Goal: Task Accomplishment & Management: Manage account settings

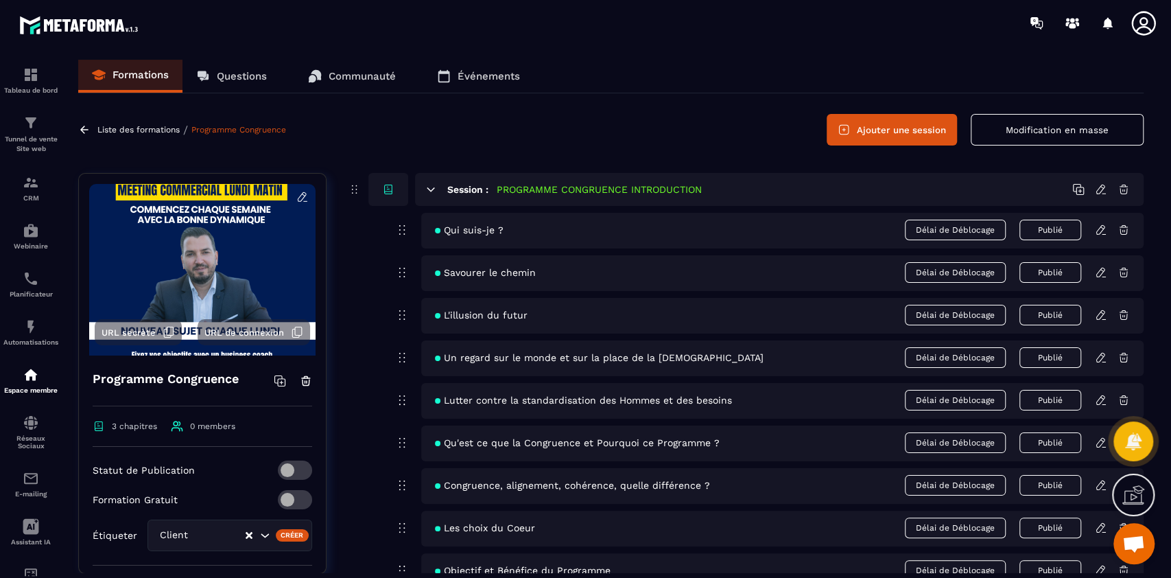
click at [428, 189] on icon at bounding box center [431, 189] width 12 height 12
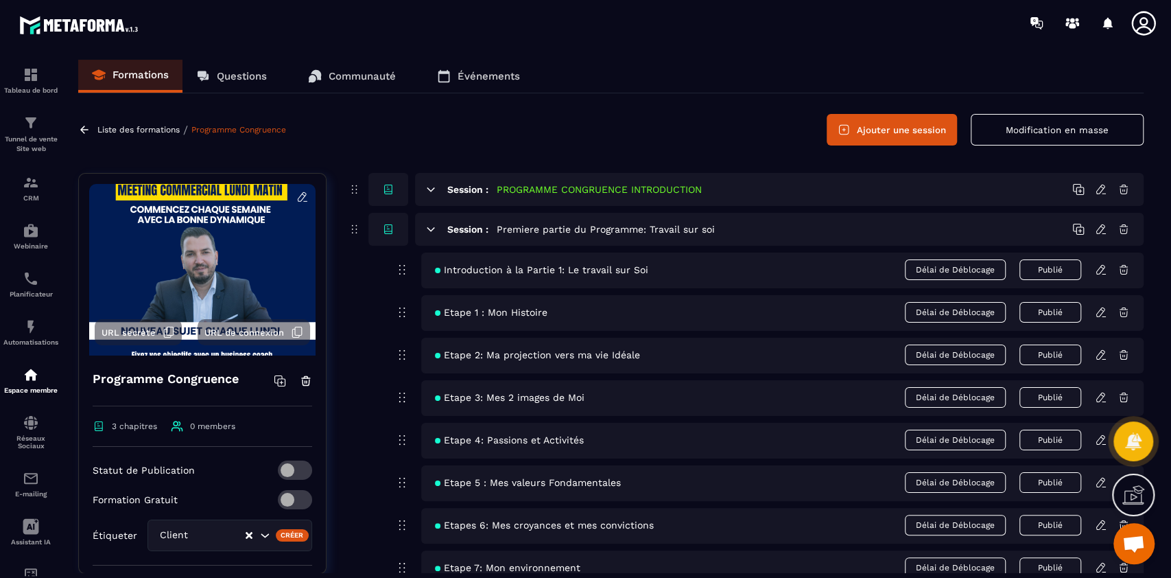
click at [428, 224] on icon at bounding box center [431, 229] width 12 height 12
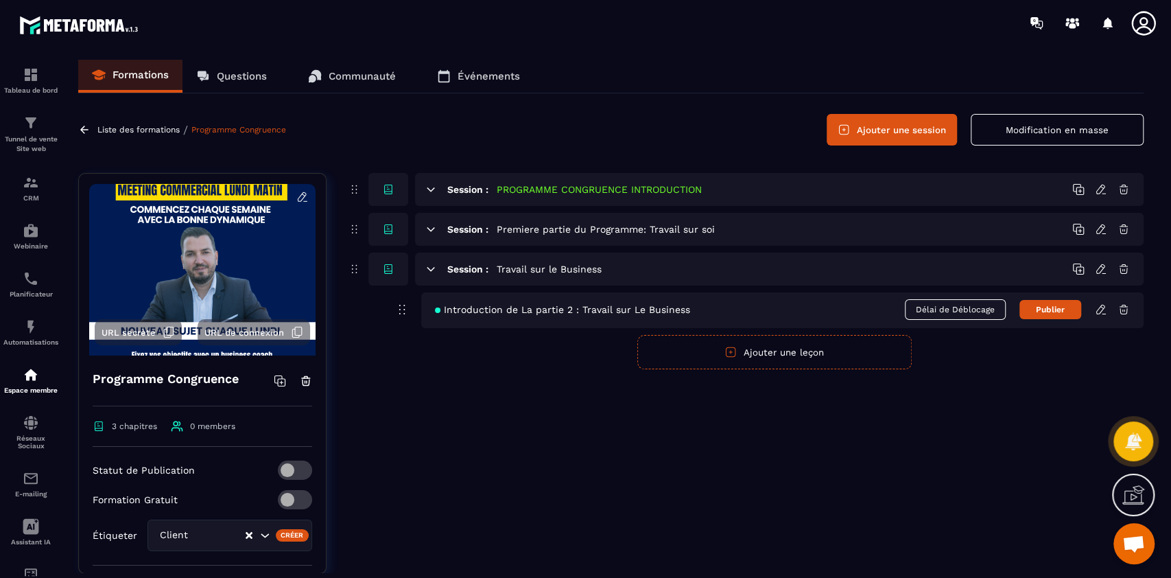
click at [1080, 267] on icon at bounding box center [1081, 271] width 8 height 8
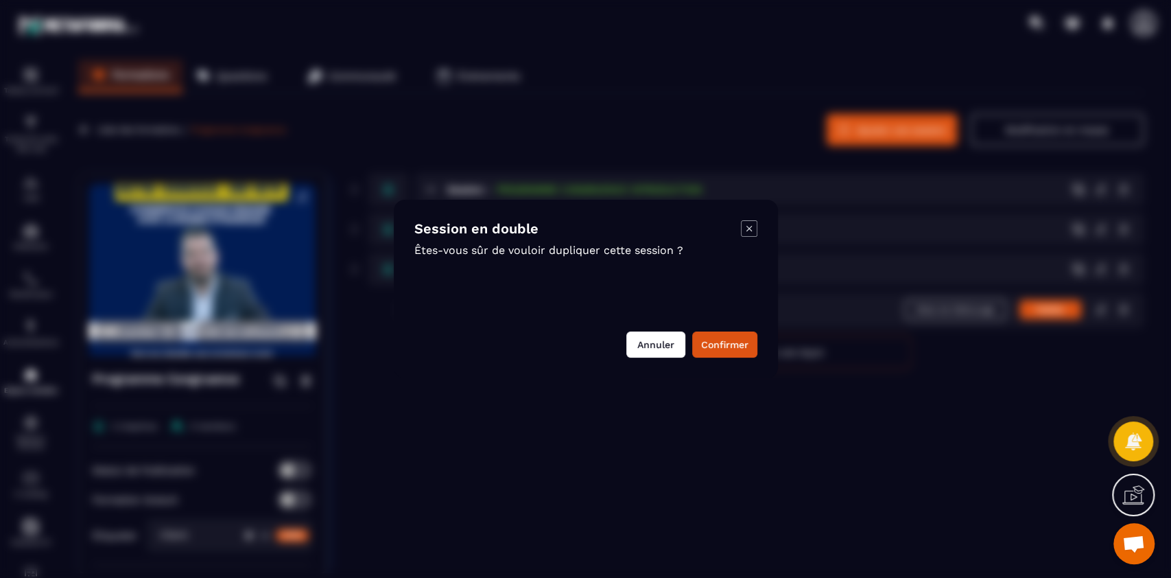
click at [649, 342] on button "Annuler" at bounding box center [655, 344] width 59 height 26
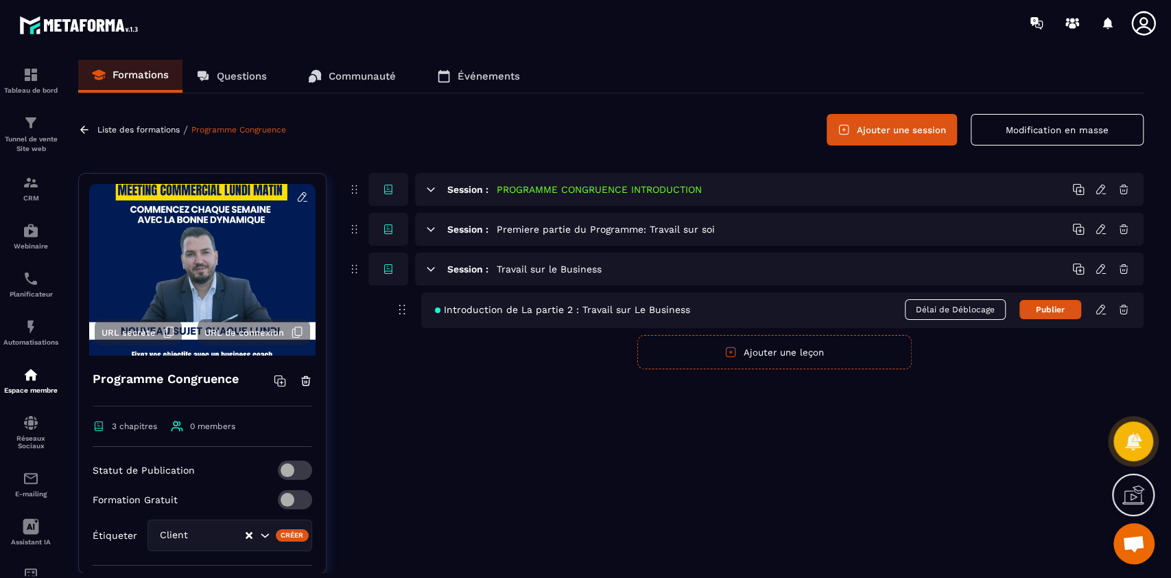
click at [1101, 266] on icon at bounding box center [1102, 267] width 3 height 2
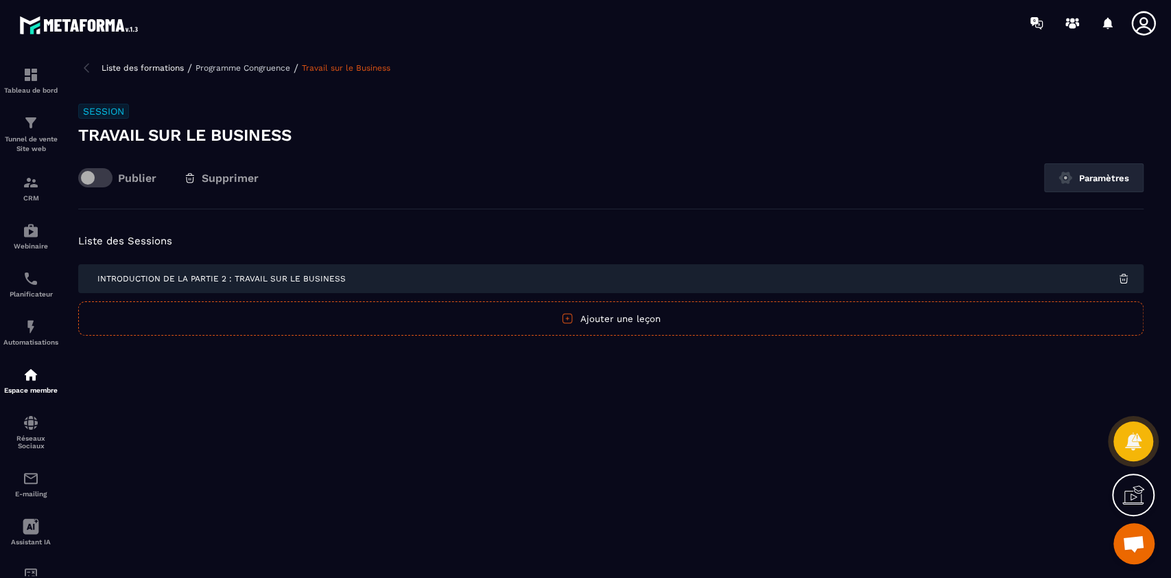
click at [329, 278] on span "Introduction de La partie 2 : Travail sur Le Business" at bounding box center [221, 279] width 248 height 10
click at [142, 134] on h3 "Travail sur le Business" at bounding box center [611, 135] width 1066 height 22
click at [219, 135] on h3 "Travail sur le Business" at bounding box center [611, 135] width 1066 height 22
click at [169, 131] on h3 "Travail sur le Business" at bounding box center [611, 135] width 1066 height 22
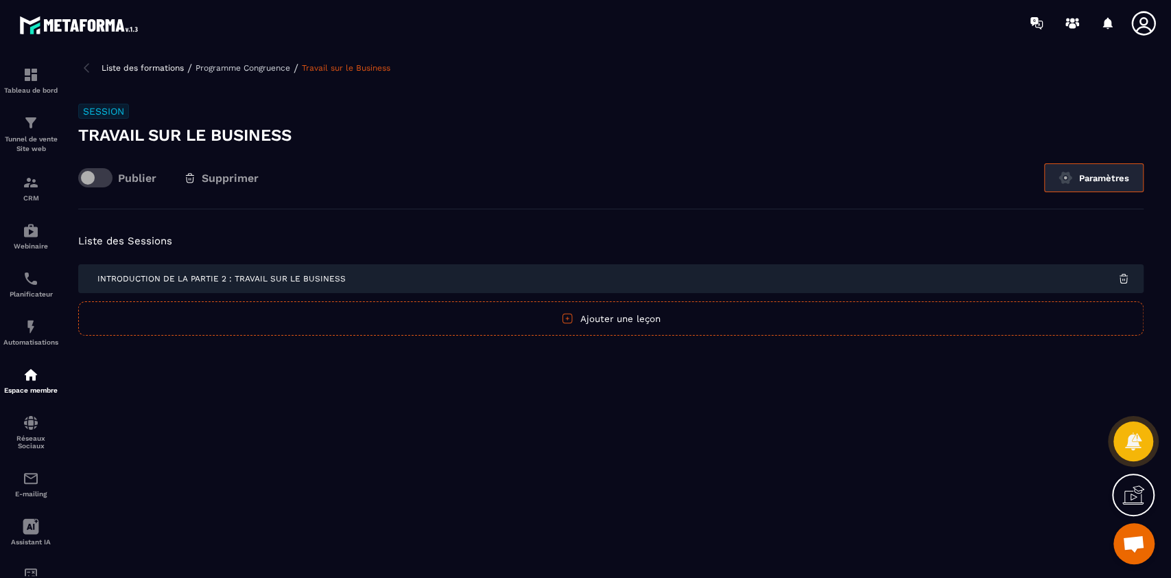
click at [1095, 177] on button "Paramètres" at bounding box center [1093, 177] width 99 height 29
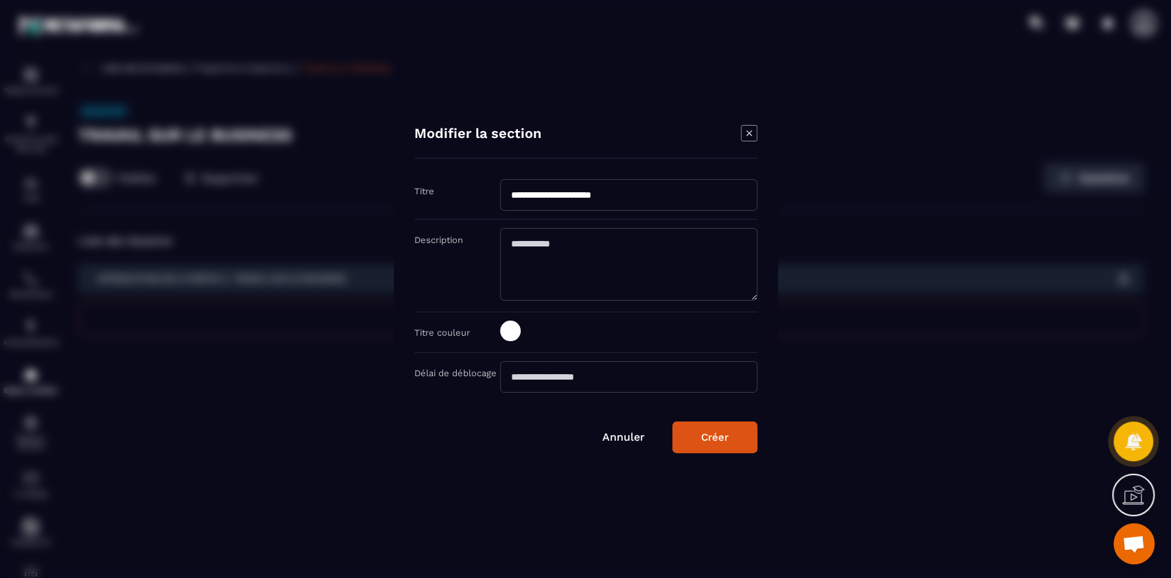
click at [642, 195] on input "**********" at bounding box center [628, 195] width 257 height 32
click at [512, 196] on input "**********" at bounding box center [628, 195] width 257 height 32
click at [656, 193] on input "**********" at bounding box center [628, 195] width 257 height 32
type input "**********"
click at [714, 438] on div "Créer" at bounding box center [714, 437] width 27 height 12
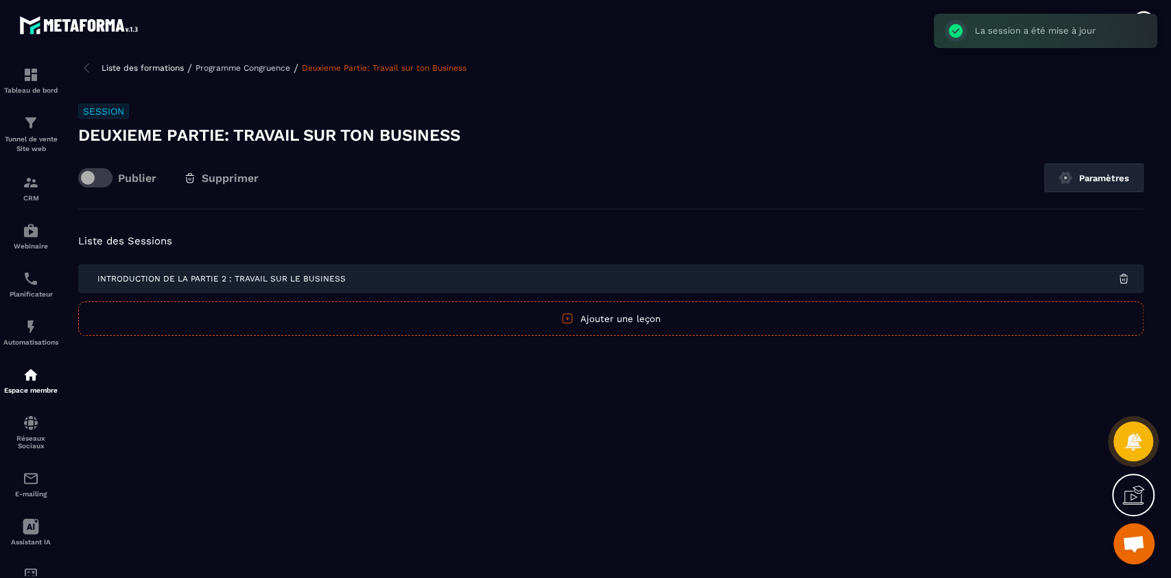
click at [247, 67] on p "Programme Congruence" at bounding box center [243, 68] width 95 height 10
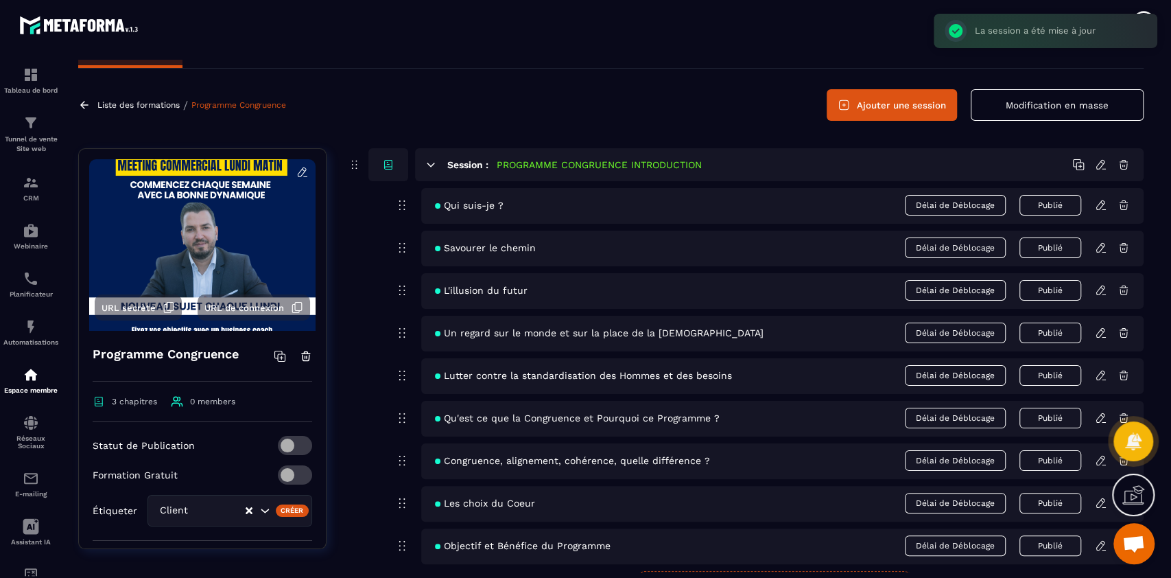
scroll to position [33, 0]
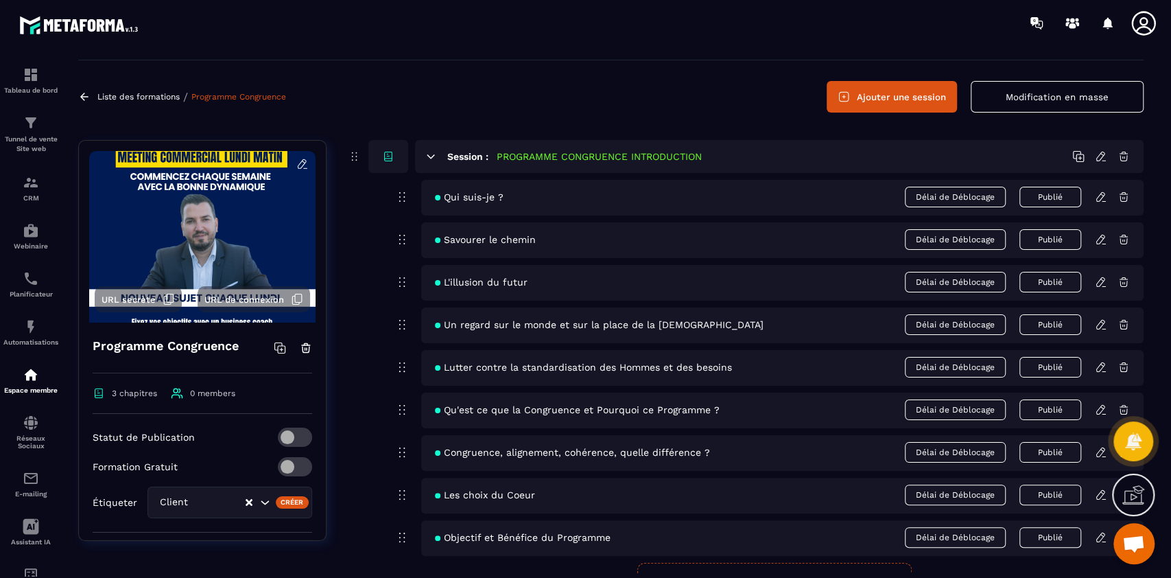
click at [429, 154] on icon at bounding box center [431, 156] width 12 height 12
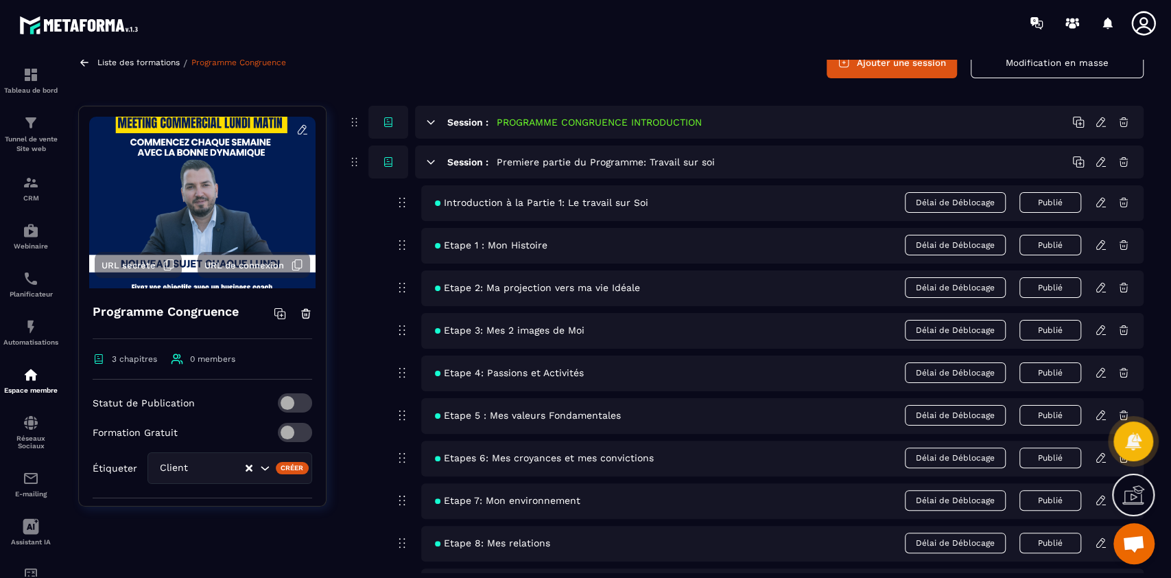
scroll to position [73, 0]
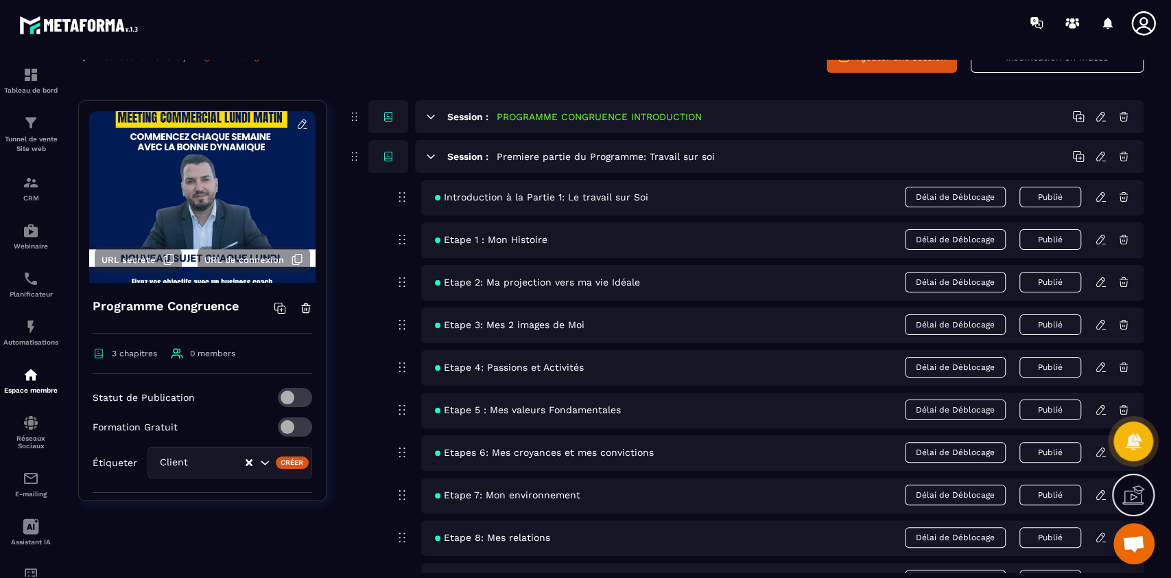
click at [430, 152] on icon at bounding box center [431, 156] width 12 height 12
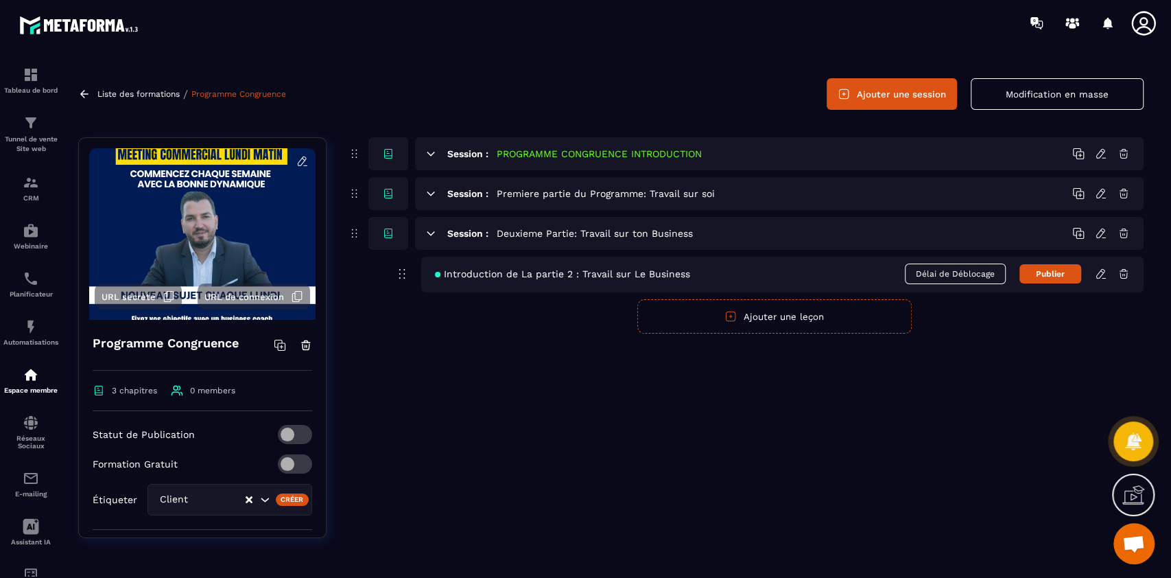
scroll to position [35, 0]
click at [775, 318] on button "Ajouter une leçon" at bounding box center [774, 317] width 274 height 34
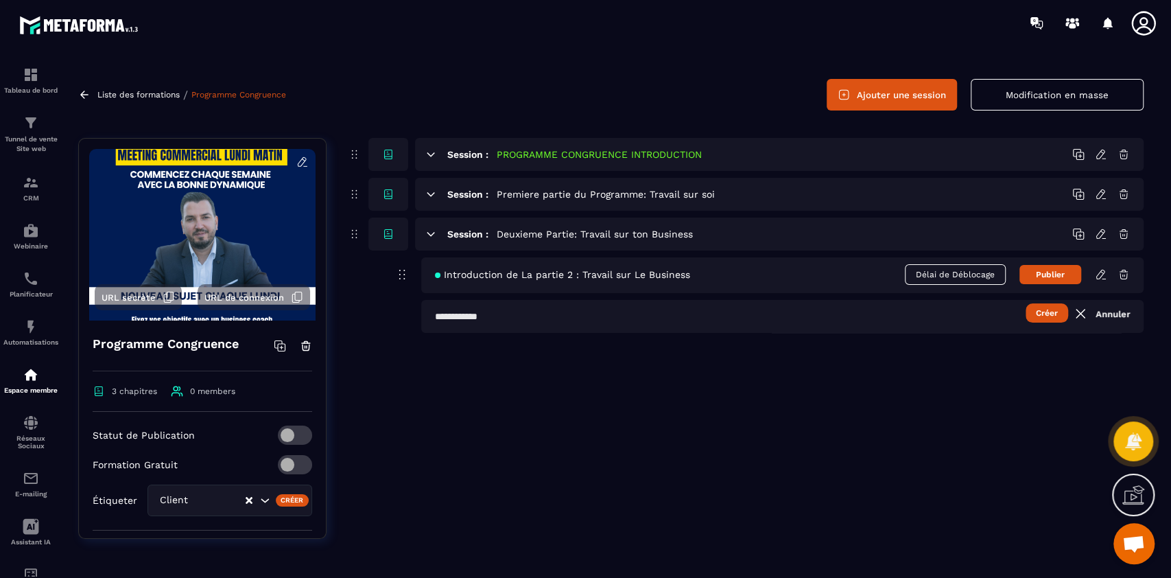
click at [494, 315] on input "text" at bounding box center [782, 316] width 723 height 33
click at [600, 314] on input "**********" at bounding box center [782, 316] width 723 height 33
type input "**********"
click at [1036, 309] on button "Créer" at bounding box center [1047, 312] width 43 height 19
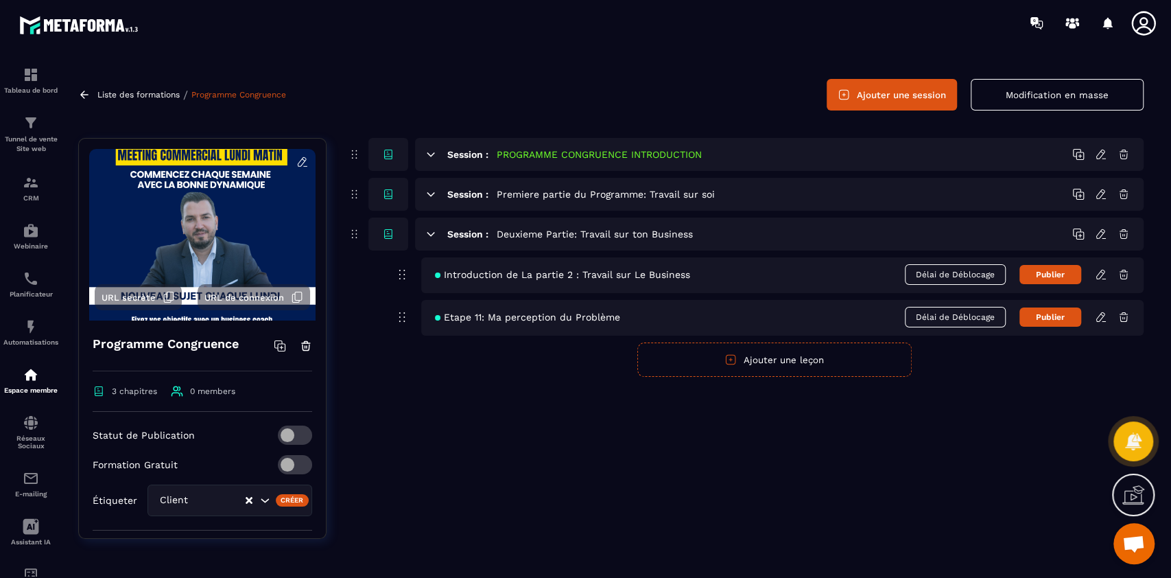
click at [1103, 321] on icon at bounding box center [1103, 321] width 3 height 0
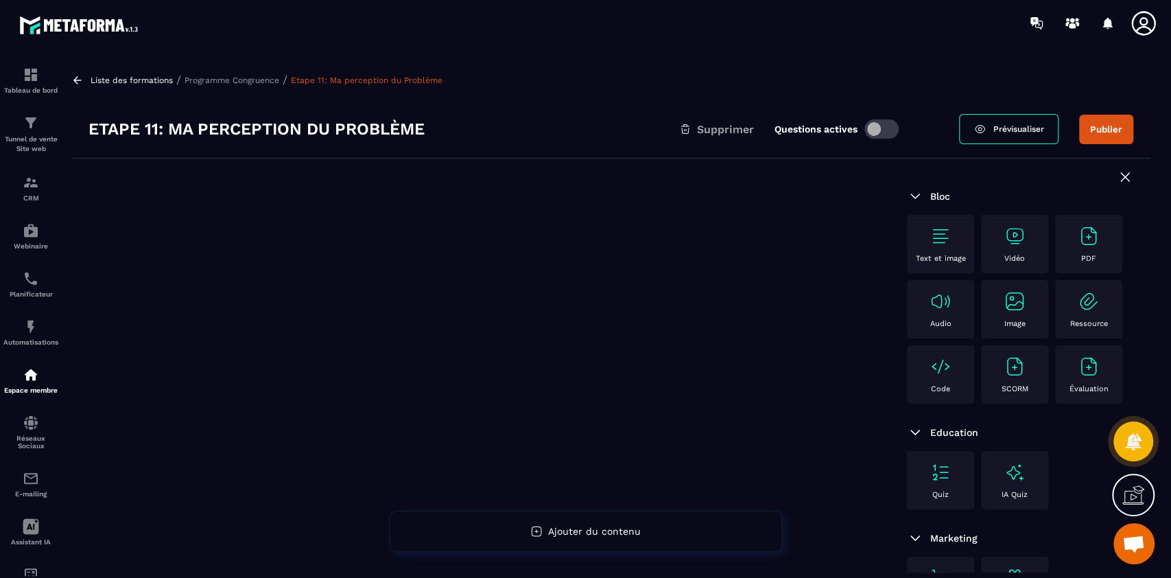
click at [973, 238] on div "Text et image" at bounding box center [940, 244] width 67 height 58
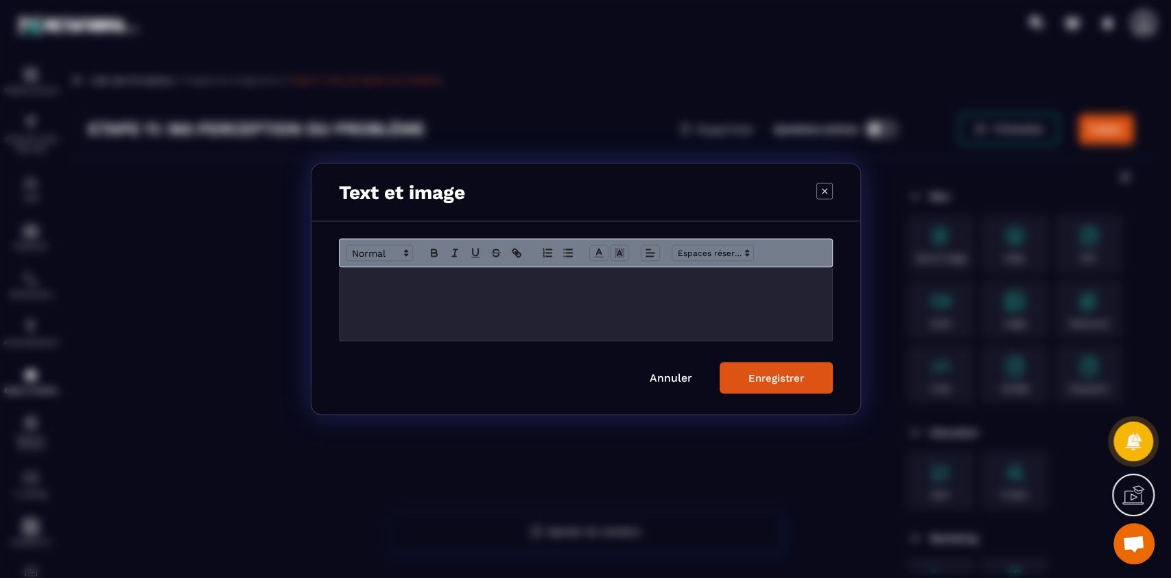
click at [616, 325] on div "Modal window" at bounding box center [586, 304] width 493 height 73
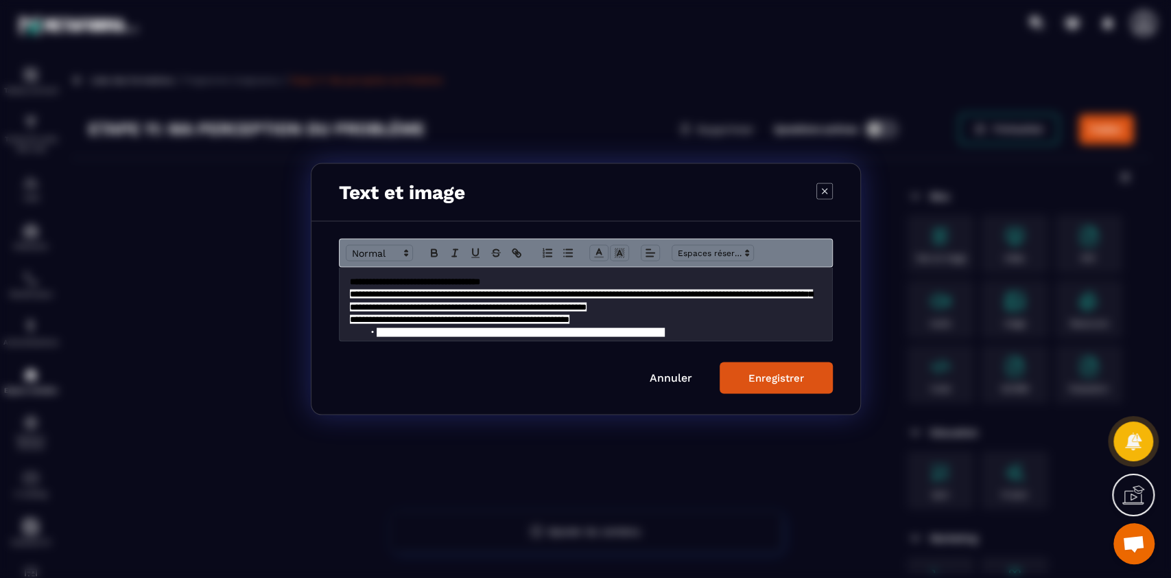
scroll to position [313, 0]
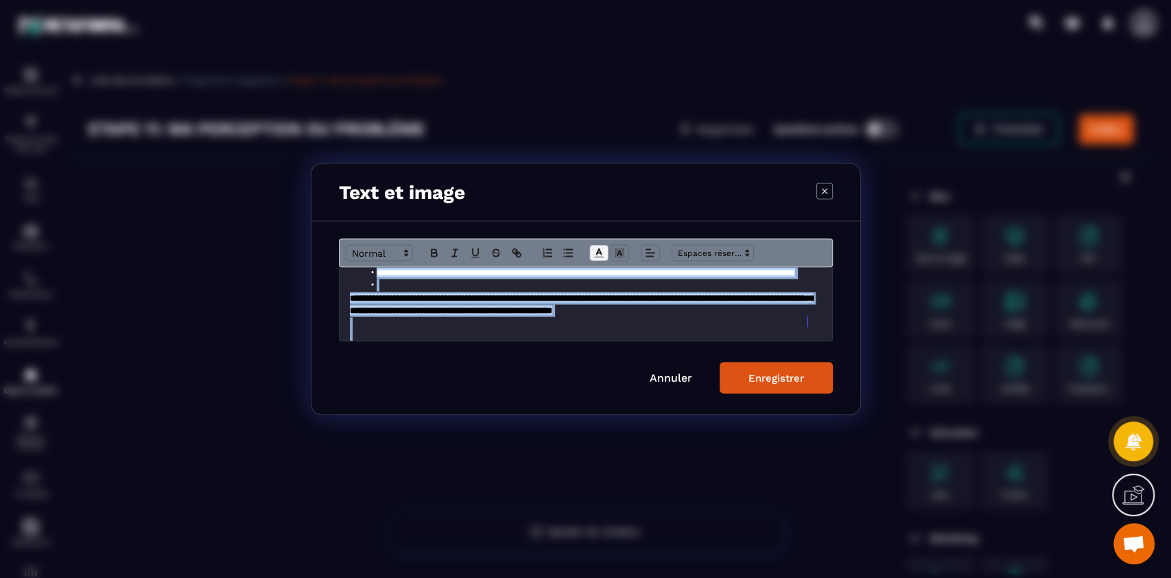
click at [597, 250] on polyline "Modal window" at bounding box center [598, 251] width 5 height 5
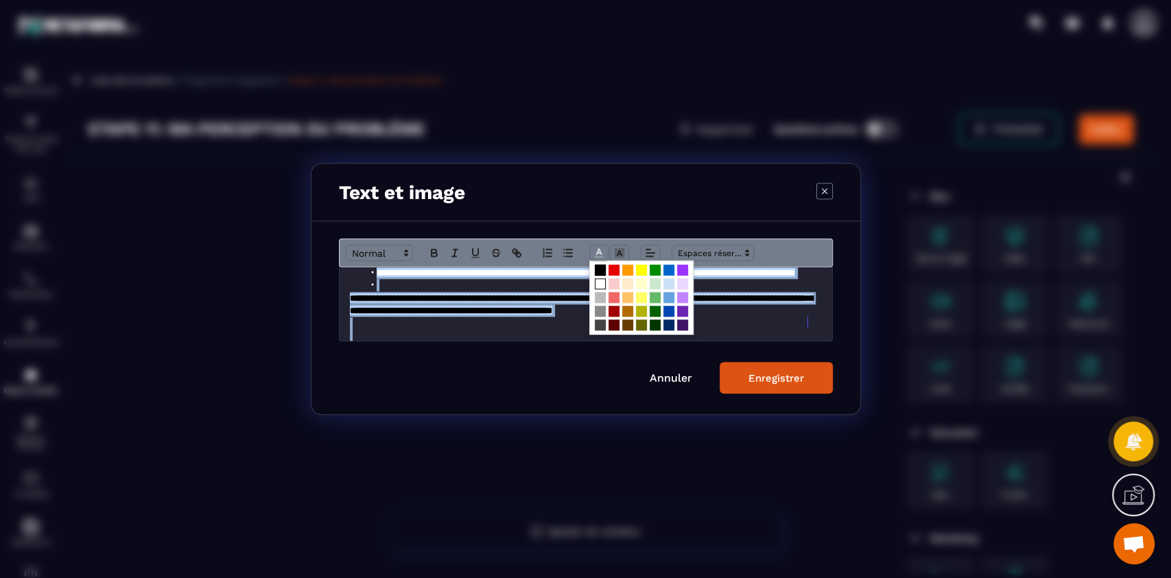
click at [598, 283] on span "Modal window" at bounding box center [600, 284] width 11 height 11
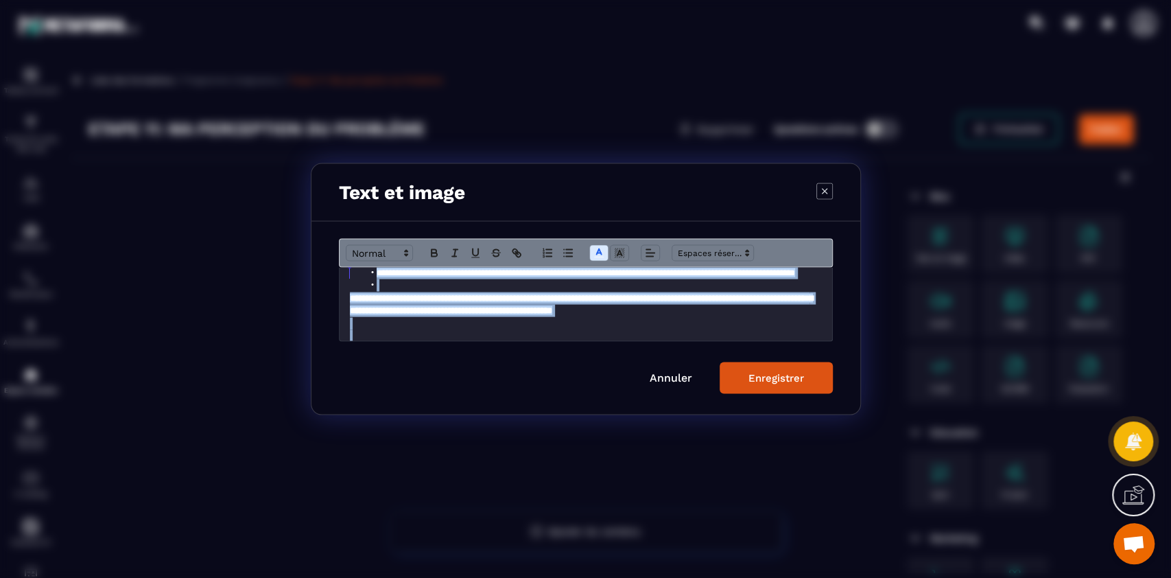
scroll to position [9, 0]
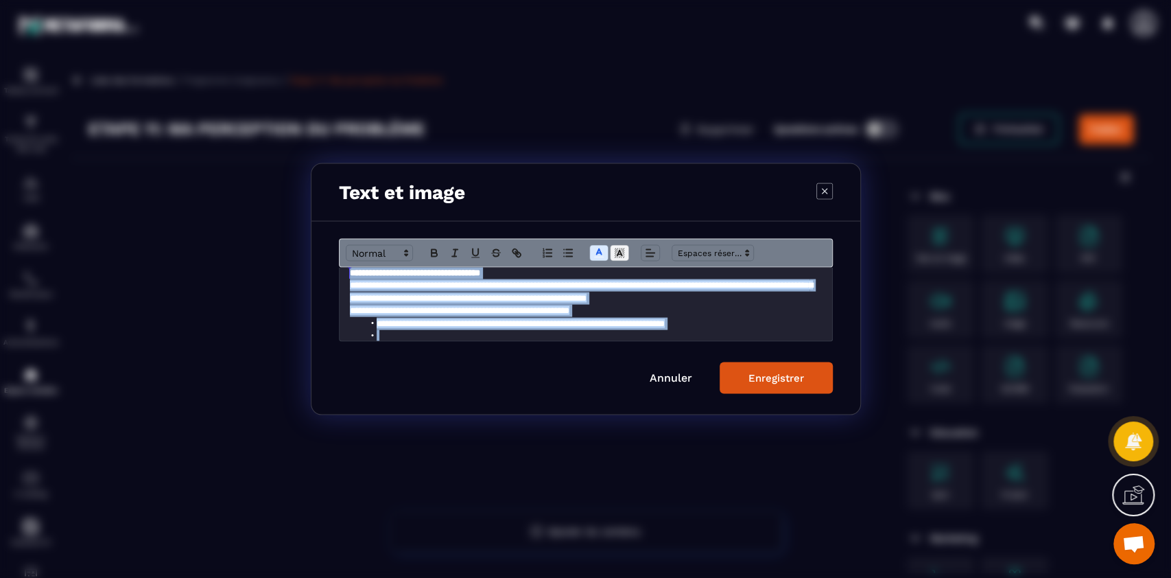
click at [618, 257] on icon "Modal window" at bounding box center [619, 253] width 12 height 12
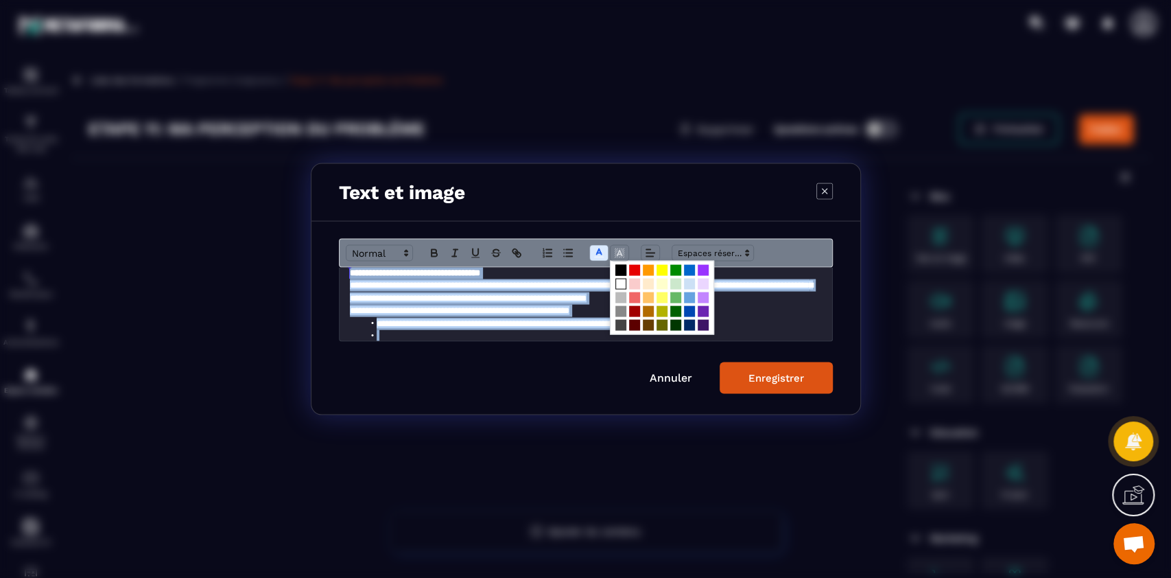
click at [618, 266] on span "Modal window" at bounding box center [621, 270] width 11 height 11
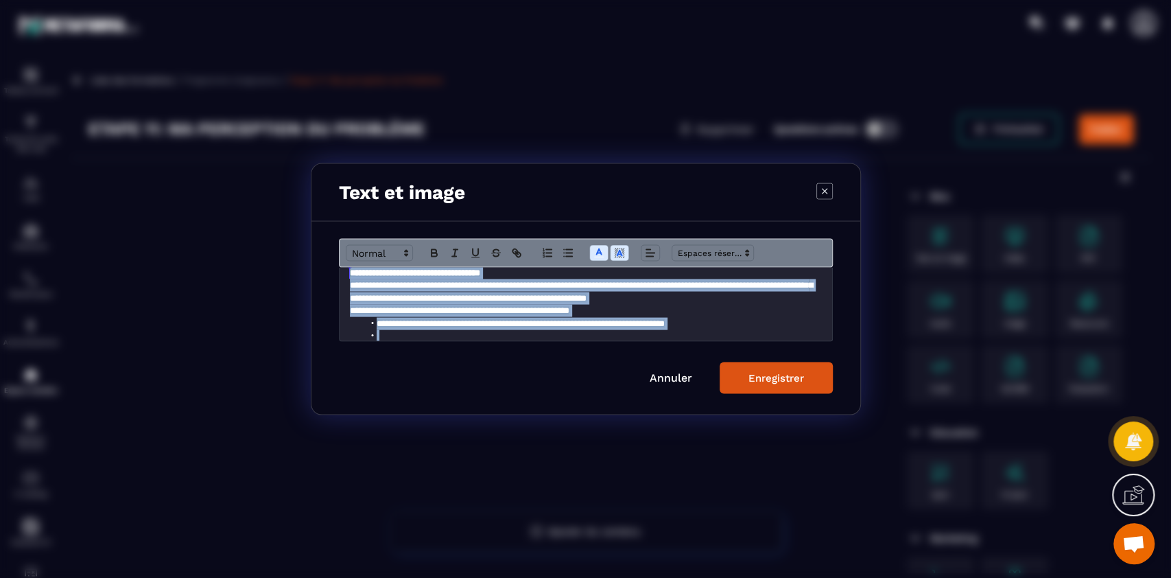
click at [661, 299] on span "**********" at bounding box center [581, 291] width 463 height 21
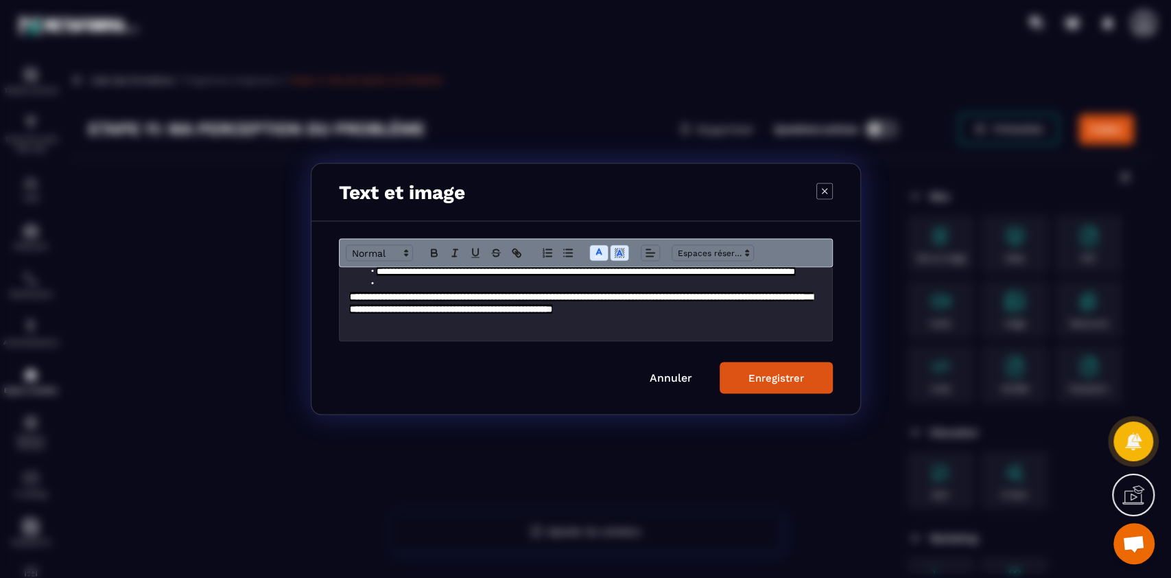
scroll to position [336, 0]
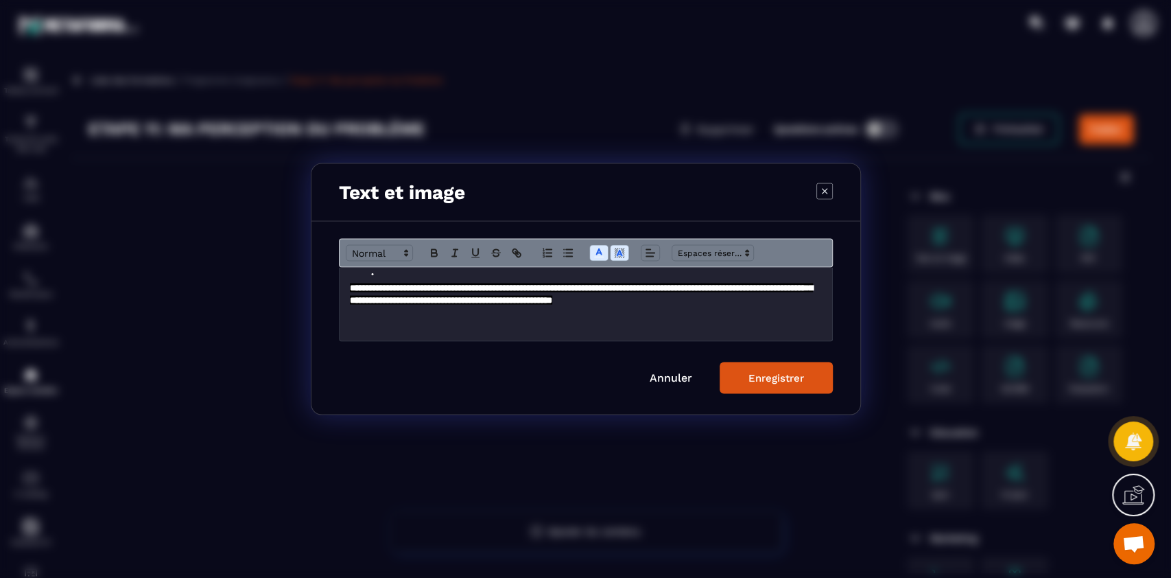
click at [783, 379] on div "Enregistrer" at bounding box center [777, 378] width 56 height 12
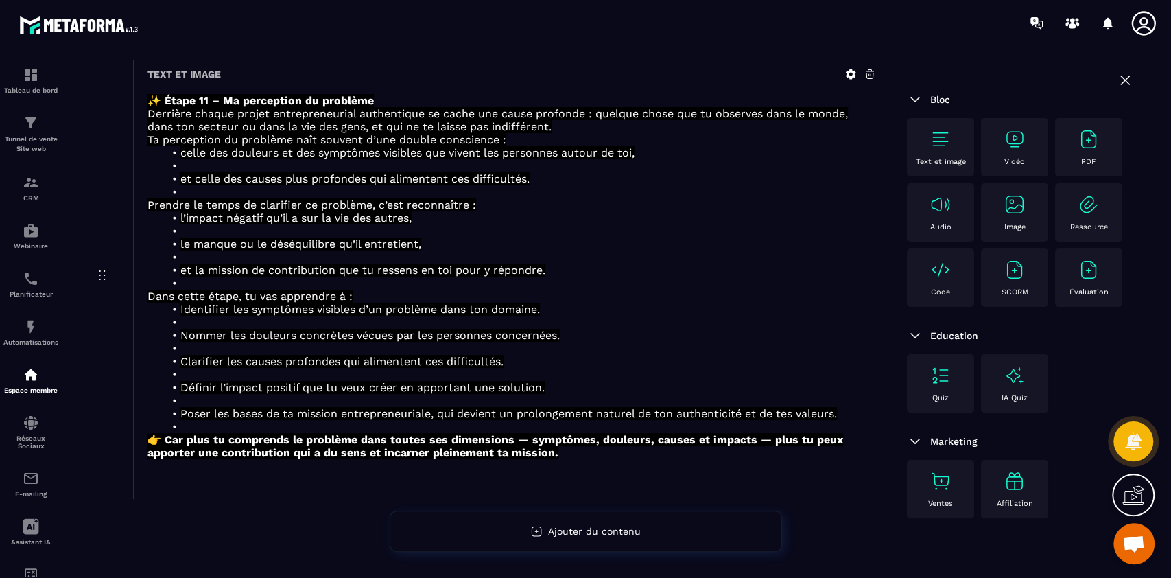
scroll to position [0, 0]
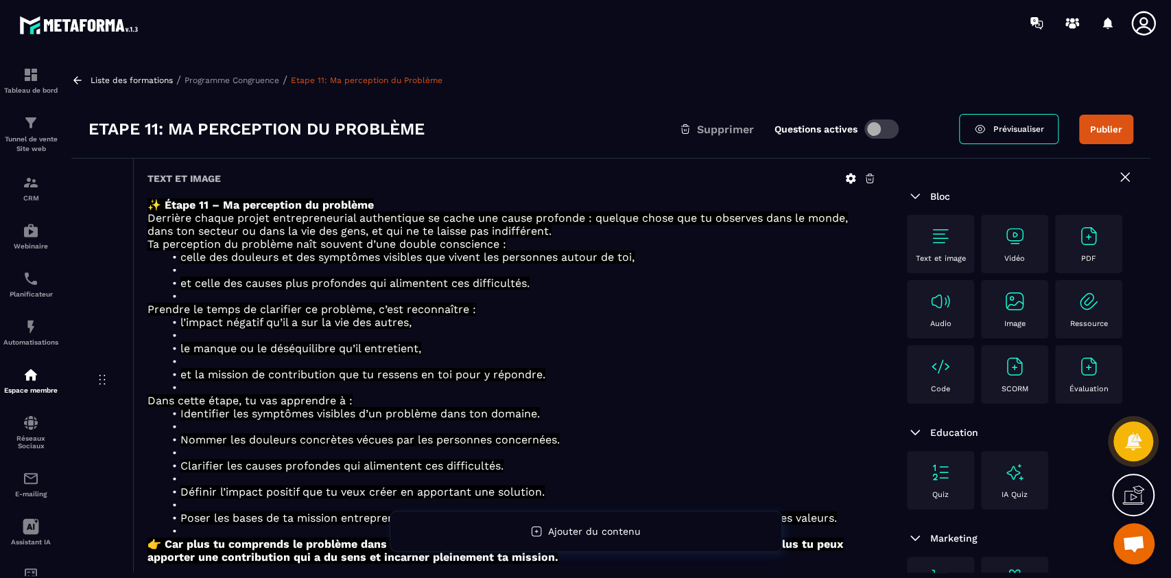
click at [945, 238] on img at bounding box center [941, 236] width 22 height 22
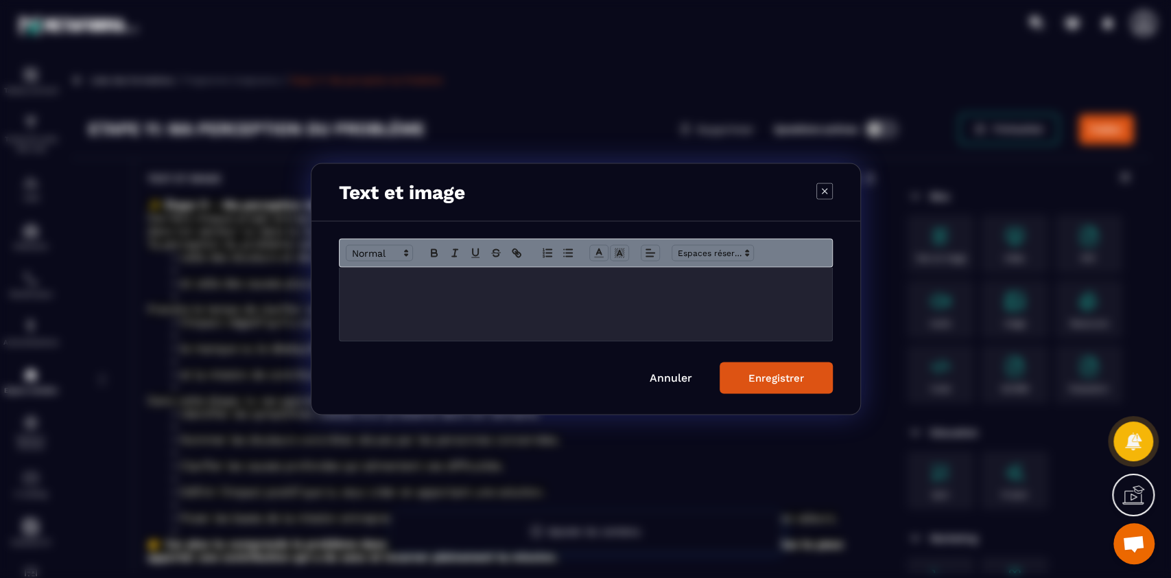
click at [602, 307] on div "Modal window" at bounding box center [586, 304] width 493 height 73
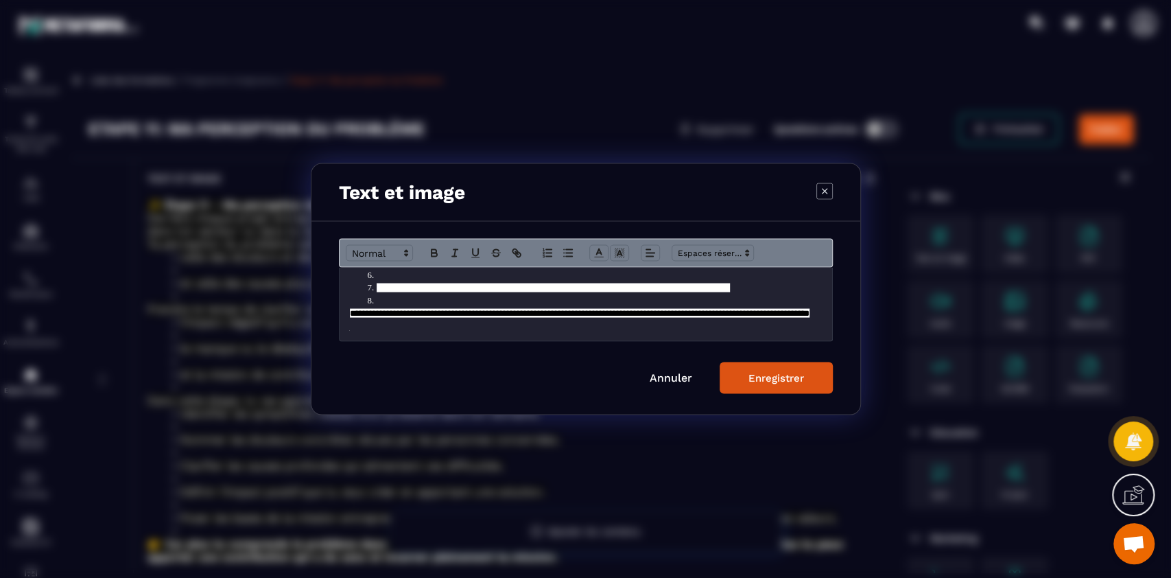
click at [436, 301] on li "Modal window" at bounding box center [592, 300] width 459 height 12
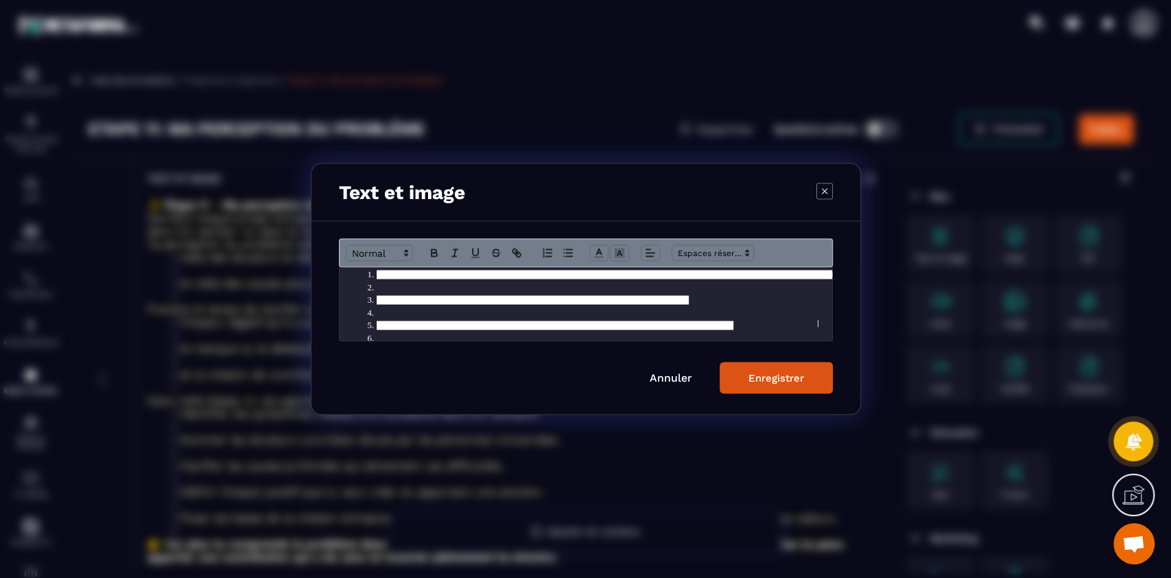
scroll to position [0, 0]
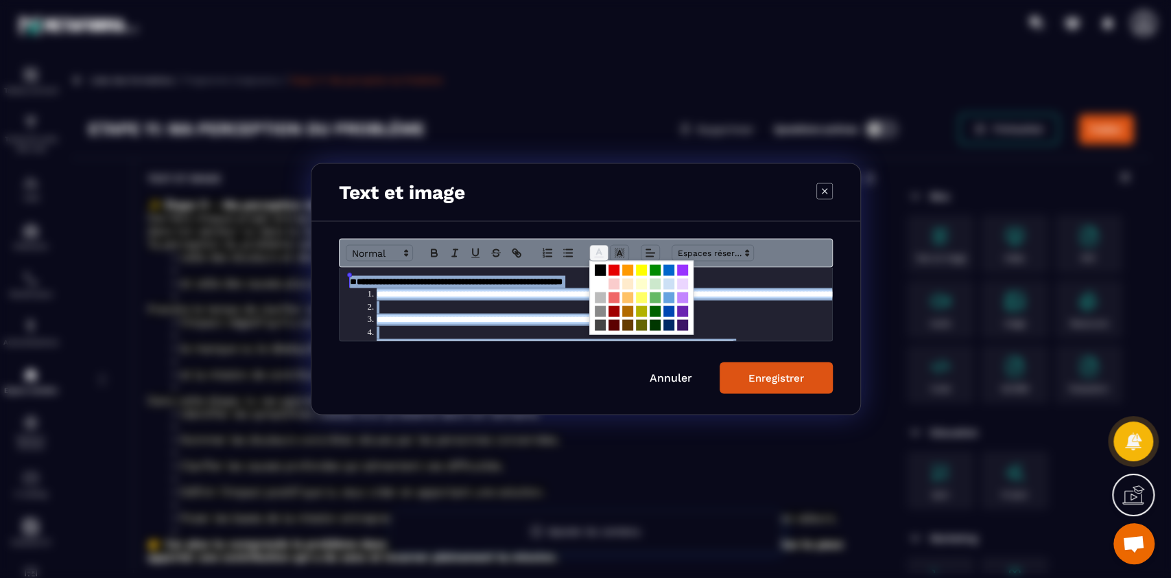
click at [595, 250] on icon "Modal window" at bounding box center [599, 253] width 12 height 12
click at [598, 282] on span "Modal window" at bounding box center [600, 284] width 11 height 11
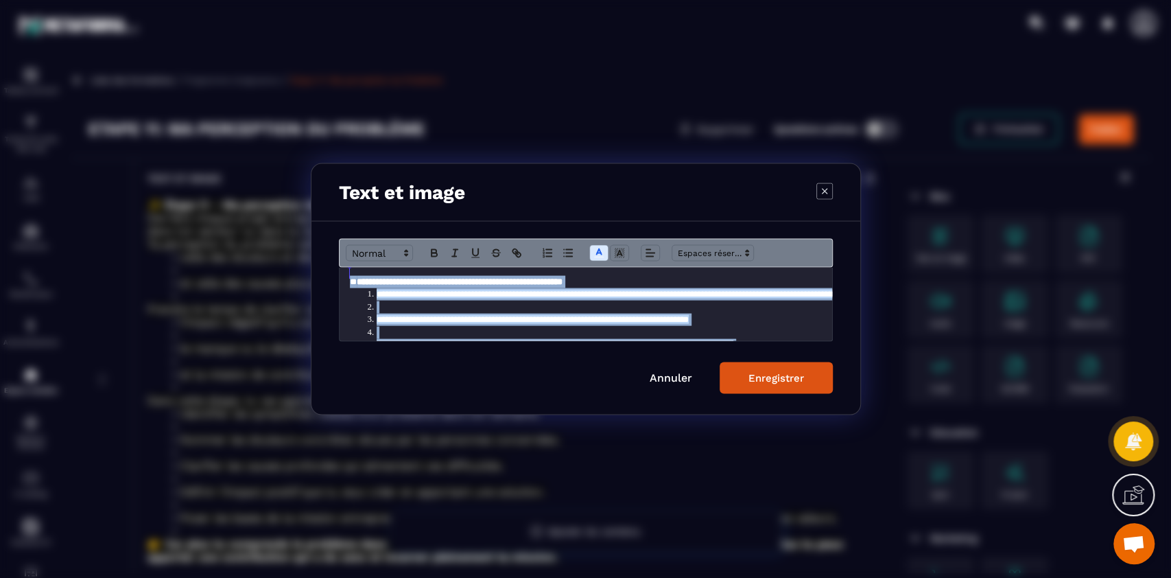
scroll to position [9, 0]
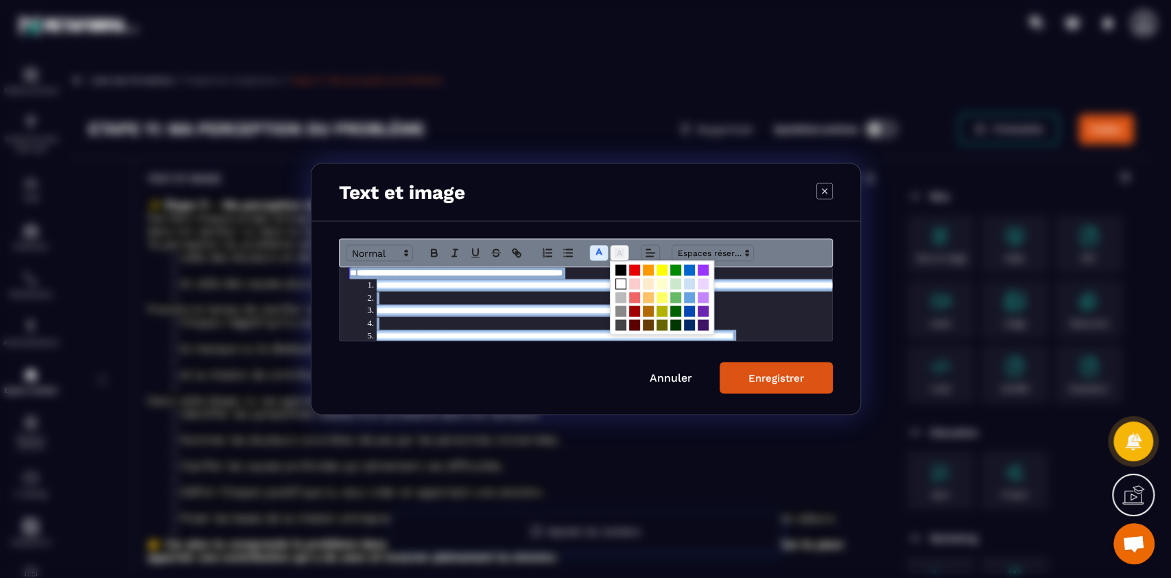
click at [621, 255] on polyline "Modal window" at bounding box center [619, 252] width 5 height 5
click at [620, 267] on span "Modal window" at bounding box center [621, 270] width 11 height 11
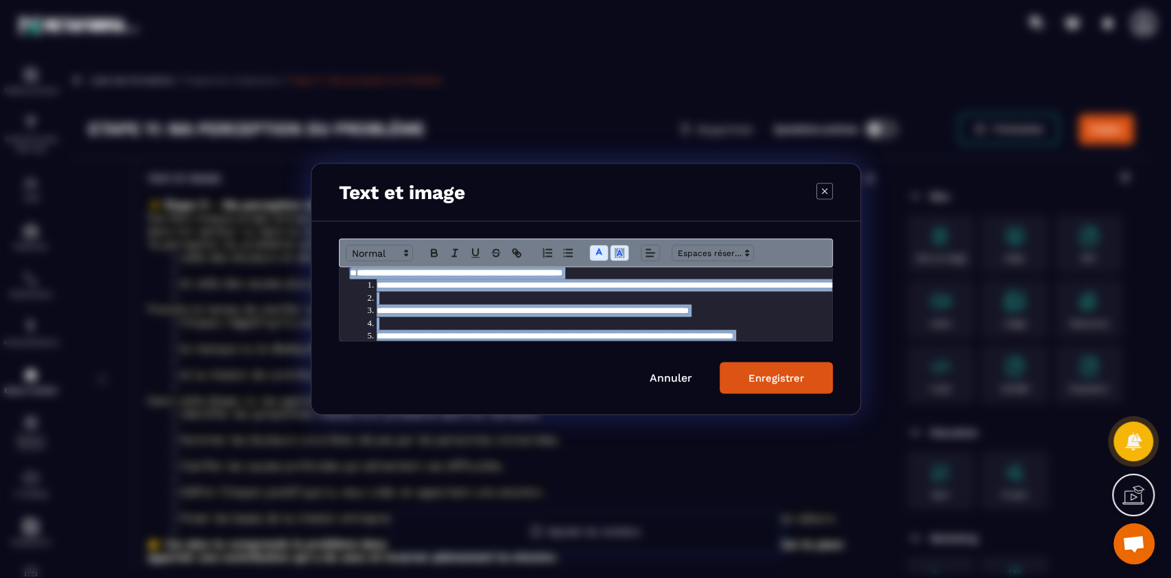
click at [449, 298] on li "Modal window" at bounding box center [592, 298] width 459 height 12
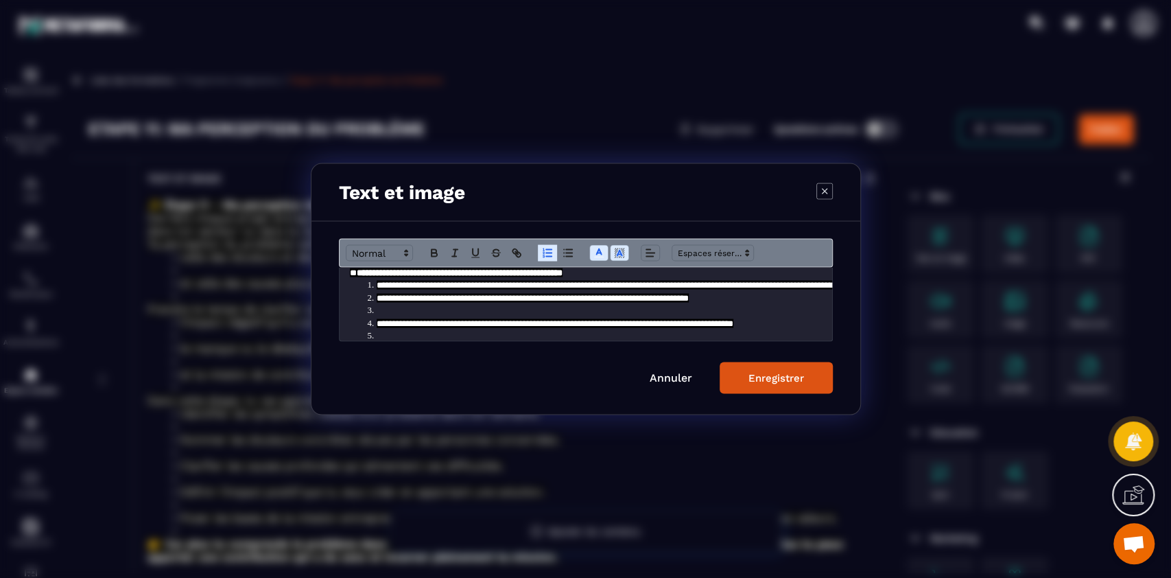
click at [441, 307] on li "Modal window" at bounding box center [592, 311] width 459 height 12
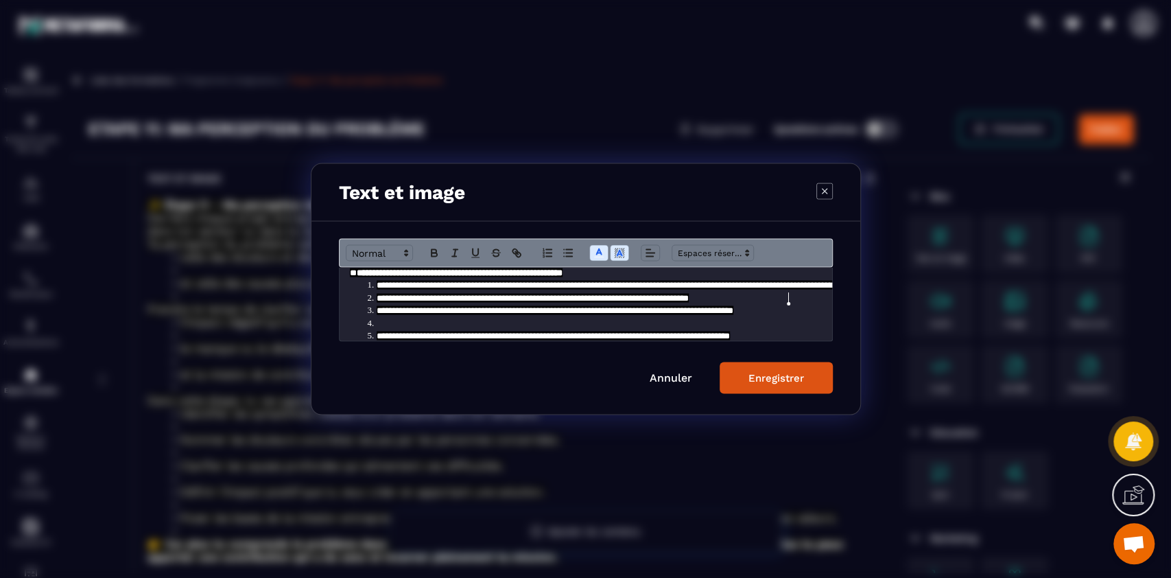
click at [430, 323] on li "Modal window" at bounding box center [592, 323] width 459 height 12
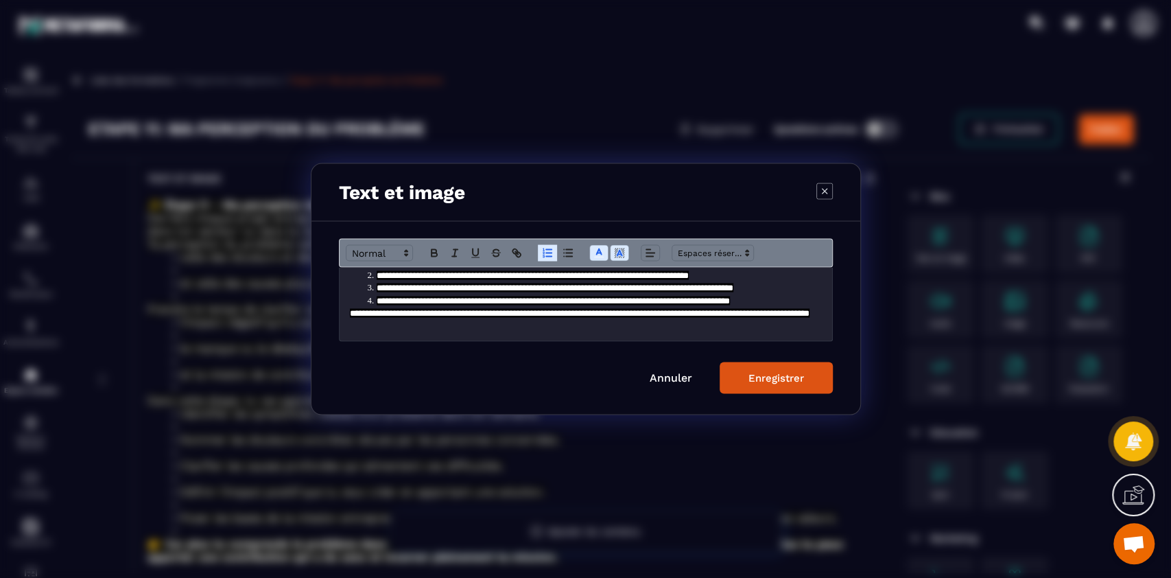
scroll to position [41, 0]
click at [351, 309] on span "**********" at bounding box center [580, 313] width 460 height 9
click at [787, 378] on div "Enregistrer" at bounding box center [777, 378] width 56 height 12
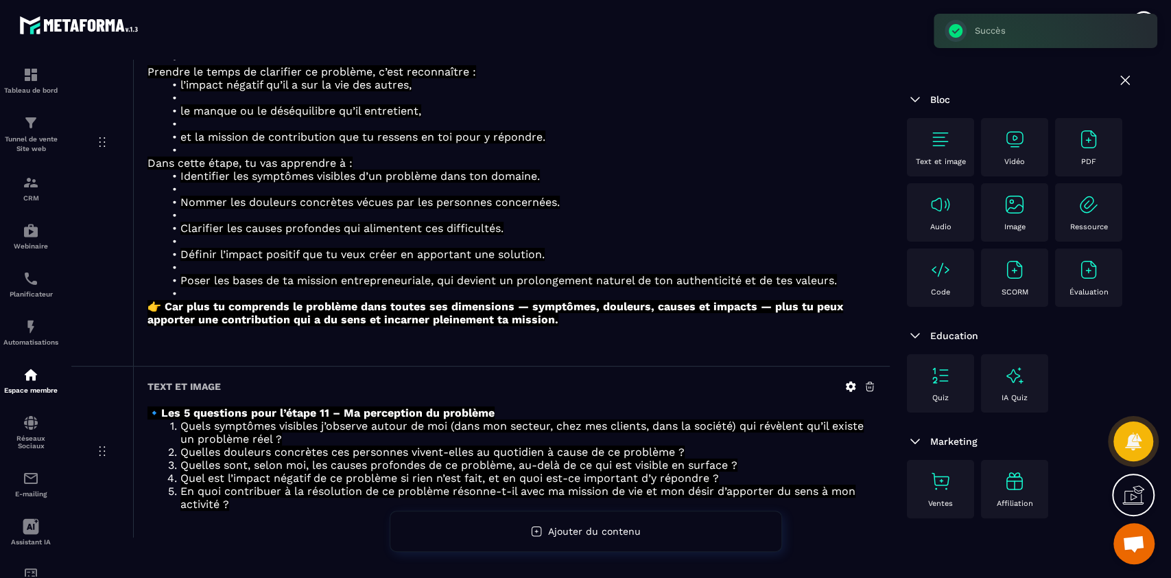
scroll to position [268, 0]
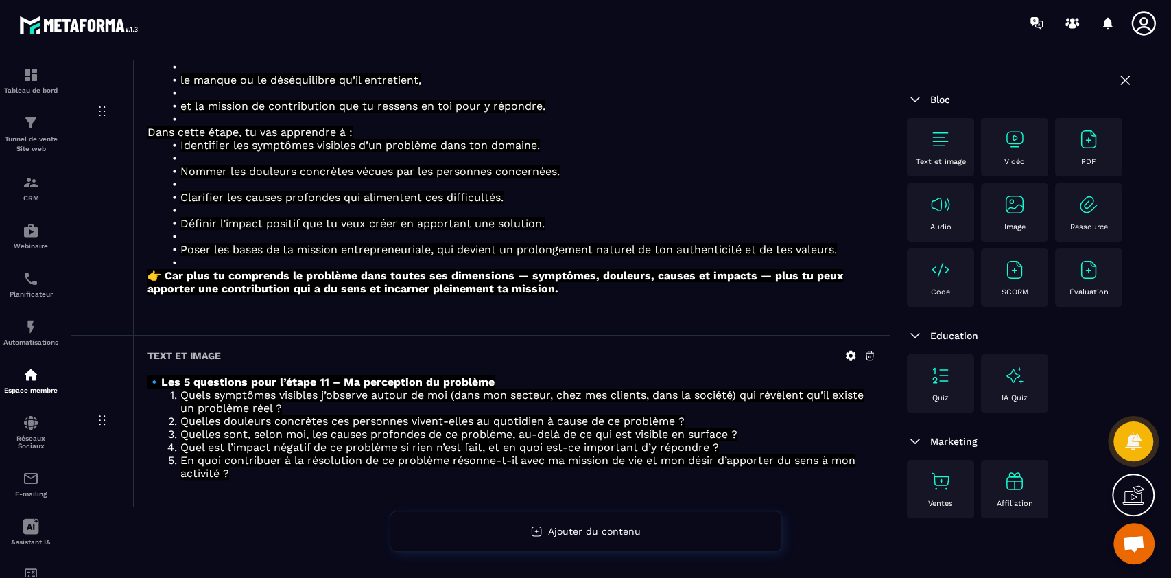
click at [939, 143] on img at bounding box center [941, 139] width 22 height 22
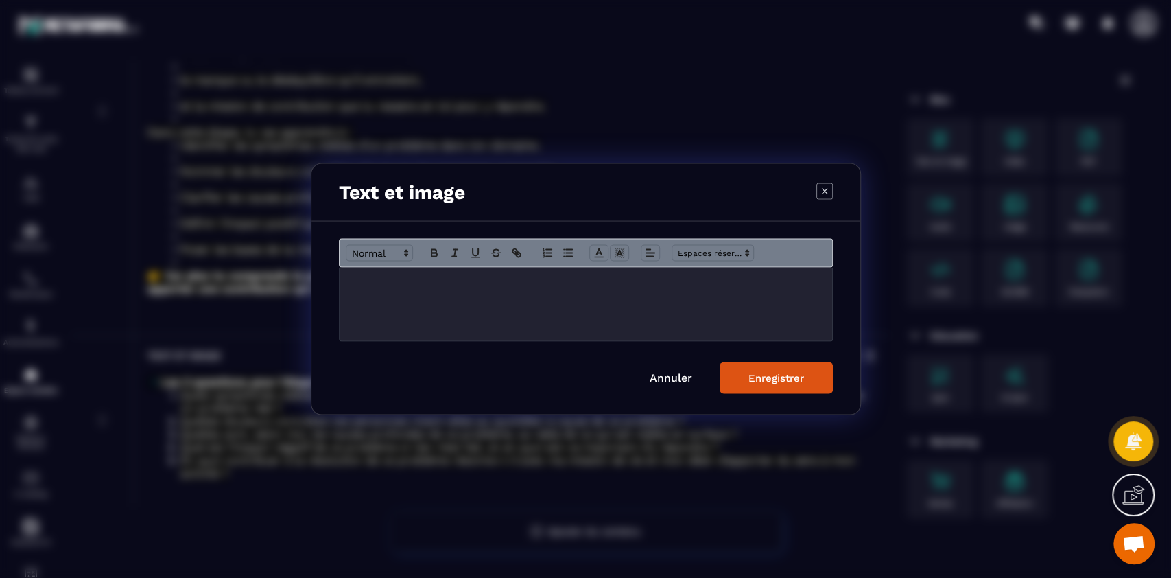
click at [604, 296] on div "Modal window" at bounding box center [586, 304] width 493 height 73
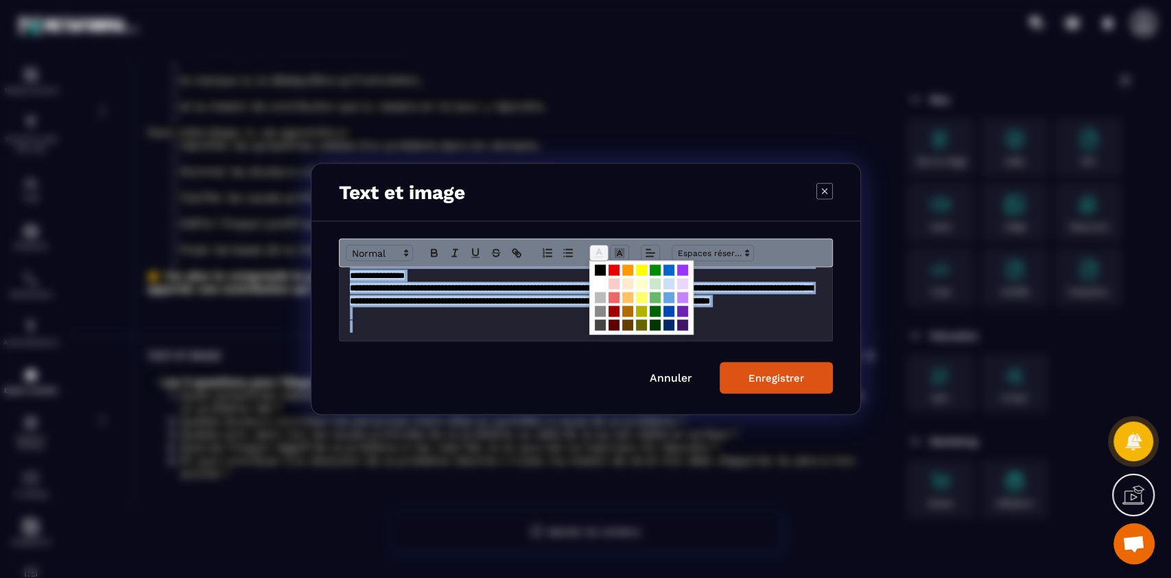
click at [600, 260] on span "Modal window" at bounding box center [598, 253] width 19 height 16
click at [599, 283] on span "Modal window" at bounding box center [600, 284] width 11 height 11
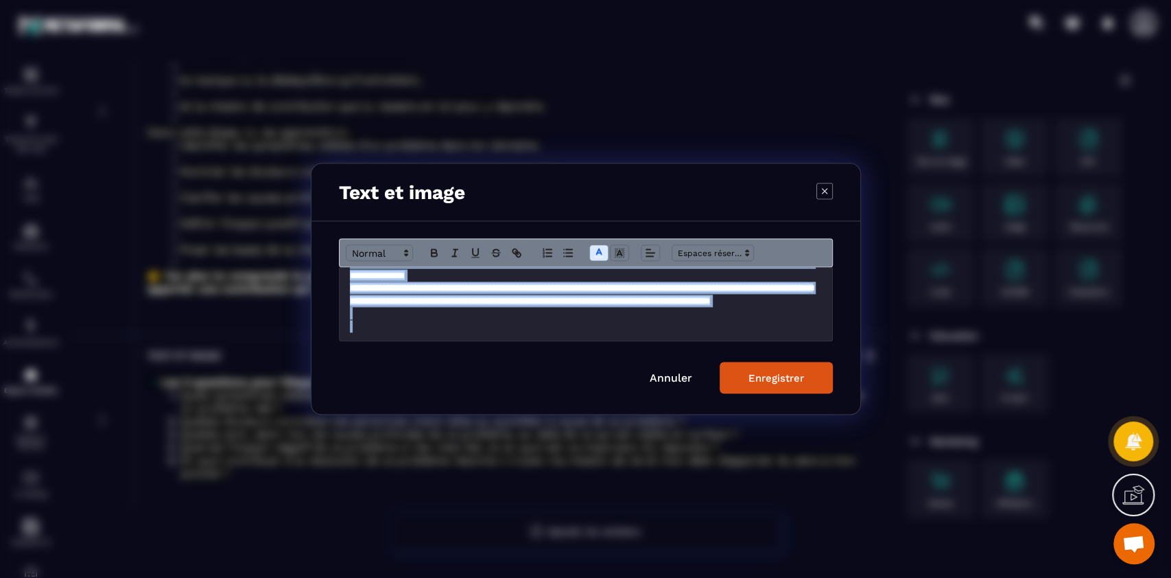
scroll to position [86, 0]
click at [618, 255] on icon "Modal window" at bounding box center [619, 253] width 12 height 12
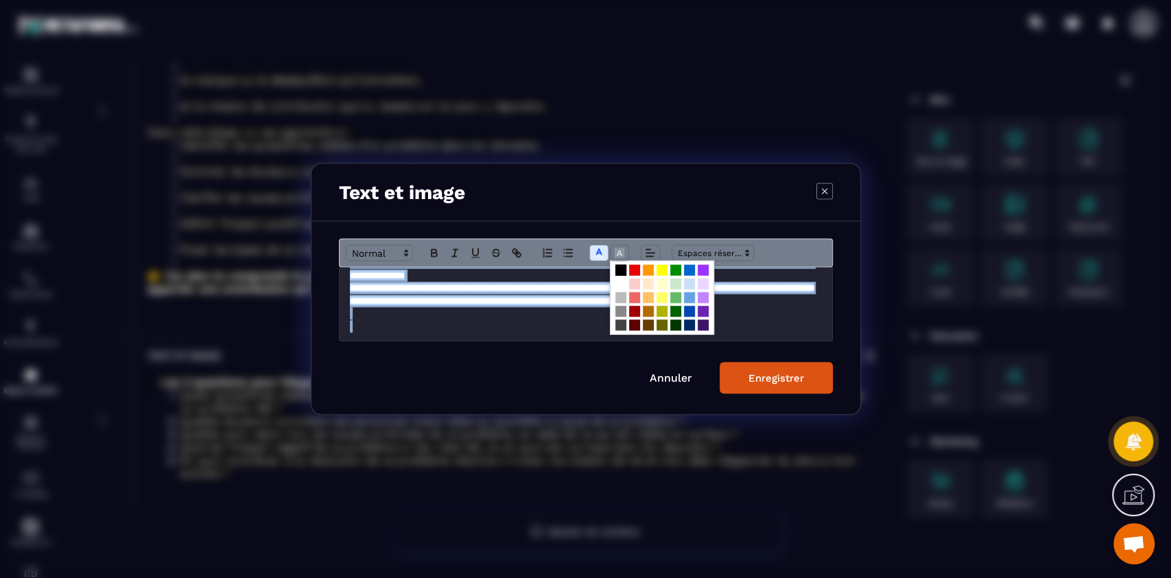
click at [618, 266] on span "Modal window" at bounding box center [621, 270] width 11 height 11
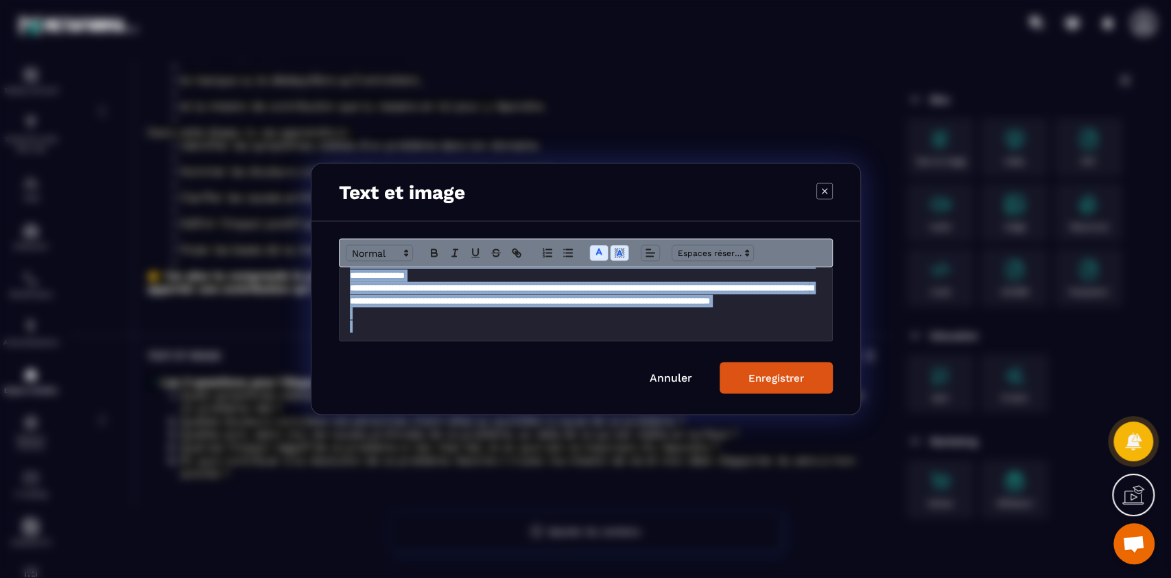
click at [745, 320] on p "Modal window" at bounding box center [586, 313] width 472 height 12
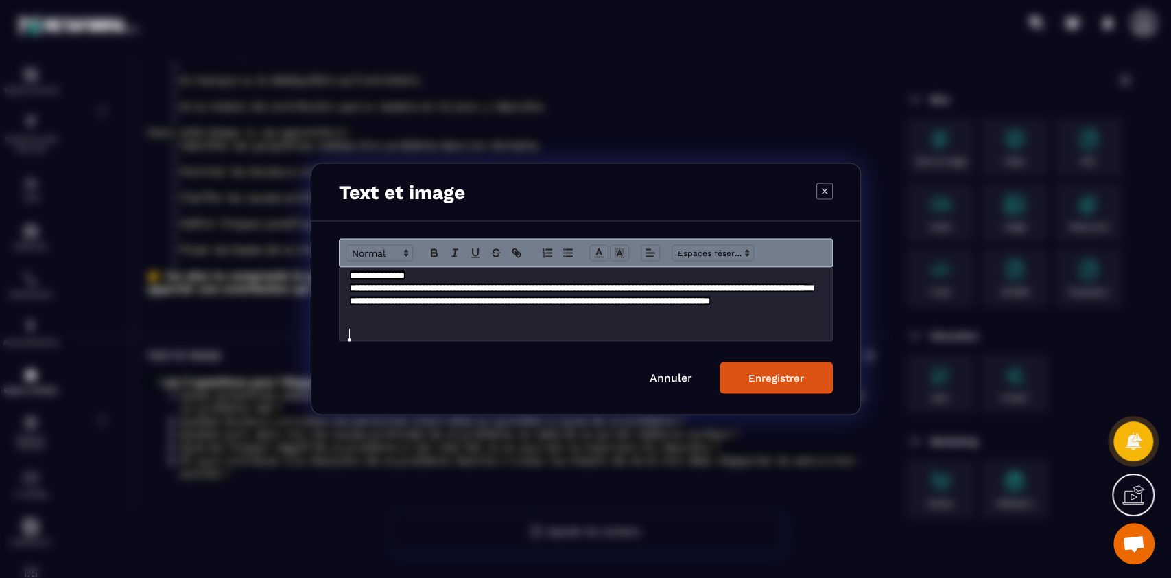
click at [796, 374] on div "Enregistrer" at bounding box center [777, 378] width 56 height 12
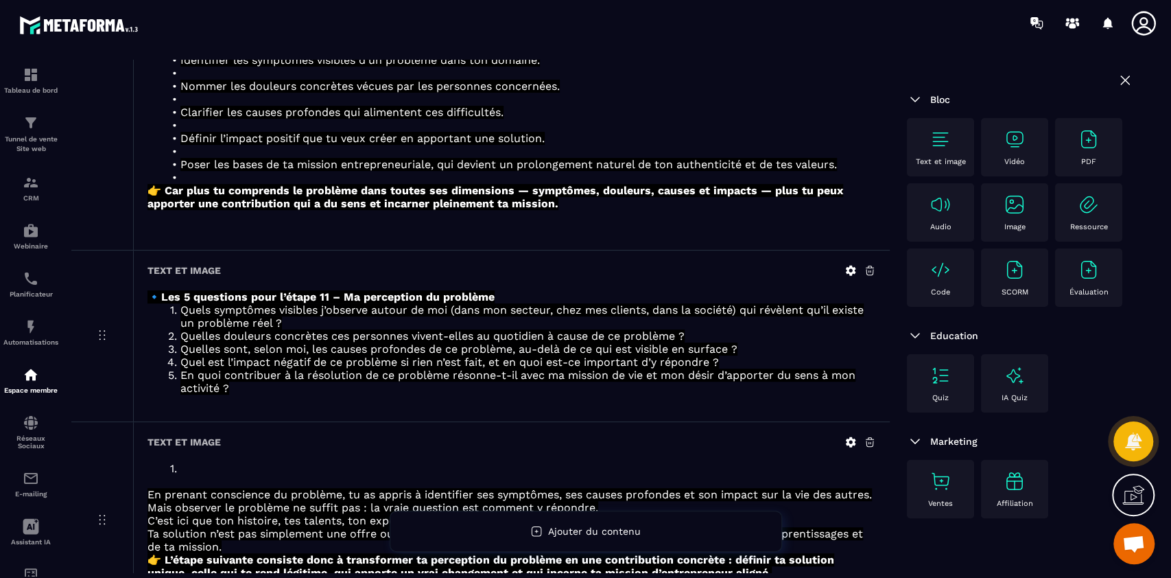
scroll to position [478, 0]
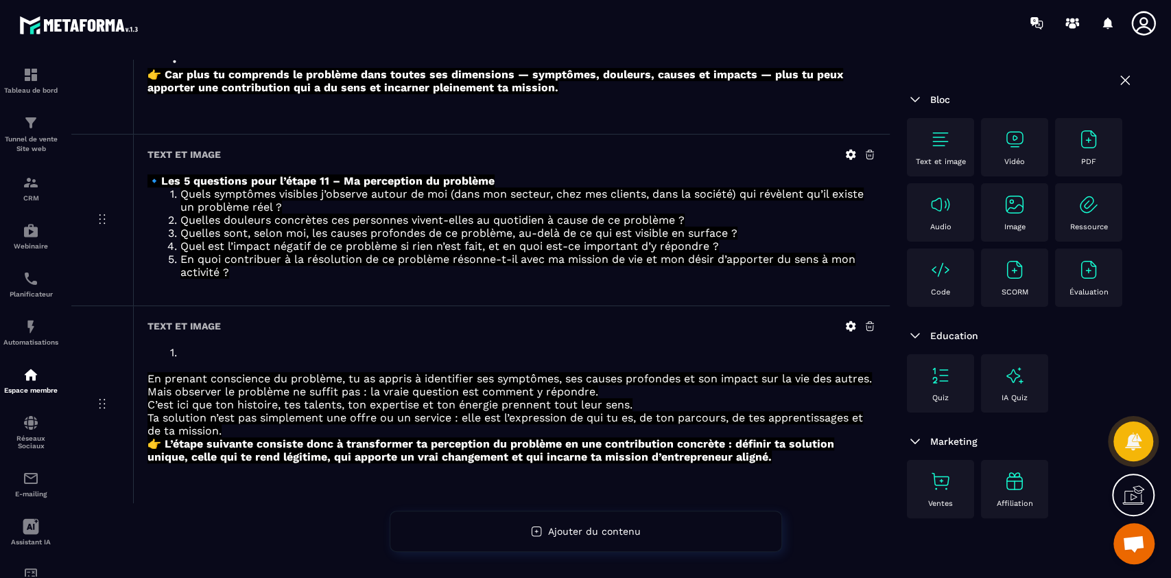
click at [594, 387] on span "Mais observer le problème ne suffit pas : la vraie question est comment y répon…" at bounding box center [373, 391] width 451 height 13
click at [281, 386] on span "Mais observer le problème ne suffit pas : la vraie question est comment y répon…" at bounding box center [373, 391] width 451 height 13
click at [853, 321] on icon at bounding box center [851, 326] width 10 height 10
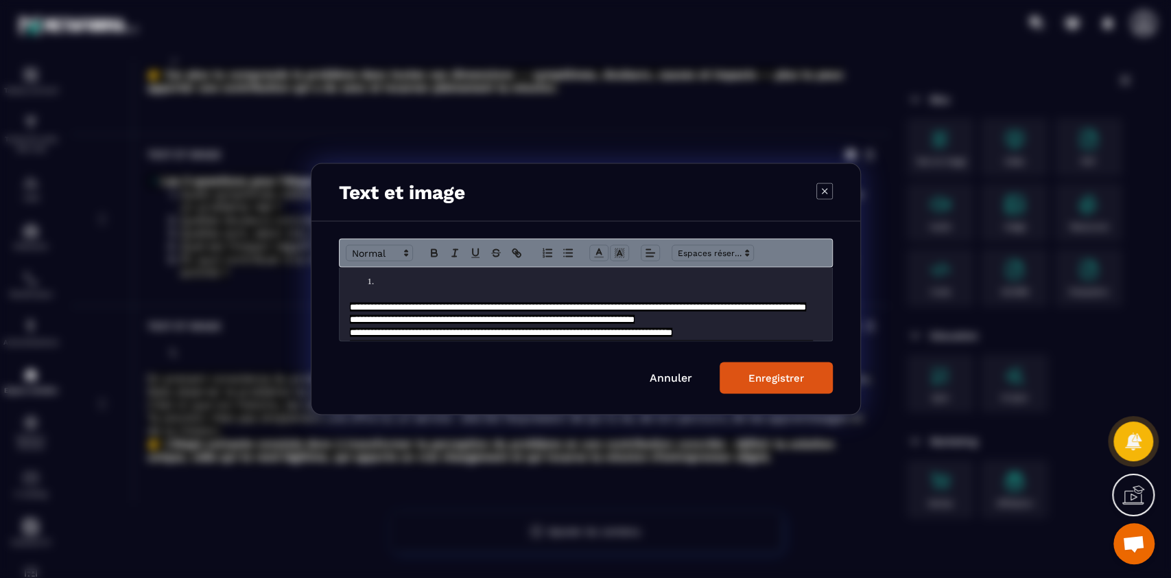
click at [498, 284] on li "Modal window" at bounding box center [592, 282] width 459 height 12
click at [788, 379] on div "Enregistrer" at bounding box center [777, 378] width 56 height 12
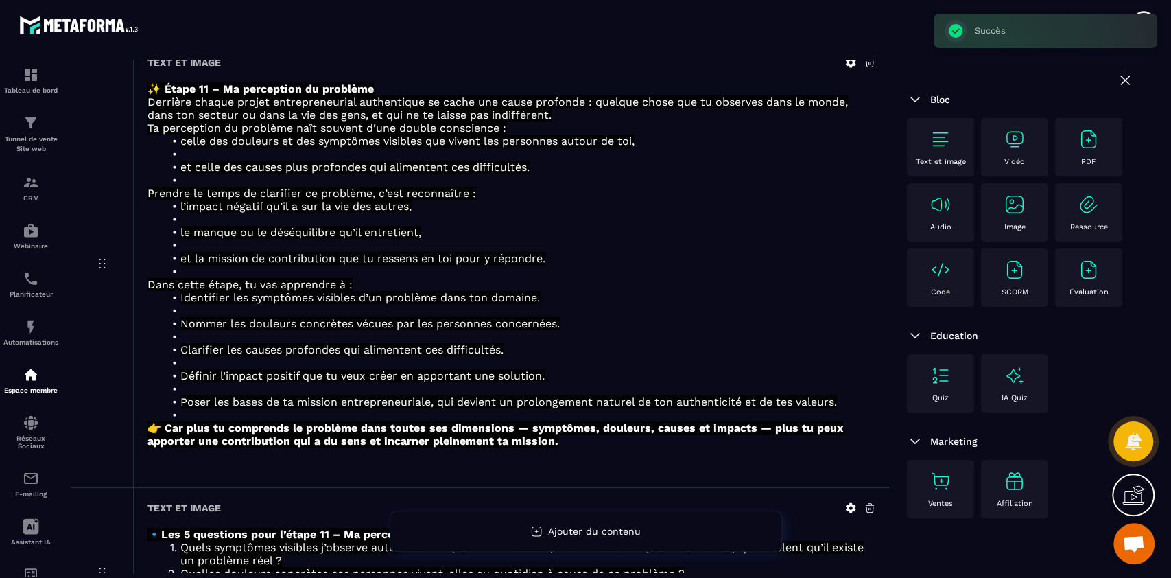
scroll to position [0, 0]
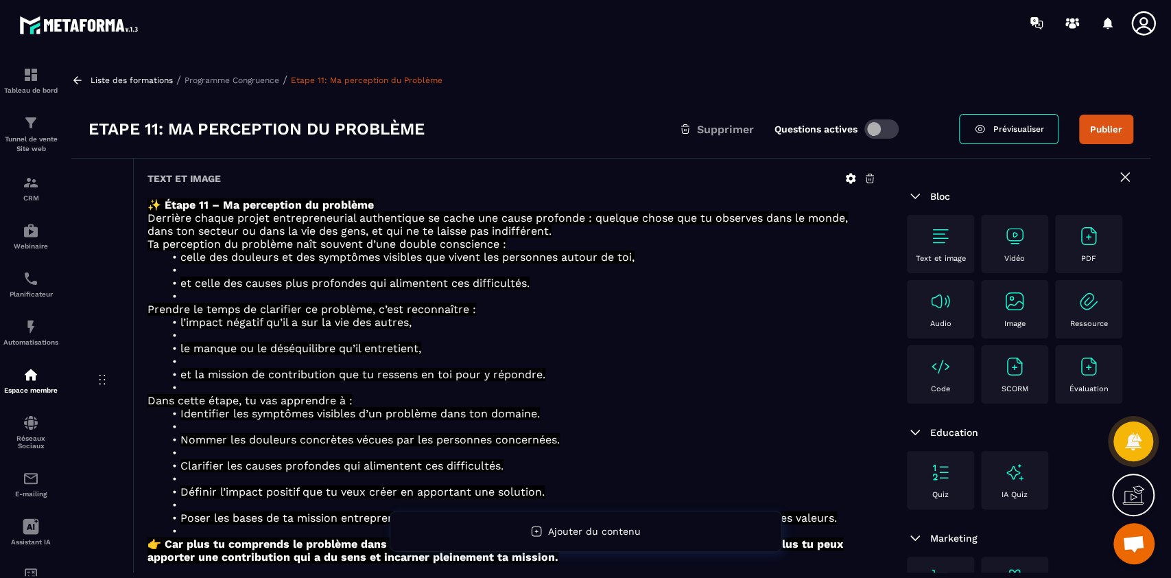
click at [233, 78] on p "Programme Congruence" at bounding box center [232, 80] width 95 height 10
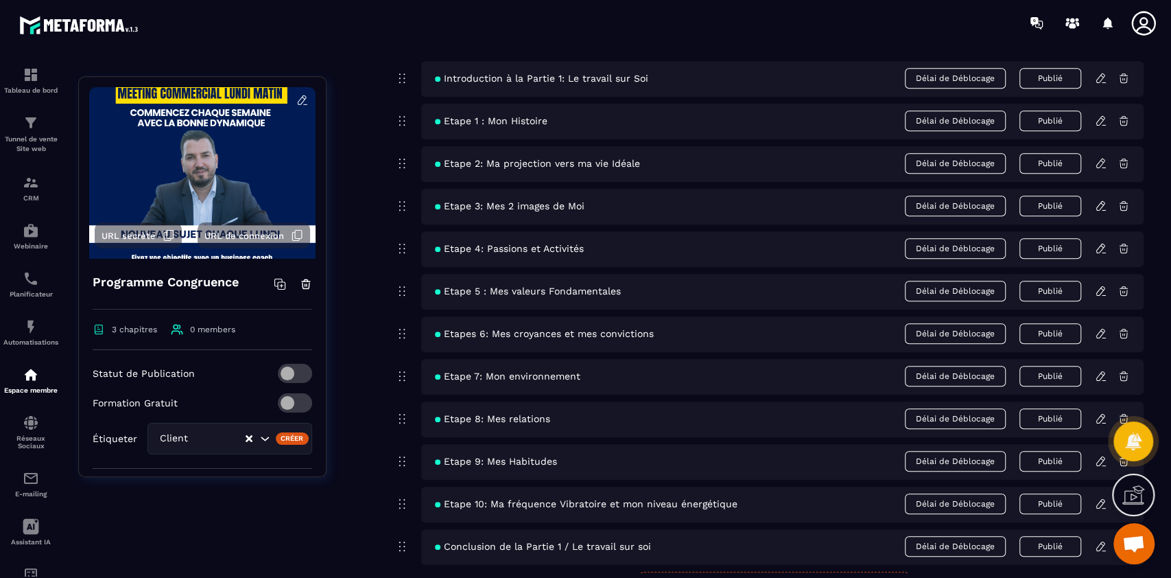
scroll to position [917, 0]
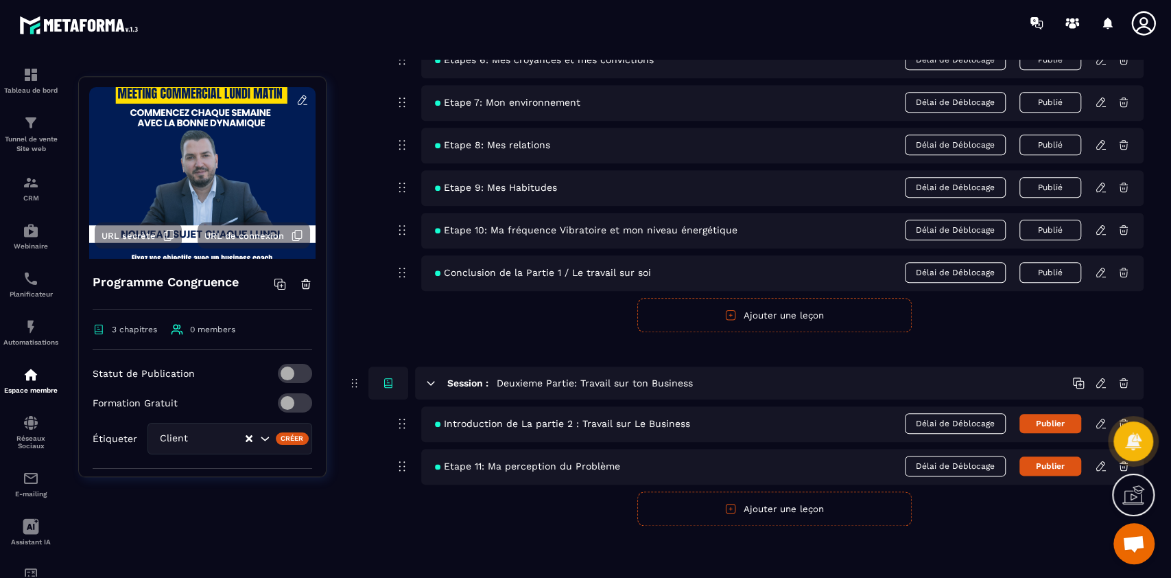
click at [570, 462] on span "Etape 11: Ma perception du Problème" at bounding box center [527, 465] width 185 height 11
click at [1099, 464] on icon at bounding box center [1101, 466] width 12 height 12
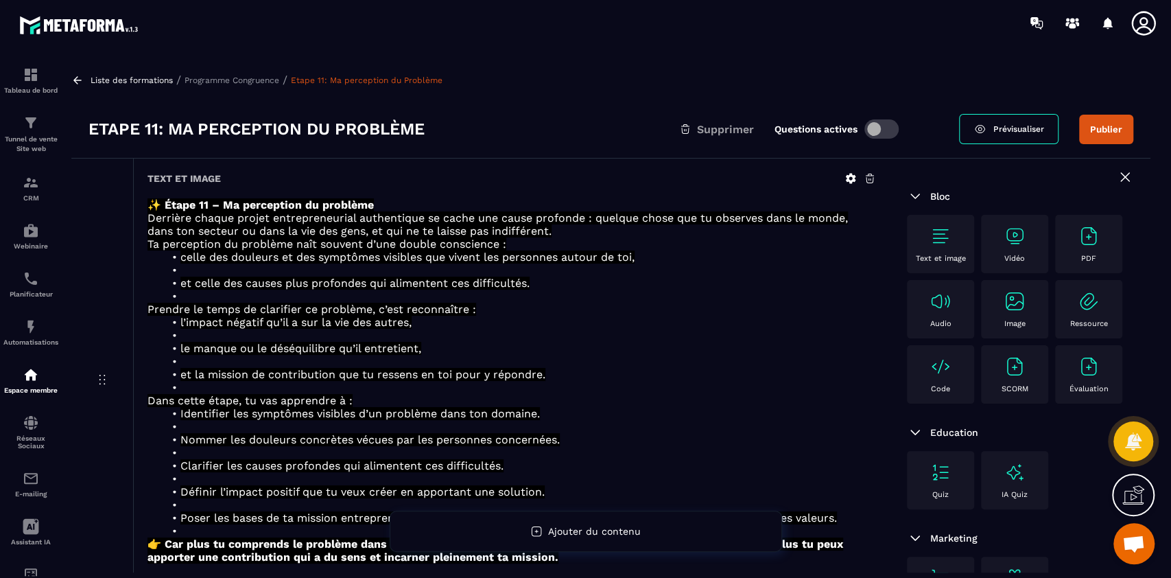
click at [226, 72] on div "Liste des formations / Programme Congruence / Etape 11: Ma perception du Problè…" at bounding box center [611, 316] width 1093 height 513
click at [226, 88] on div "Liste des formations / Programme Congruence / Etape 11: Ma perception du Problè…" at bounding box center [611, 316] width 1093 height 513
click at [231, 84] on p "Programme Congruence" at bounding box center [232, 80] width 95 height 10
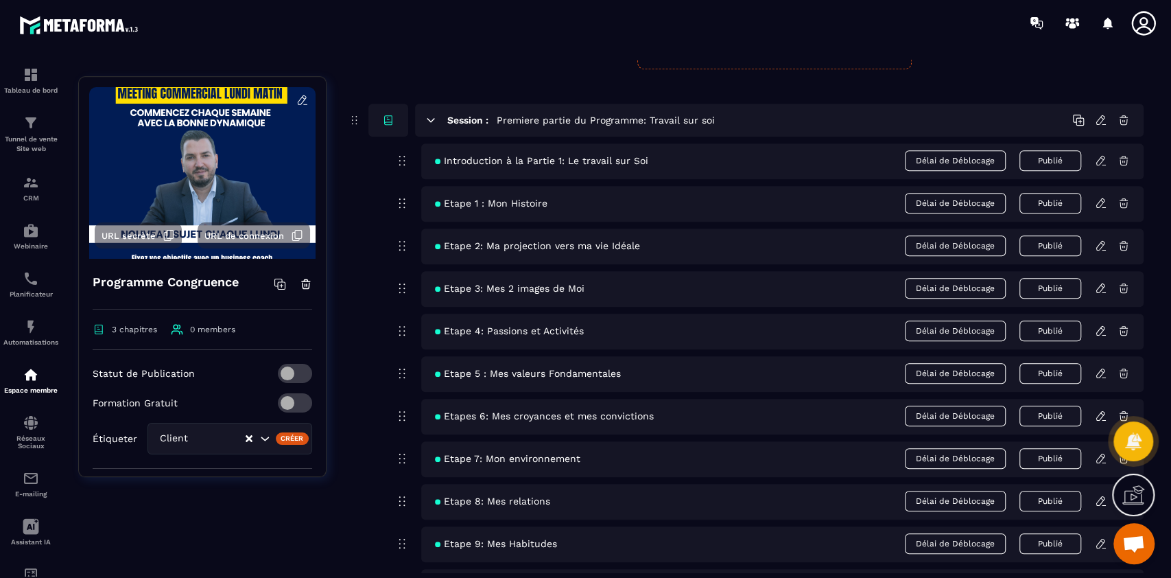
scroll to position [917, 0]
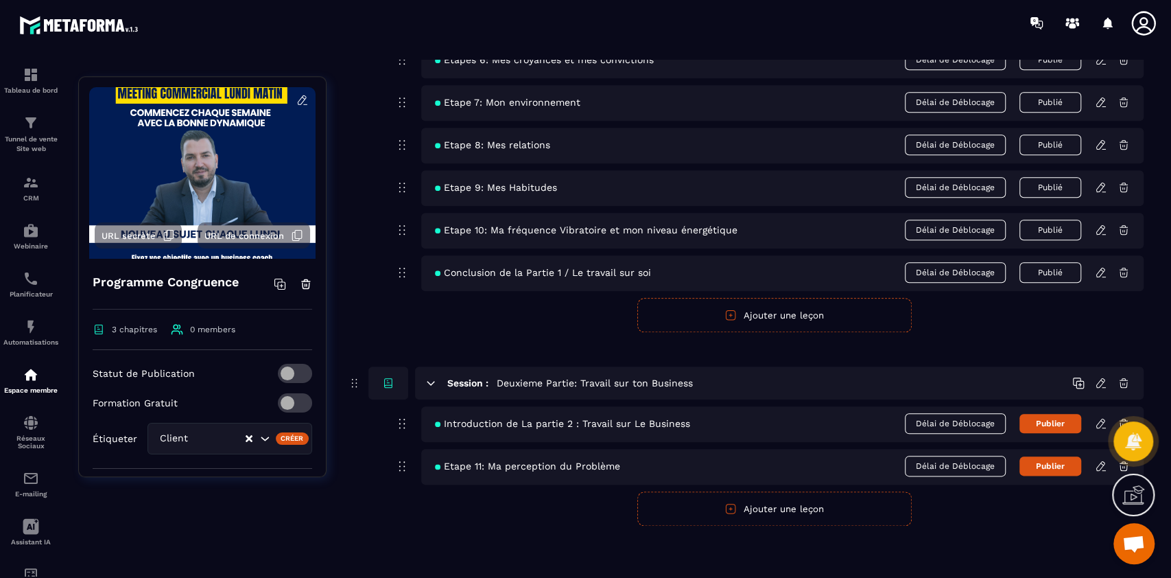
click at [774, 508] on button "Ajouter une leçon" at bounding box center [774, 508] width 274 height 34
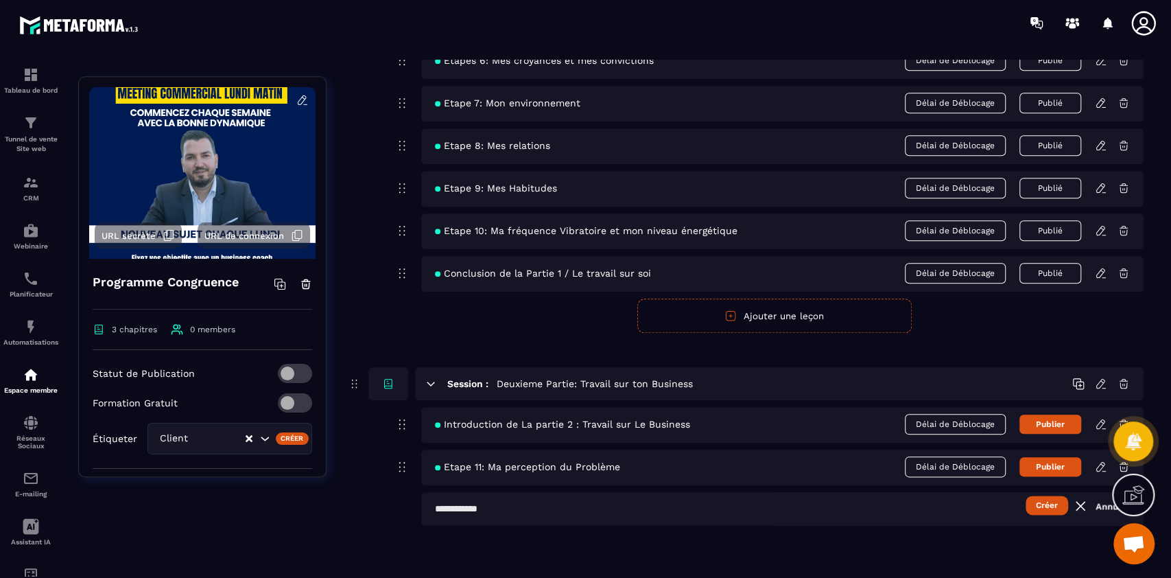
click at [587, 511] on input "text" at bounding box center [782, 508] width 723 height 33
type input "**********"
click at [1026, 495] on button "Créer" at bounding box center [1047, 504] width 43 height 19
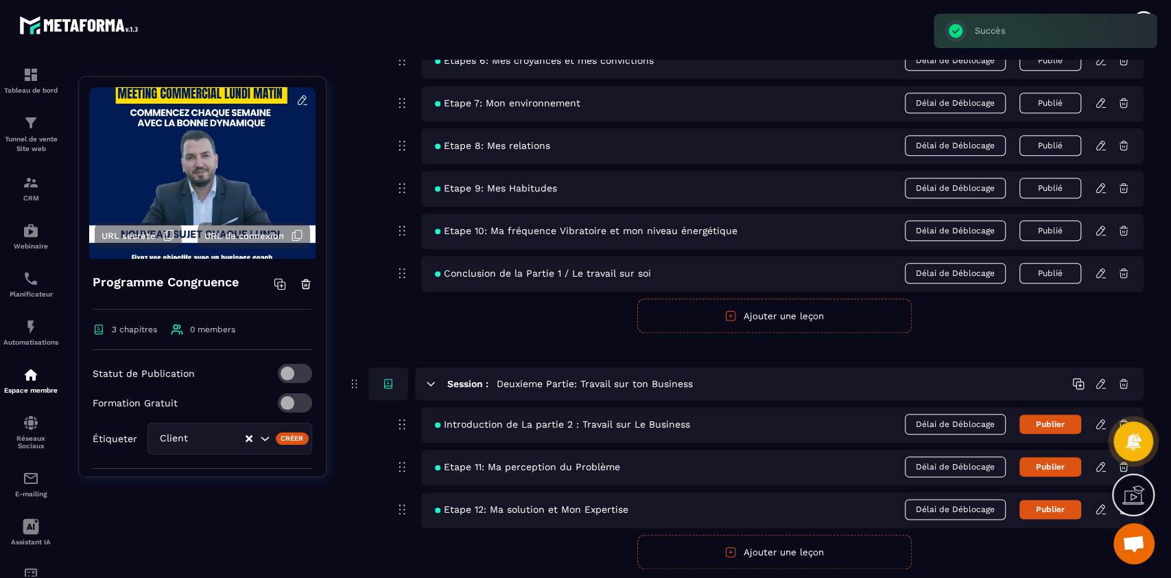
click at [1101, 510] on icon at bounding box center [1101, 508] width 8 height 9
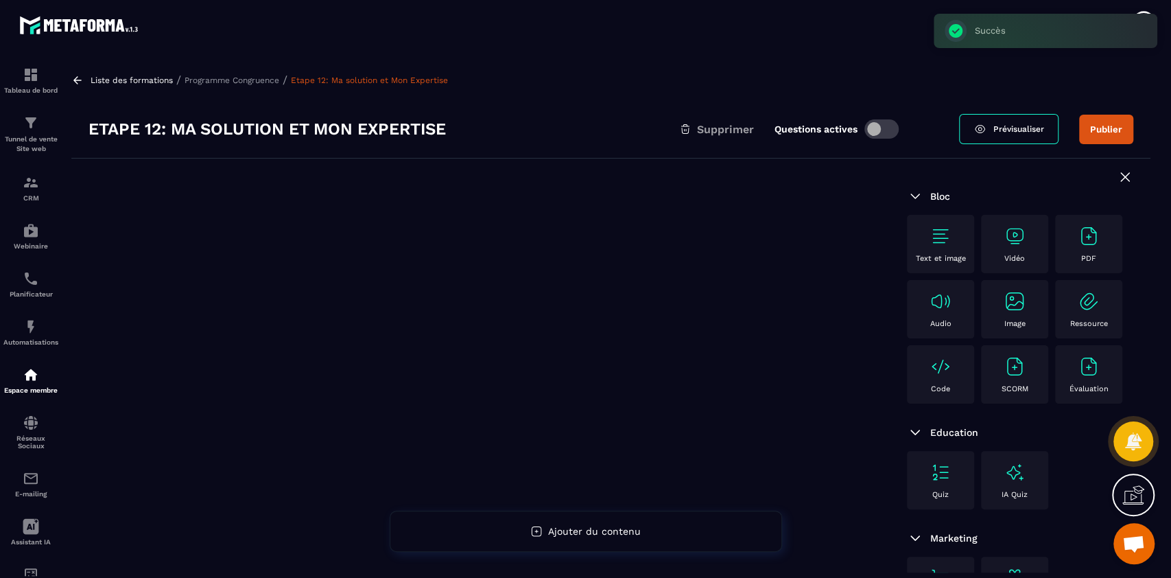
click at [944, 239] on img at bounding box center [941, 236] width 22 height 22
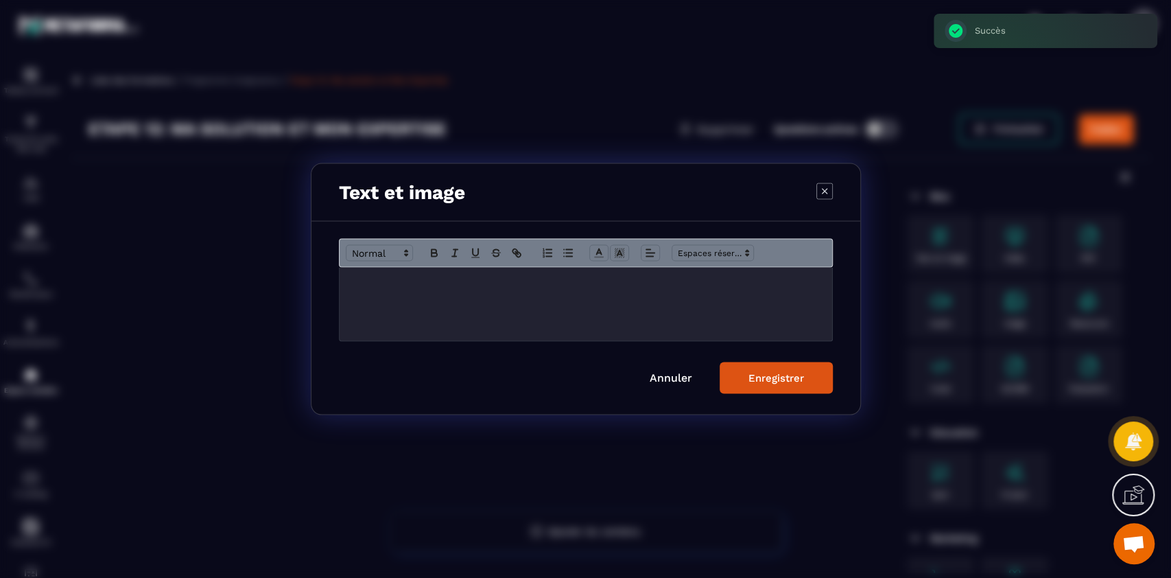
click at [659, 305] on div "Modal window" at bounding box center [586, 304] width 493 height 73
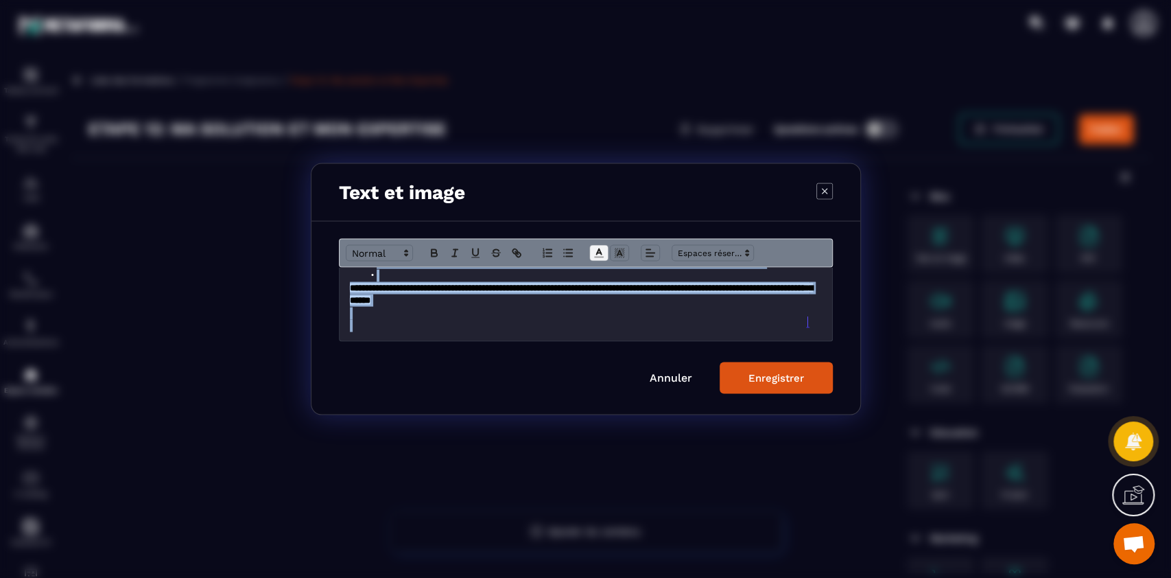
click at [599, 252] on polyline "Modal window" at bounding box center [598, 251] width 5 height 5
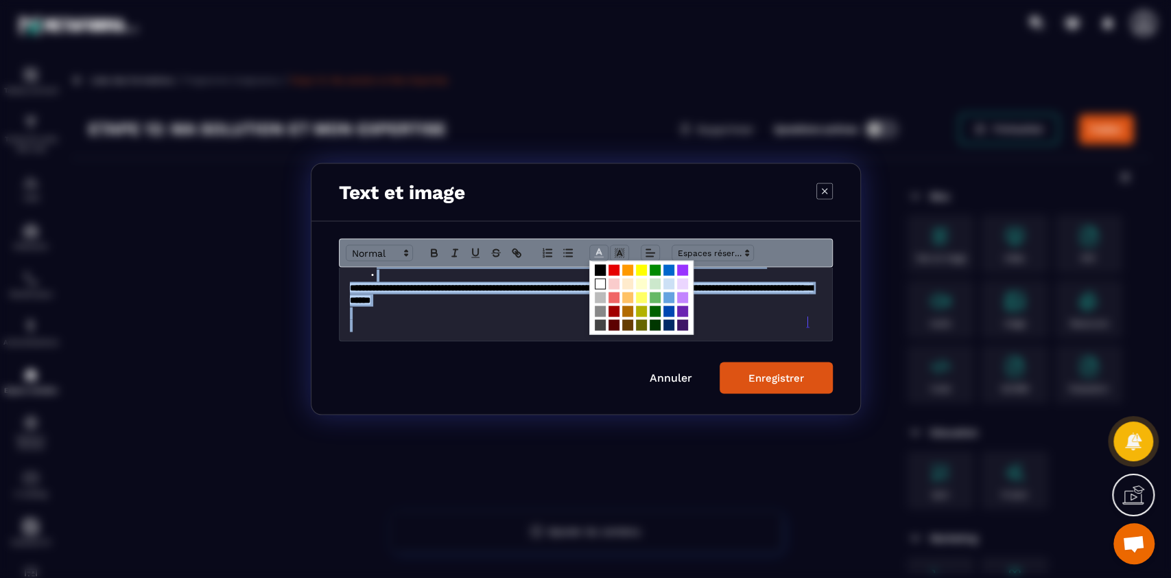
click at [600, 287] on span "Modal window" at bounding box center [600, 284] width 11 height 11
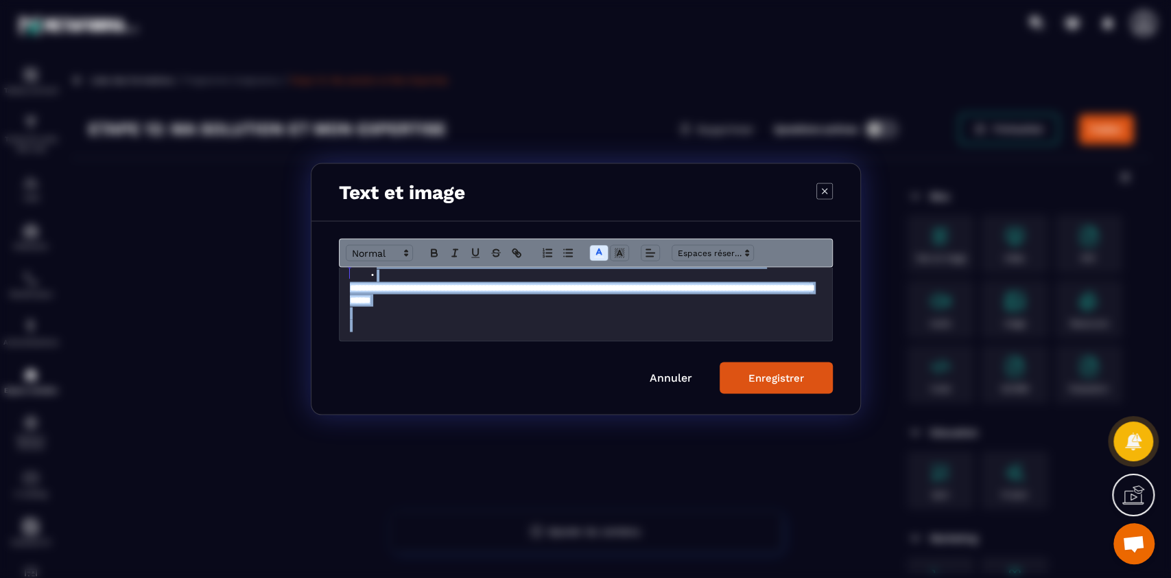
scroll to position [9, 0]
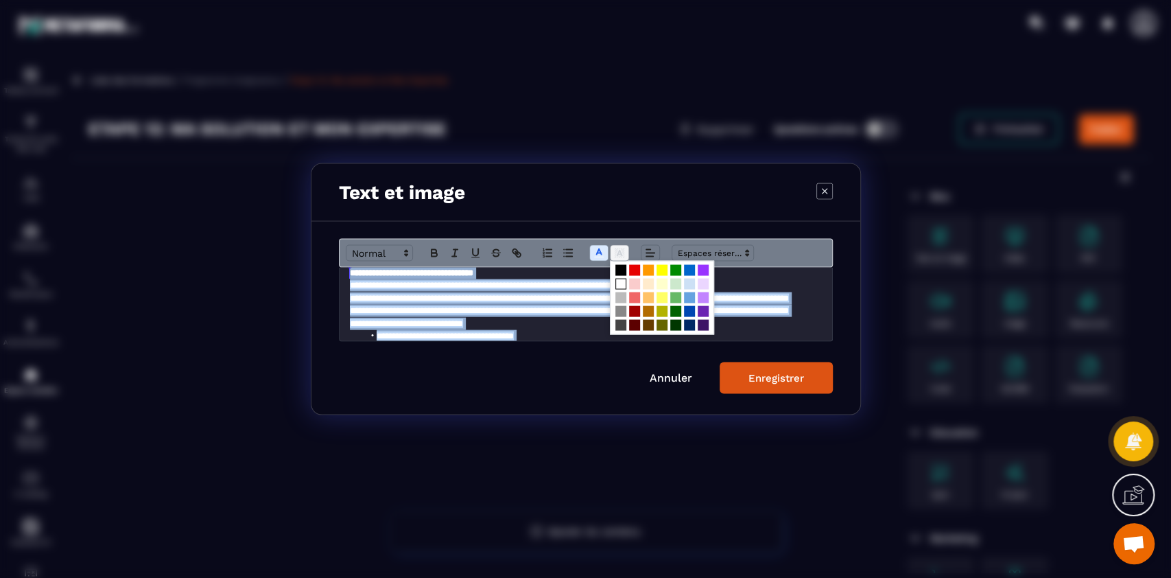
click at [619, 255] on icon "Modal window" at bounding box center [619, 253] width 12 height 12
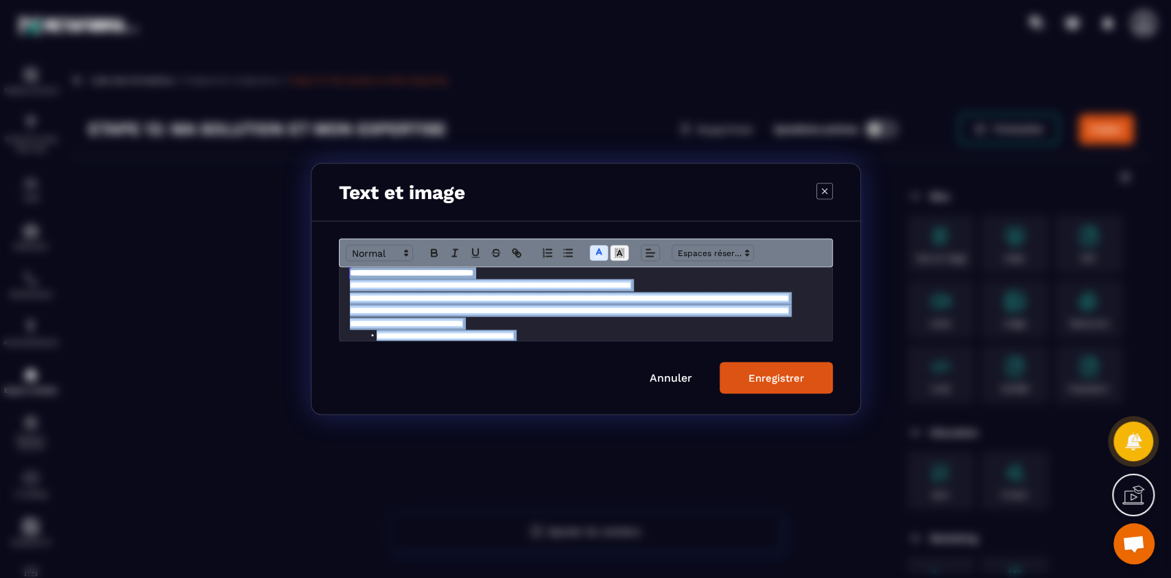
click at [621, 261] on span "Modal window" at bounding box center [619, 253] width 19 height 16
click at [618, 248] on icon "Modal window" at bounding box center [619, 253] width 12 height 12
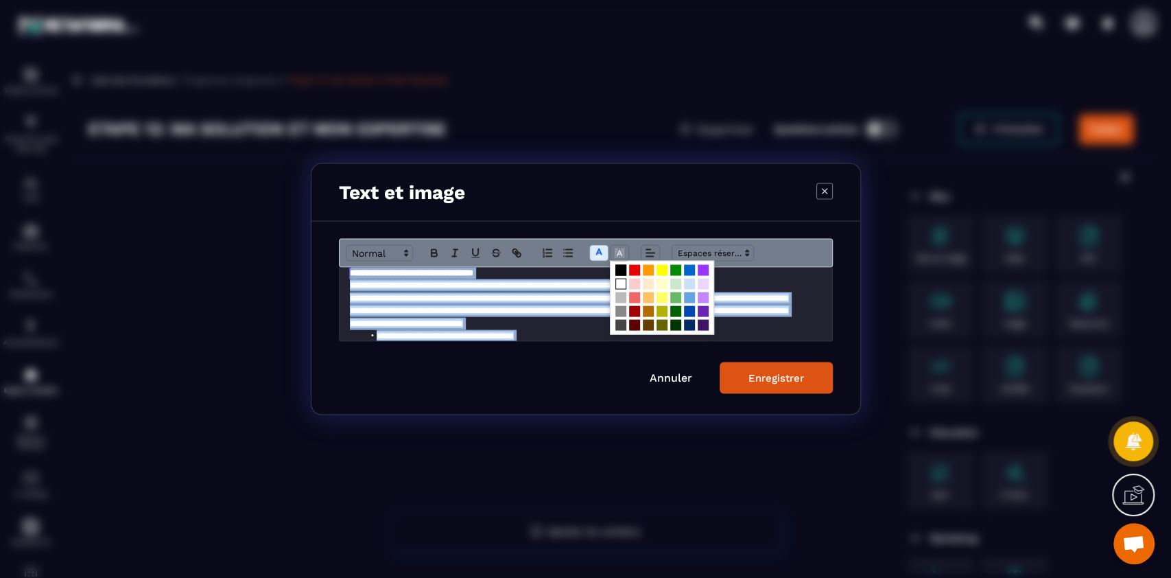
click at [618, 272] on span "Modal window" at bounding box center [621, 270] width 11 height 11
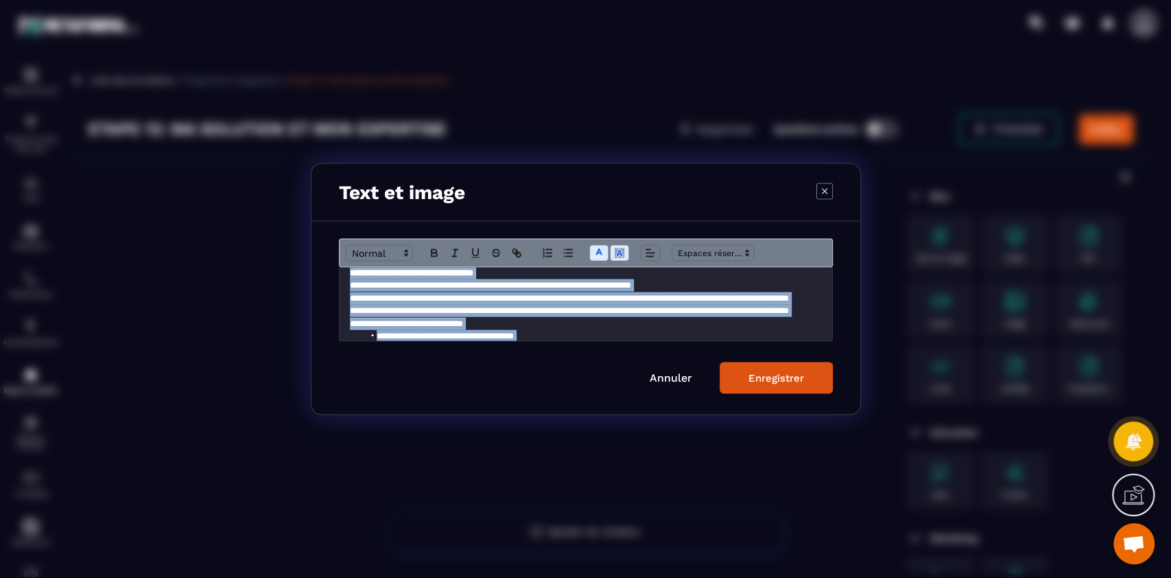
click at [779, 372] on div "Enregistrer" at bounding box center [777, 378] width 56 height 12
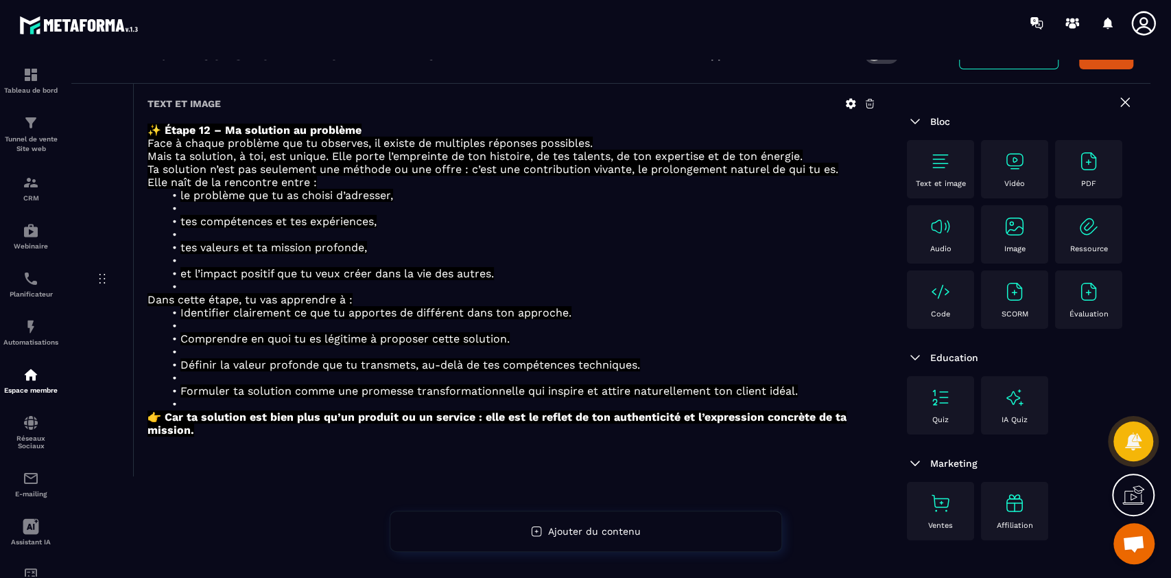
scroll to position [104, 0]
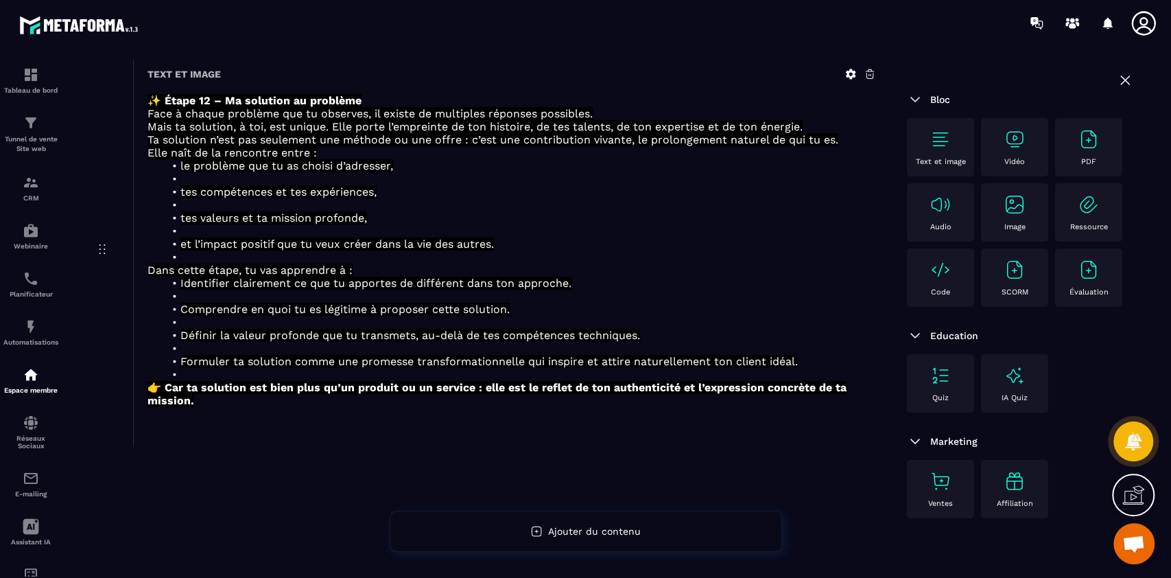
click at [935, 151] on div "Text et image" at bounding box center [941, 147] width 54 height 38
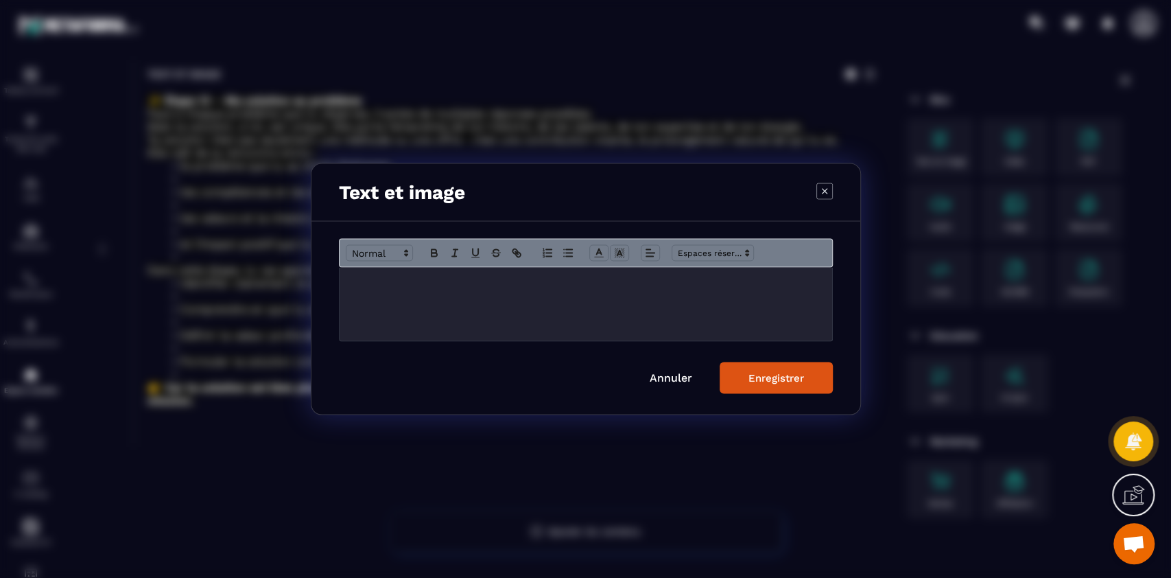
click at [629, 296] on div "Modal window" at bounding box center [586, 304] width 493 height 73
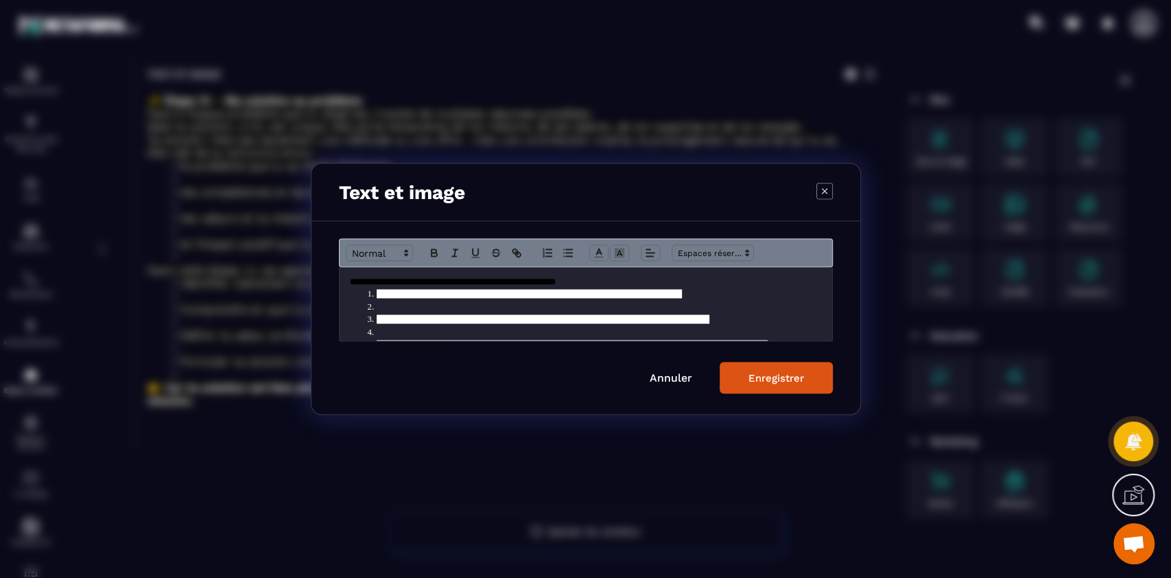
scroll to position [85, 0]
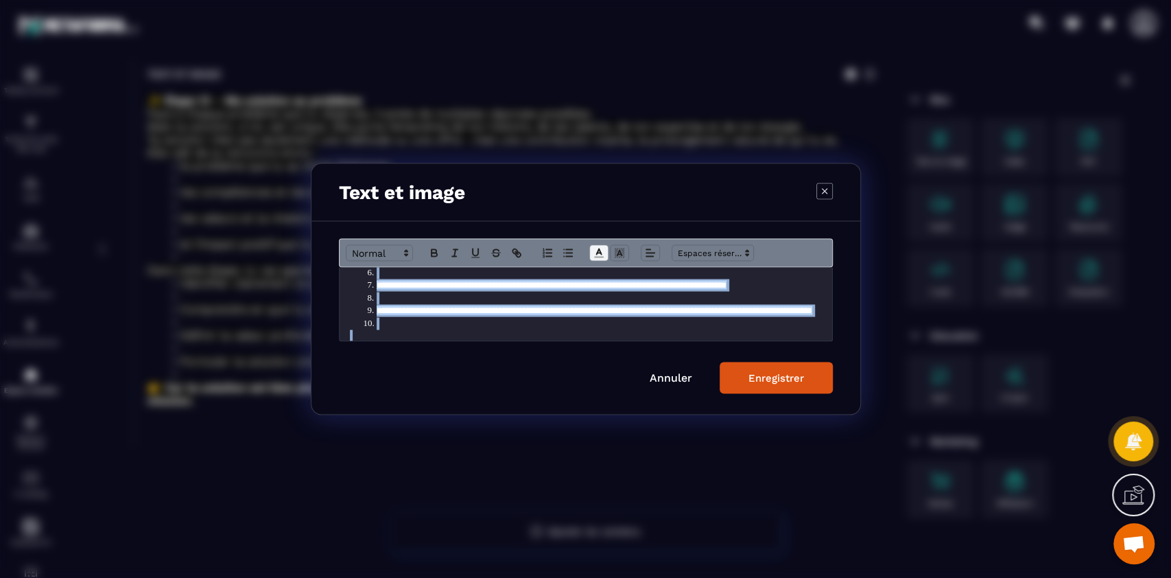
click at [597, 252] on polyline "Modal window" at bounding box center [598, 251] width 5 height 5
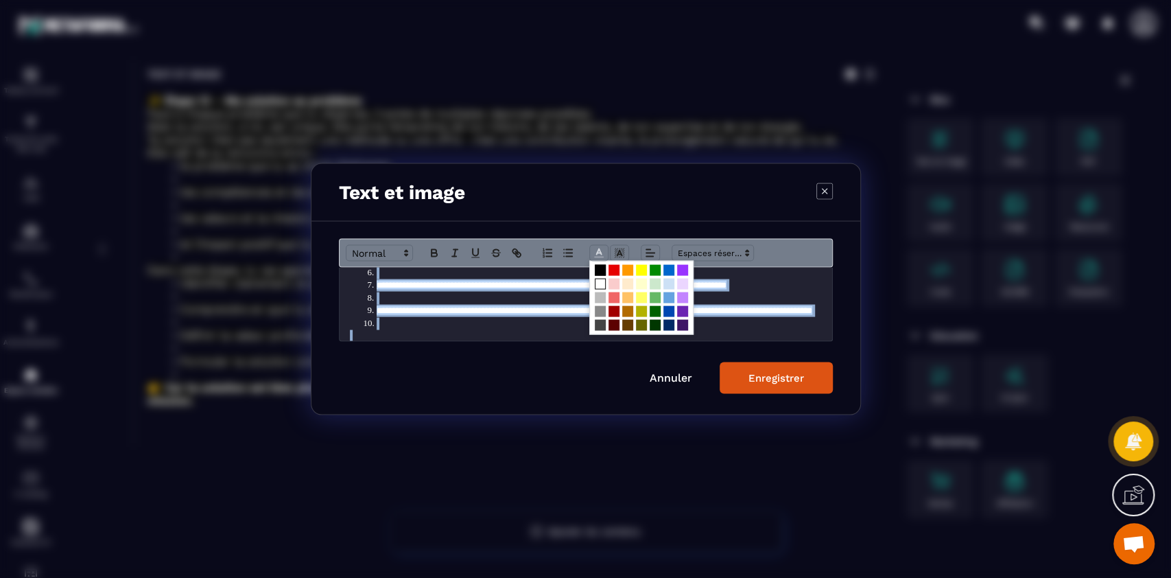
click at [597, 283] on span "Modal window" at bounding box center [600, 284] width 11 height 11
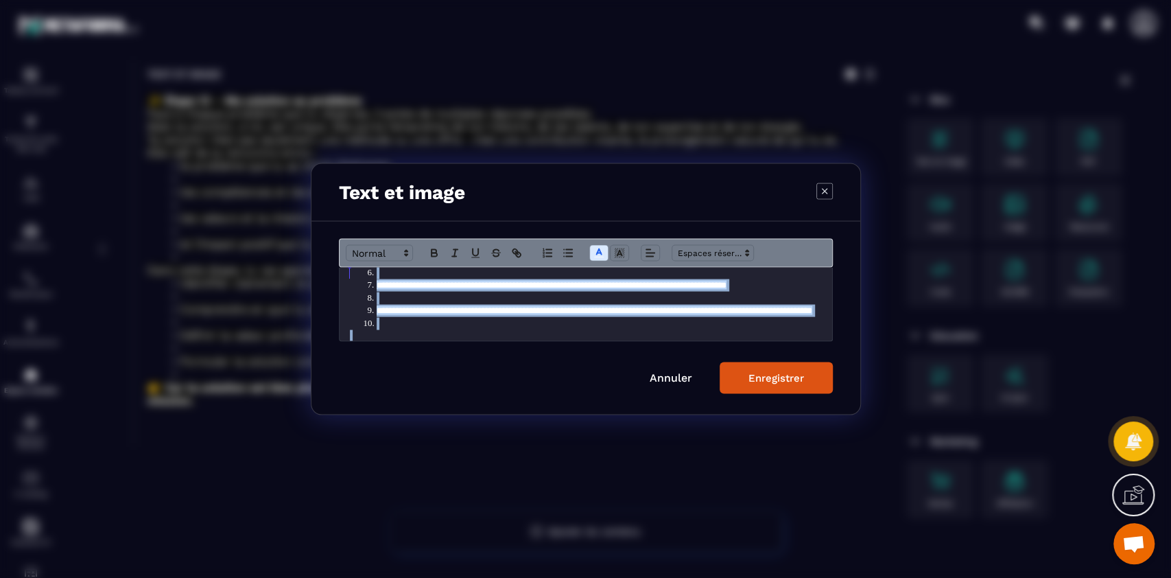
scroll to position [9, 0]
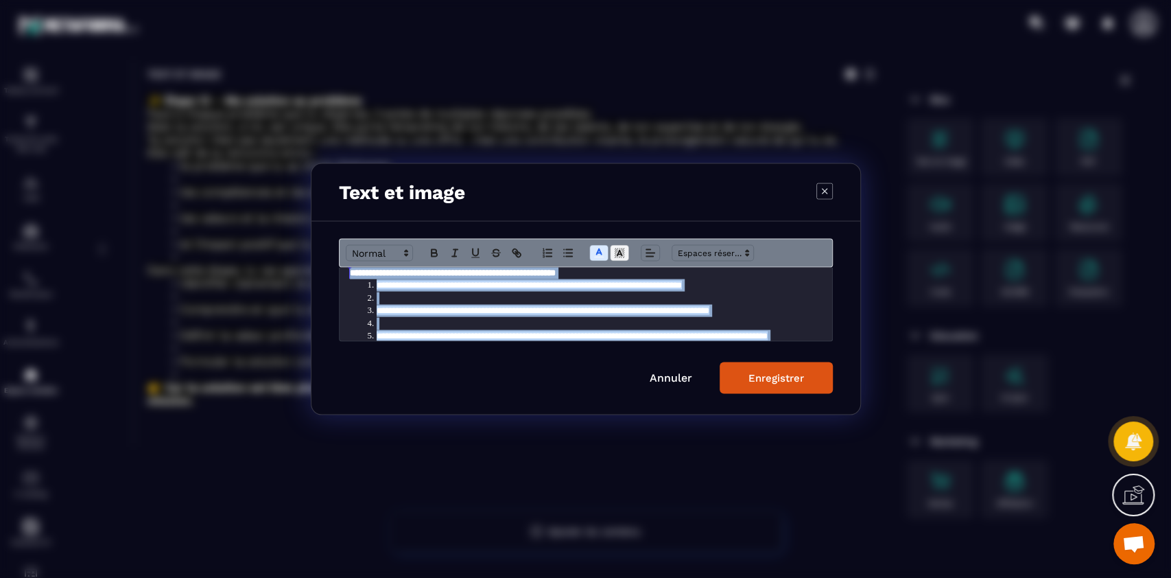
click at [620, 248] on icon "Modal window" at bounding box center [619, 253] width 12 height 12
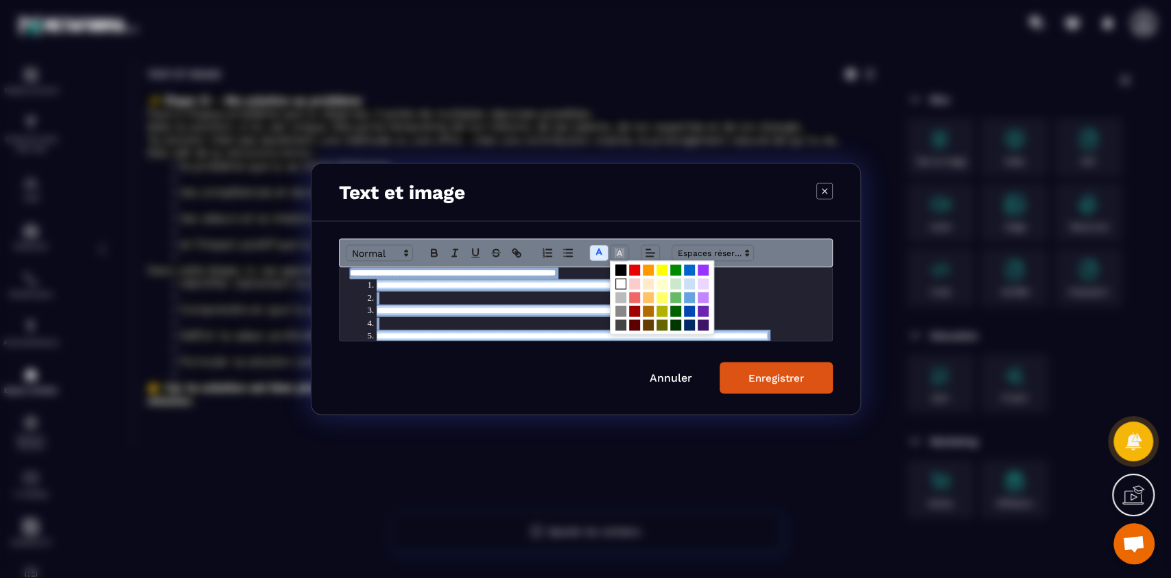
click at [620, 268] on span "Modal window" at bounding box center [621, 270] width 11 height 11
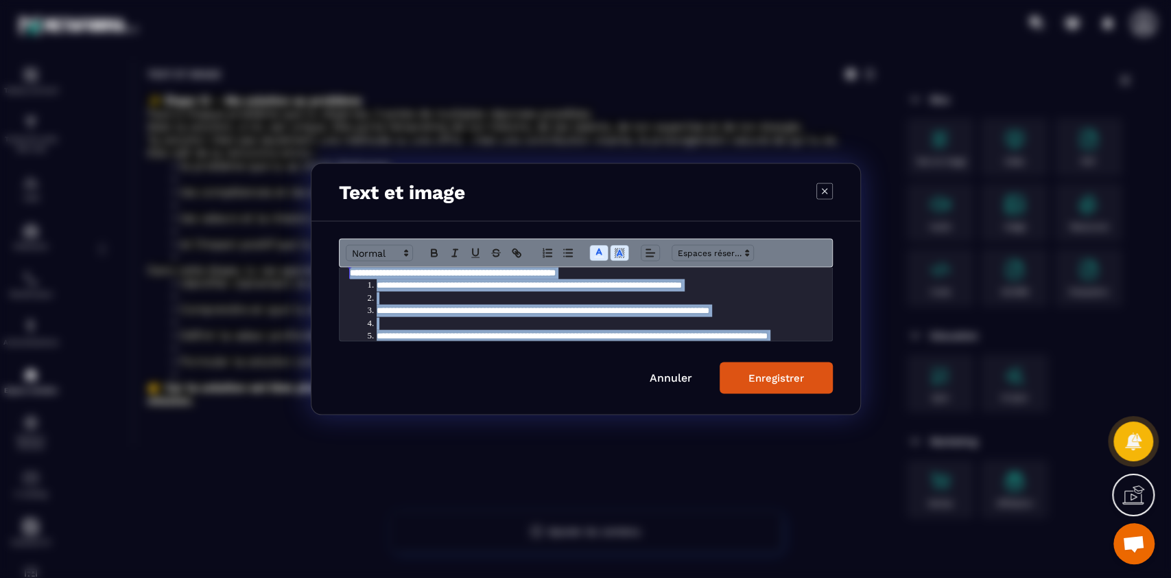
click at [761, 379] on div "Enregistrer" at bounding box center [777, 378] width 56 height 12
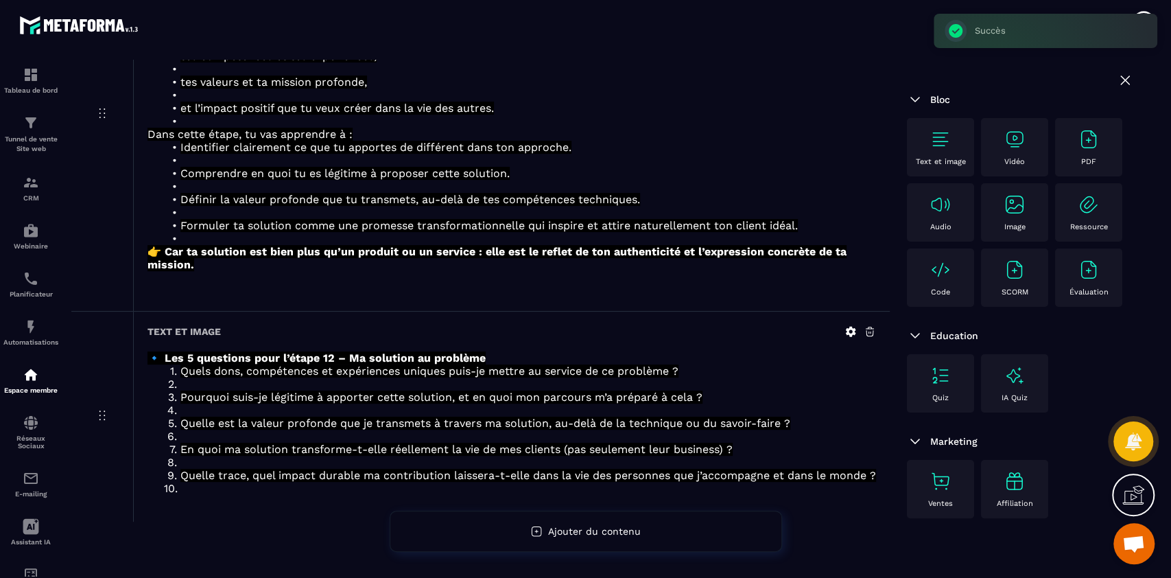
scroll to position [268, 0]
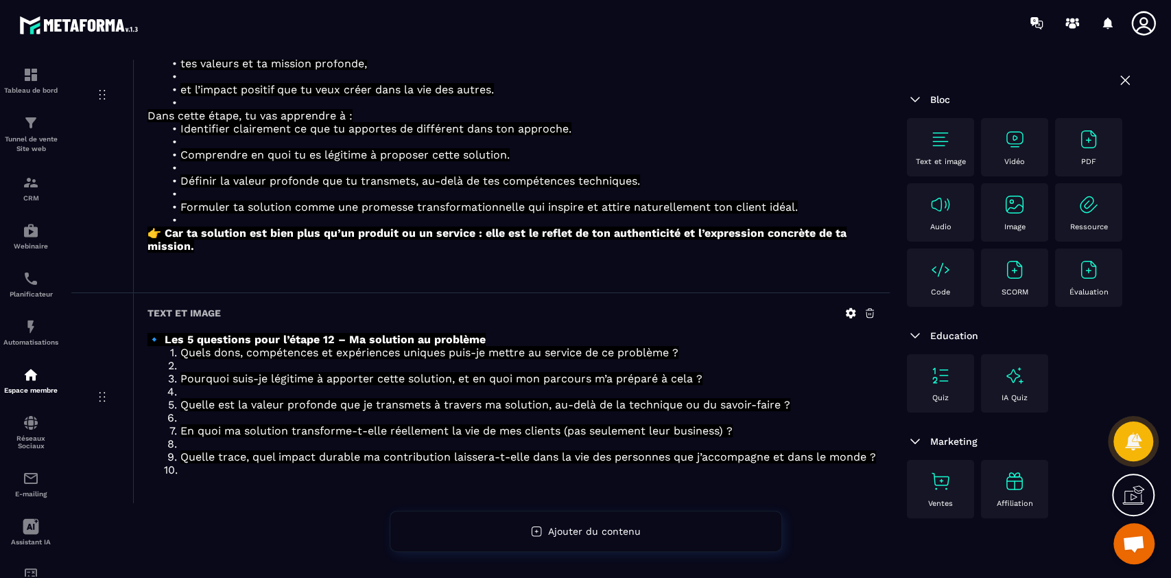
click at [937, 145] on img at bounding box center [941, 139] width 22 height 22
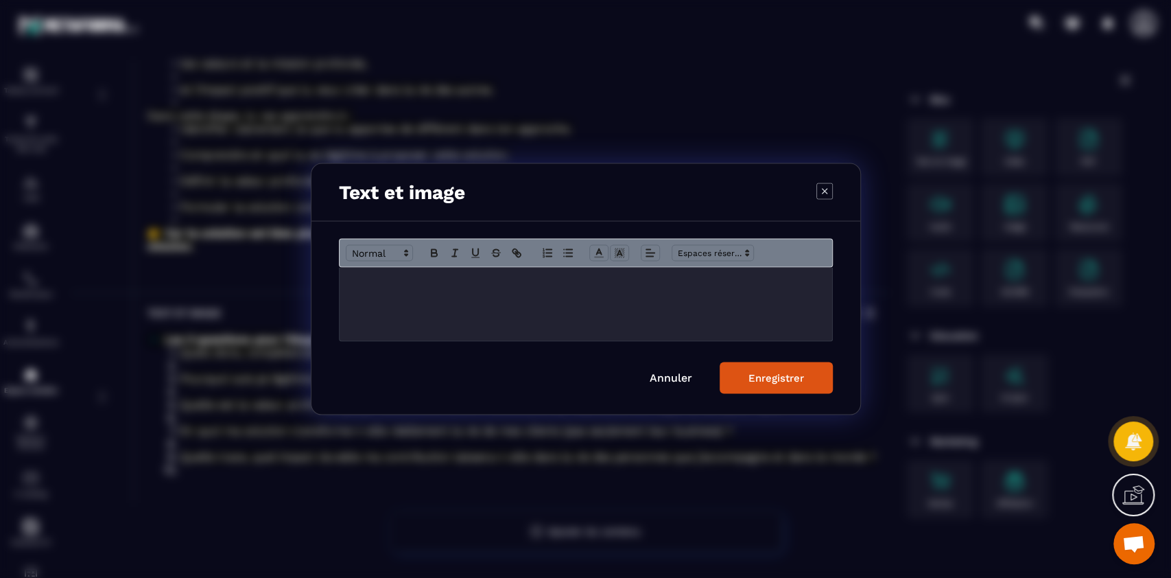
click at [530, 305] on div "Modal window" at bounding box center [586, 304] width 493 height 73
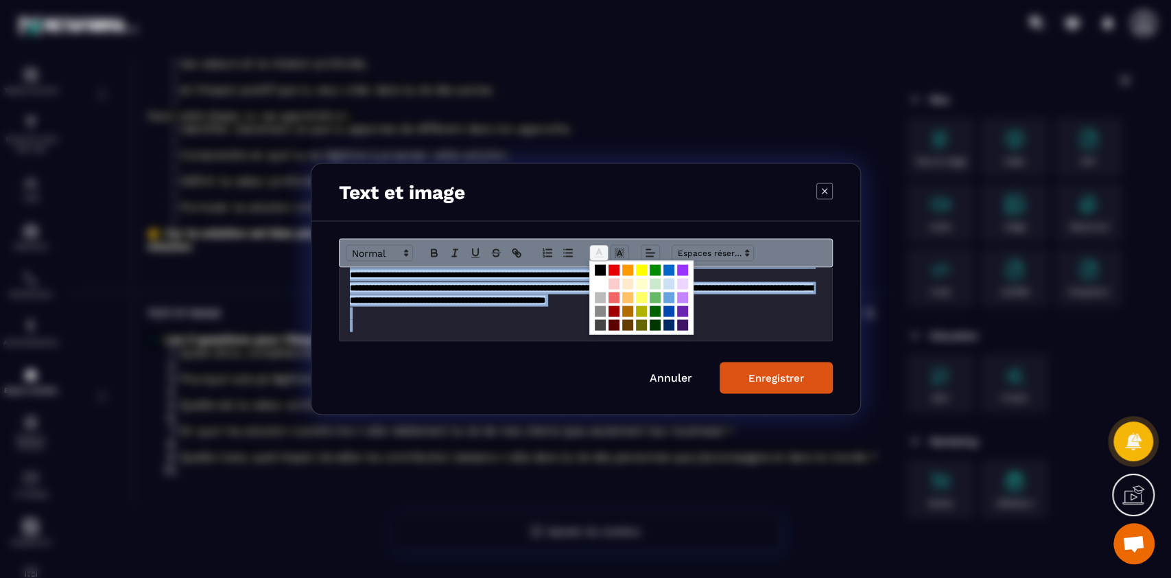
click at [597, 256] on icon "Modal window" at bounding box center [599, 253] width 12 height 12
click at [598, 286] on span "Modal window" at bounding box center [600, 284] width 11 height 11
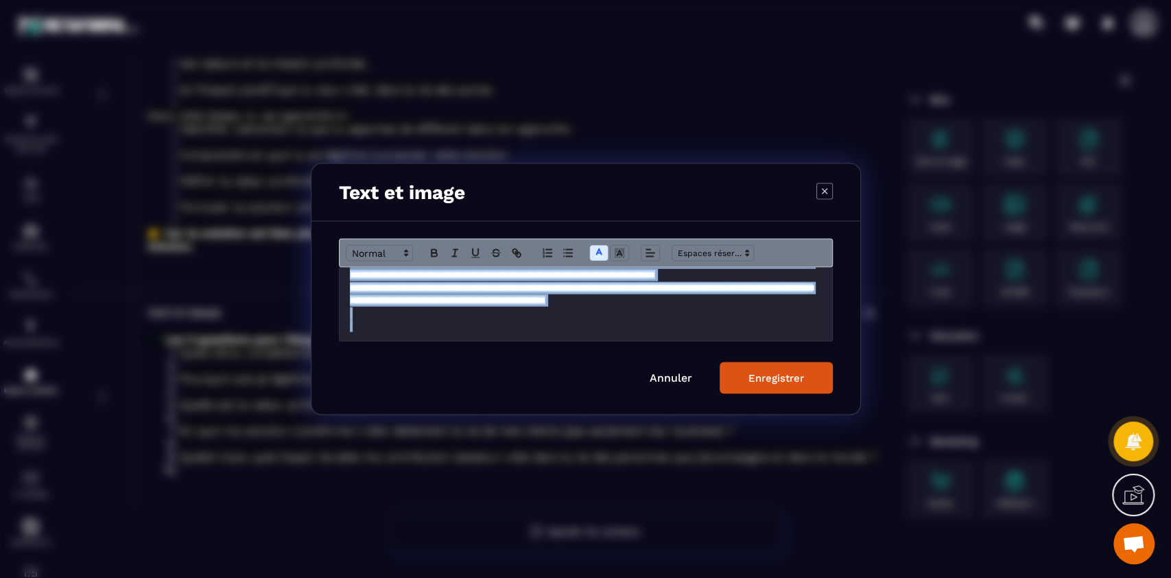
scroll to position [49, 0]
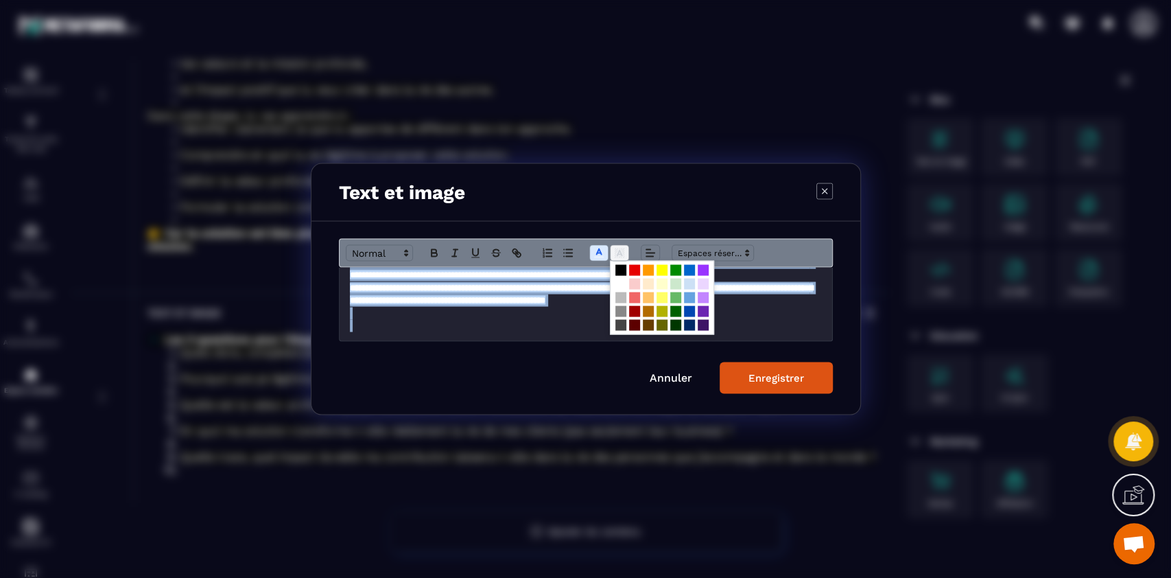
click at [618, 255] on line "Modal window" at bounding box center [619, 255] width 3 height 0
click at [620, 270] on span "Modal window" at bounding box center [621, 270] width 11 height 11
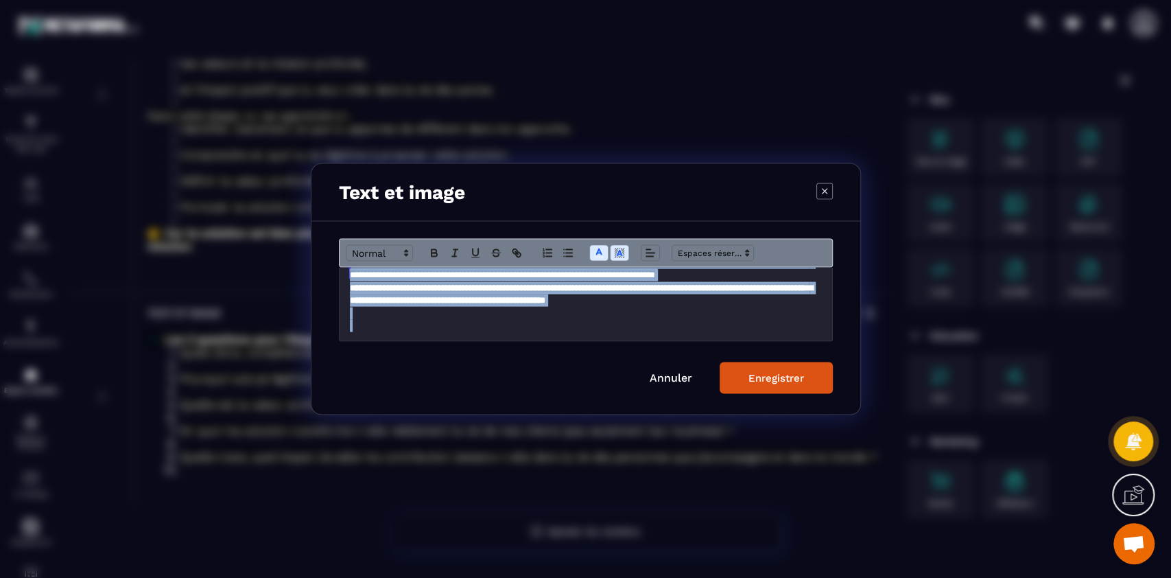
scroll to position [9, 0]
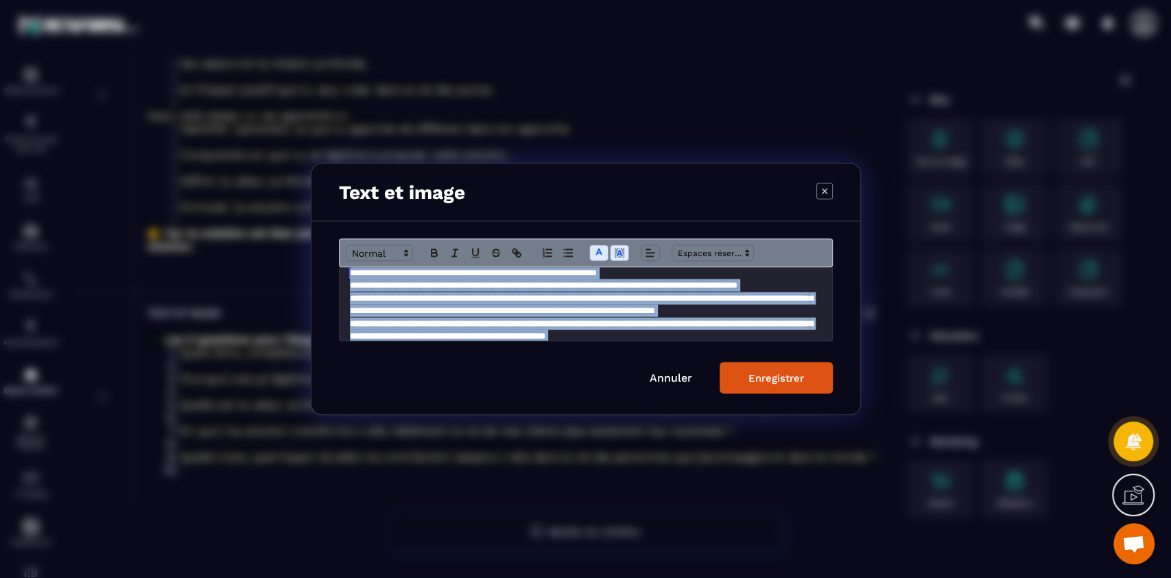
click at [784, 381] on div "Enregistrer" at bounding box center [777, 378] width 56 height 12
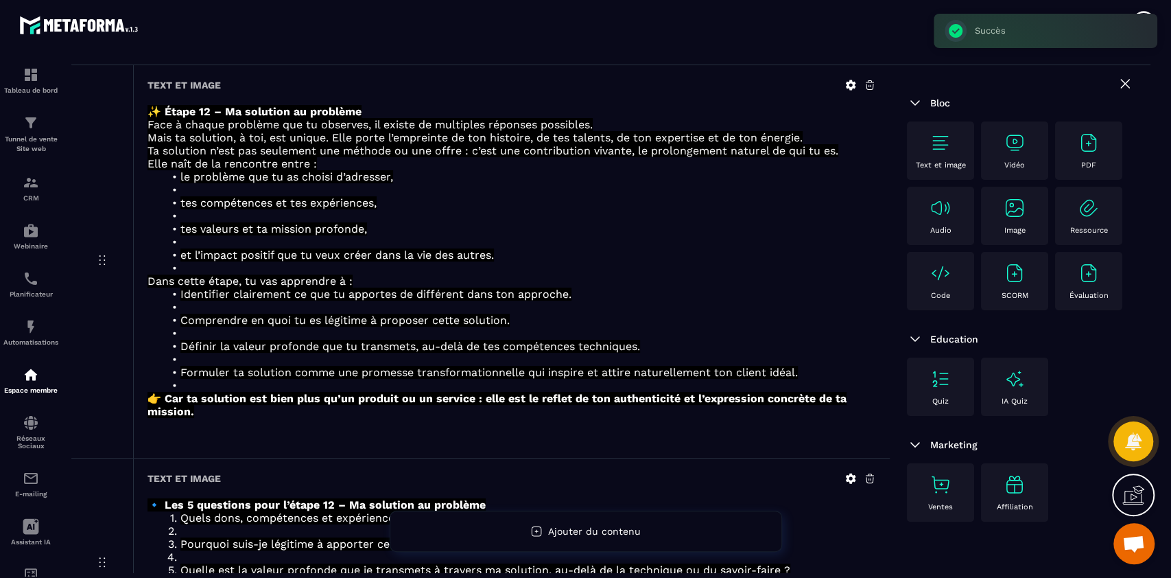
scroll to position [0, 0]
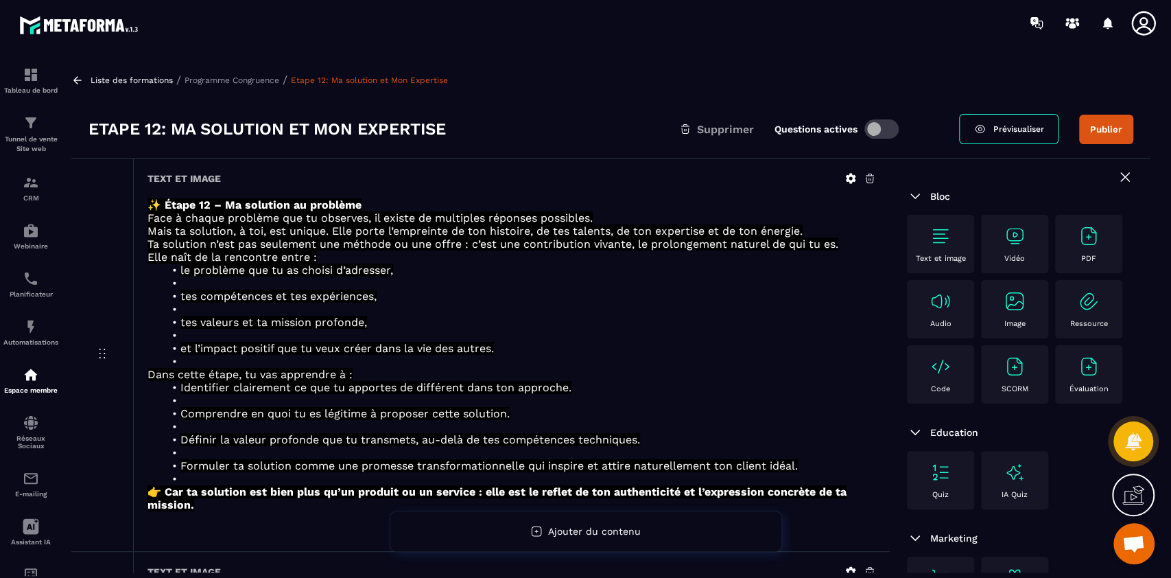
click at [253, 81] on p "Programme Congruence" at bounding box center [232, 80] width 95 height 10
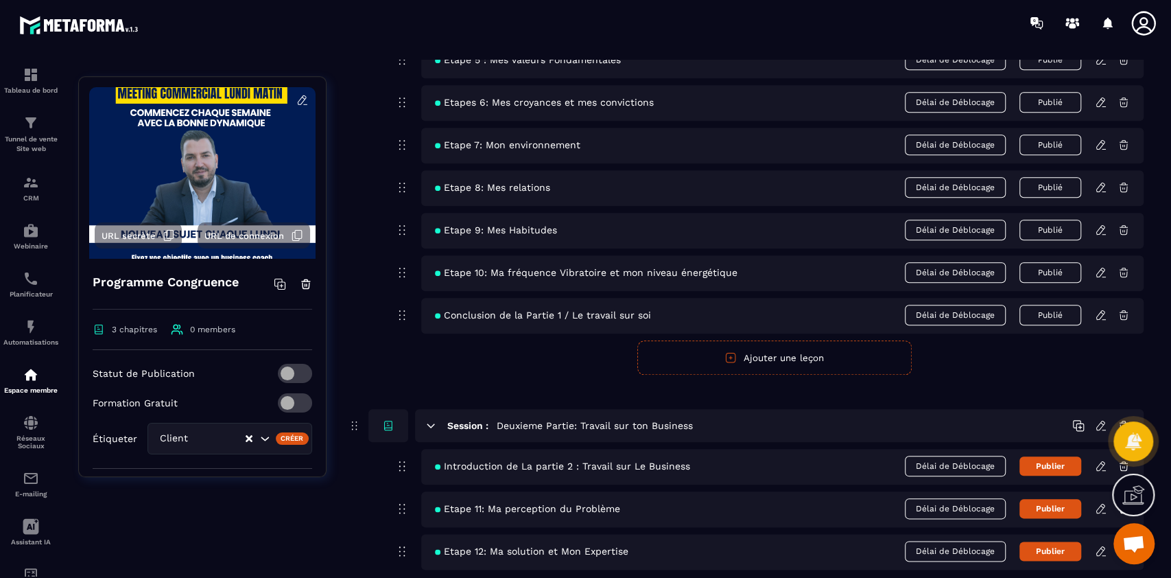
scroll to position [960, 0]
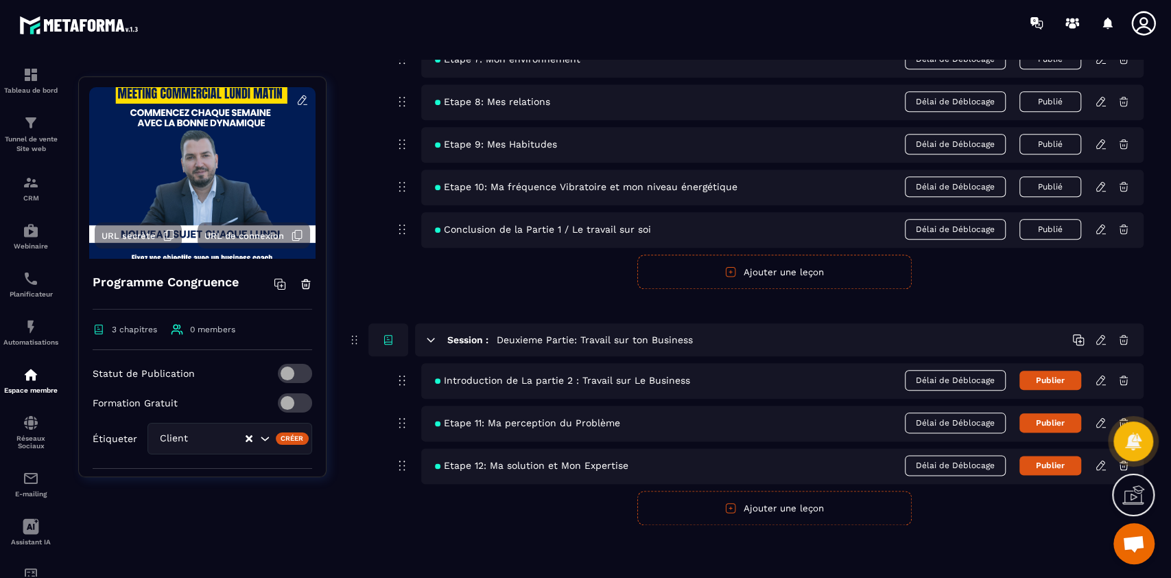
click at [780, 506] on button "Ajouter une leçon" at bounding box center [774, 508] width 274 height 34
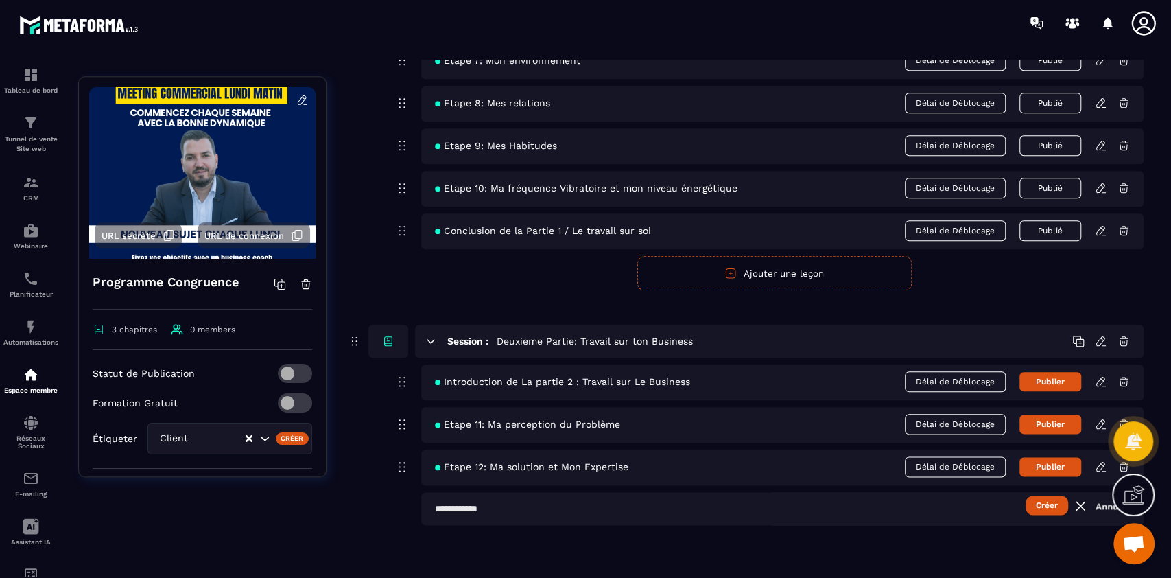
click at [662, 515] on input "text" at bounding box center [782, 508] width 723 height 33
type input "**********"
click at [1026, 495] on button "Créer" at bounding box center [1047, 504] width 43 height 19
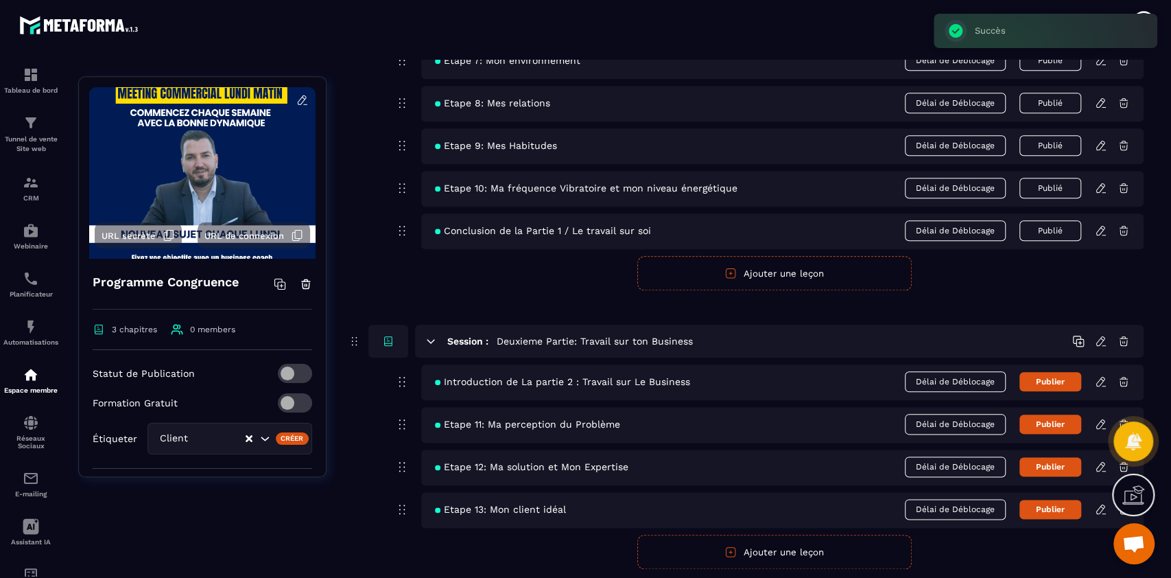
click at [1099, 508] on icon at bounding box center [1101, 509] width 12 height 12
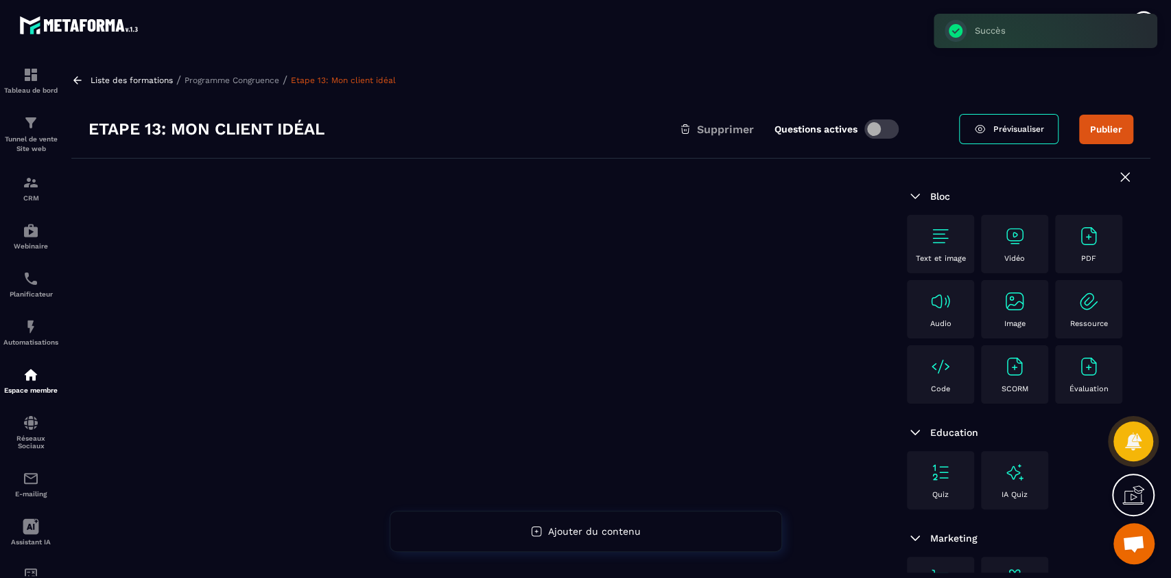
click at [948, 252] on div "Text et image" at bounding box center [941, 244] width 54 height 38
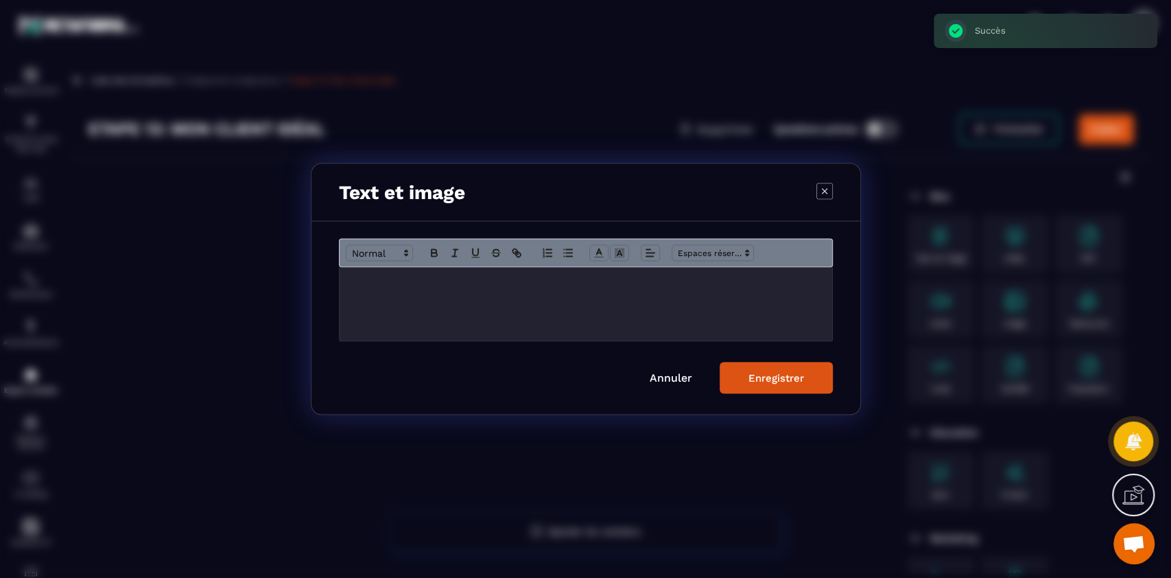
click at [685, 299] on div "Modal window" at bounding box center [586, 304] width 493 height 73
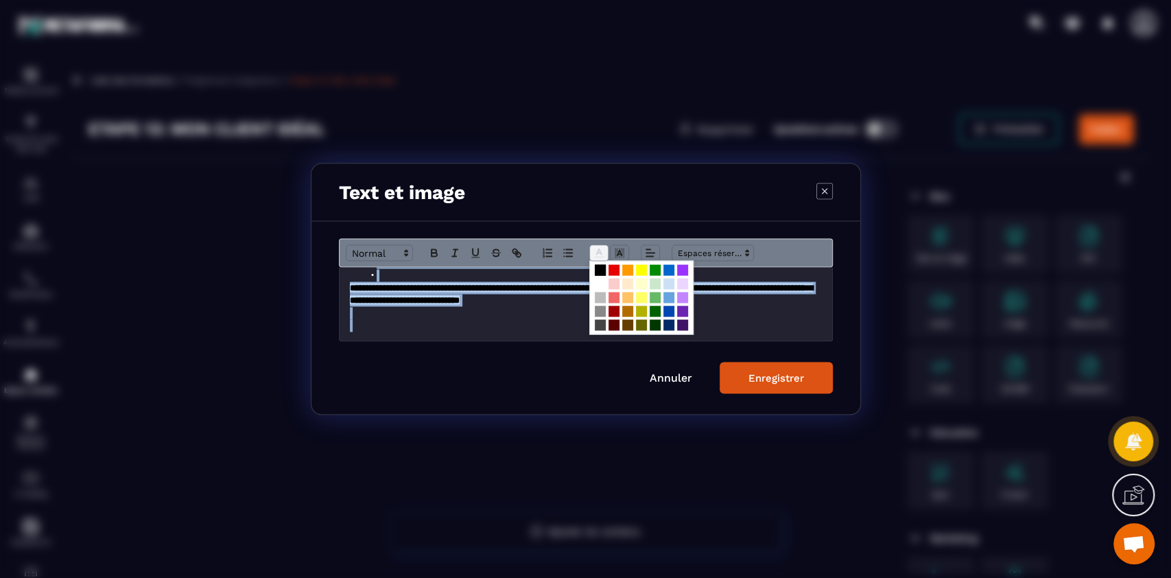
click at [594, 245] on span "Modal window" at bounding box center [598, 253] width 19 height 16
click at [599, 286] on span "Modal window" at bounding box center [600, 284] width 11 height 11
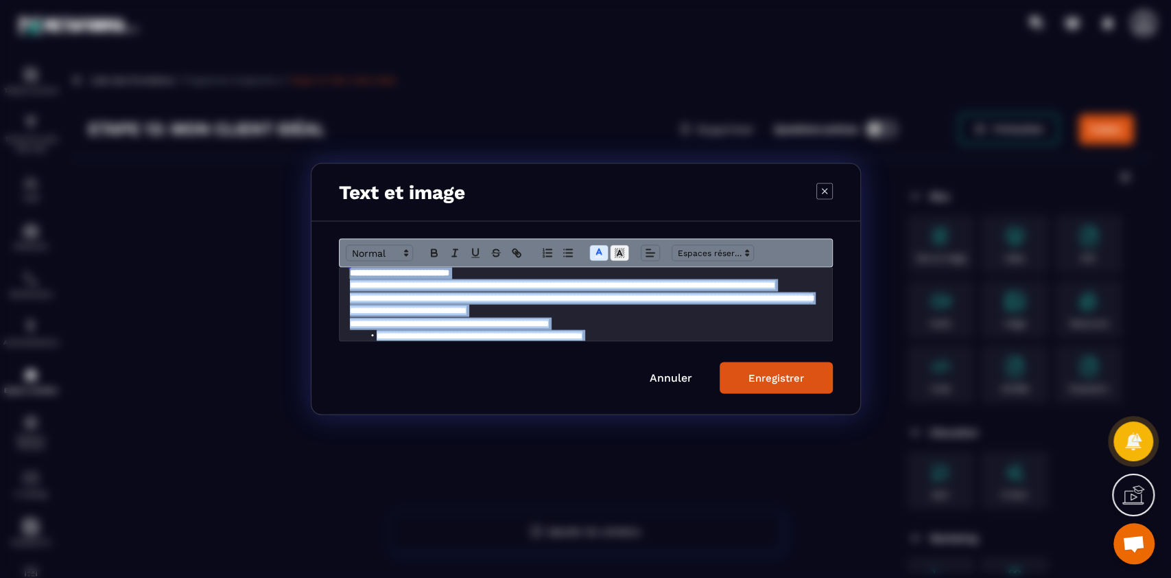
click at [616, 255] on polygon "Modal window" at bounding box center [616, 255] width 1 height 1
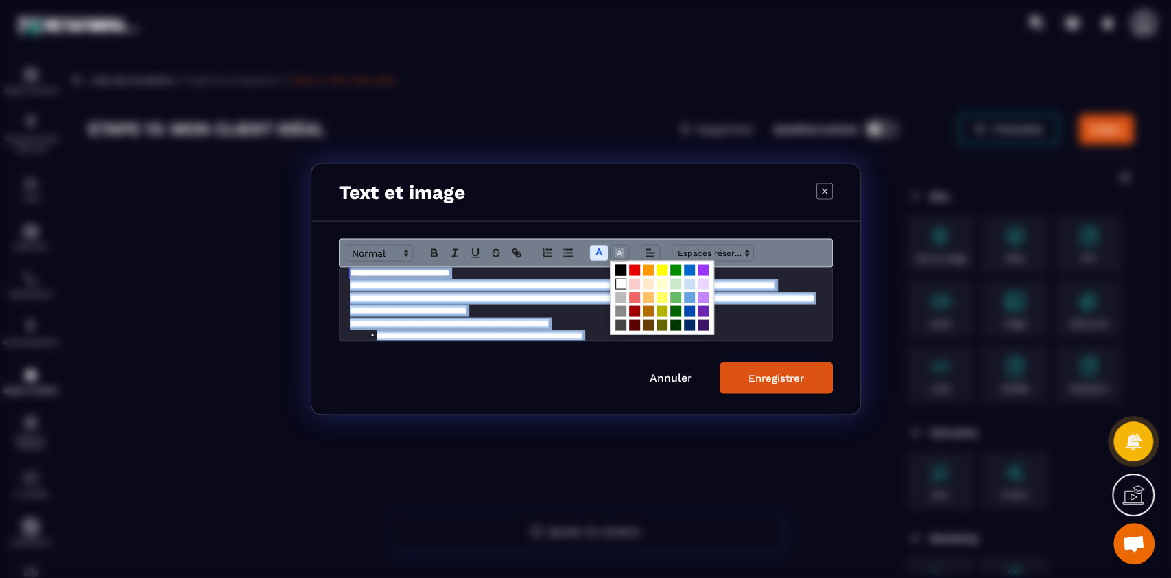
click at [623, 266] on span "Modal window" at bounding box center [621, 270] width 11 height 11
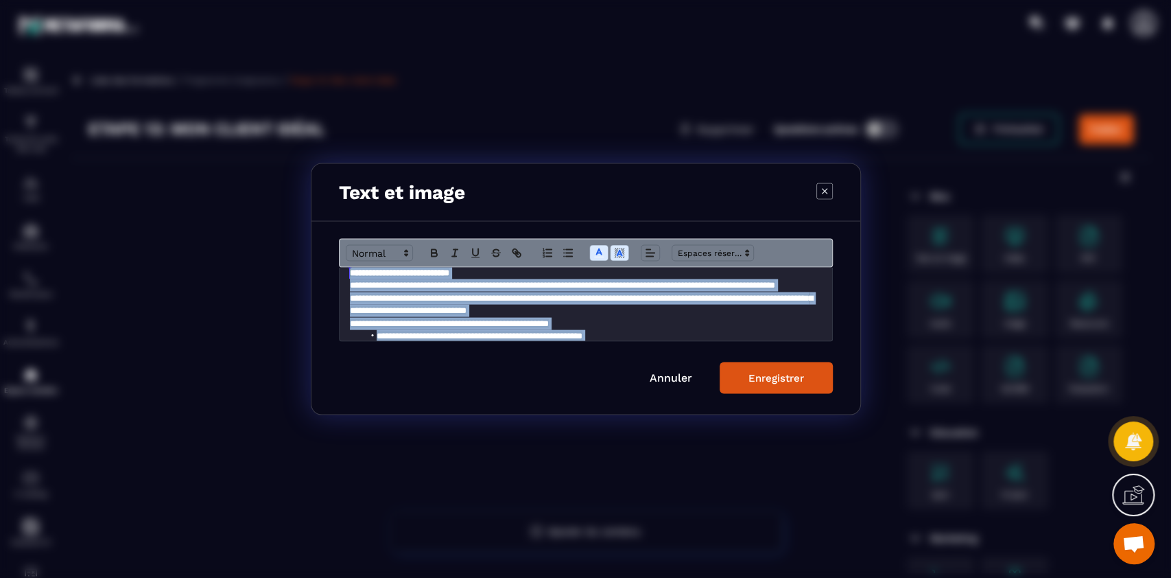
click at [782, 382] on div "Enregistrer" at bounding box center [777, 378] width 56 height 12
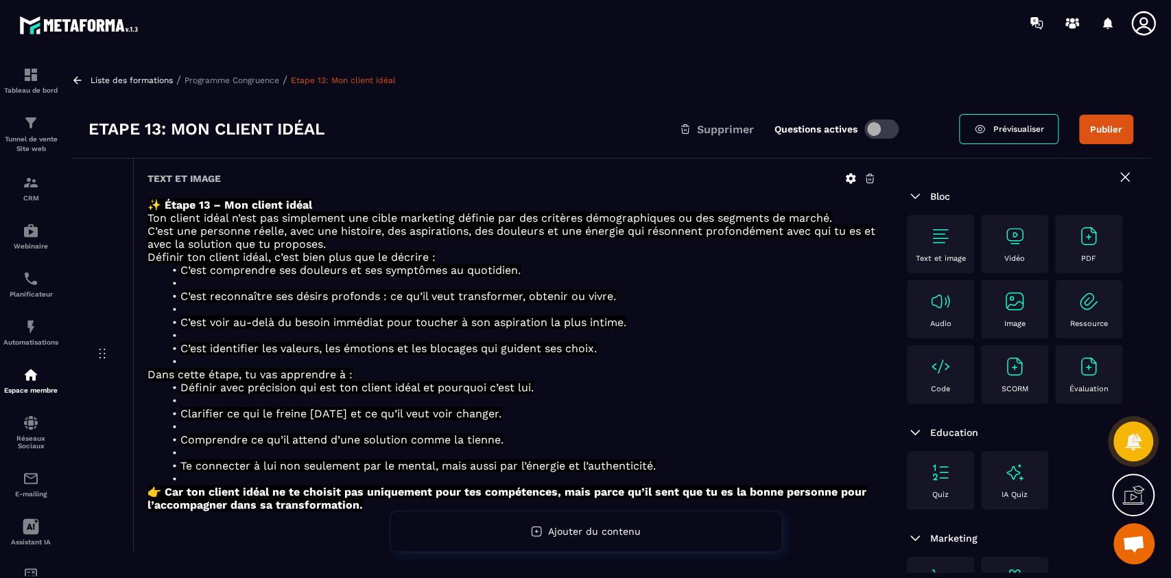
click at [933, 232] on img at bounding box center [941, 236] width 22 height 22
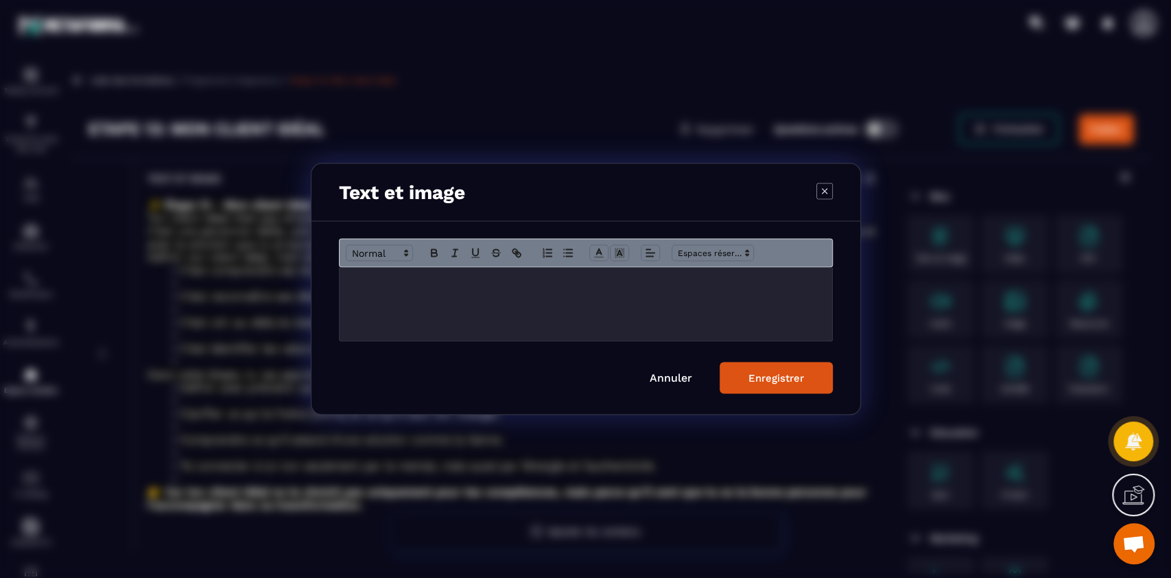
click at [543, 318] on div "Modal window" at bounding box center [586, 304] width 493 height 73
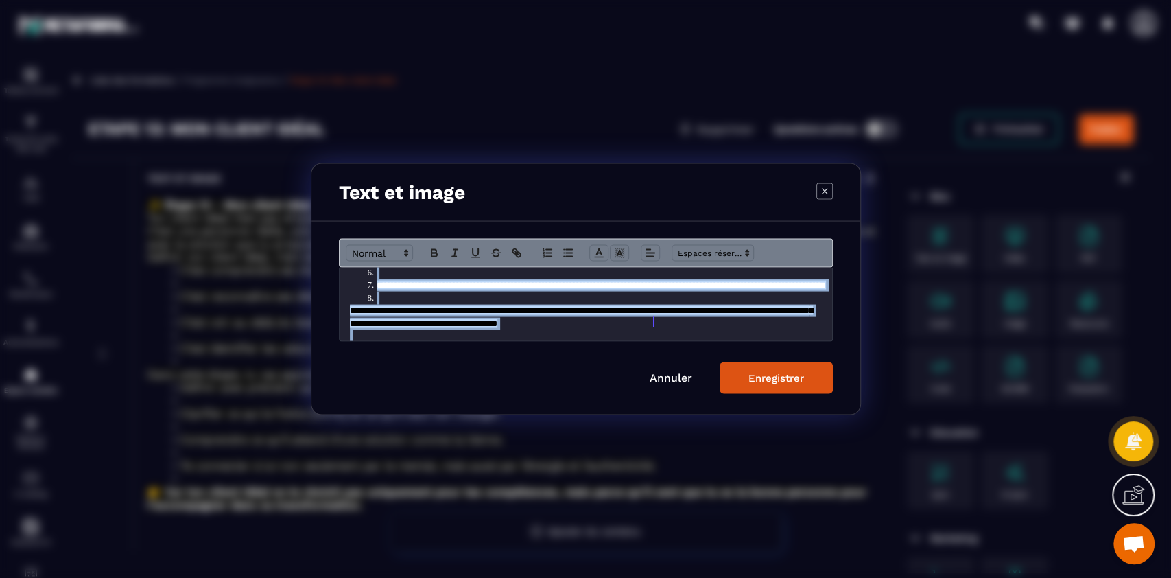
click at [608, 244] on div "Modal window" at bounding box center [586, 253] width 494 height 29
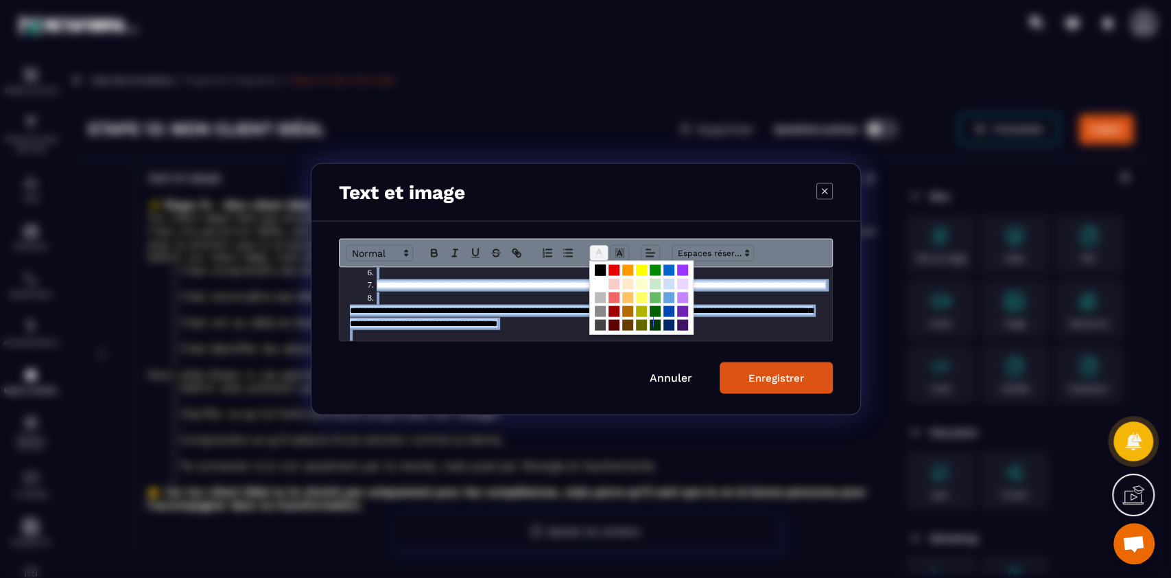
click at [605, 245] on span "Modal window" at bounding box center [598, 253] width 19 height 16
click at [601, 283] on span "Modal window" at bounding box center [600, 284] width 11 height 11
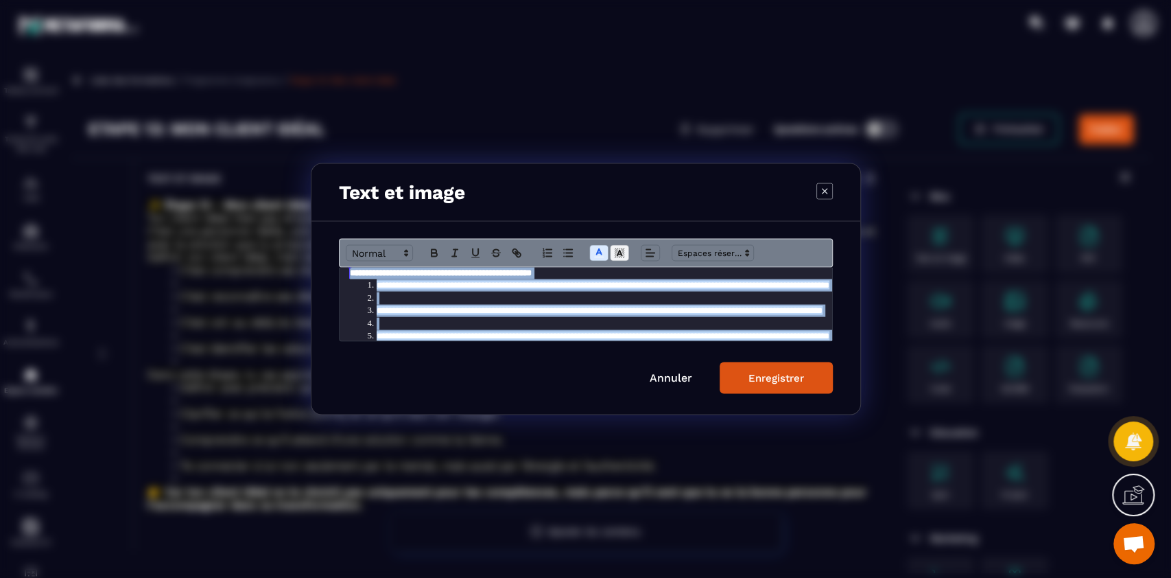
click at [620, 252] on polyline "Modal window" at bounding box center [619, 252] width 5 height 5
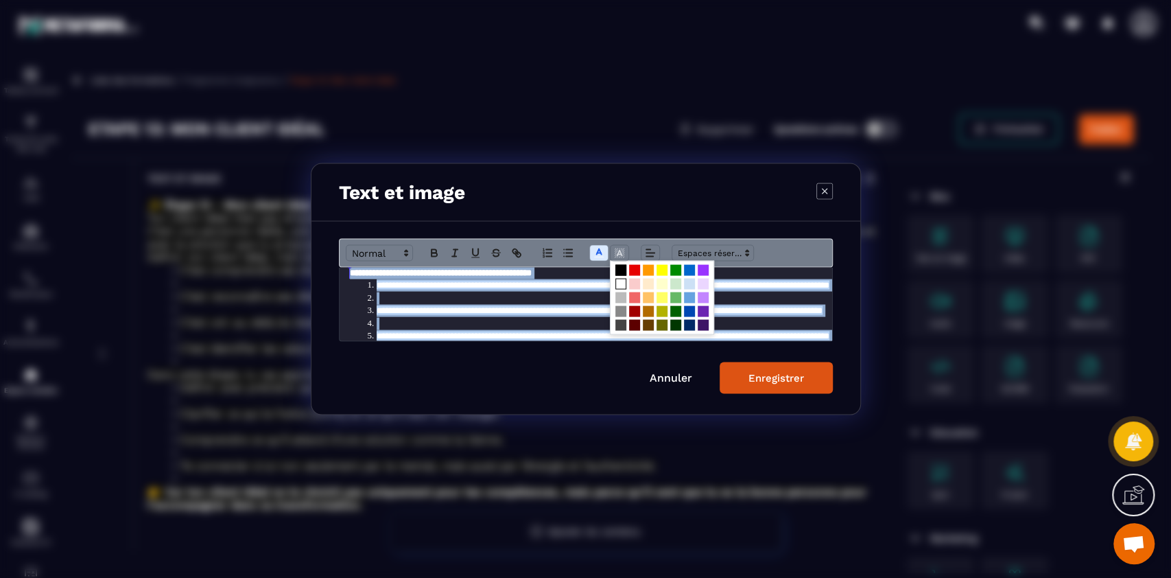
click at [620, 267] on span "Modal window" at bounding box center [621, 270] width 11 height 11
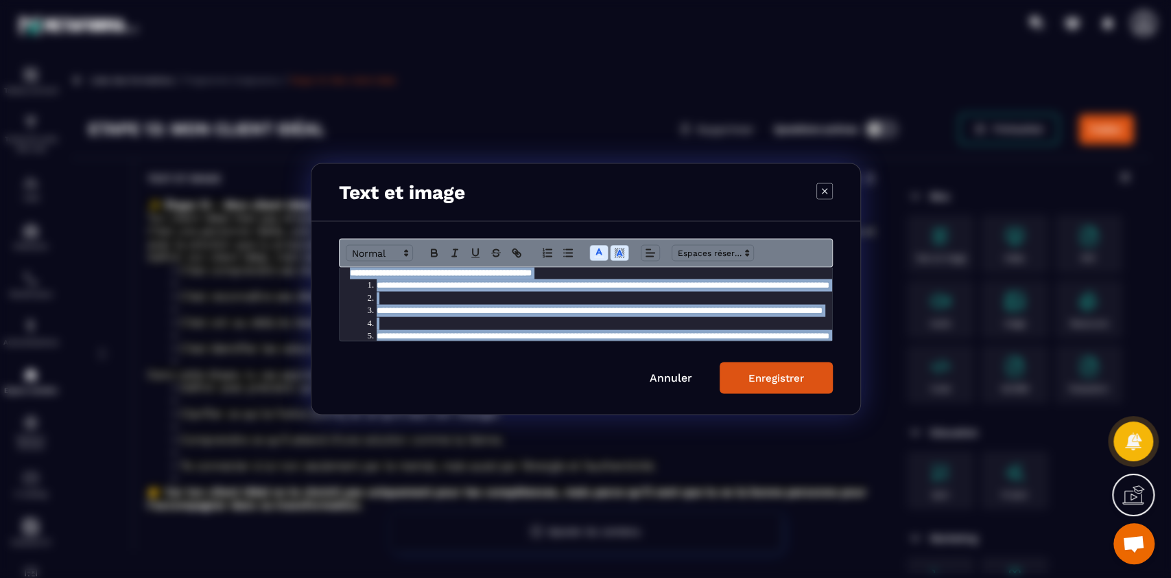
click at [764, 368] on button "Enregistrer" at bounding box center [776, 378] width 113 height 32
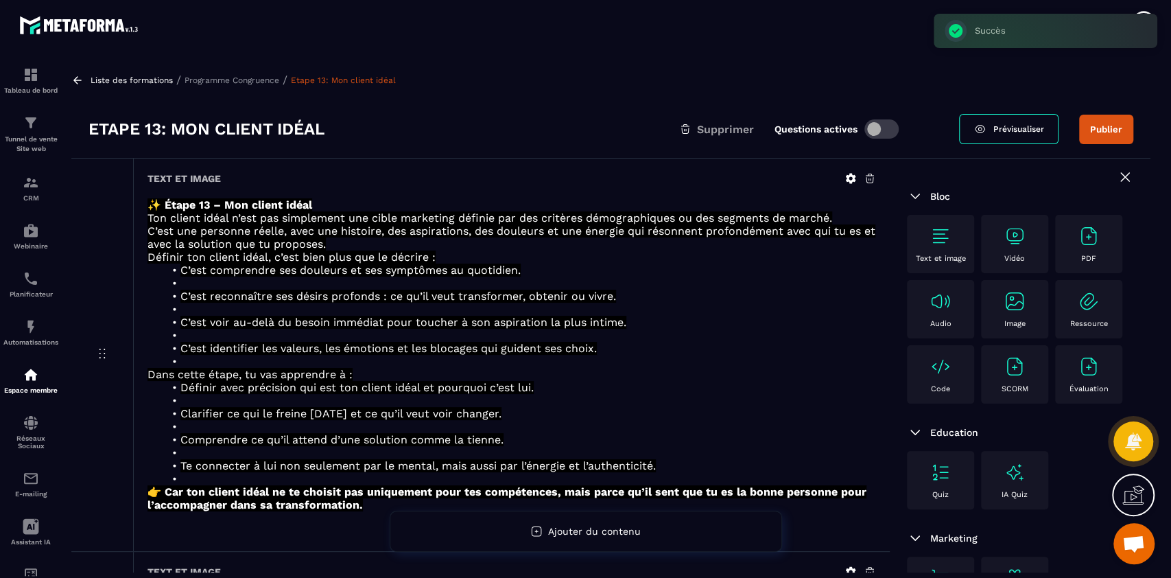
scroll to position [307, 0]
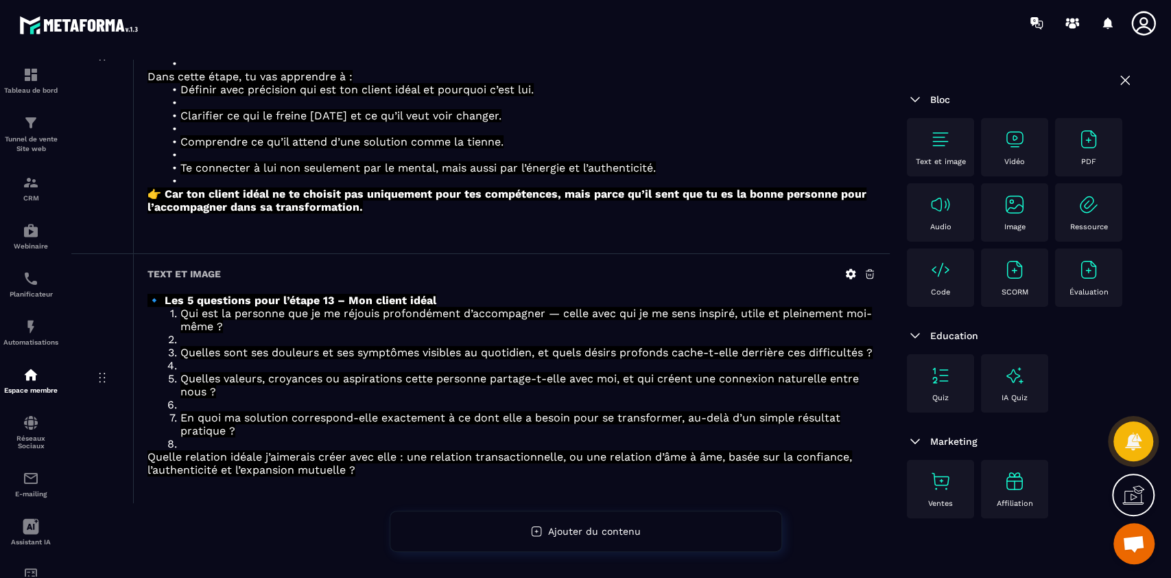
click at [928, 151] on div "Text et image" at bounding box center [941, 147] width 54 height 38
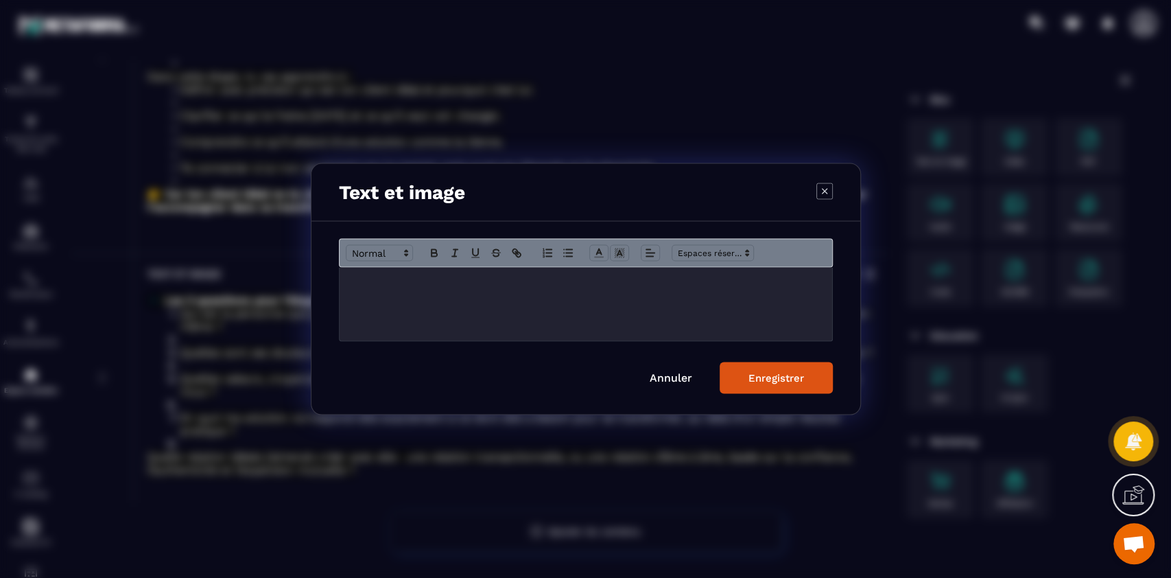
click at [622, 325] on div "Modal window" at bounding box center [586, 304] width 493 height 73
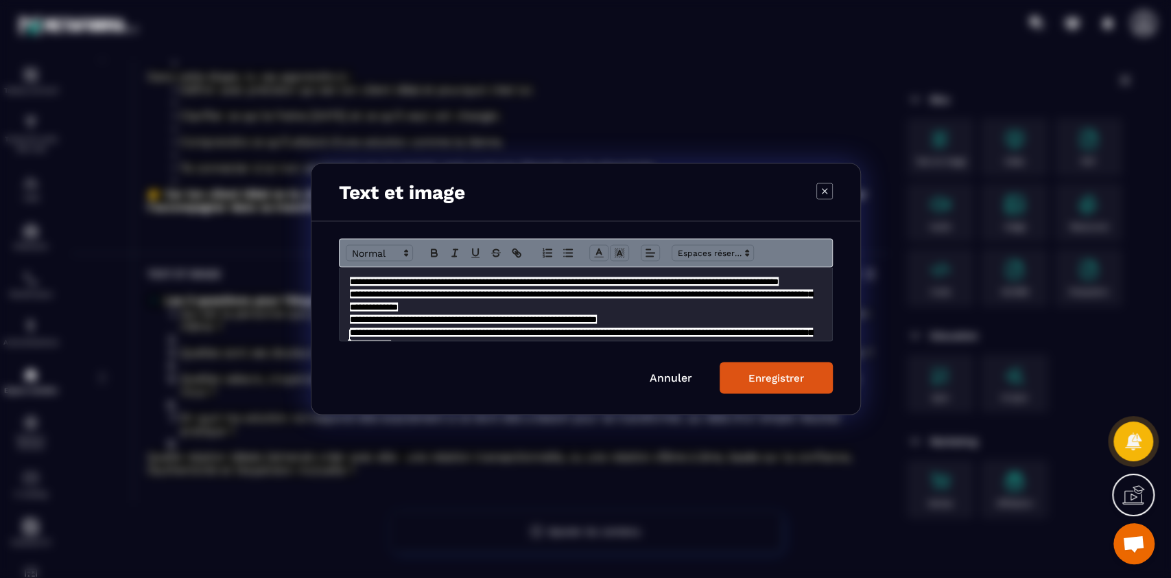
scroll to position [73, 0]
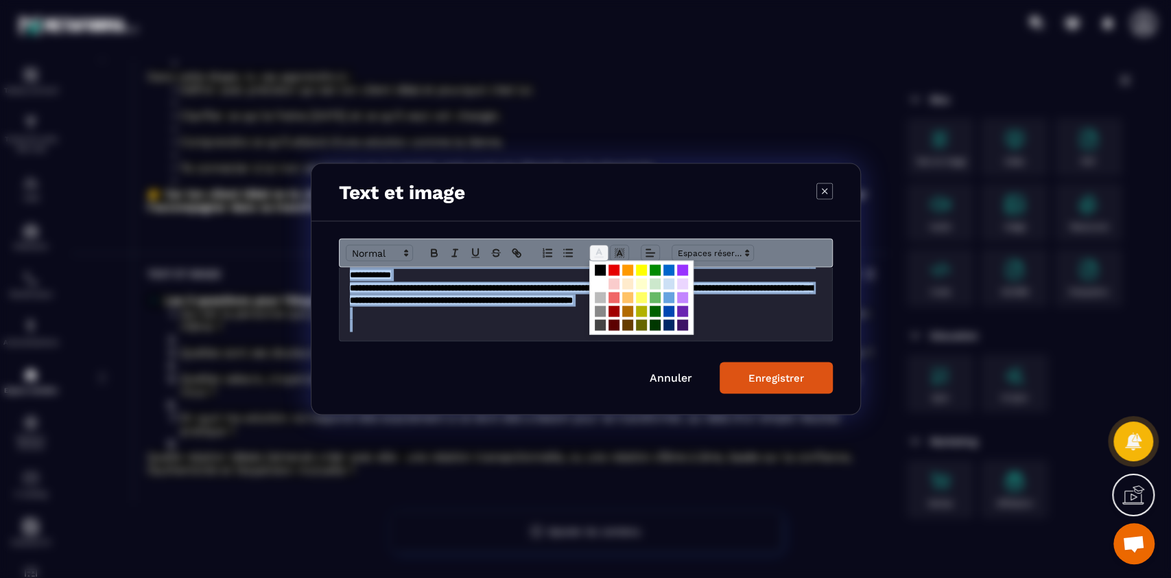
click at [599, 250] on polyline "Modal window" at bounding box center [598, 251] width 5 height 5
click at [601, 285] on span "Modal window" at bounding box center [600, 284] width 11 height 11
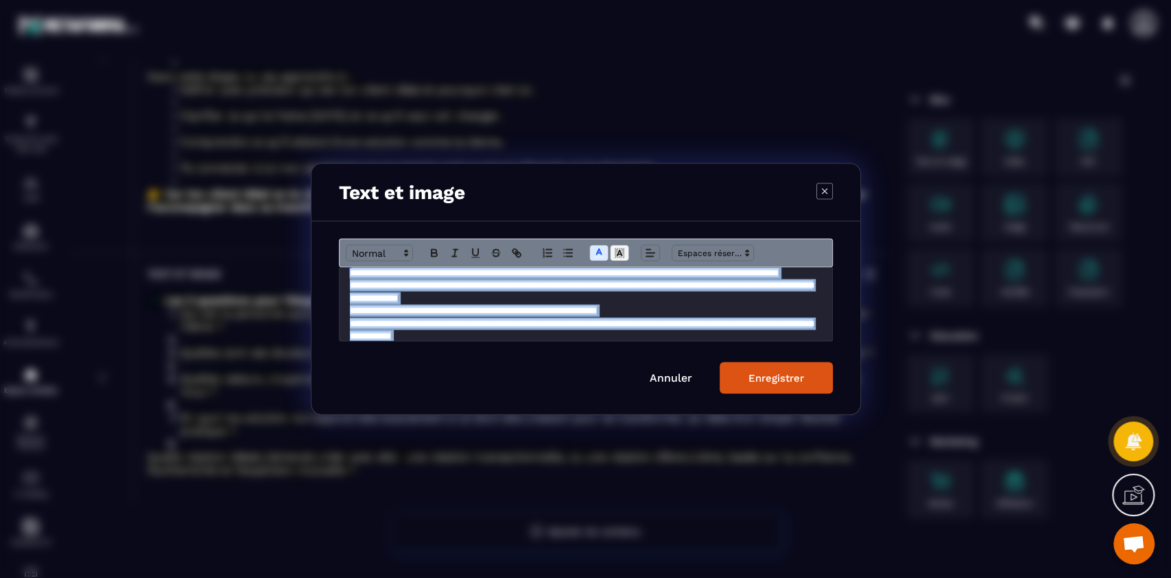
click at [620, 255] on line "Modal window" at bounding box center [619, 255] width 3 height 0
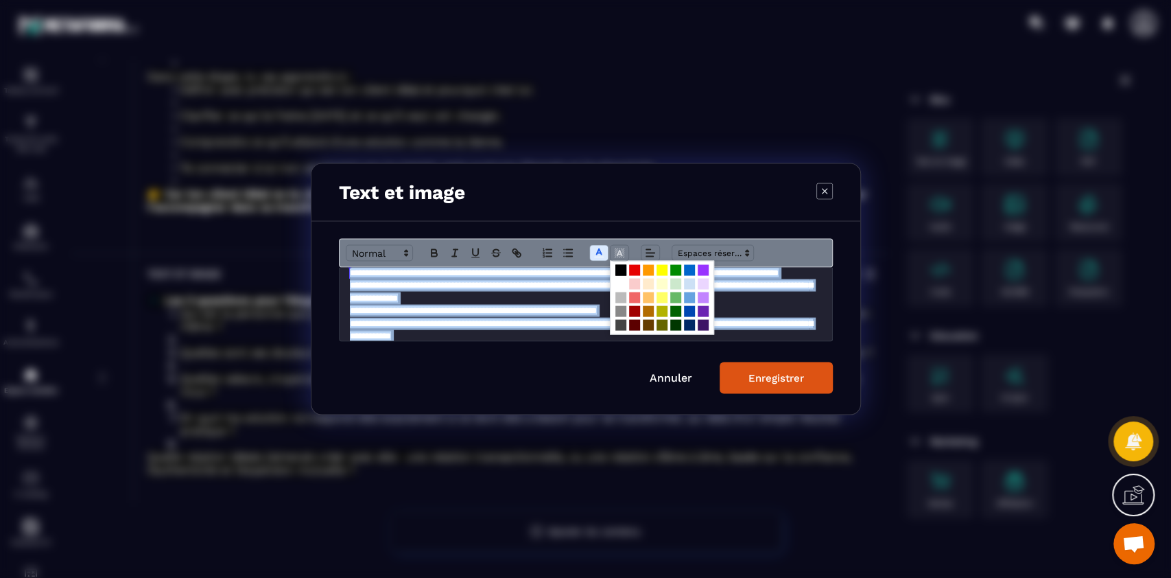
click at [616, 274] on span "Modal window" at bounding box center [621, 270] width 11 height 11
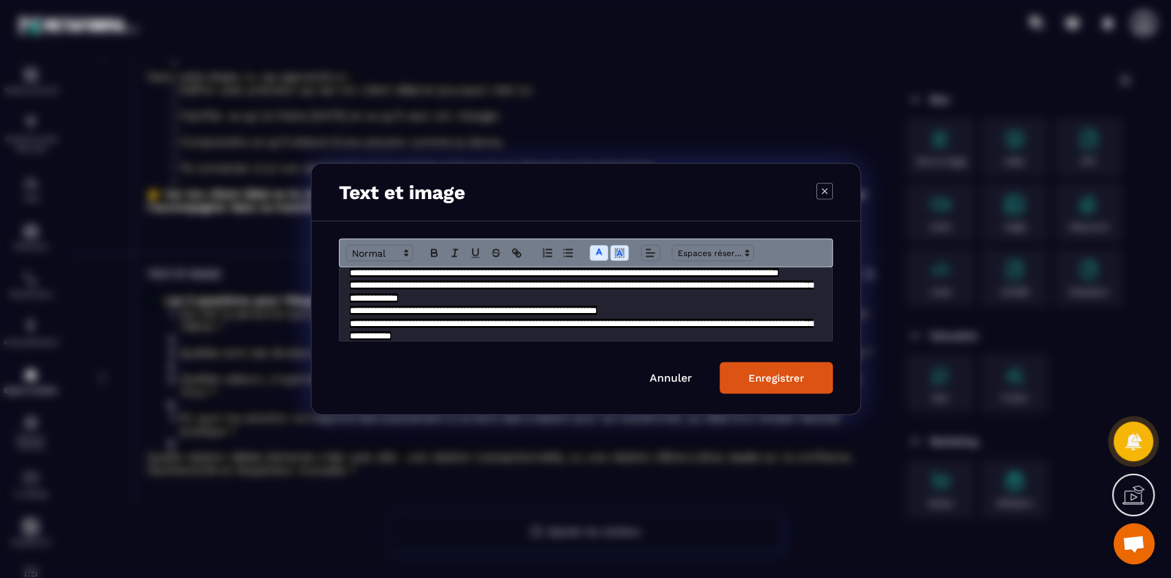
click at [769, 360] on form "**********" at bounding box center [586, 316] width 494 height 155
click at [773, 386] on button "Enregistrer" at bounding box center [776, 378] width 113 height 32
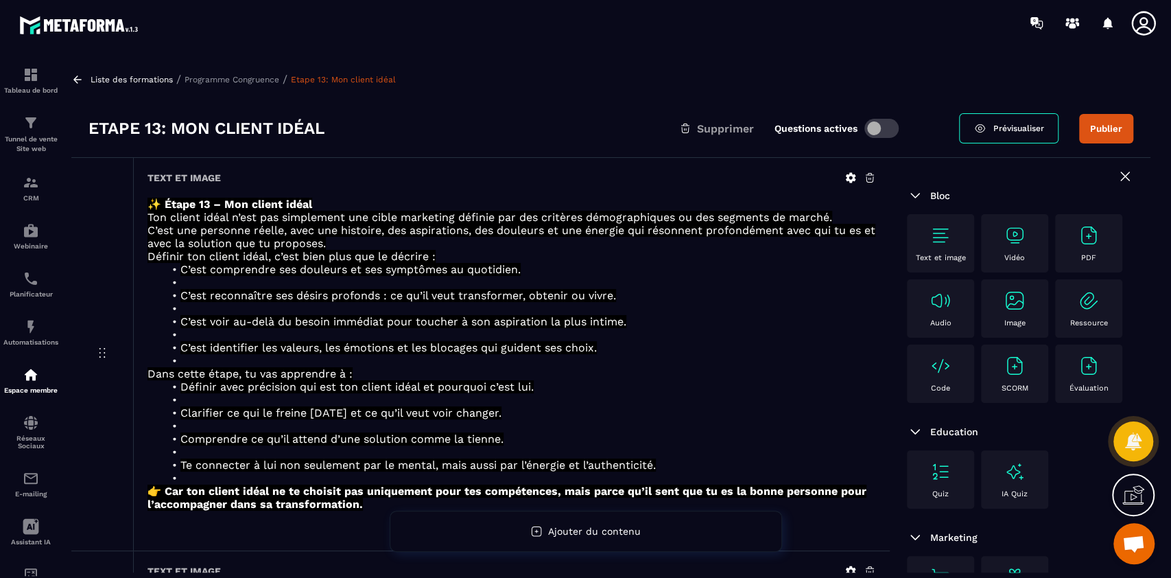
scroll to position [0, 0]
click at [237, 77] on p "Programme Congruence" at bounding box center [232, 80] width 95 height 10
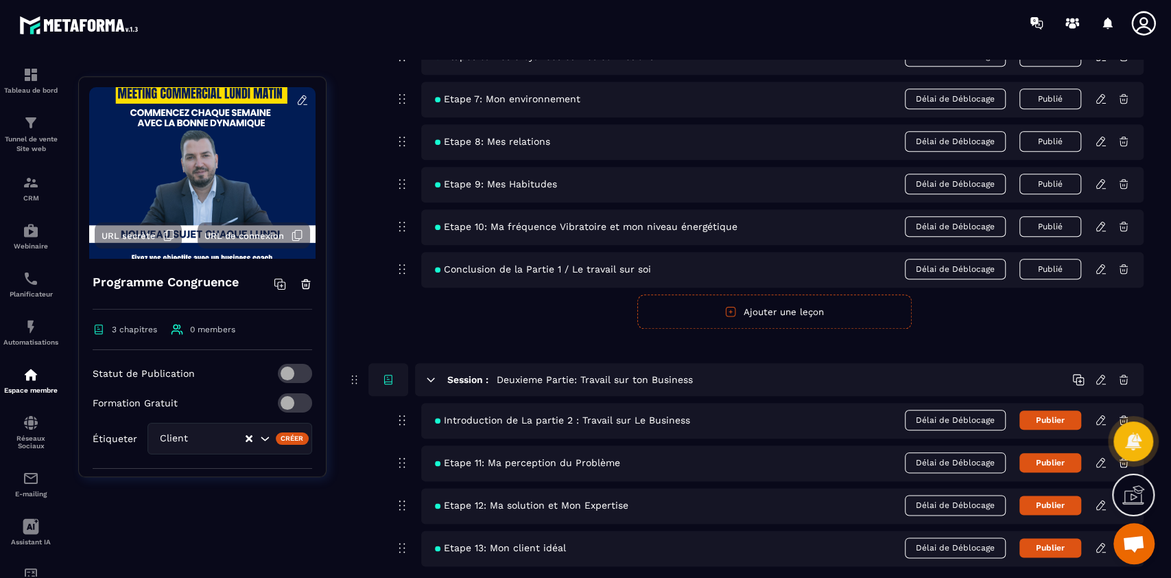
scroll to position [1003, 0]
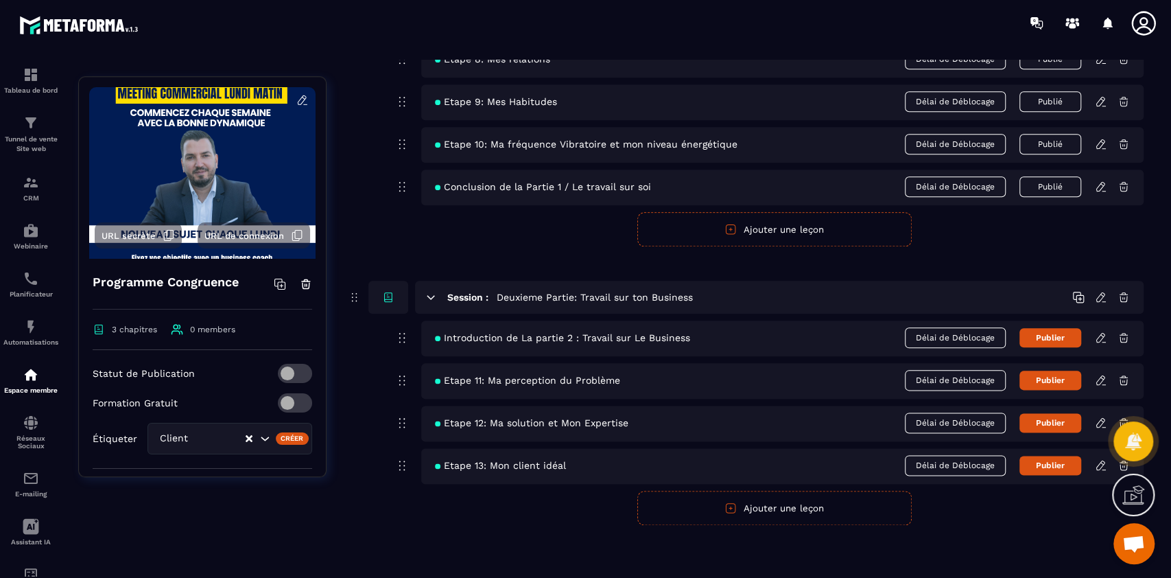
click at [751, 504] on button "Ajouter une leçon" at bounding box center [774, 508] width 274 height 34
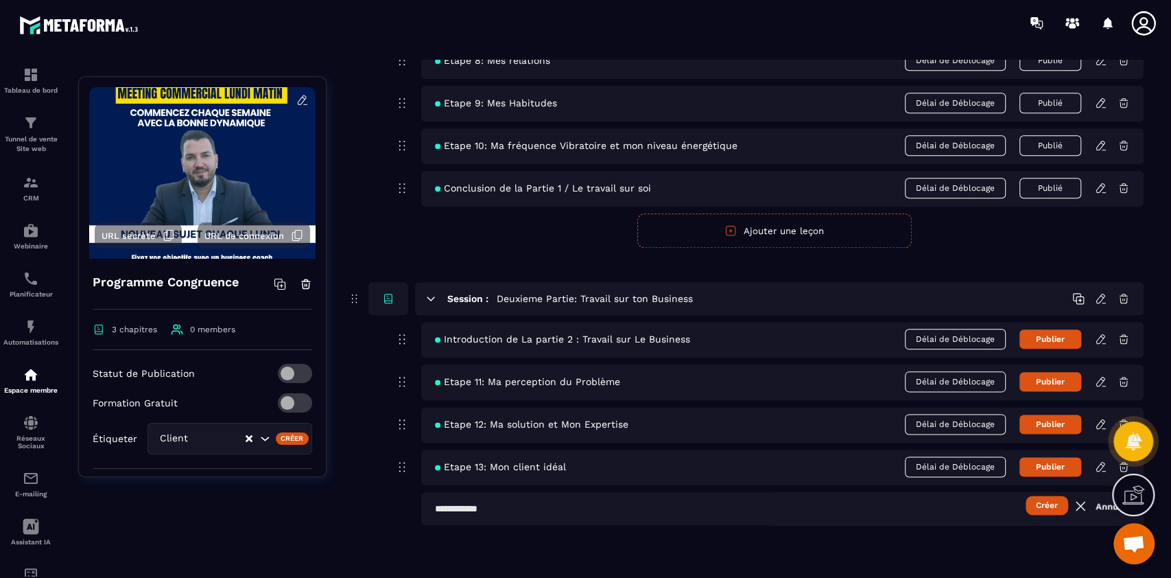
click at [603, 521] on input "text" at bounding box center [782, 508] width 723 height 33
click at [626, 504] on input "**********" at bounding box center [782, 508] width 723 height 33
click at [581, 504] on input "**********" at bounding box center [782, 508] width 723 height 33
click at [720, 504] on input "**********" at bounding box center [782, 508] width 723 height 33
type input "**********"
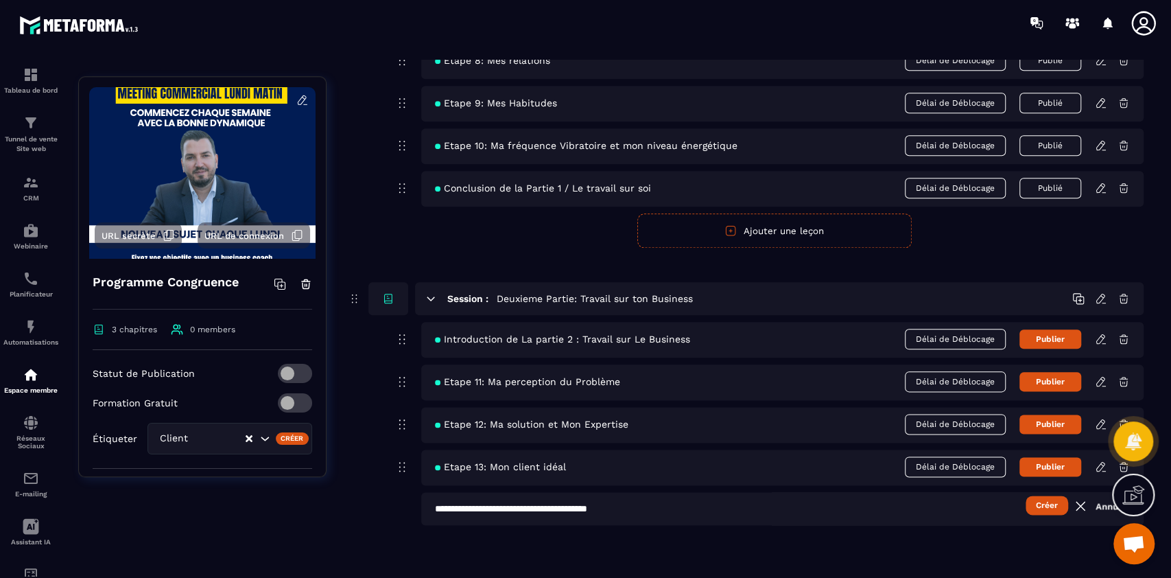
click at [1026, 495] on button "Créer" at bounding box center [1047, 504] width 43 height 19
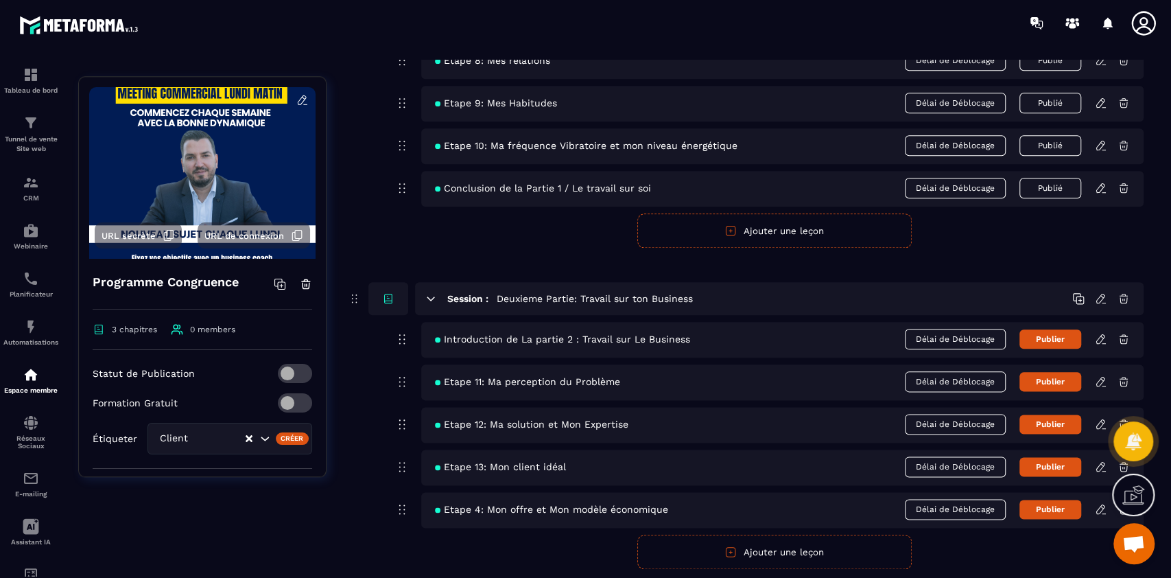
click at [1100, 508] on icon at bounding box center [1101, 509] width 12 height 12
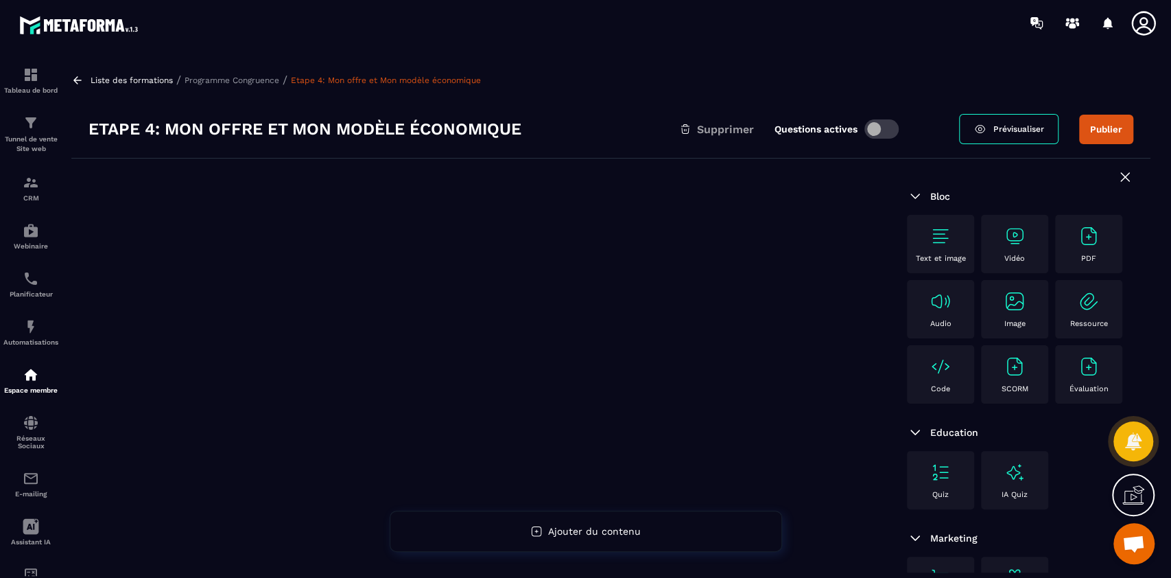
click at [938, 250] on div "Text et image" at bounding box center [941, 244] width 54 height 38
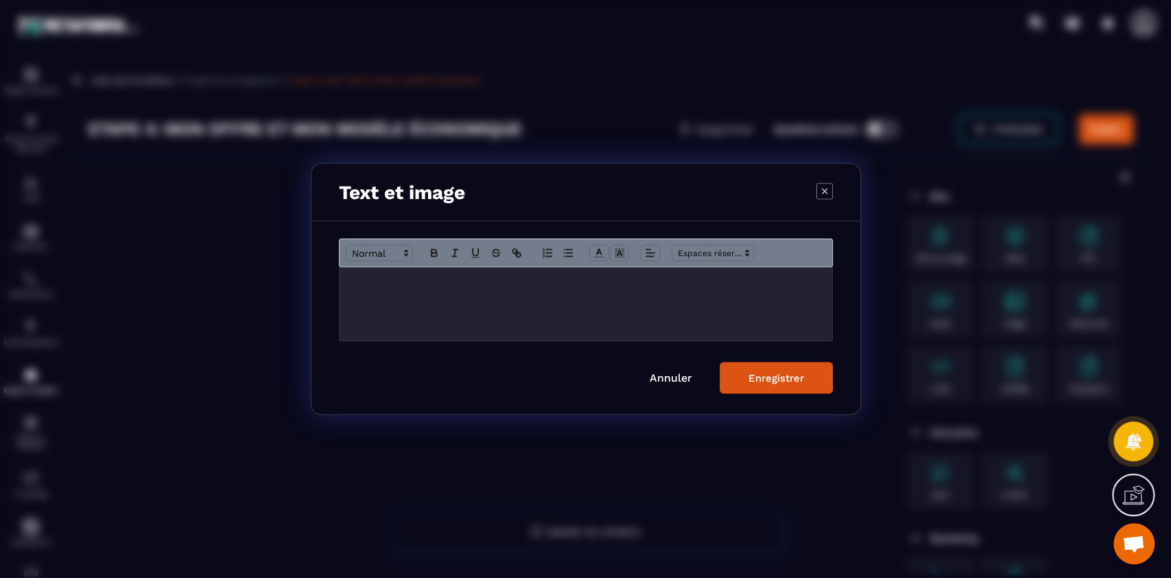
click at [602, 326] on div "Modal window" at bounding box center [586, 304] width 493 height 73
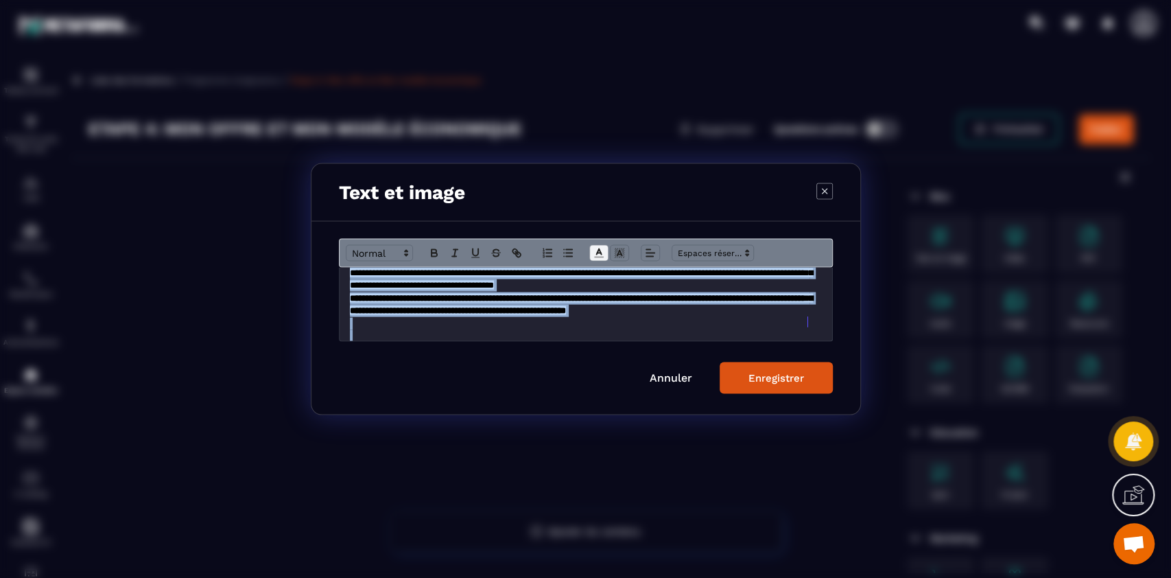
click at [599, 253] on line "Modal window" at bounding box center [598, 253] width 3 height 0
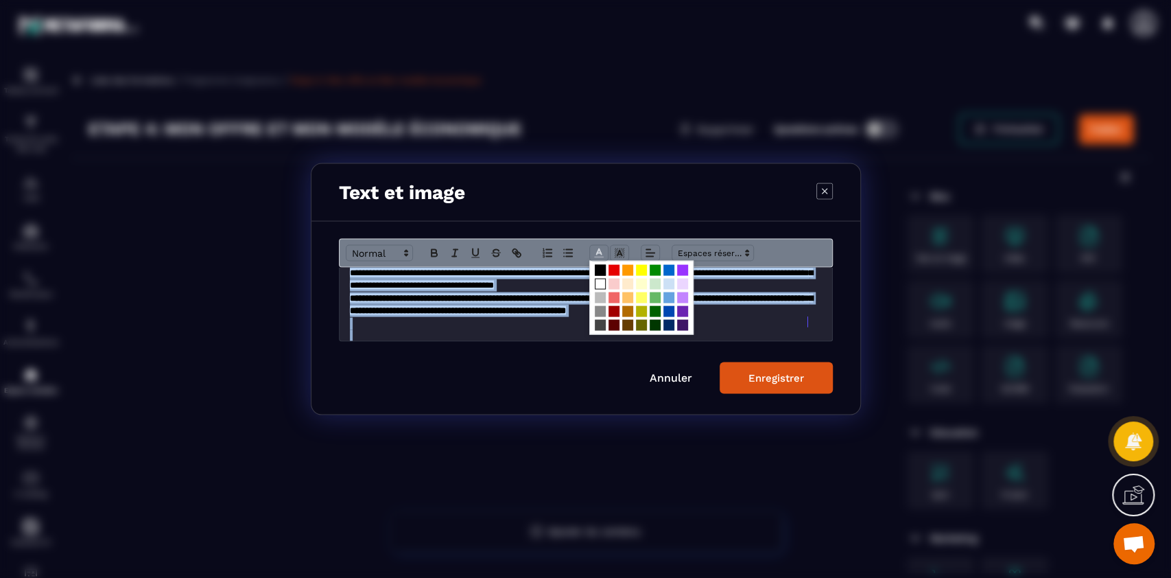
click at [600, 283] on span "Modal window" at bounding box center [600, 284] width 11 height 11
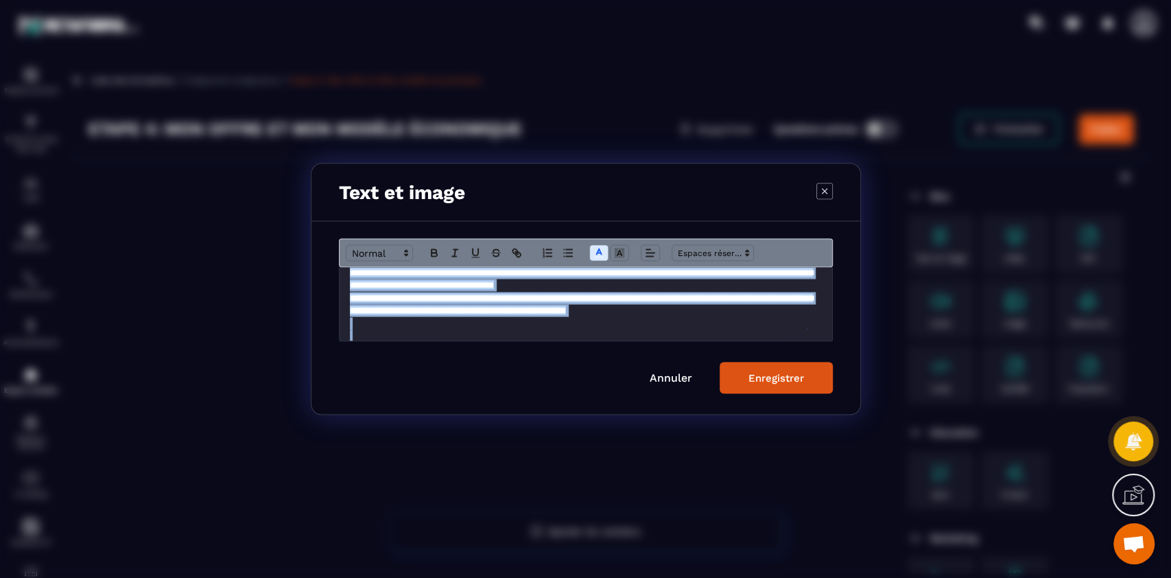
scroll to position [187, 0]
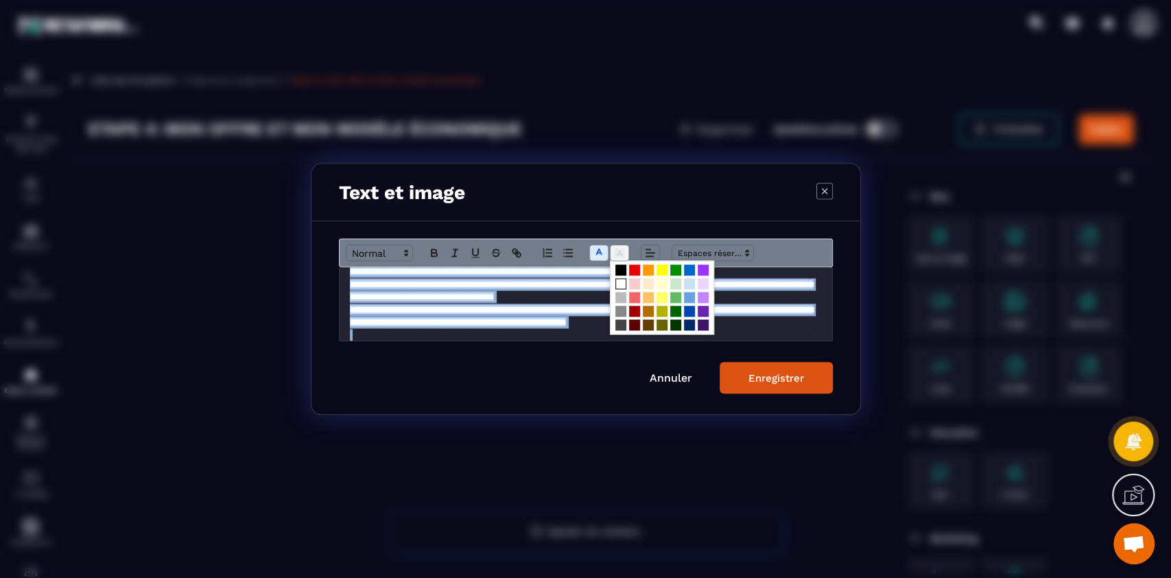
click at [613, 257] on icon "Modal window" at bounding box center [619, 253] width 12 height 12
click at [620, 274] on span "Modal window" at bounding box center [621, 270] width 11 height 11
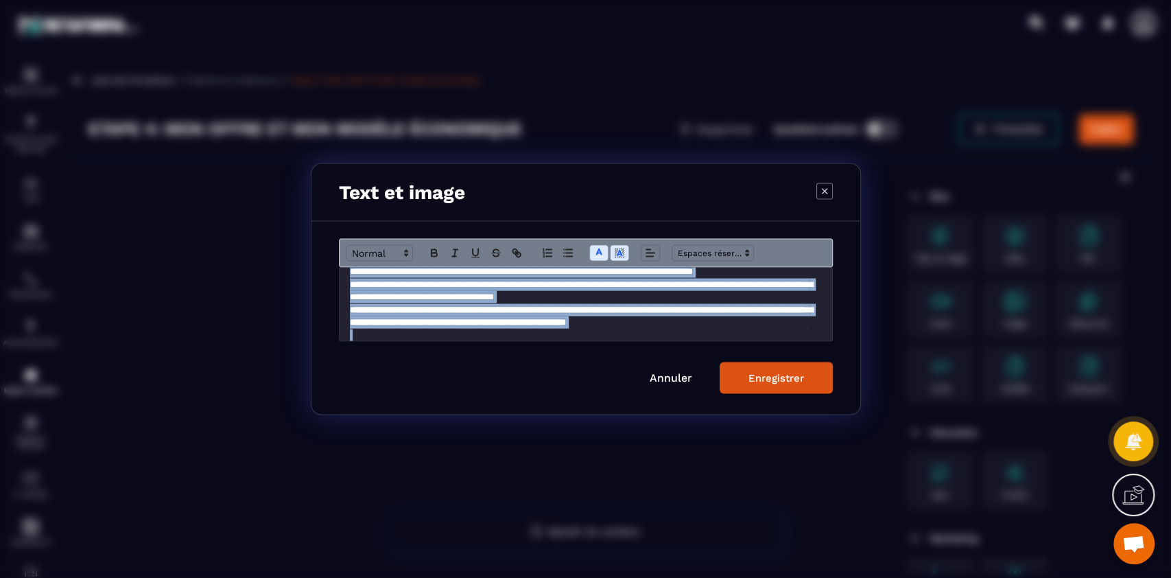
click at [792, 385] on button "Enregistrer" at bounding box center [776, 378] width 113 height 32
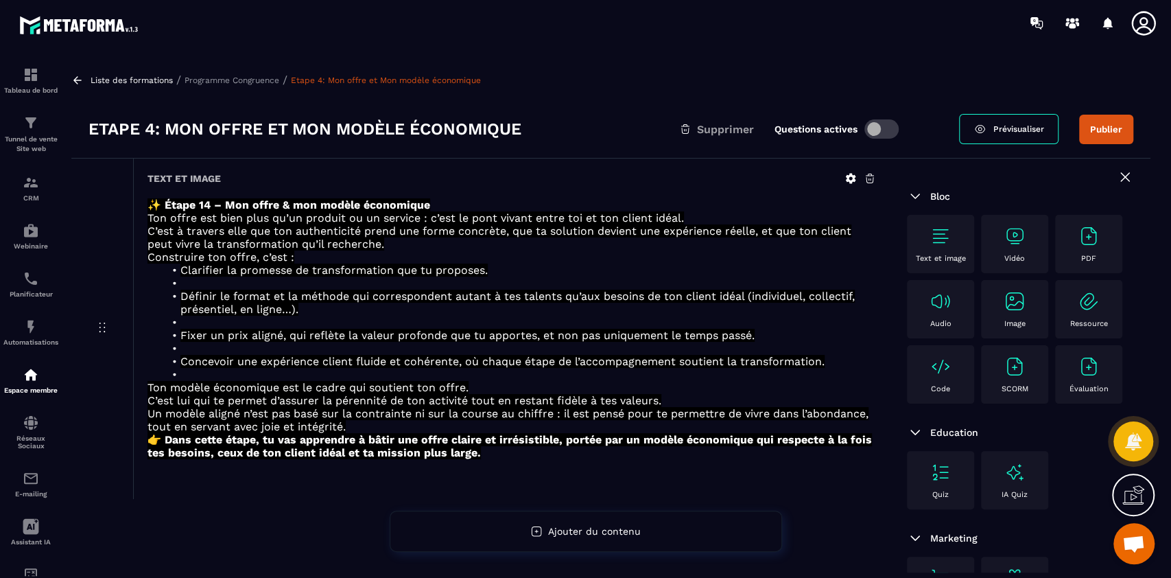
click at [221, 69] on div "Liste des formations / Programme Congruence / Etape 4: Mon offre et Mon modèle …" at bounding box center [611, 316] width 1093 height 513
click at [225, 78] on p "Programme Congruence" at bounding box center [232, 80] width 95 height 10
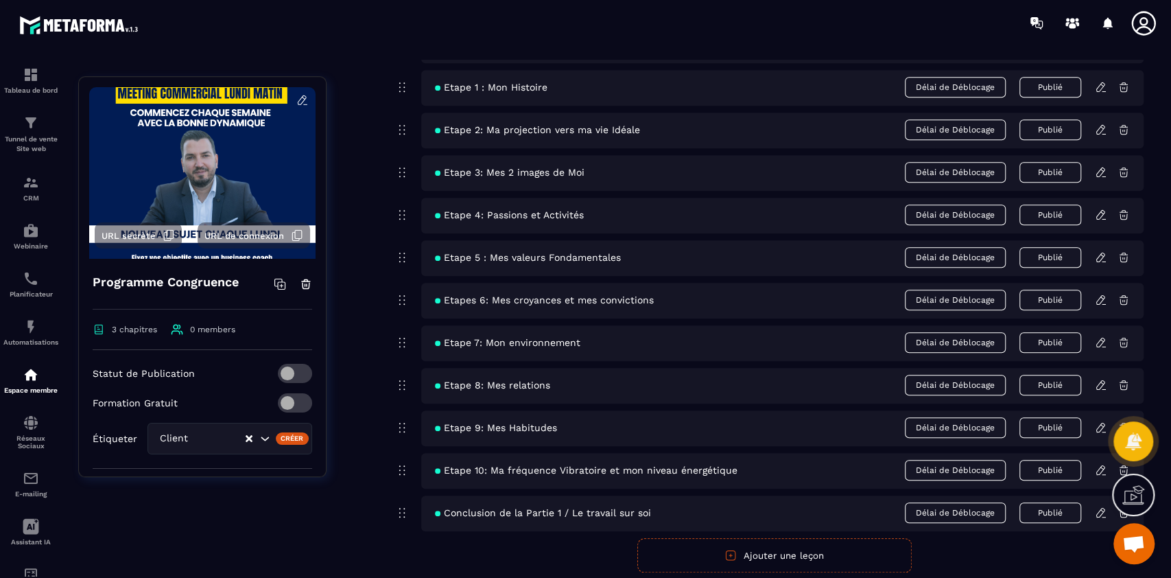
scroll to position [1044, 0]
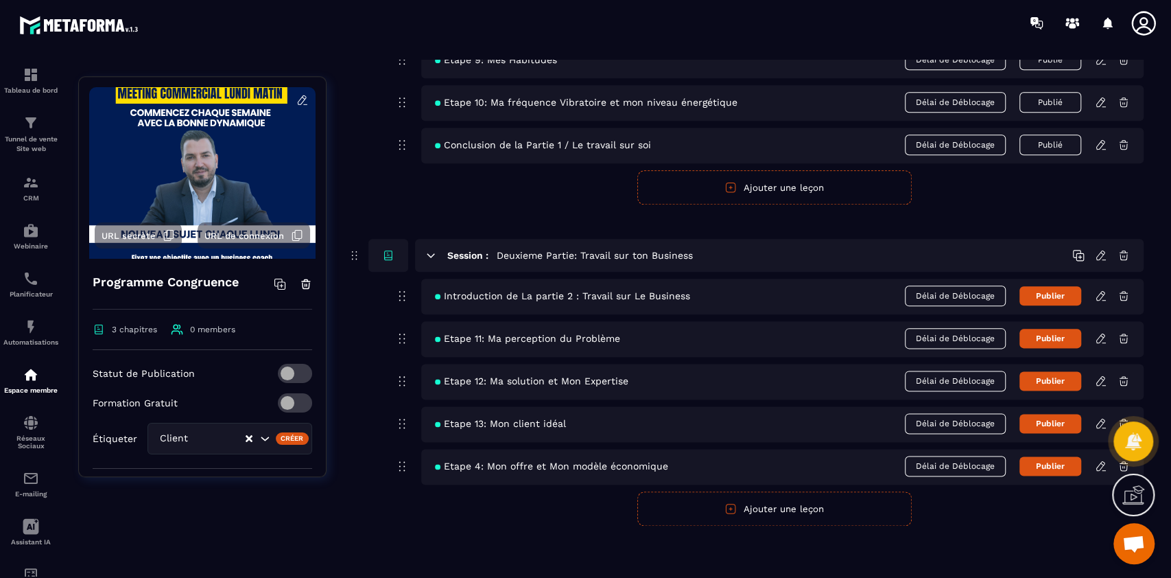
click at [779, 509] on button "Ajouter une leçon" at bounding box center [774, 508] width 274 height 34
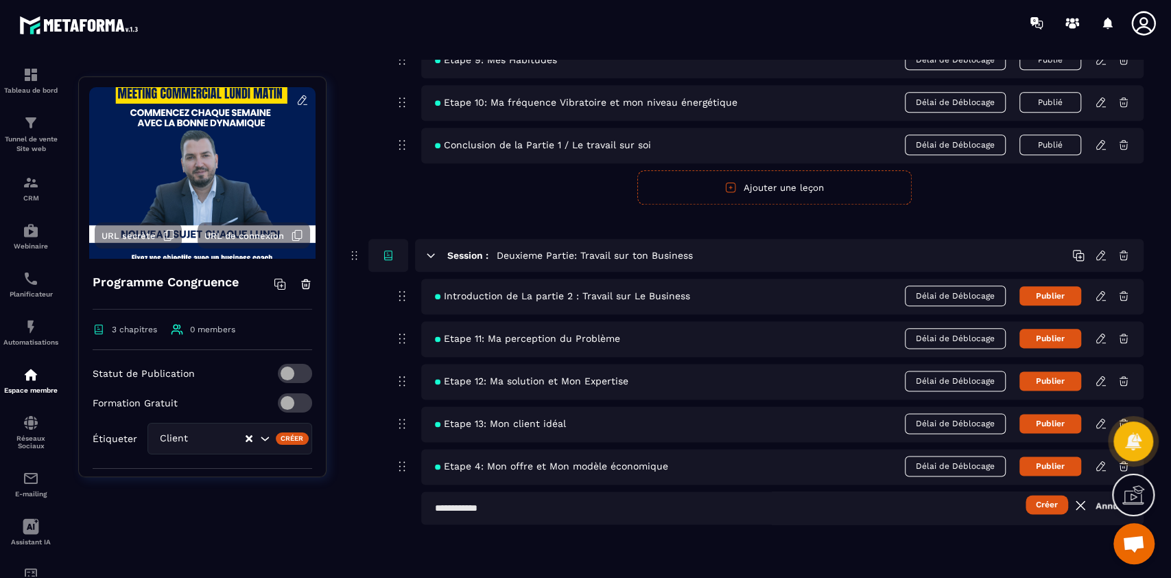
scroll to position [1044, 0]
click at [552, 517] on input "text" at bounding box center [782, 508] width 723 height 33
type input "*********"
click at [1101, 465] on icon at bounding box center [1101, 466] width 12 height 12
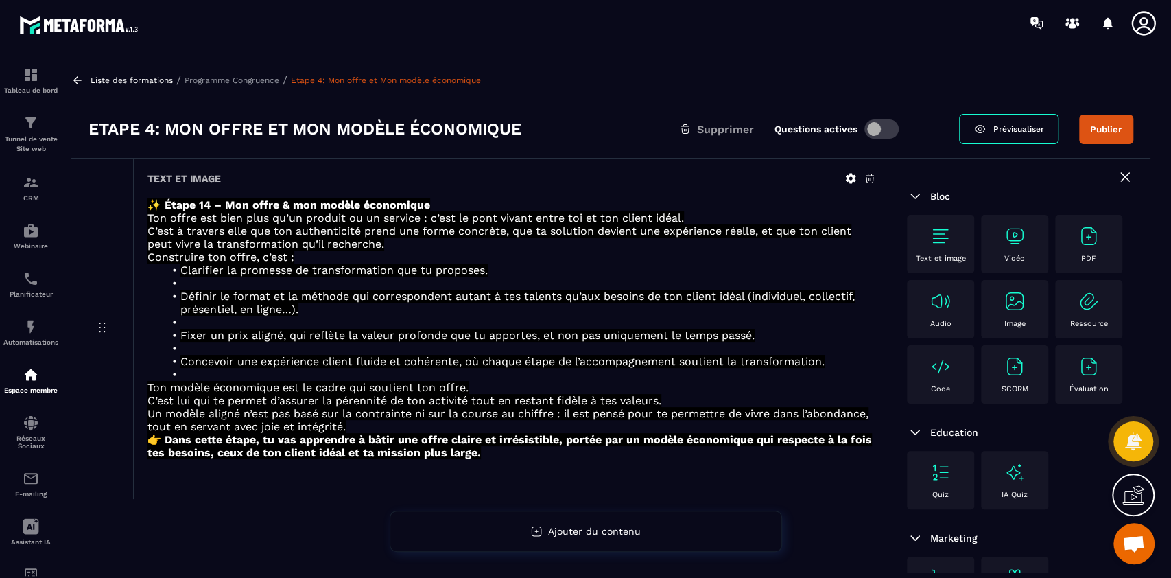
click at [940, 239] on img at bounding box center [941, 236] width 22 height 22
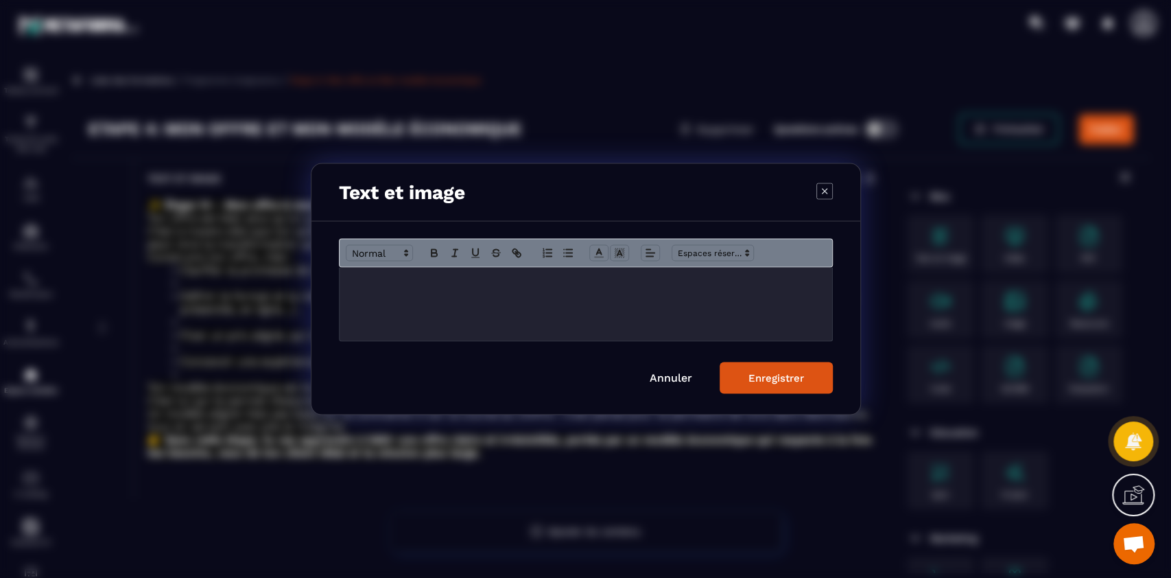
click at [629, 299] on div "Modal window" at bounding box center [586, 304] width 493 height 73
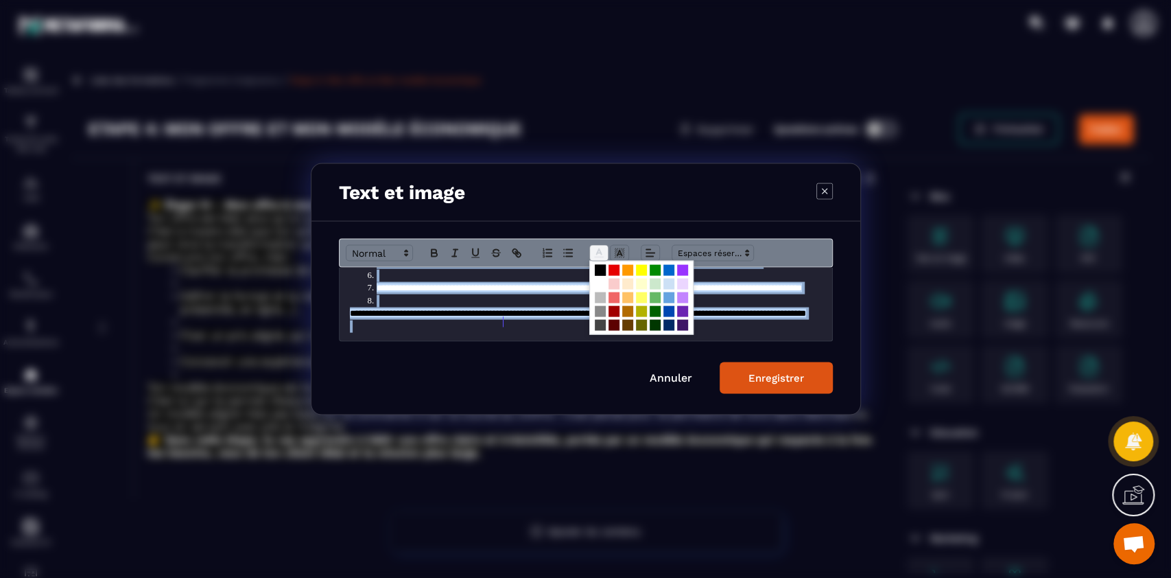
click at [600, 254] on polyline "Modal window" at bounding box center [598, 251] width 5 height 5
click at [599, 287] on span "Modal window" at bounding box center [600, 284] width 11 height 11
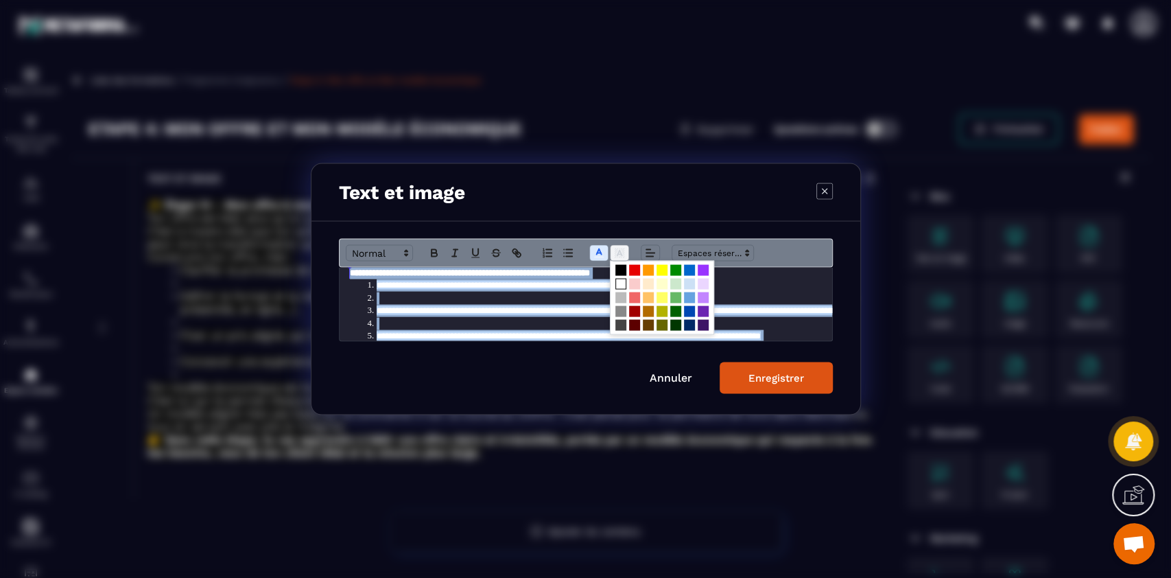
click at [618, 252] on polyline "Modal window" at bounding box center [619, 252] width 5 height 5
click at [620, 270] on span "Modal window" at bounding box center [621, 270] width 11 height 11
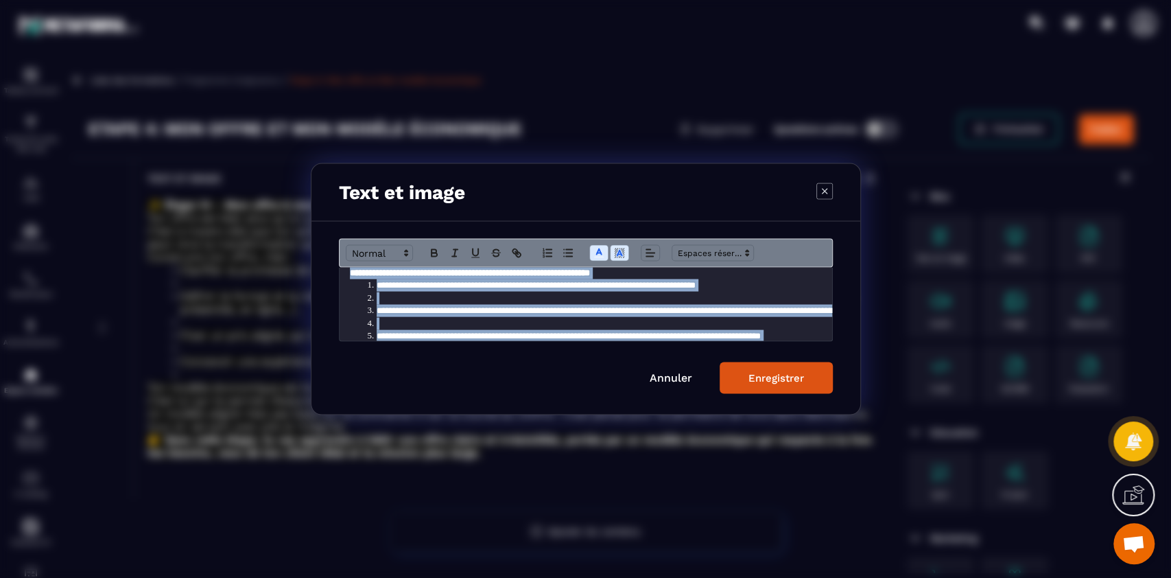
click at [780, 373] on div "Enregistrer" at bounding box center [777, 378] width 56 height 12
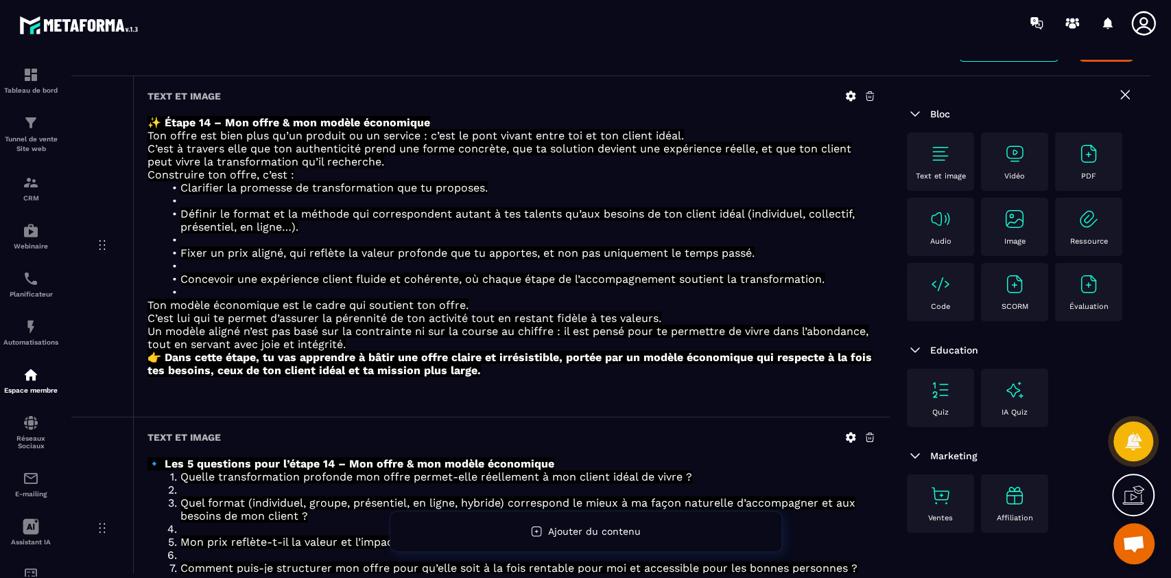
scroll to position [217, 0]
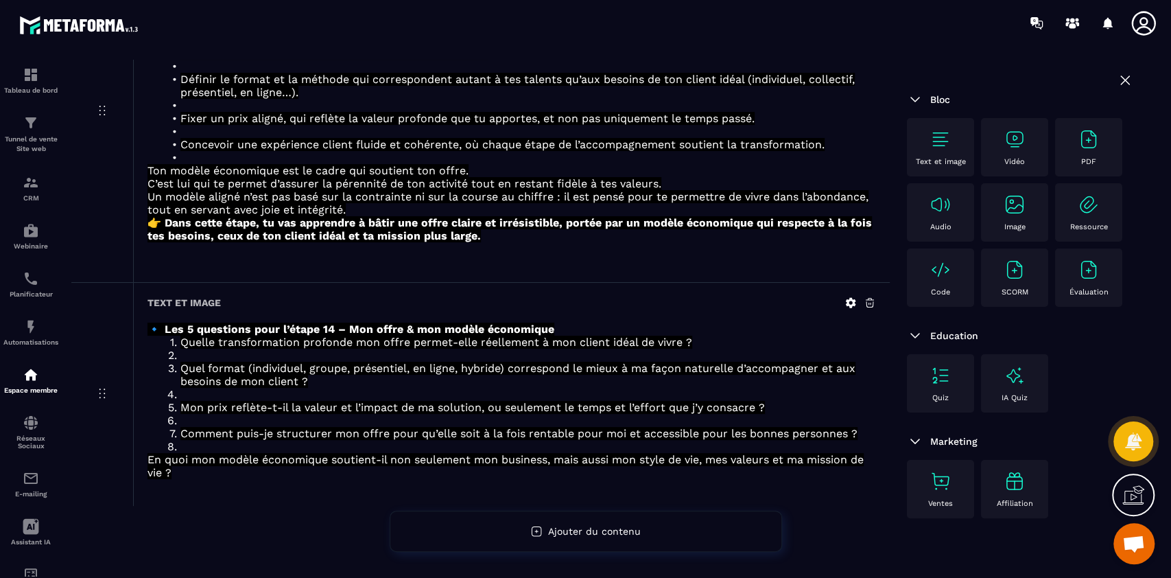
click at [936, 151] on div "Text et image" at bounding box center [941, 147] width 54 height 38
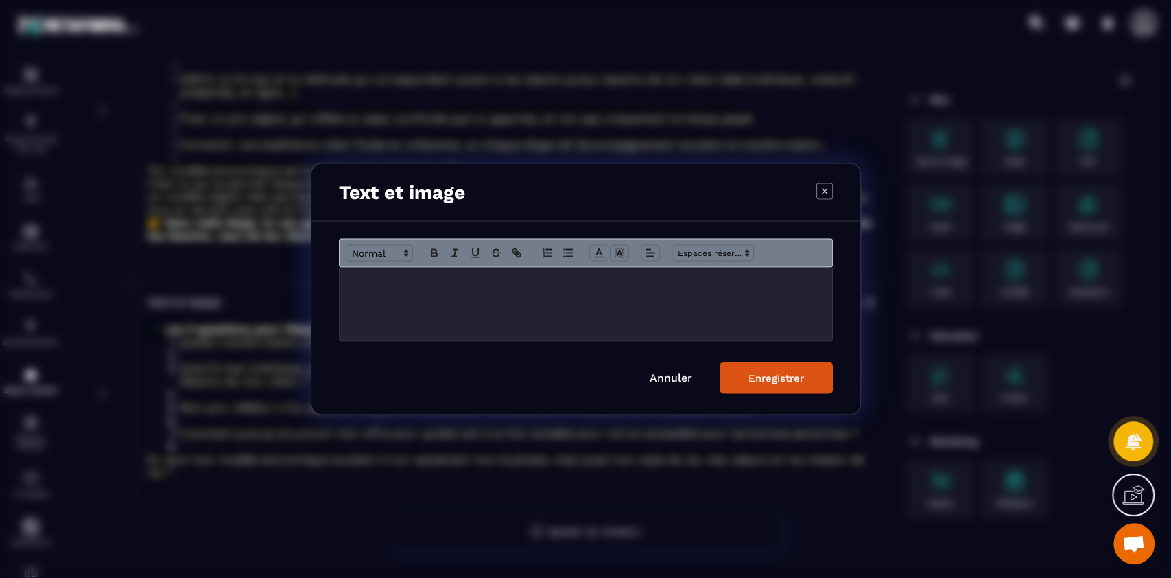
click at [660, 301] on div "Modal window" at bounding box center [586, 304] width 493 height 73
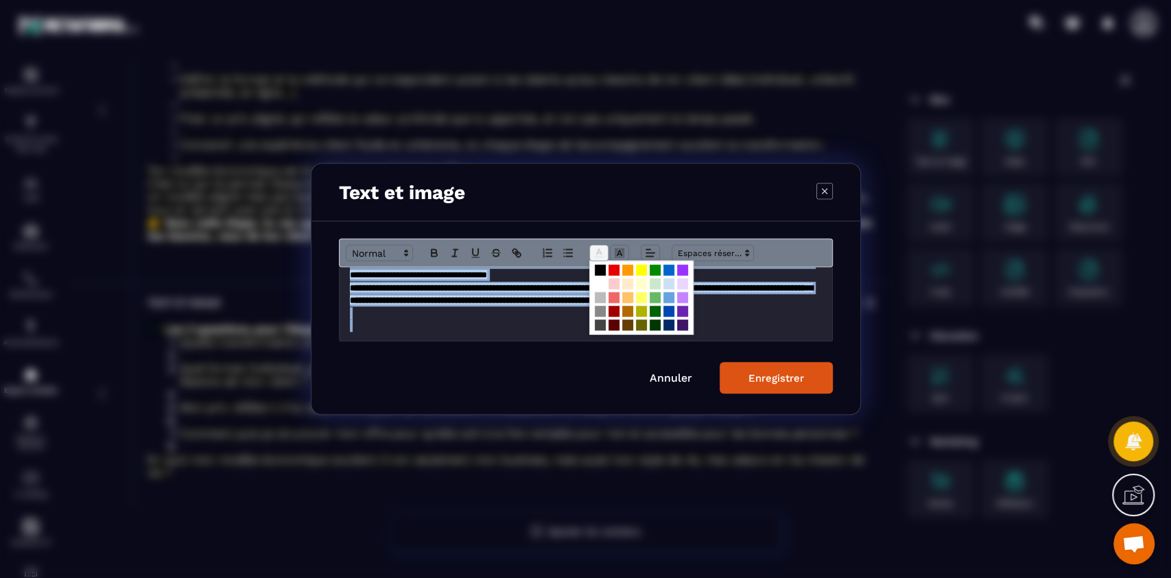
click at [602, 250] on icon "Modal window" at bounding box center [599, 253] width 12 height 12
click at [596, 285] on span "Modal window" at bounding box center [600, 284] width 11 height 11
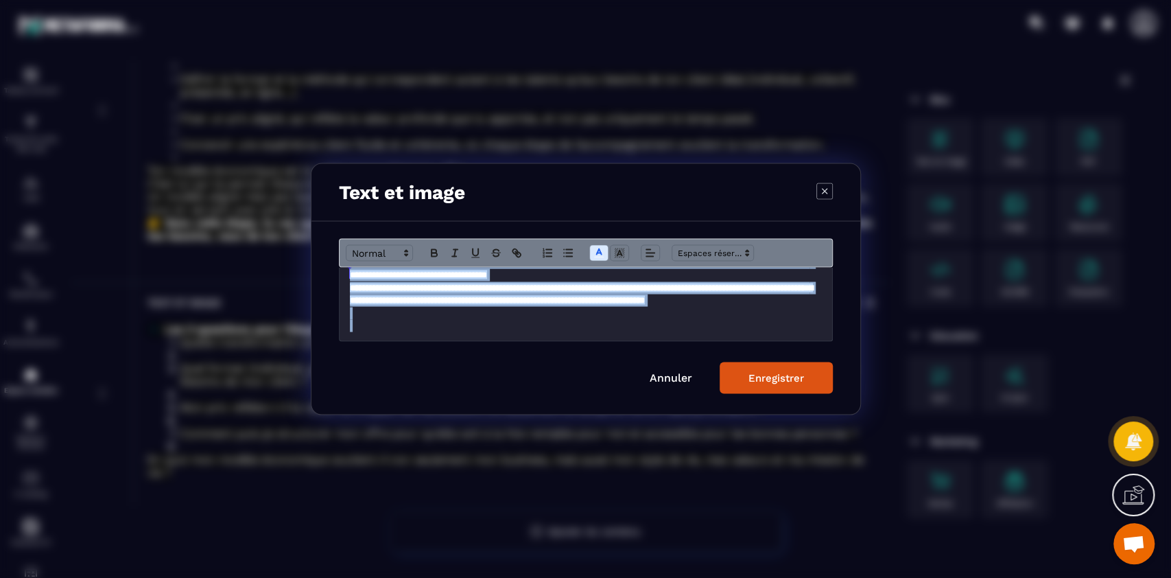
scroll to position [9, 0]
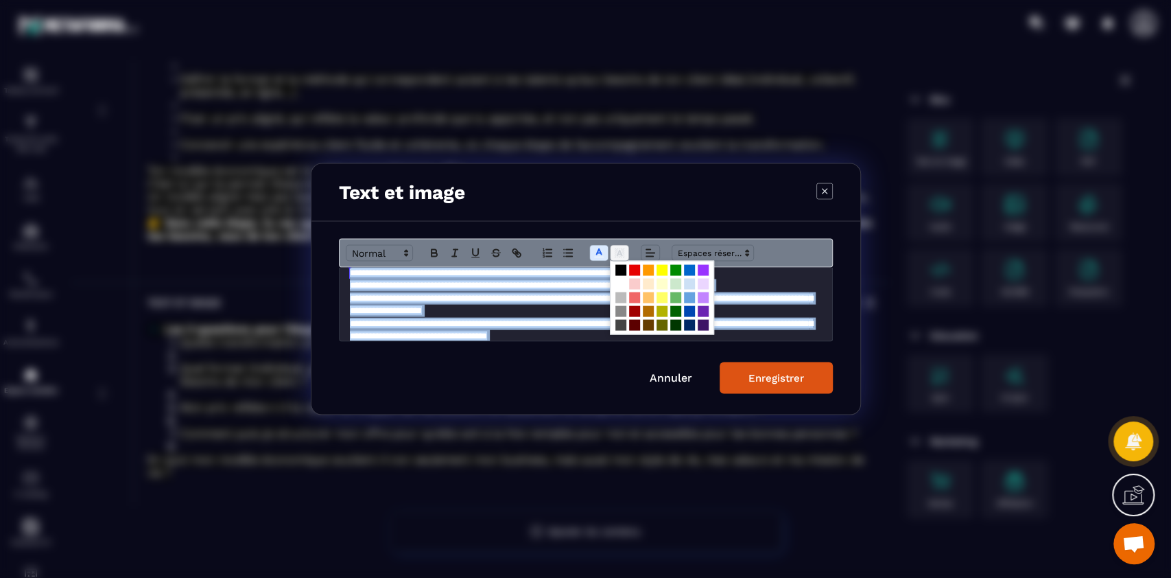
click at [626, 251] on span "Modal window" at bounding box center [619, 253] width 19 height 16
click at [620, 270] on span "Modal window" at bounding box center [621, 270] width 11 height 11
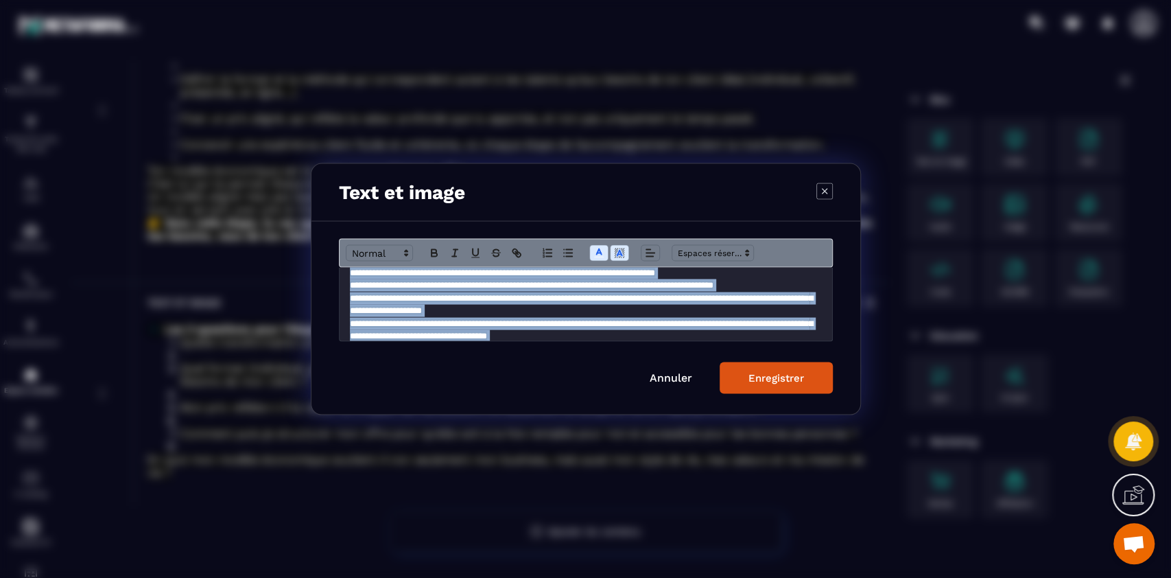
click at [790, 384] on button "Enregistrer" at bounding box center [776, 378] width 113 height 32
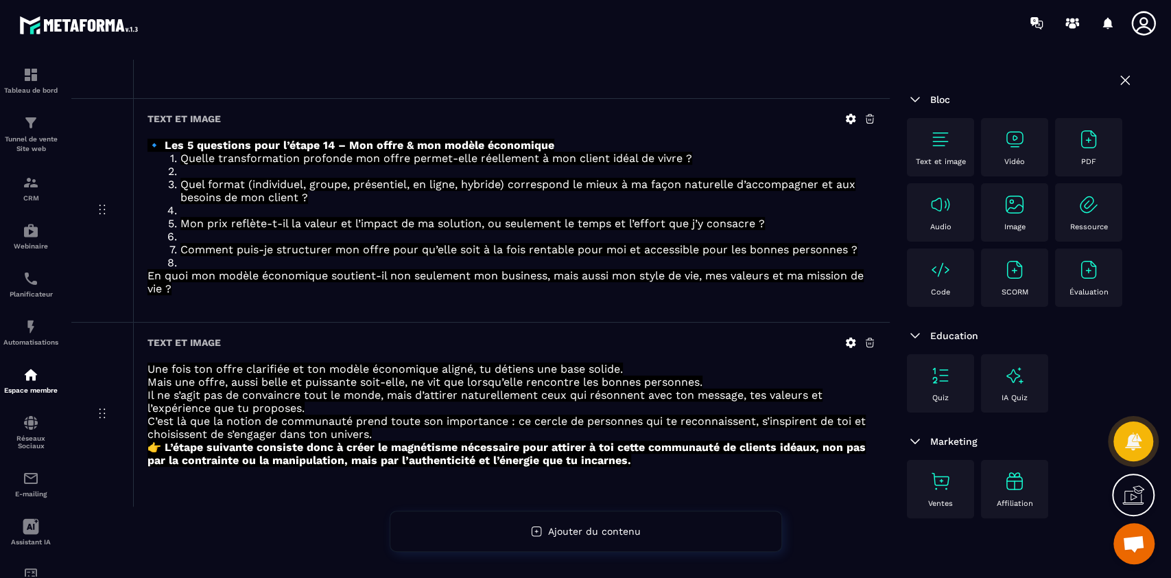
scroll to position [0, 0]
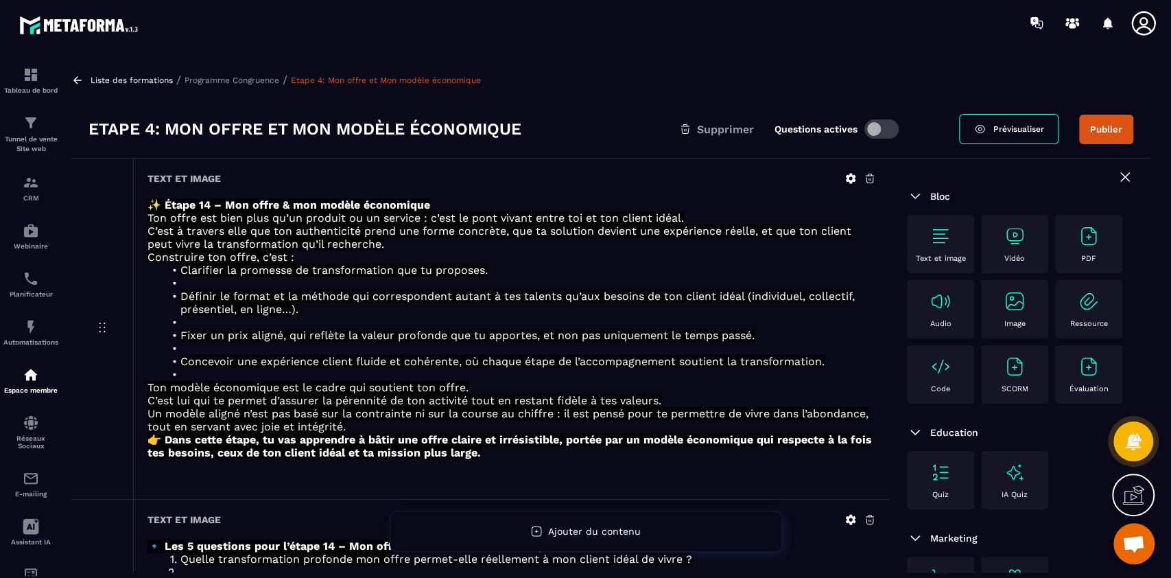
click at [231, 79] on p "Programme Congruence" at bounding box center [232, 80] width 95 height 10
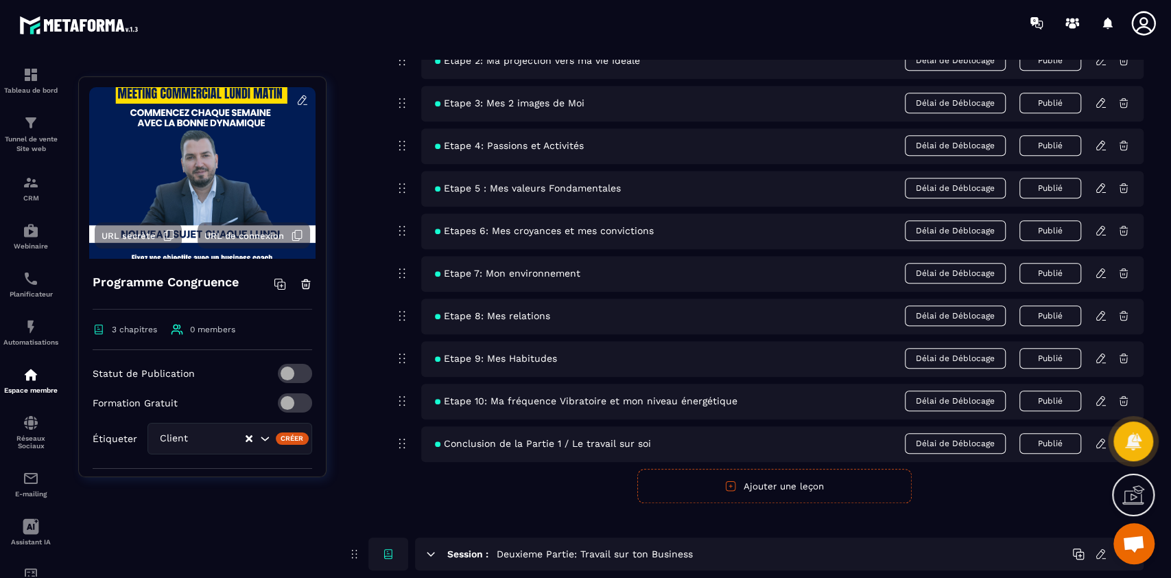
scroll to position [1044, 0]
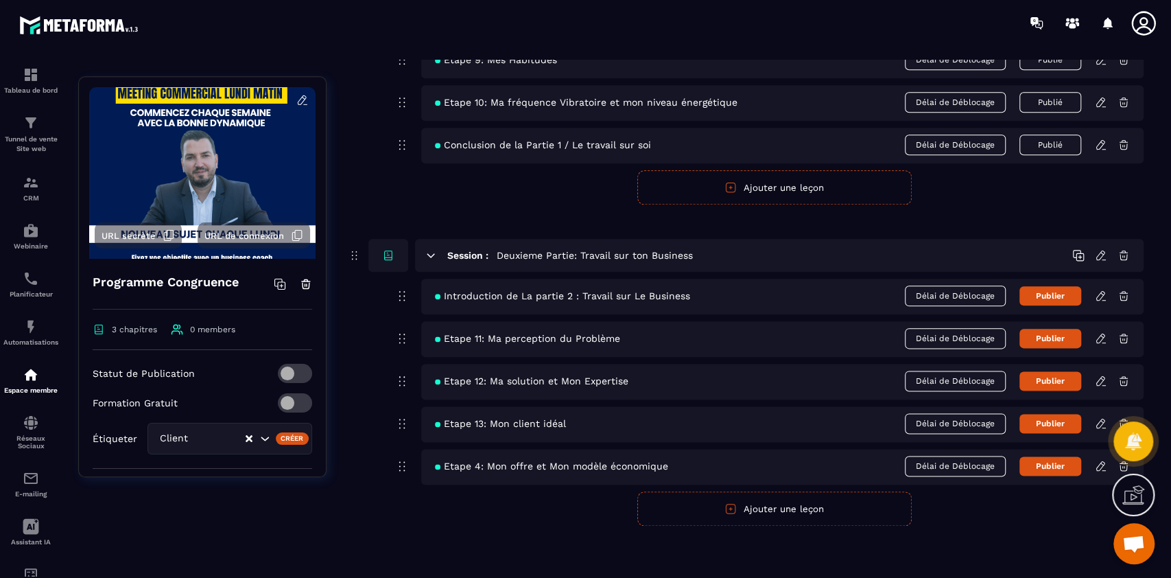
click at [782, 510] on button "Ajouter une leçon" at bounding box center [774, 508] width 274 height 34
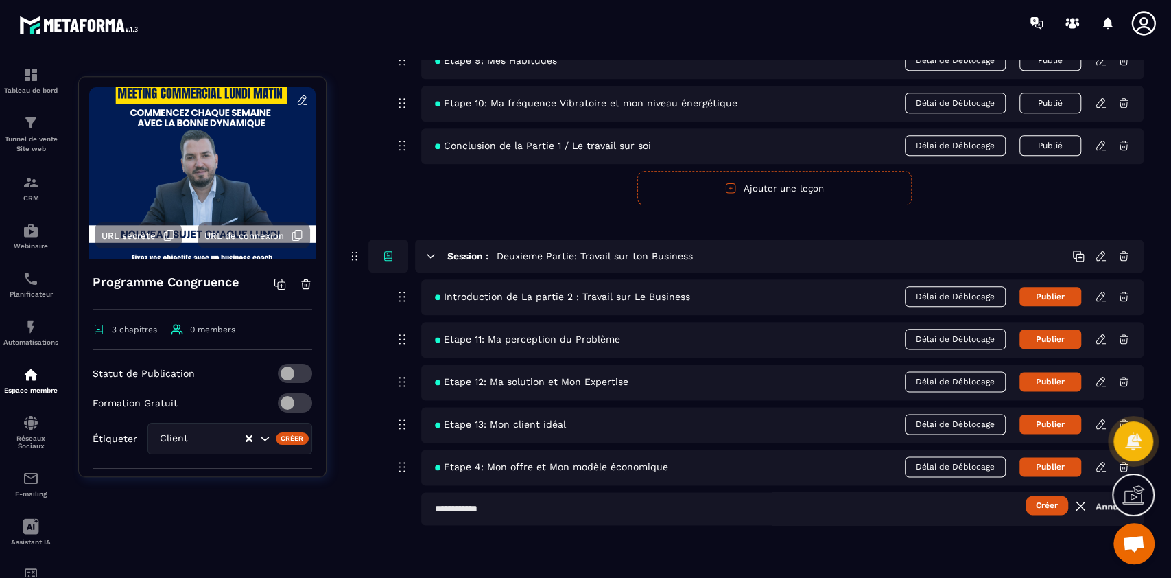
click at [675, 509] on input "text" at bounding box center [782, 508] width 723 height 33
type input "**********"
click at [1026, 495] on button "Créer" at bounding box center [1047, 504] width 43 height 19
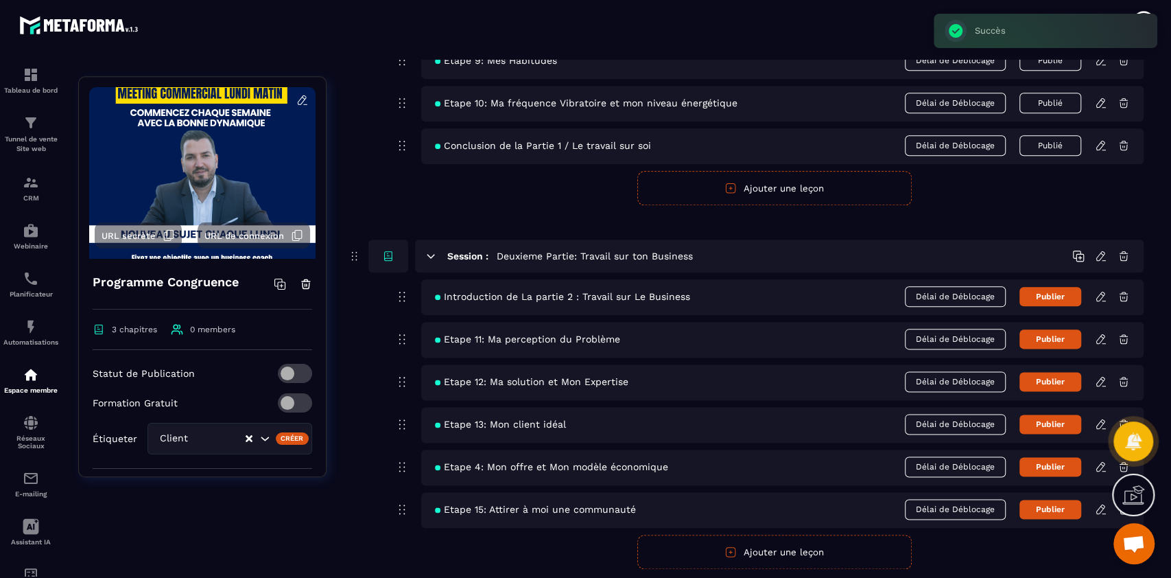
click at [1102, 507] on icon at bounding box center [1101, 509] width 12 height 12
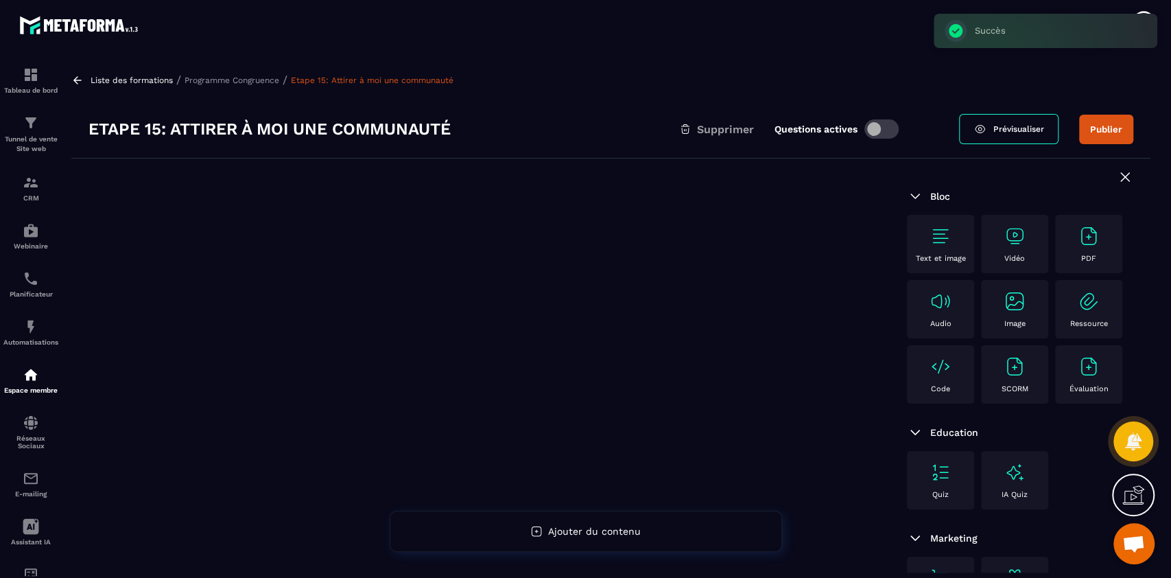
click at [939, 245] on img at bounding box center [941, 236] width 22 height 22
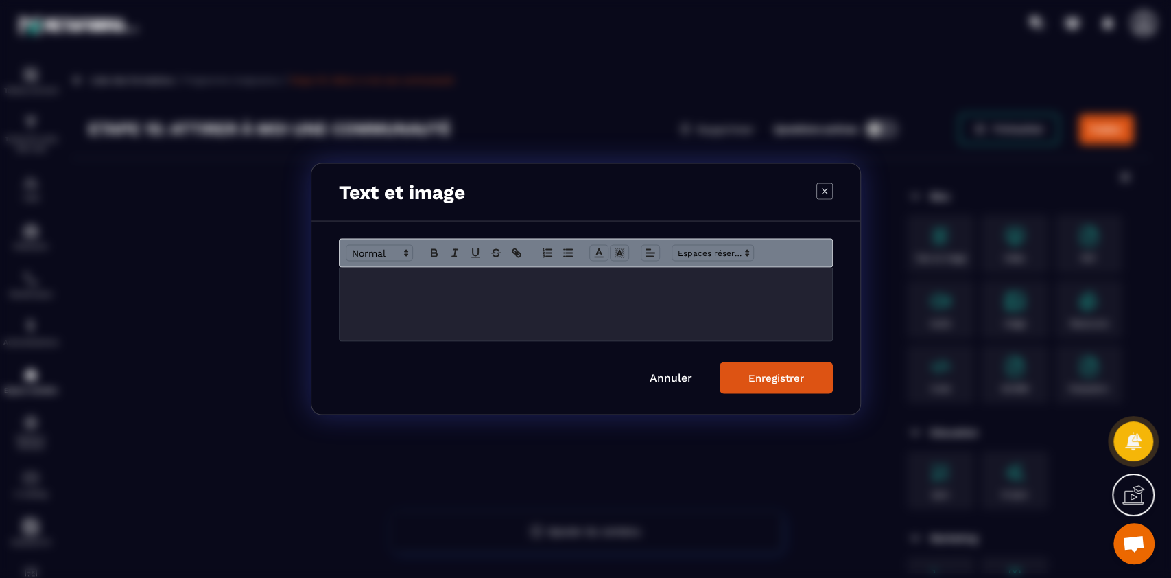
click at [620, 301] on div "Modal window" at bounding box center [586, 304] width 493 height 73
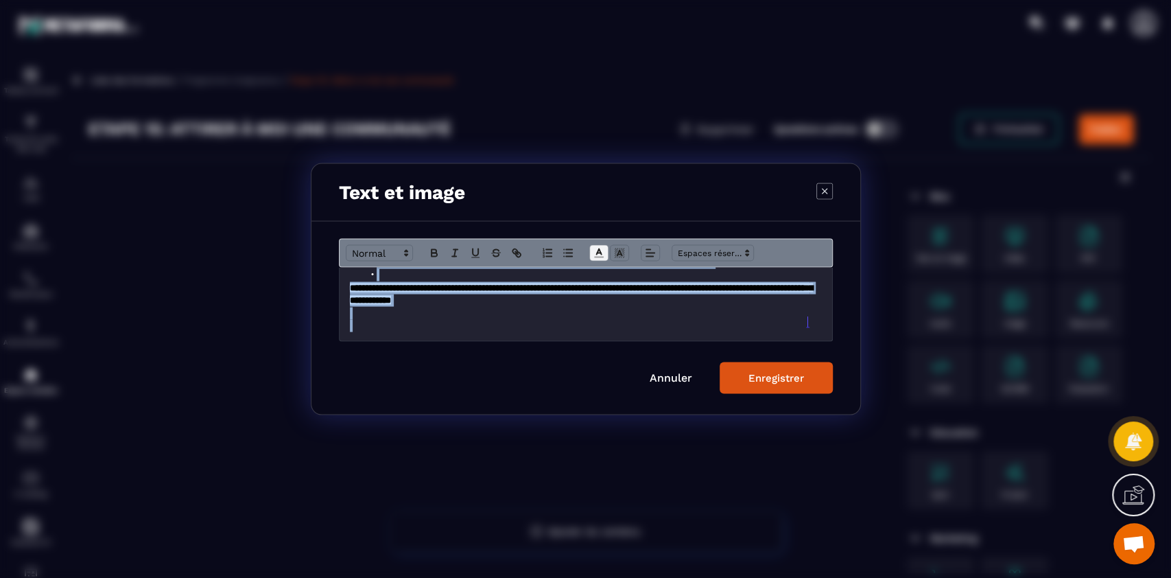
click at [602, 251] on icon "Modal window" at bounding box center [599, 253] width 12 height 12
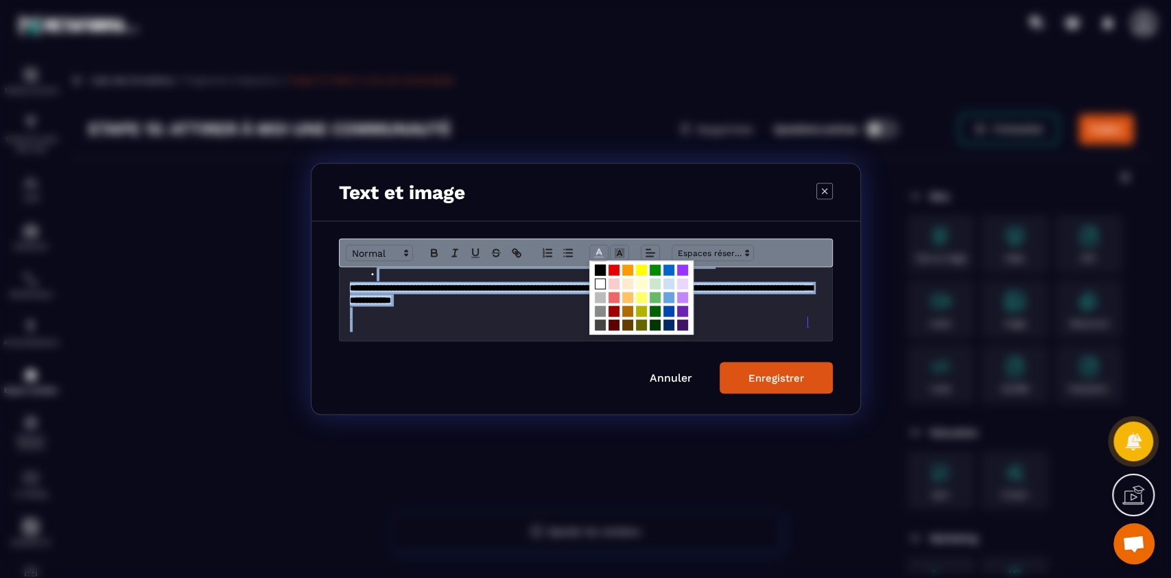
click at [598, 285] on span "Modal window" at bounding box center [600, 284] width 11 height 11
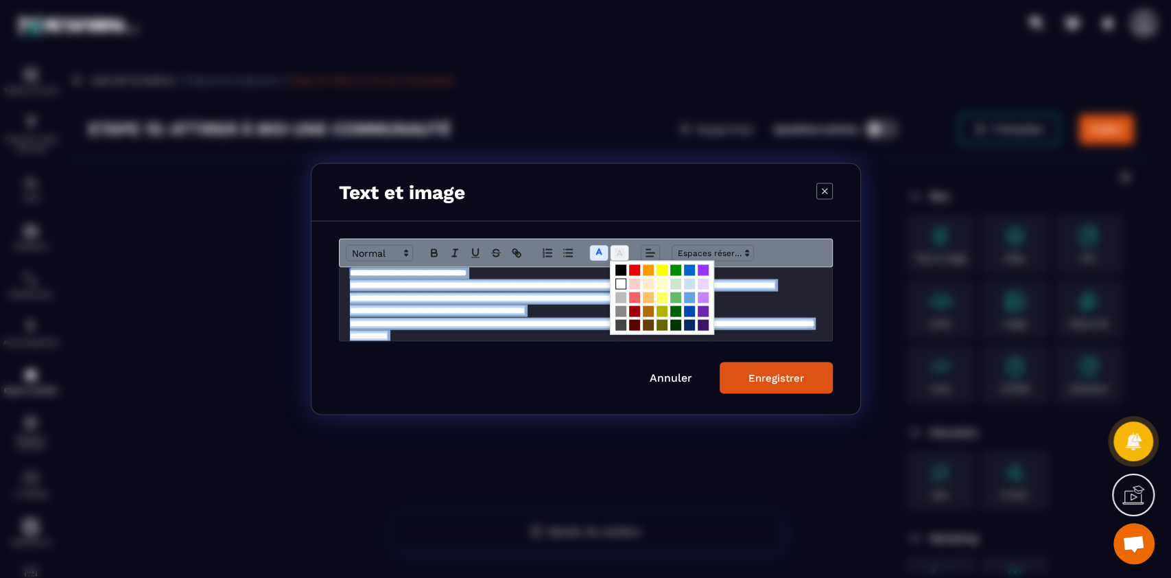
click at [615, 260] on span "Modal window" at bounding box center [619, 253] width 19 height 16
click at [624, 273] on span "Modal window" at bounding box center [621, 270] width 11 height 11
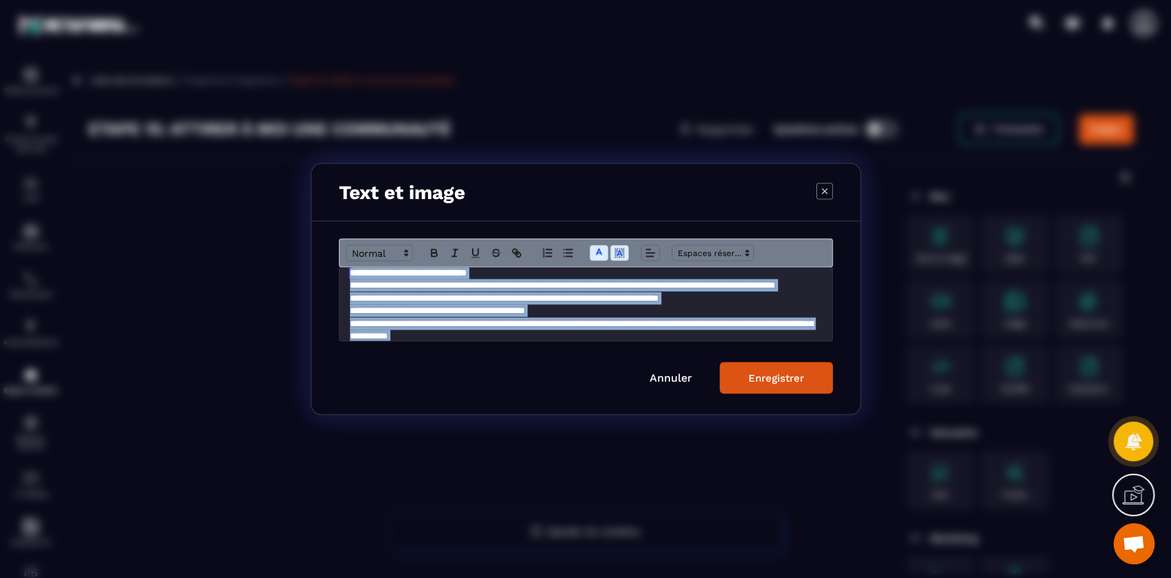
click at [783, 376] on div "Enregistrer" at bounding box center [777, 378] width 56 height 12
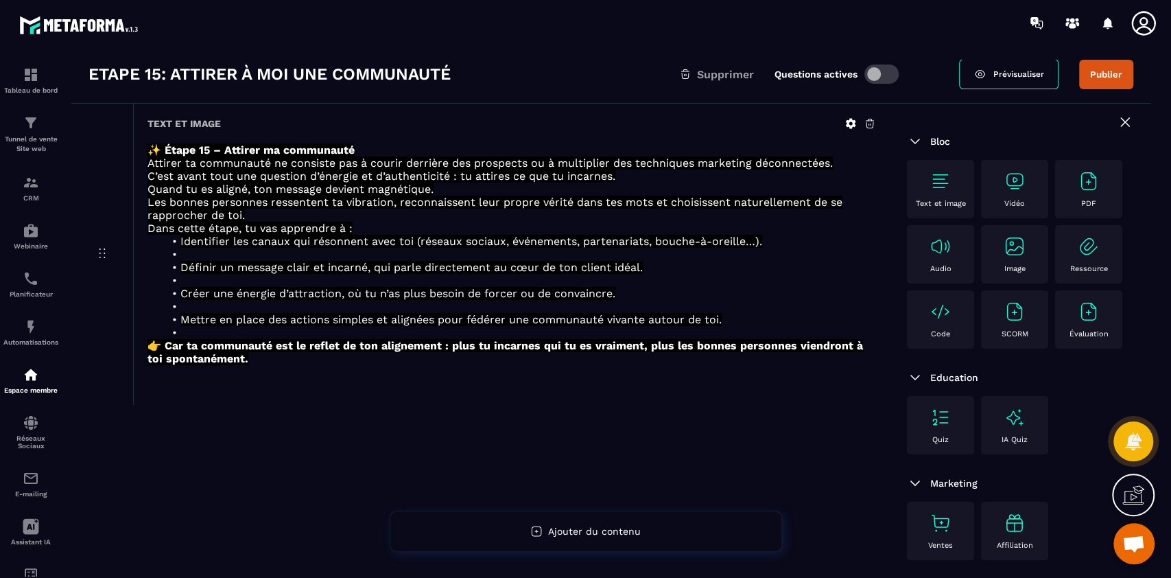
scroll to position [56, 0]
click at [938, 182] on img at bounding box center [941, 180] width 22 height 22
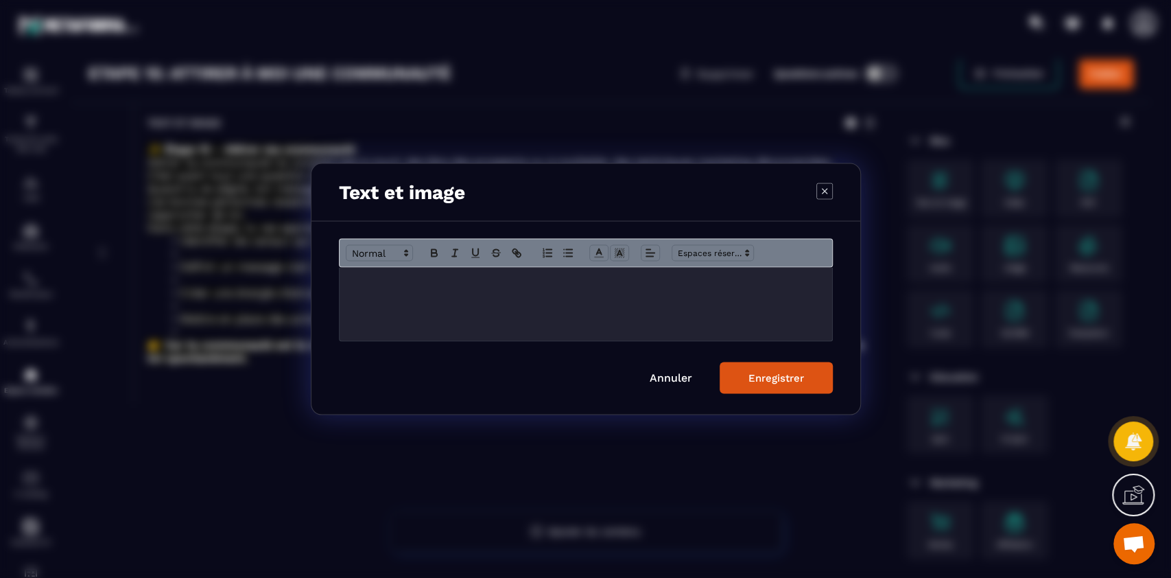
click at [581, 311] on div "Modal window" at bounding box center [586, 304] width 493 height 73
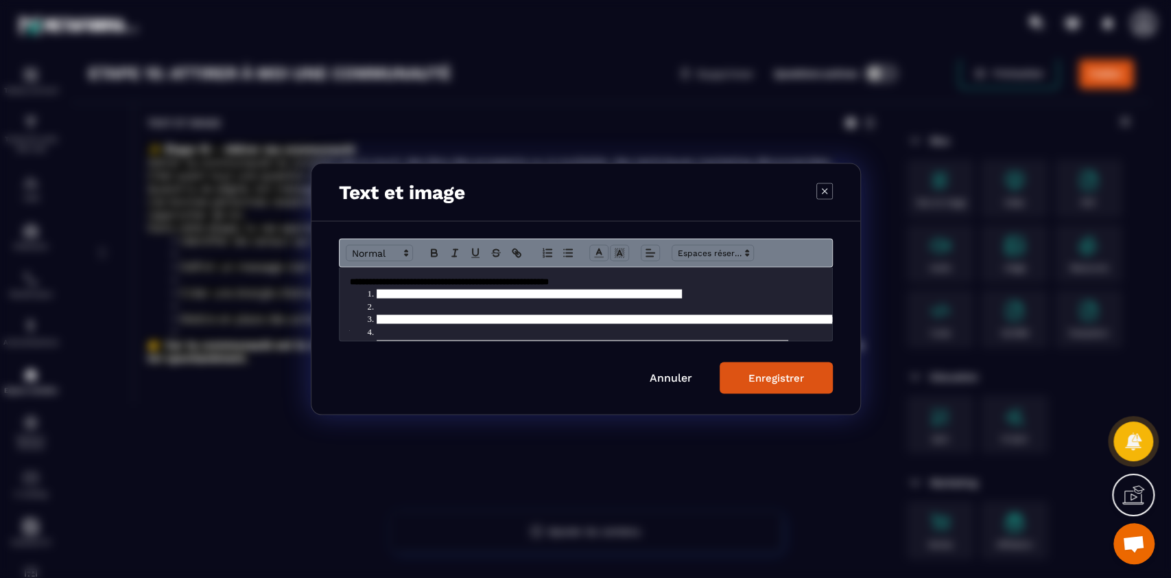
scroll to position [85, 0]
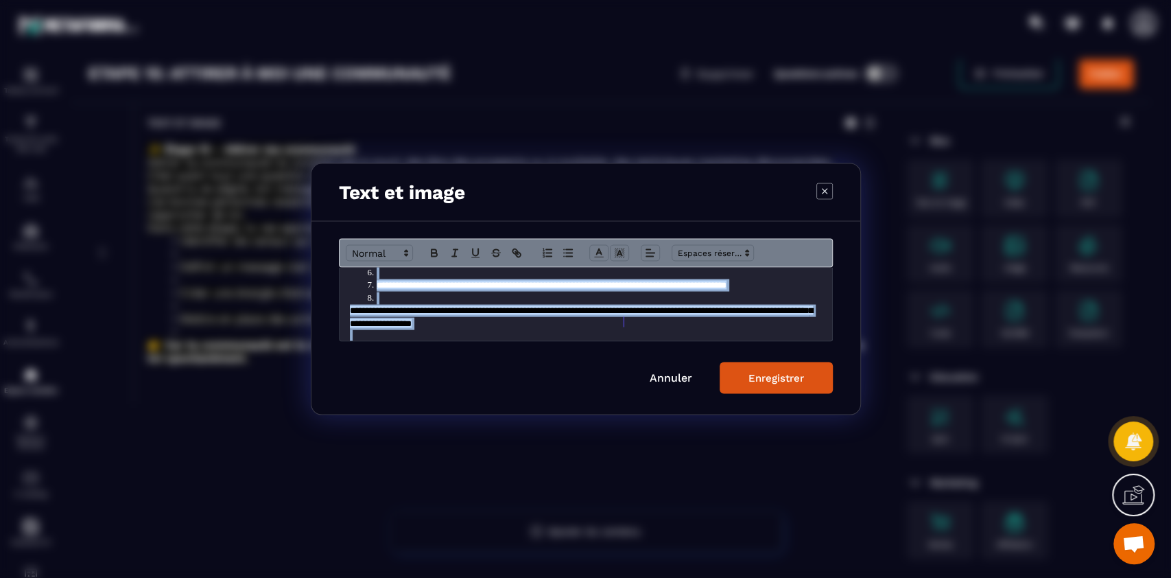
click at [604, 239] on div "Modal window" at bounding box center [586, 253] width 494 height 29
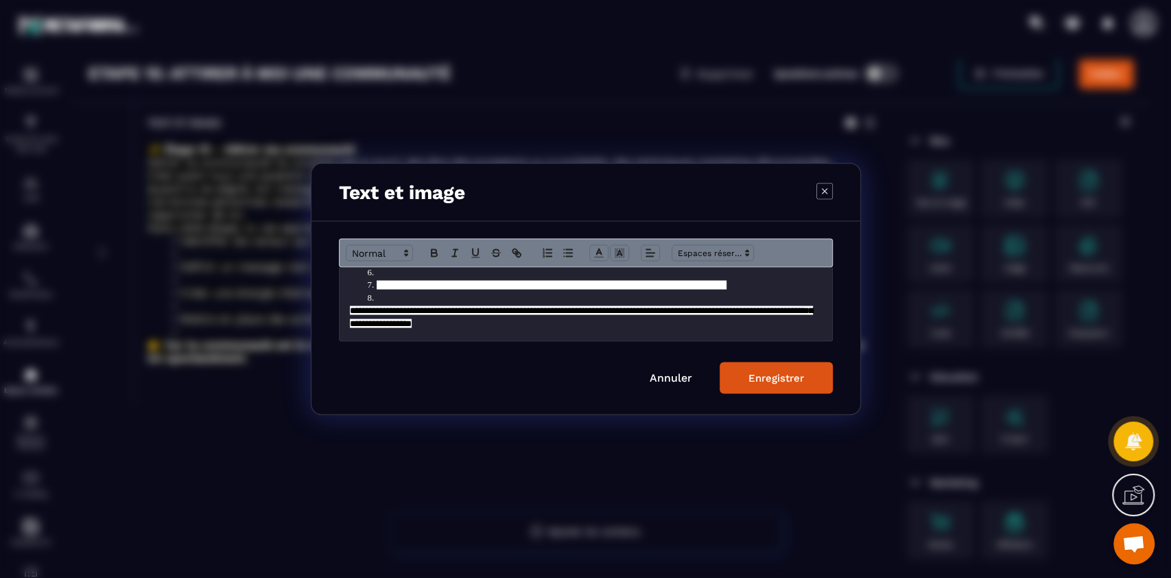
click at [596, 235] on div "**********" at bounding box center [586, 318] width 549 height 193
click at [598, 250] on polyline "Modal window" at bounding box center [598, 251] width 5 height 5
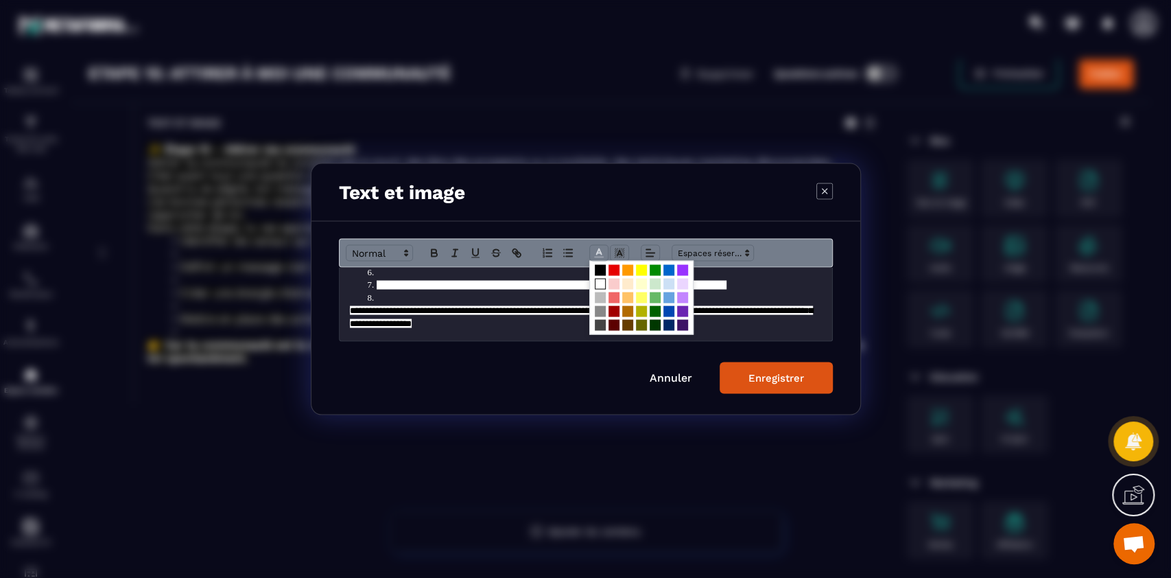
click at [595, 279] on span "Modal window" at bounding box center [600, 284] width 11 height 11
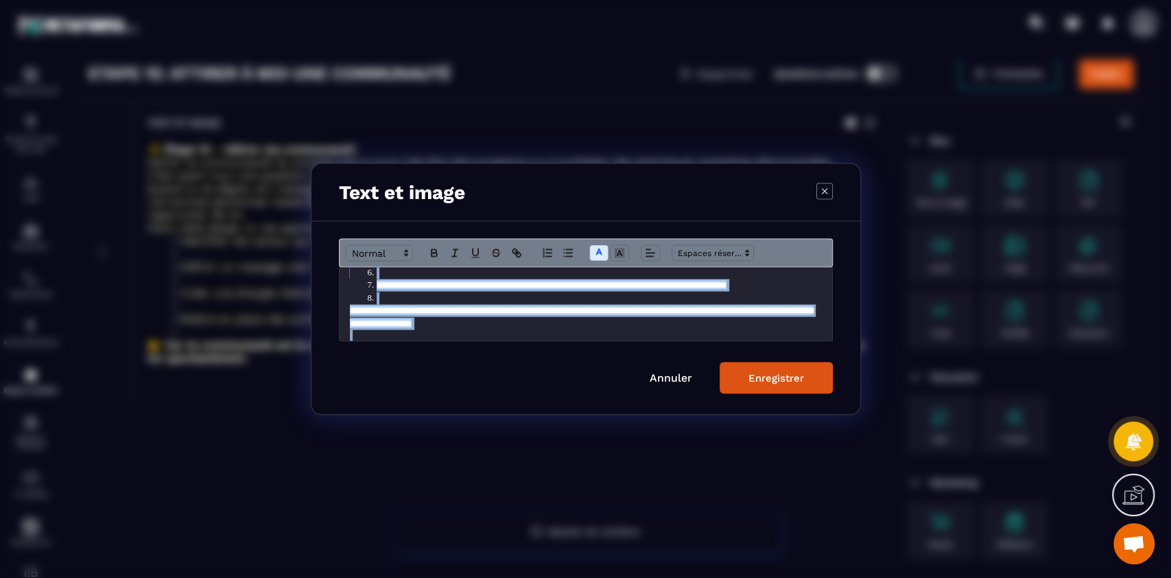
scroll to position [9, 0]
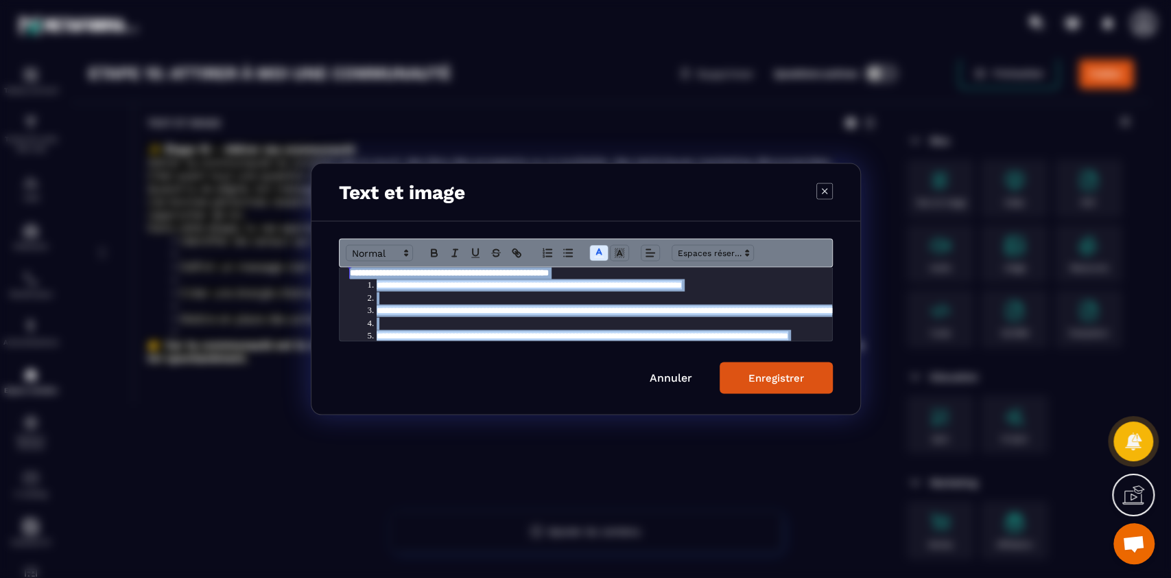
click at [617, 244] on div "Modal window" at bounding box center [586, 253] width 494 height 29
click at [618, 253] on polyline "Modal window" at bounding box center [619, 252] width 5 height 5
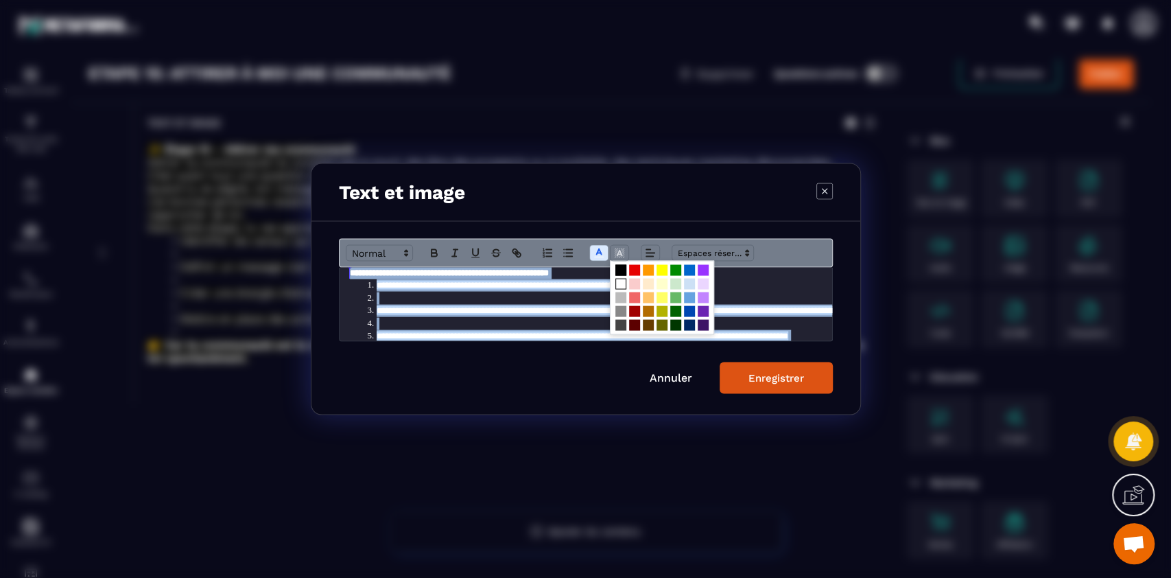
click at [618, 268] on span "Modal window" at bounding box center [621, 270] width 11 height 11
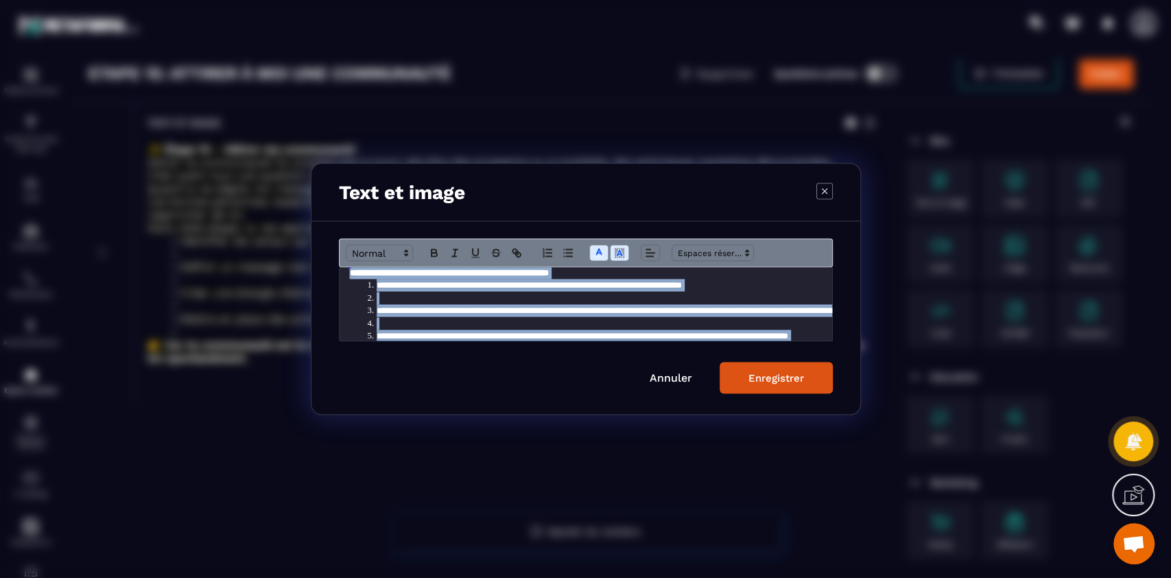
click at [789, 379] on div "Enregistrer" at bounding box center [777, 378] width 56 height 12
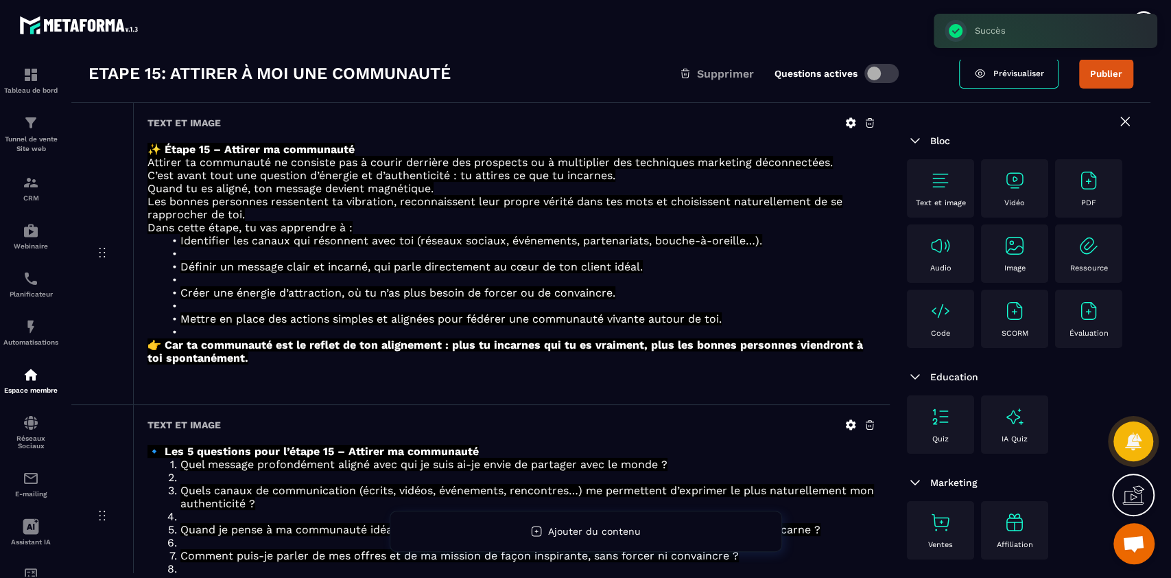
scroll to position [178, 0]
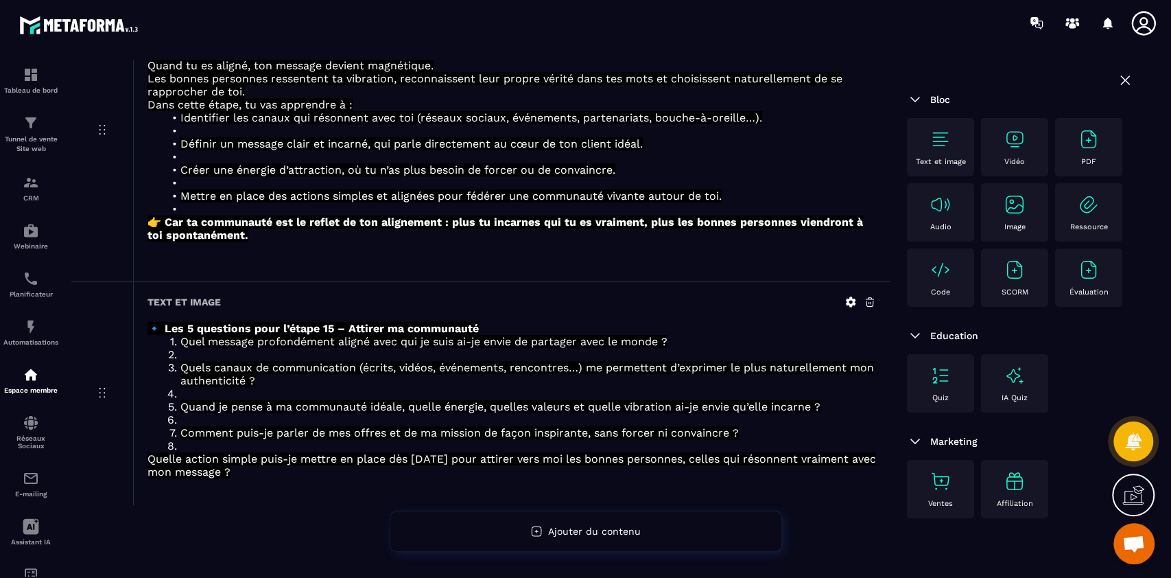
click at [944, 155] on div "Text et image" at bounding box center [941, 147] width 54 height 38
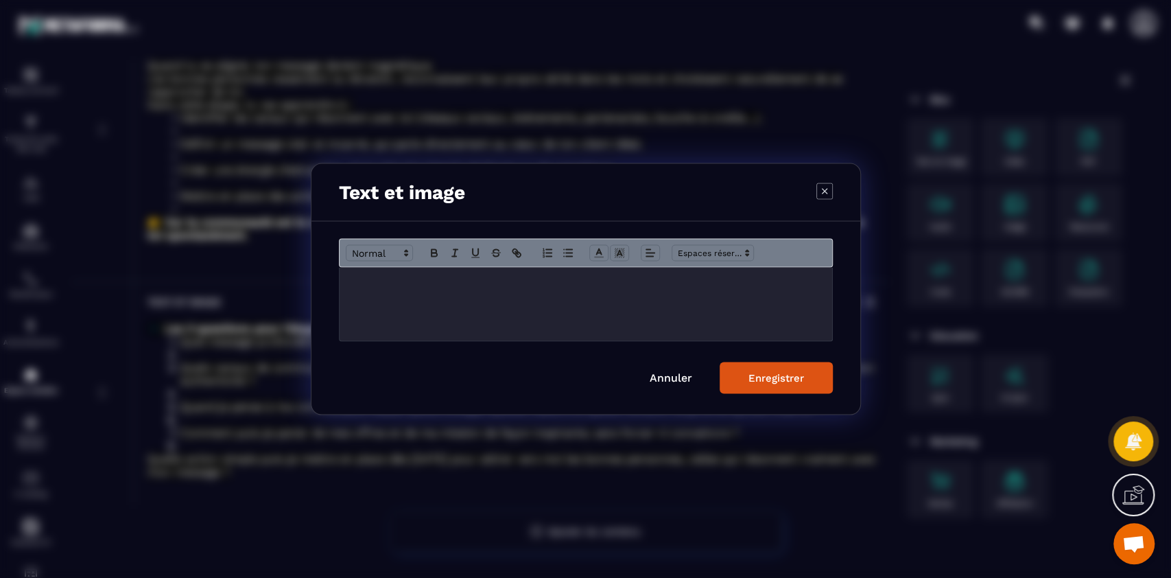
click at [574, 316] on div "Modal window" at bounding box center [586, 304] width 493 height 73
paste div "Modal window"
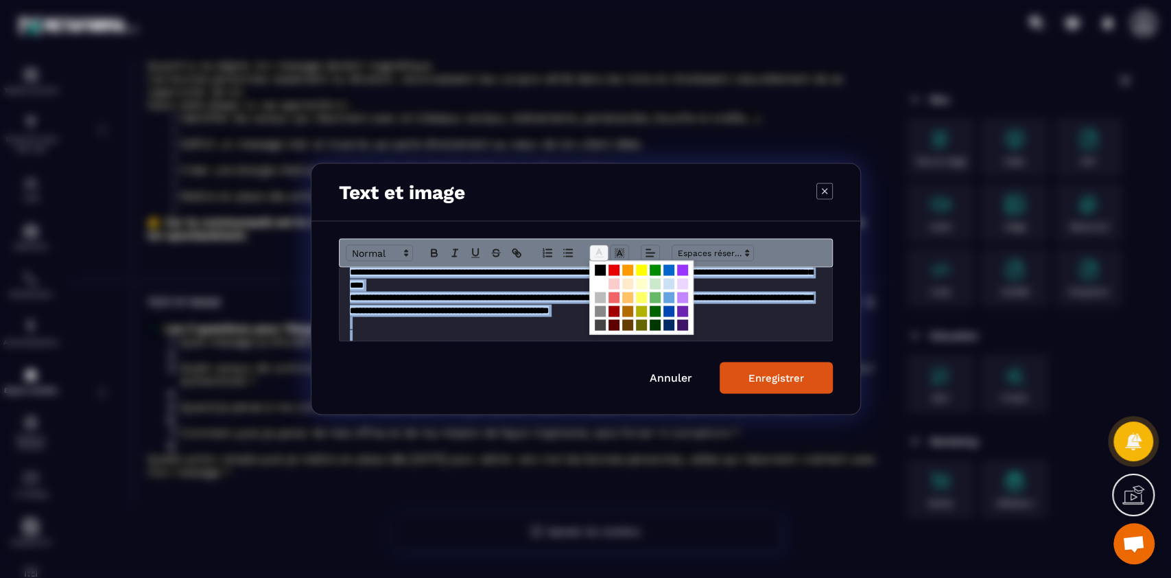
click at [593, 253] on icon "Modal window" at bounding box center [599, 253] width 12 height 12
click at [601, 280] on span "Modal window" at bounding box center [600, 284] width 11 height 11
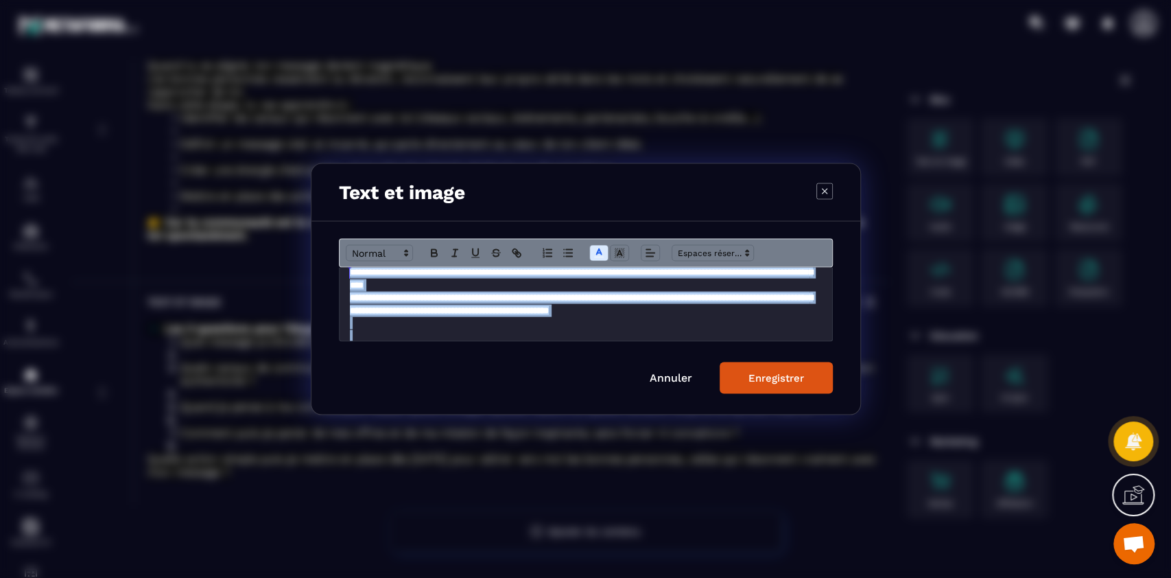
scroll to position [9, 0]
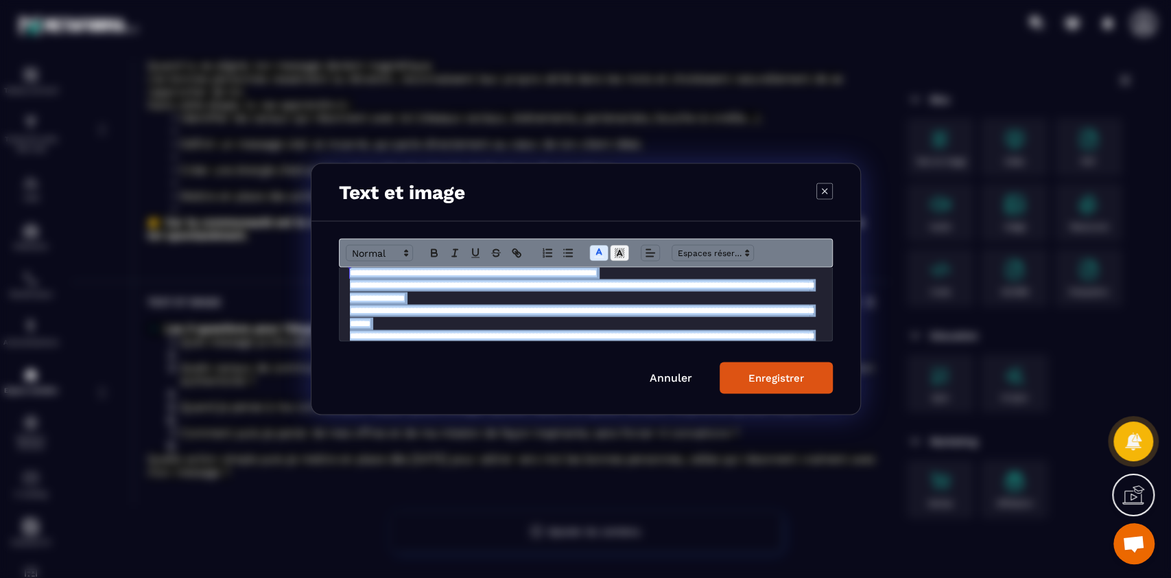
click at [623, 257] on rect "Modal window" at bounding box center [623, 257] width 1 height 1
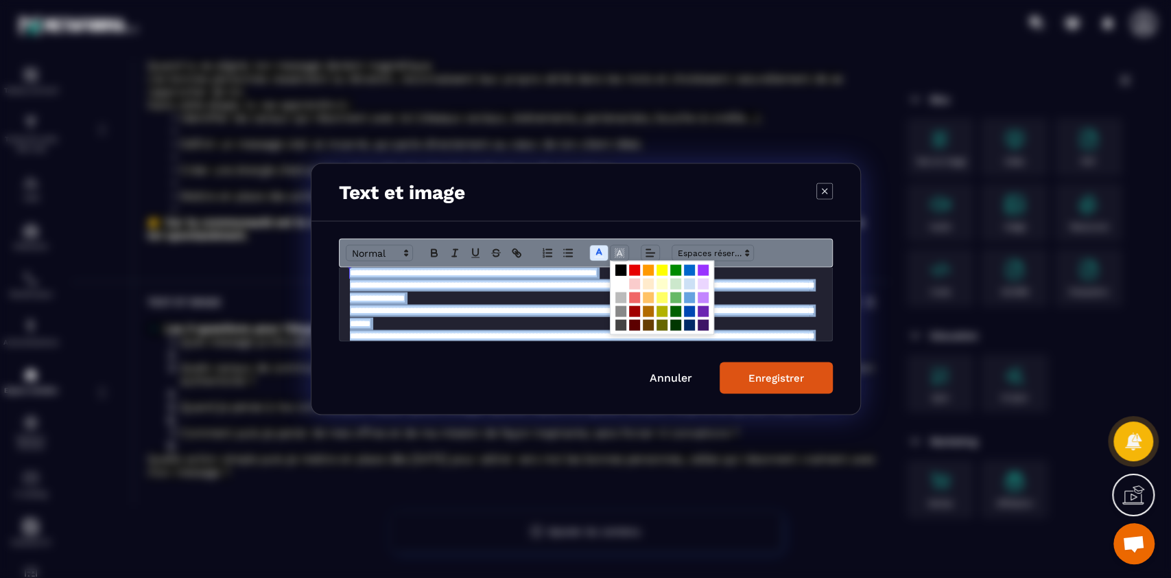
click at [618, 268] on span "Modal window" at bounding box center [621, 270] width 11 height 11
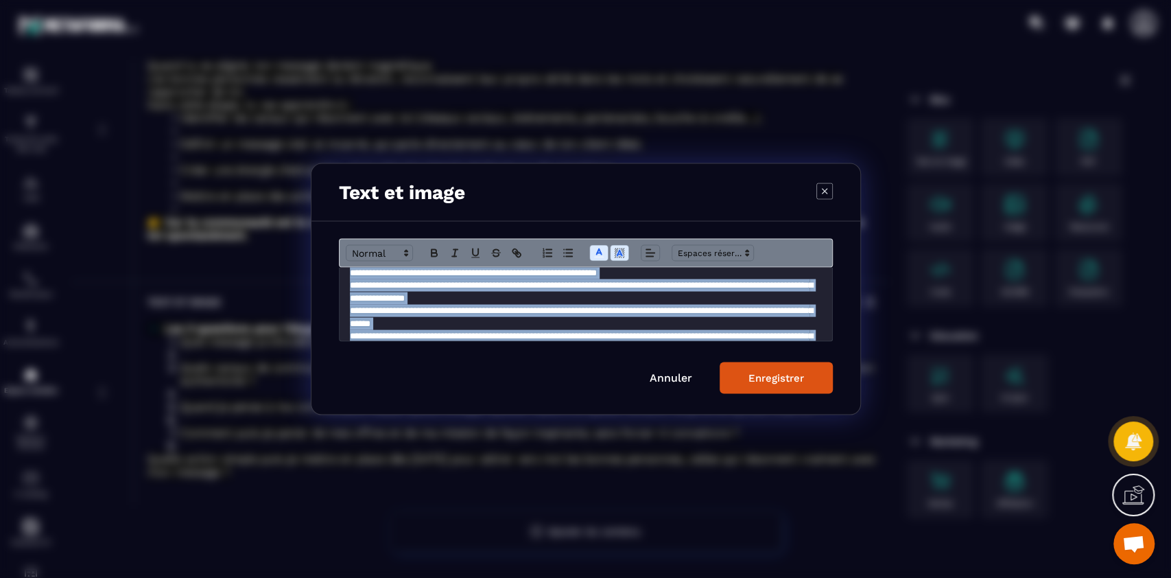
click at [762, 375] on div "Enregistrer" at bounding box center [777, 378] width 56 height 12
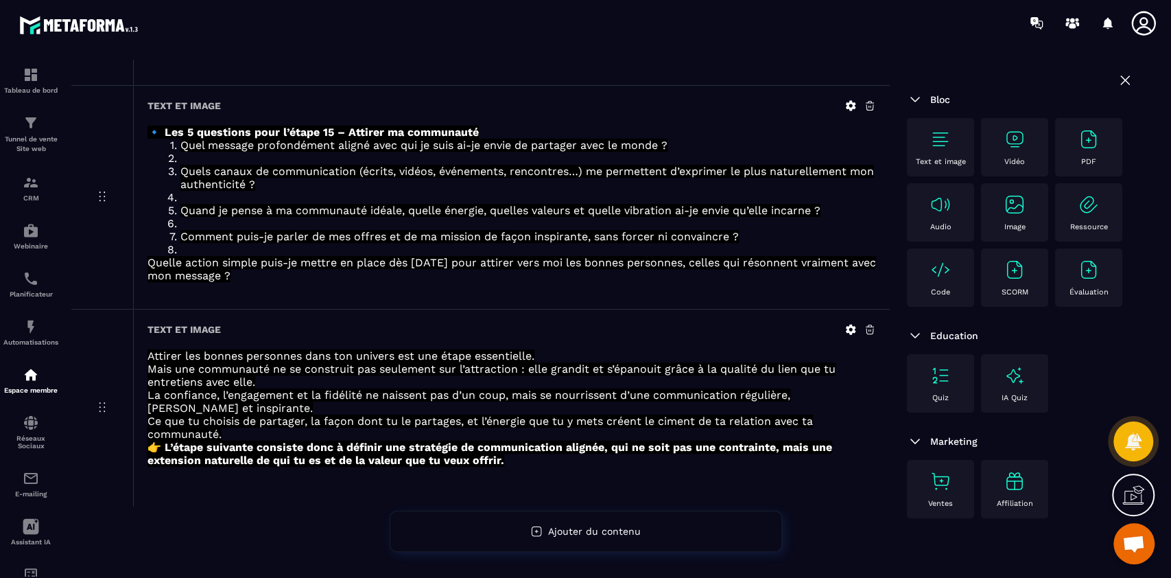
scroll to position [0, 0]
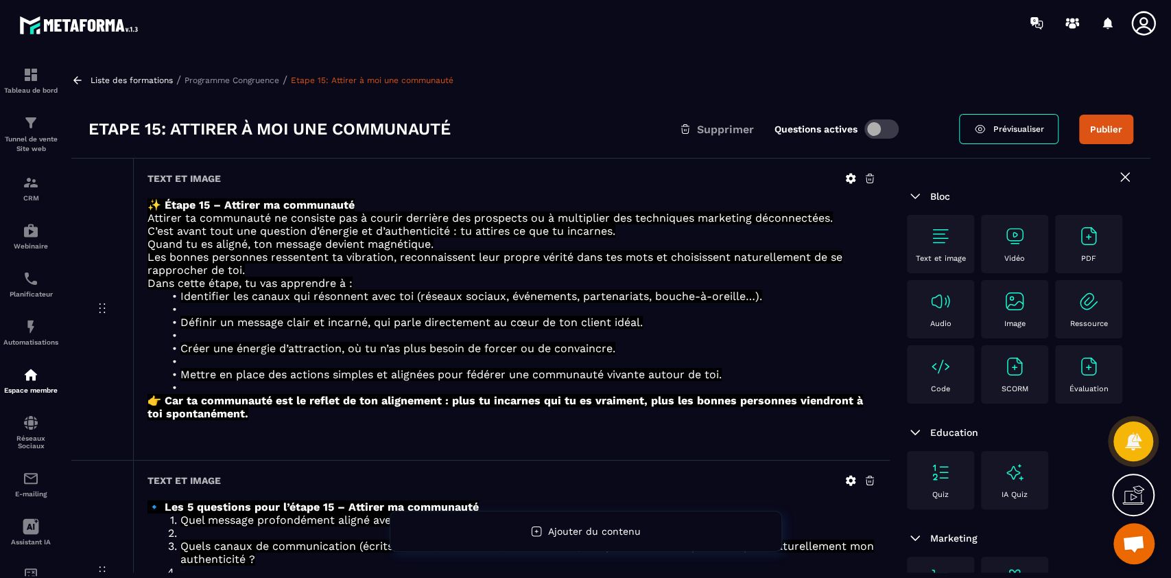
click at [253, 82] on p "Programme Congruence" at bounding box center [232, 80] width 95 height 10
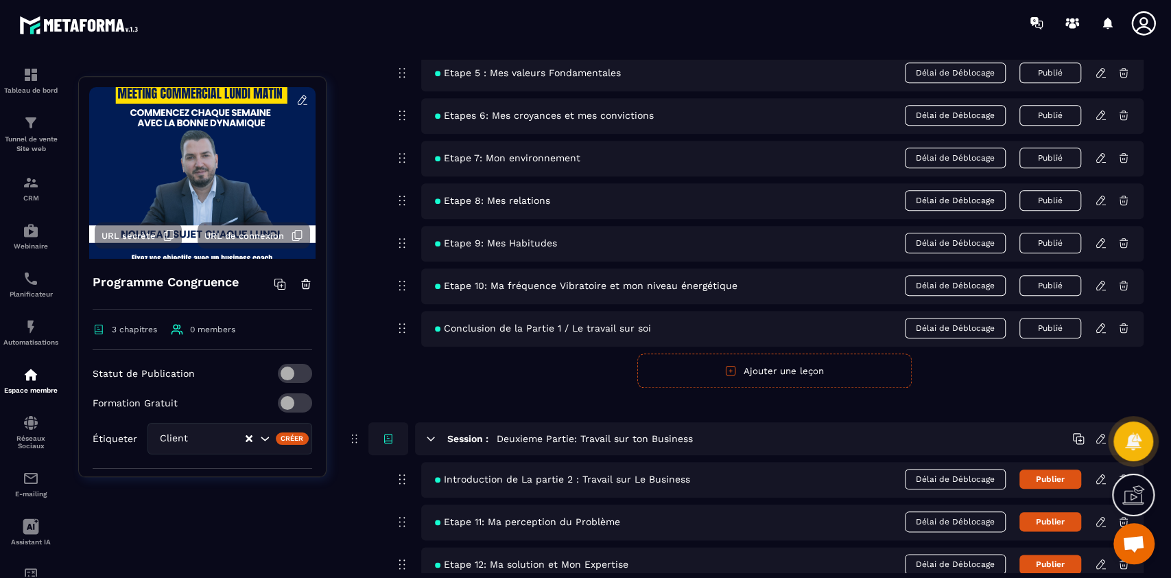
scroll to position [1087, 0]
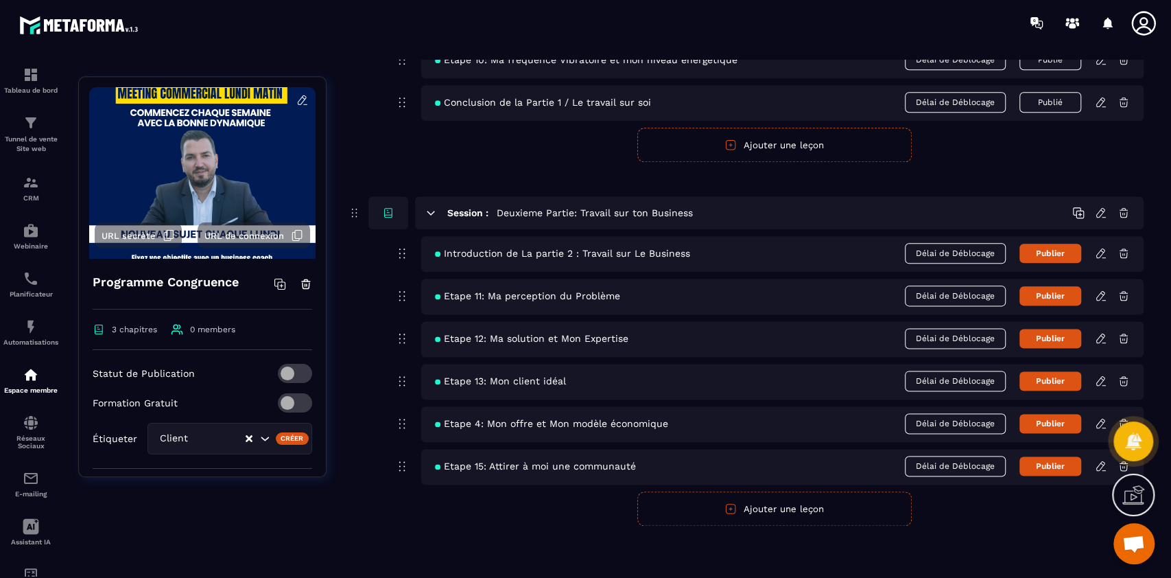
click at [793, 508] on button "Ajouter une leçon" at bounding box center [774, 508] width 274 height 34
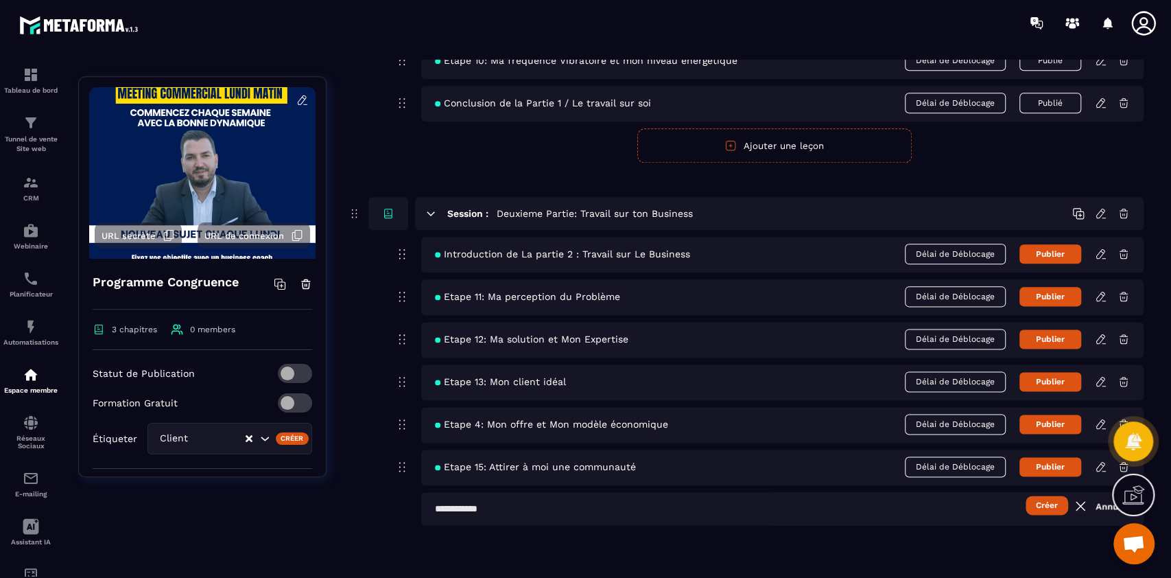
click at [591, 513] on input "text" at bounding box center [782, 508] width 723 height 33
type input "**********"
click at [1026, 495] on button "Créer" at bounding box center [1047, 504] width 43 height 19
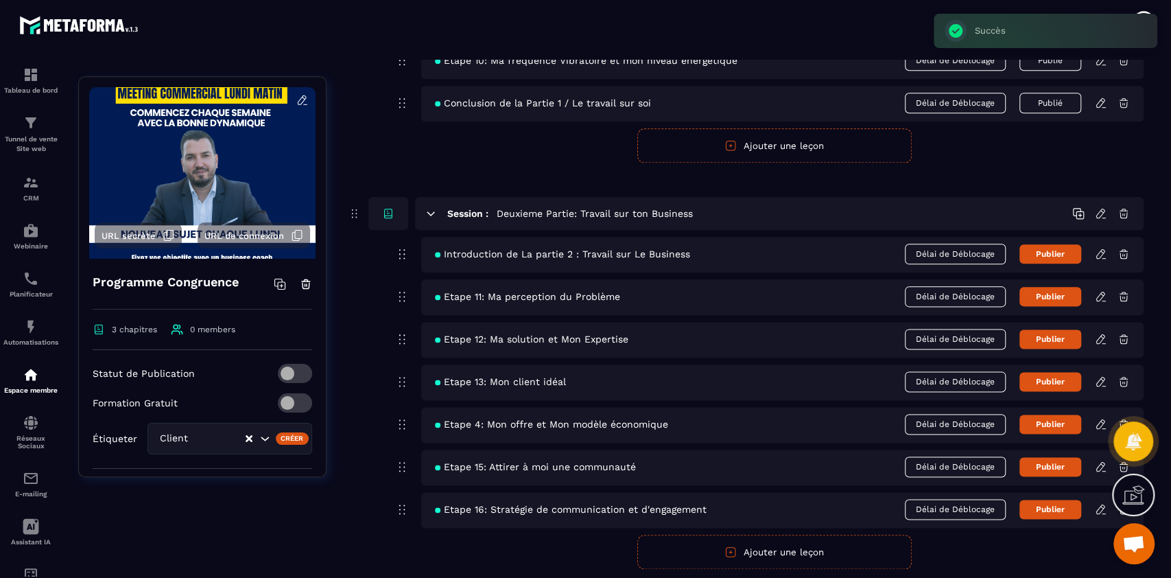
click at [1101, 508] on icon at bounding box center [1101, 509] width 12 height 12
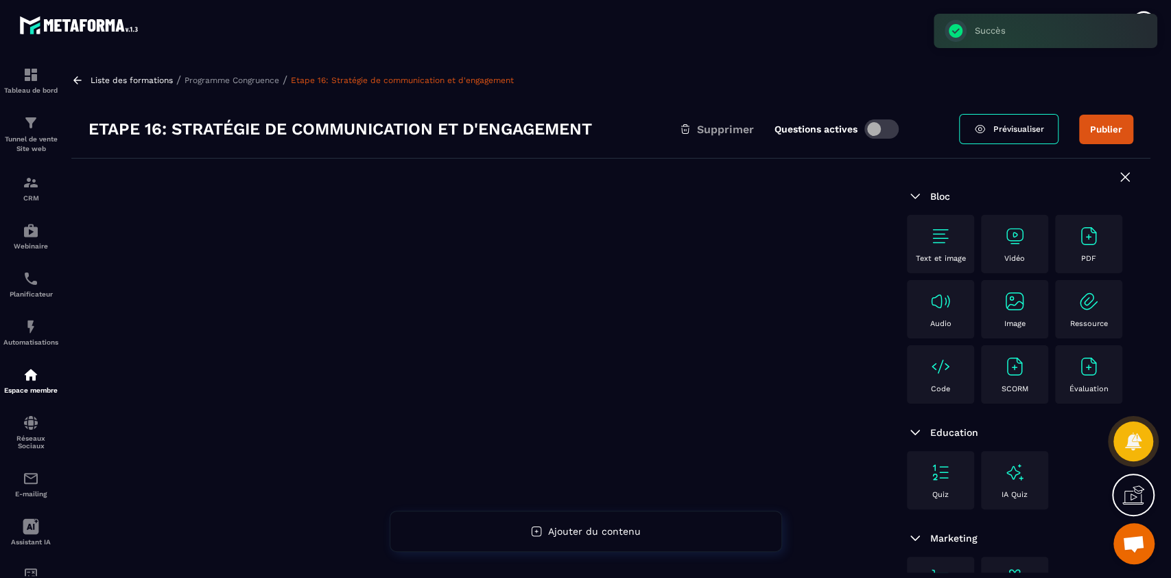
click at [939, 227] on img at bounding box center [941, 236] width 22 height 22
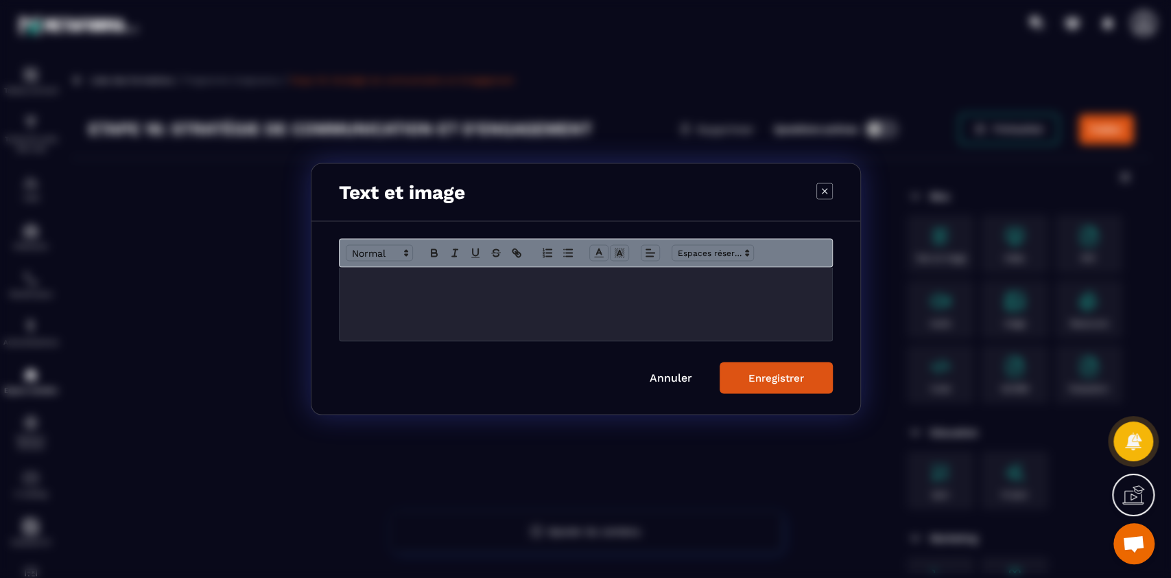
click at [631, 308] on div "Modal window" at bounding box center [586, 304] width 493 height 73
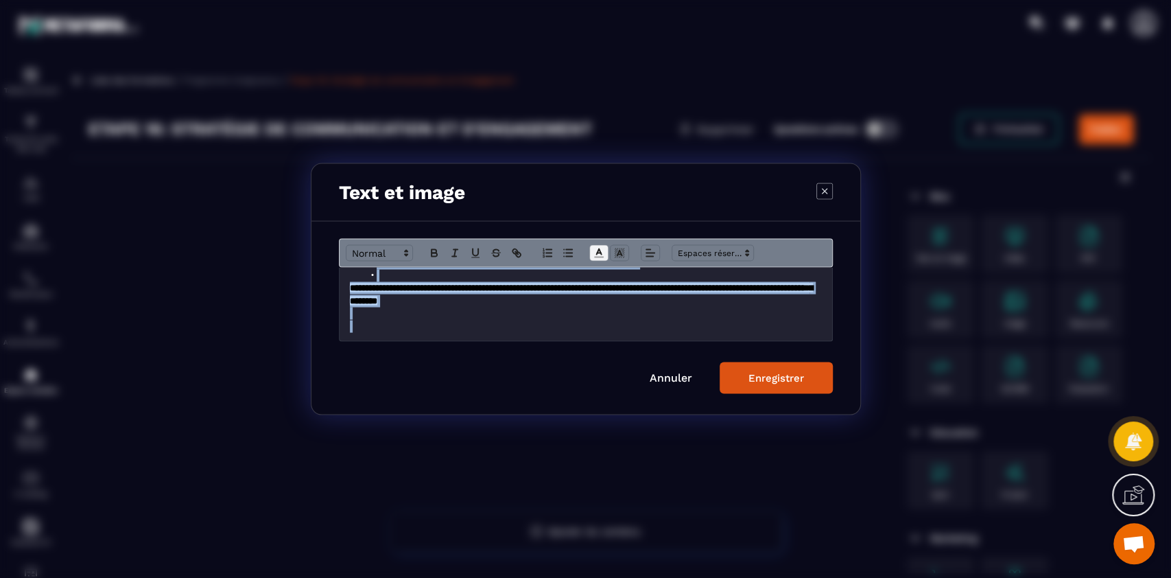
click at [601, 247] on icon "Modal window" at bounding box center [599, 253] width 12 height 12
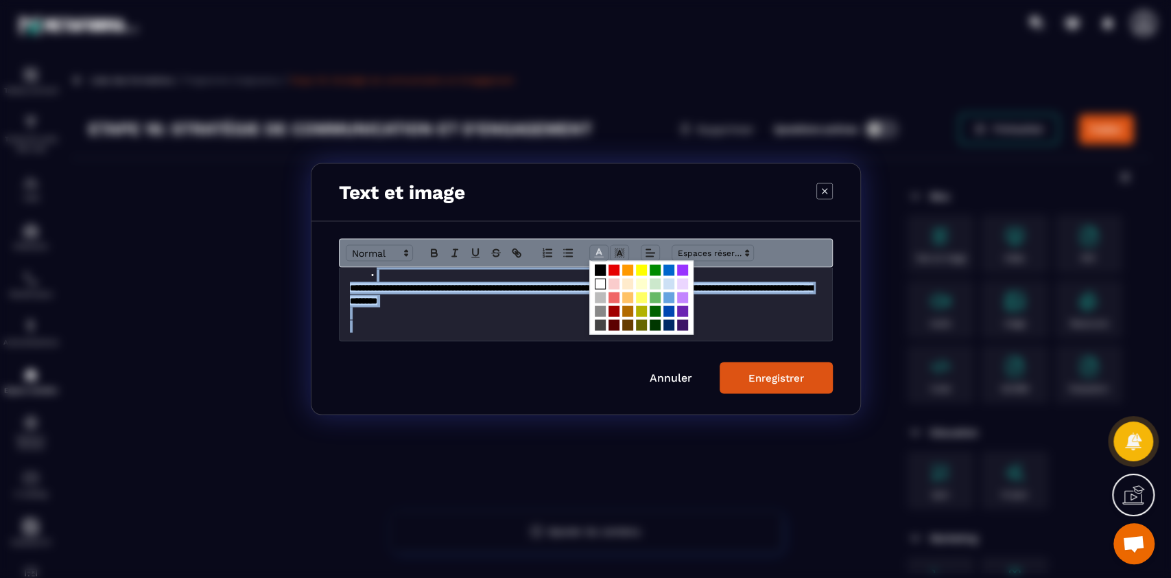
click at [600, 285] on span "Modal window" at bounding box center [600, 284] width 11 height 11
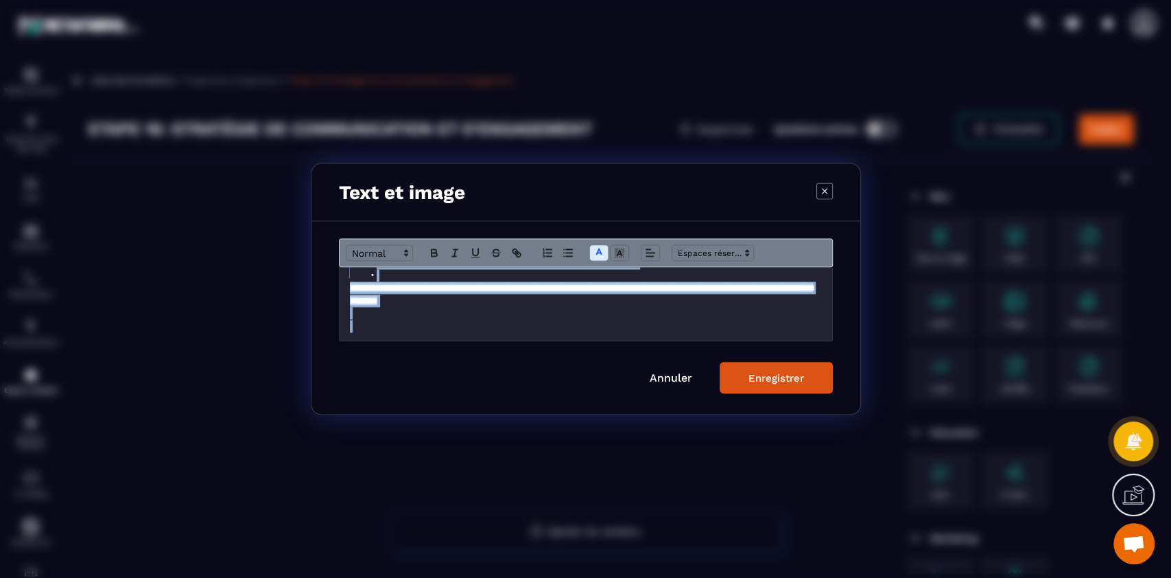
scroll to position [9, 0]
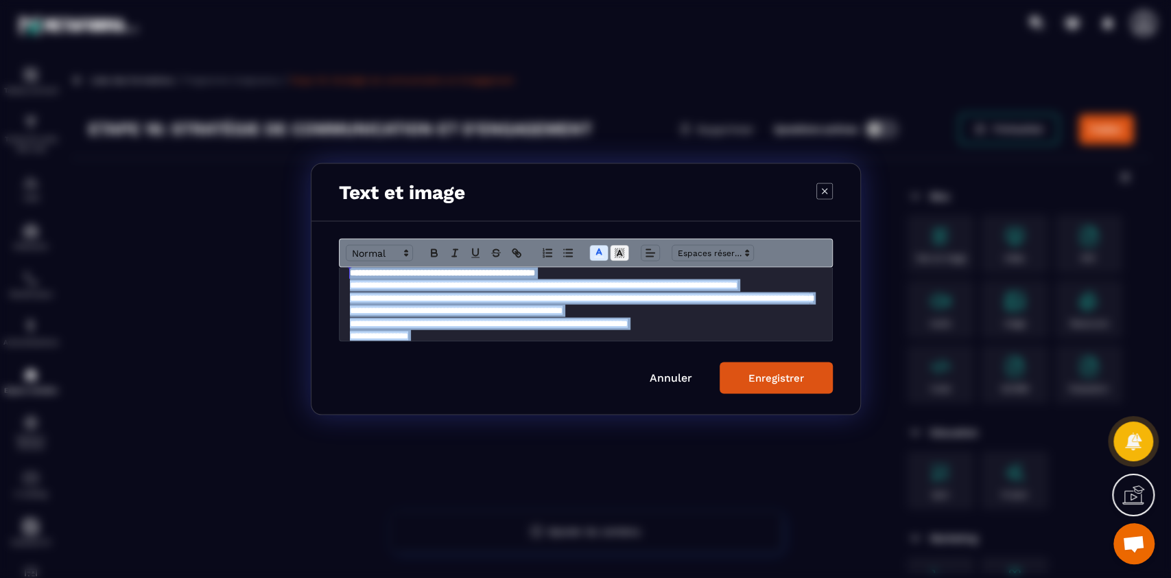
click at [616, 254] on icon "Modal window" at bounding box center [619, 253] width 12 height 12
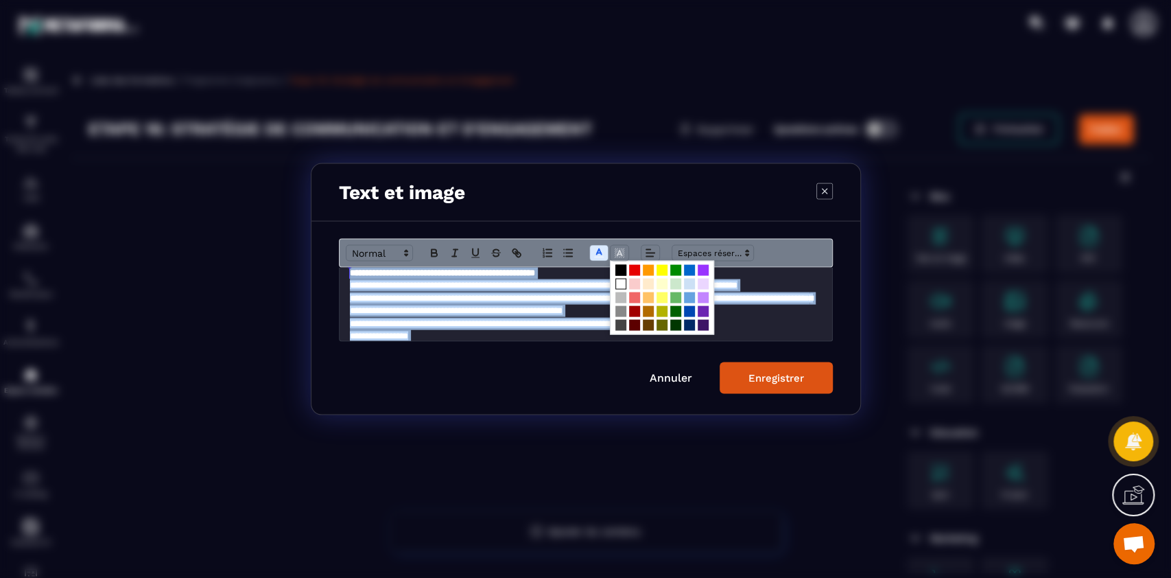
click at [620, 273] on span "Modal window" at bounding box center [621, 270] width 11 height 11
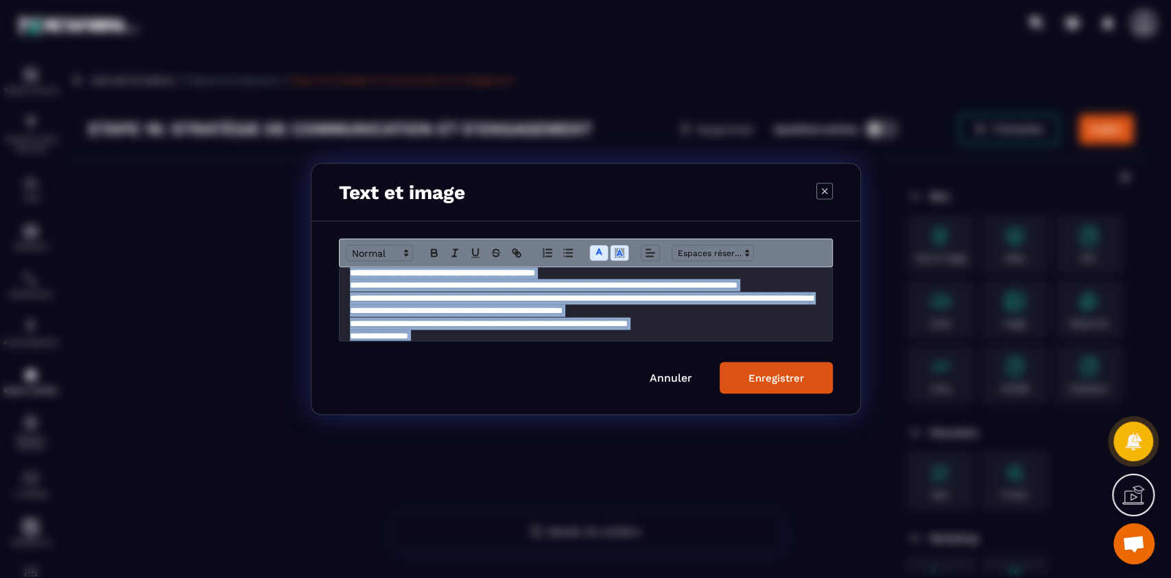
click at [782, 384] on button "Enregistrer" at bounding box center [776, 378] width 113 height 32
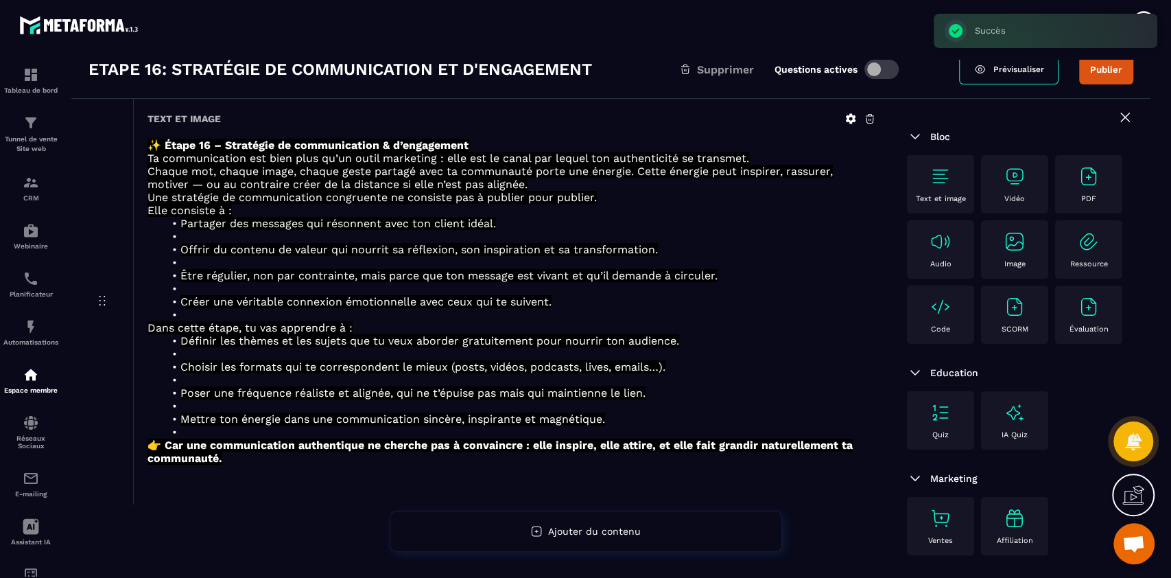
scroll to position [104, 0]
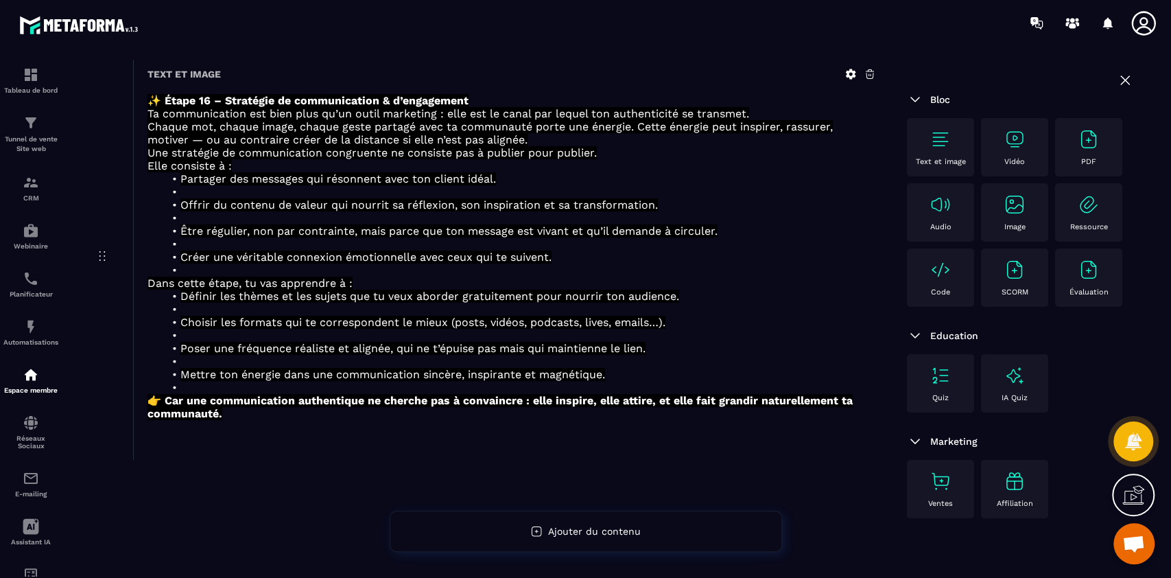
click at [945, 147] on img at bounding box center [941, 139] width 22 height 22
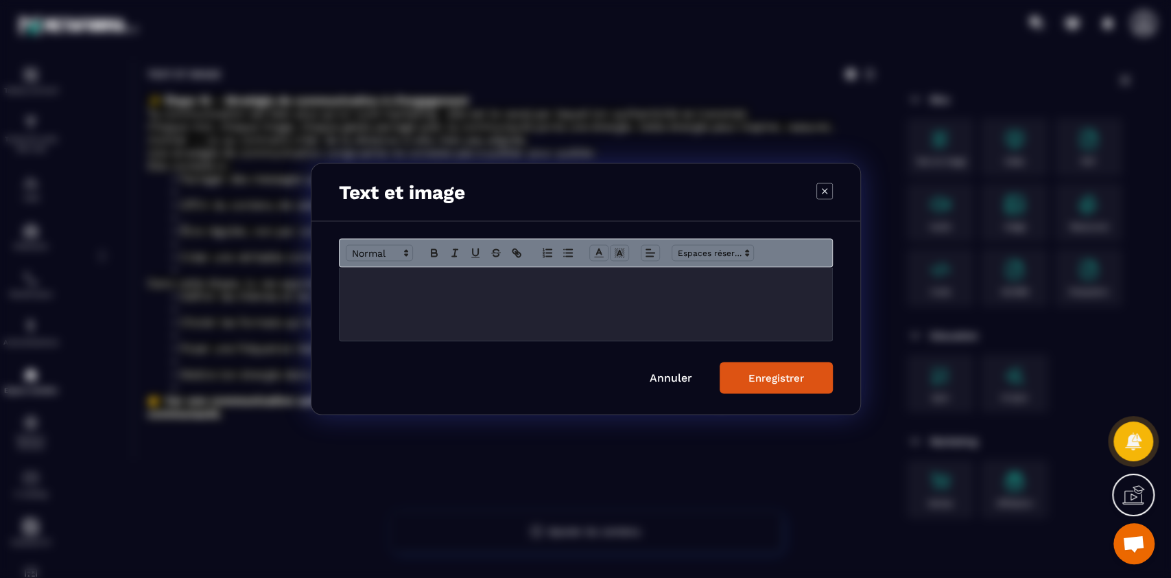
click at [598, 325] on div "Modal window" at bounding box center [586, 304] width 493 height 73
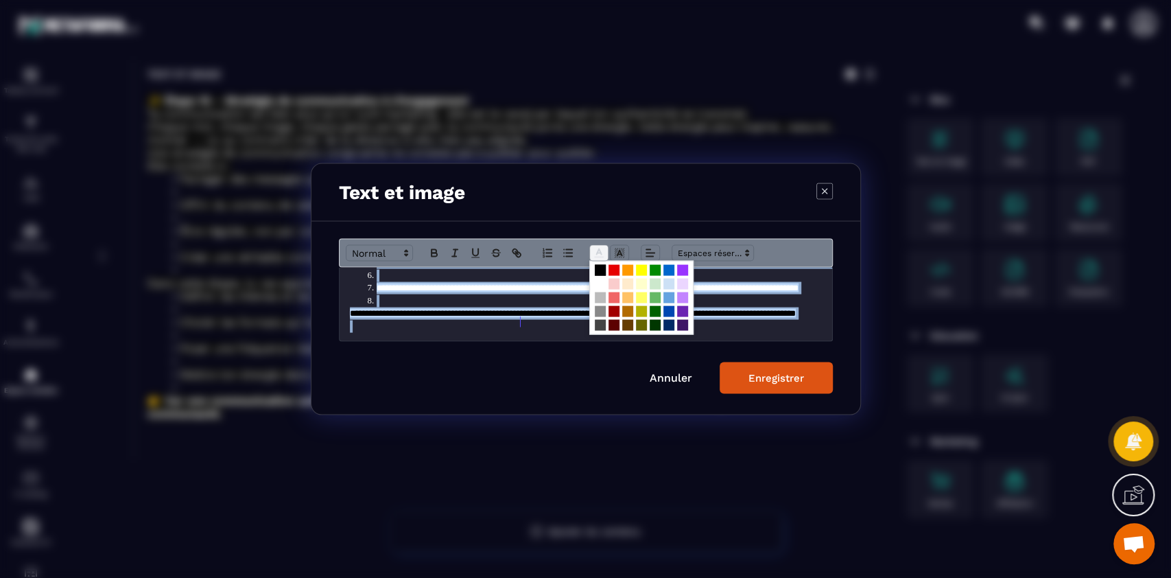
click at [596, 258] on icon "Modal window" at bounding box center [599, 253] width 12 height 12
click at [601, 281] on span "Modal window" at bounding box center [600, 284] width 11 height 11
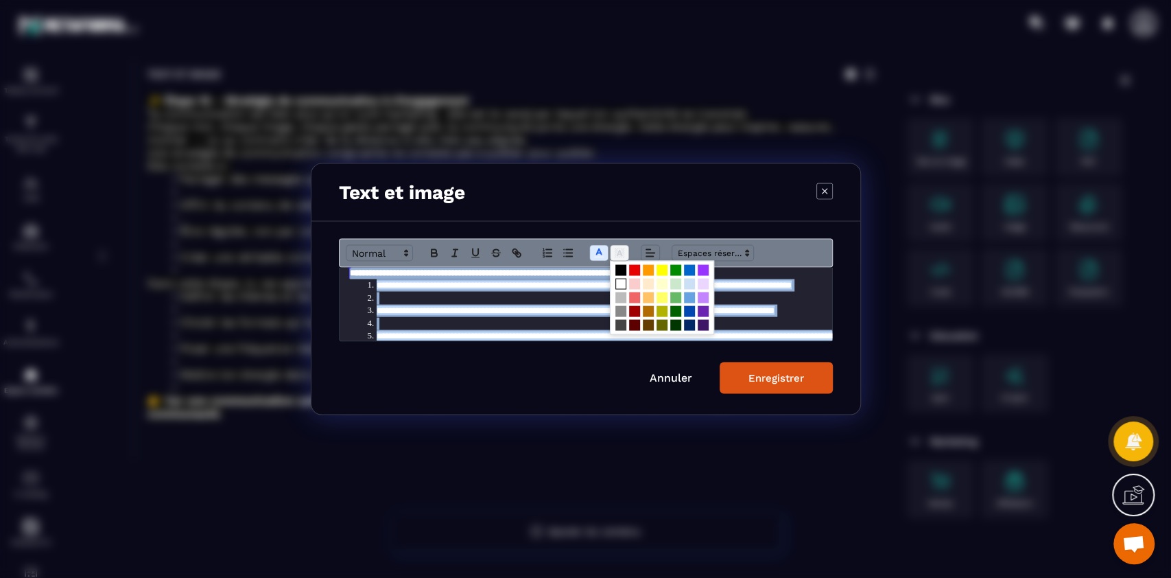
click at [616, 257] on icon "Modal window" at bounding box center [616, 257] width 1 height 1
click at [620, 272] on span "Modal window" at bounding box center [621, 270] width 11 height 11
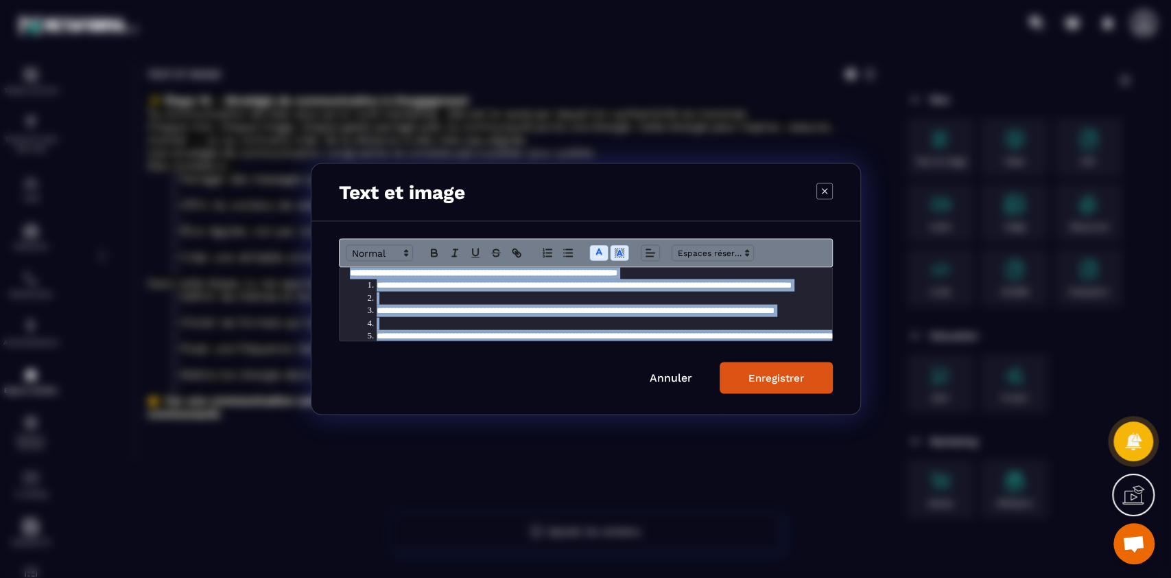
click at [786, 382] on div "Enregistrer" at bounding box center [777, 378] width 56 height 12
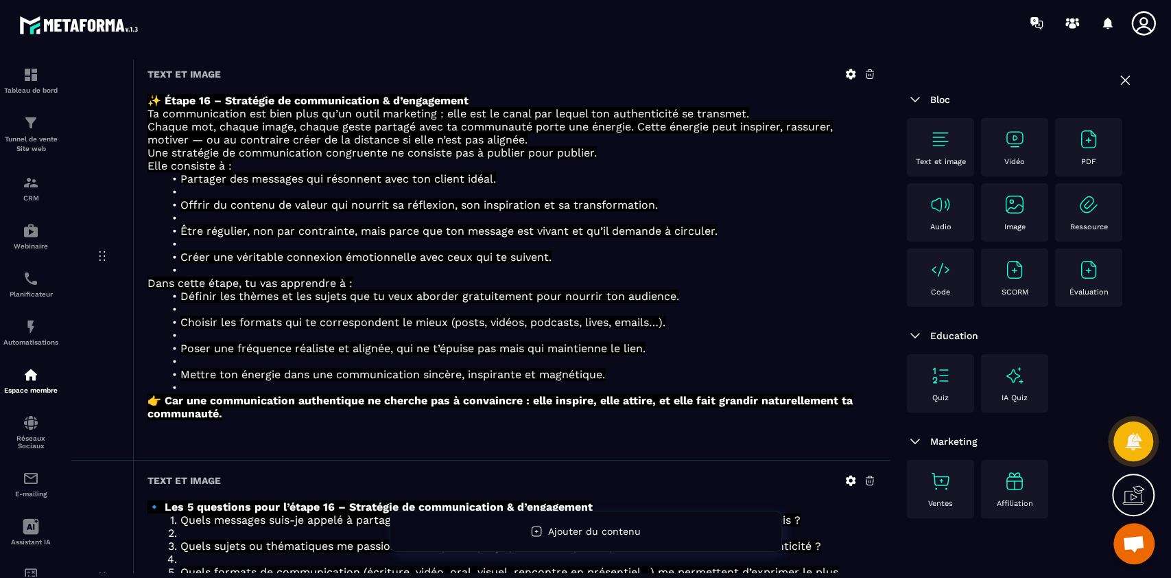
click at [948, 137] on img at bounding box center [941, 139] width 22 height 22
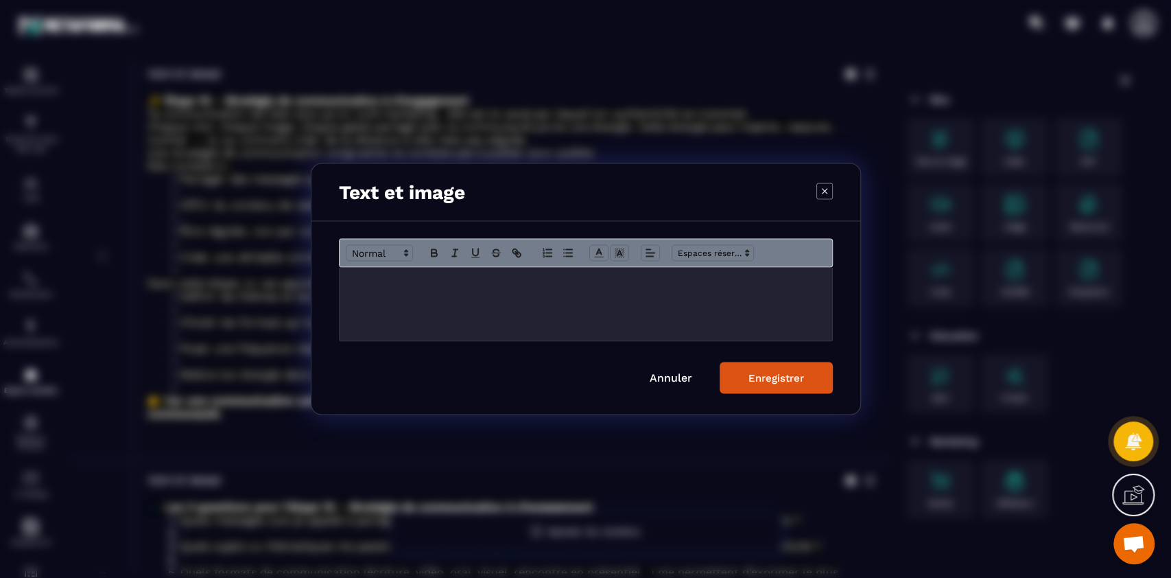
click at [598, 295] on div "Modal window" at bounding box center [586, 304] width 493 height 73
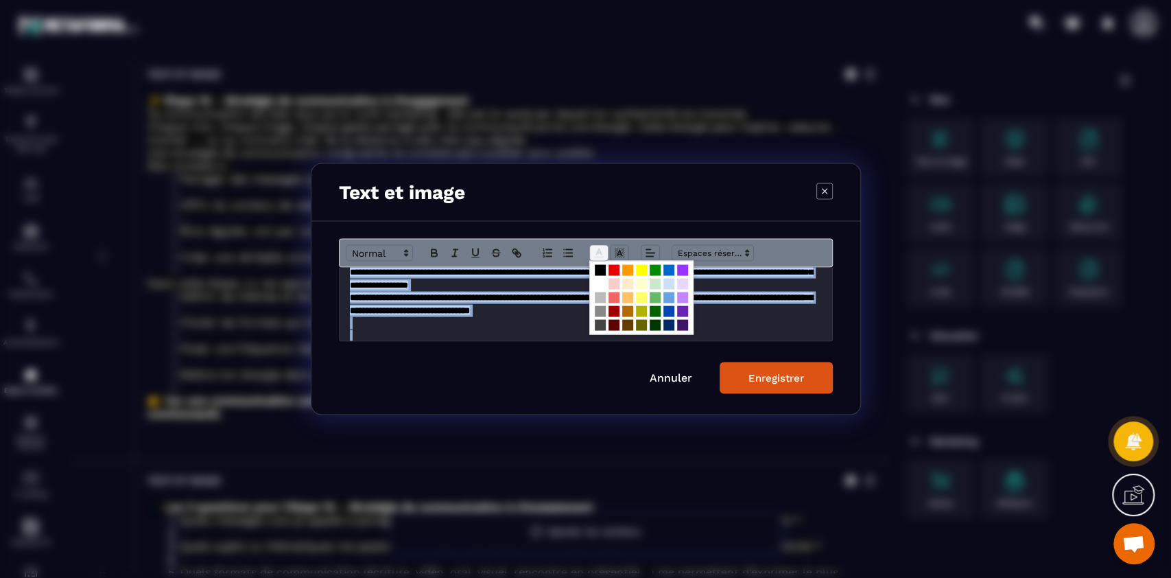
click at [598, 251] on icon "Modal window" at bounding box center [599, 253] width 12 height 12
click at [601, 288] on span "Modal window" at bounding box center [600, 284] width 11 height 11
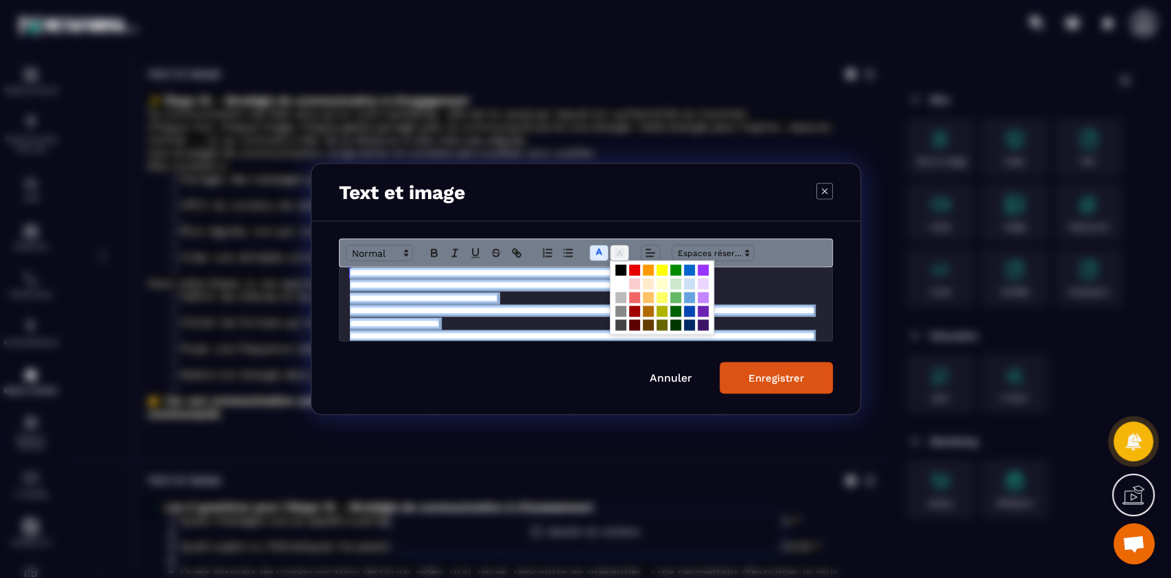
click at [618, 255] on icon "Modal window" at bounding box center [619, 253] width 12 height 12
click at [620, 266] on span "Modal window" at bounding box center [621, 270] width 11 height 11
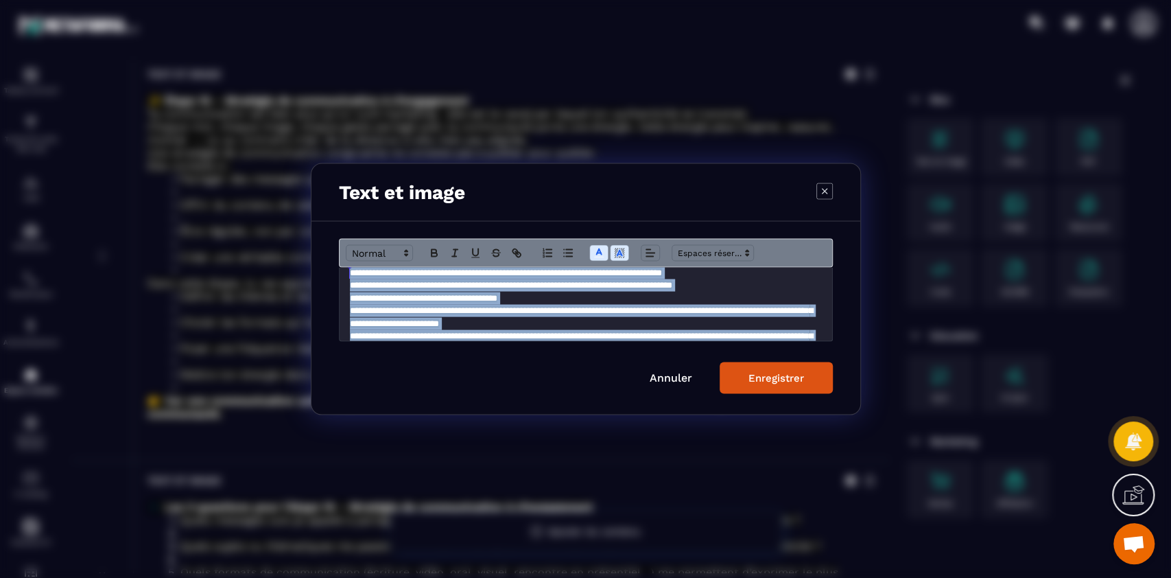
click at [774, 374] on div "Enregistrer" at bounding box center [777, 378] width 56 height 12
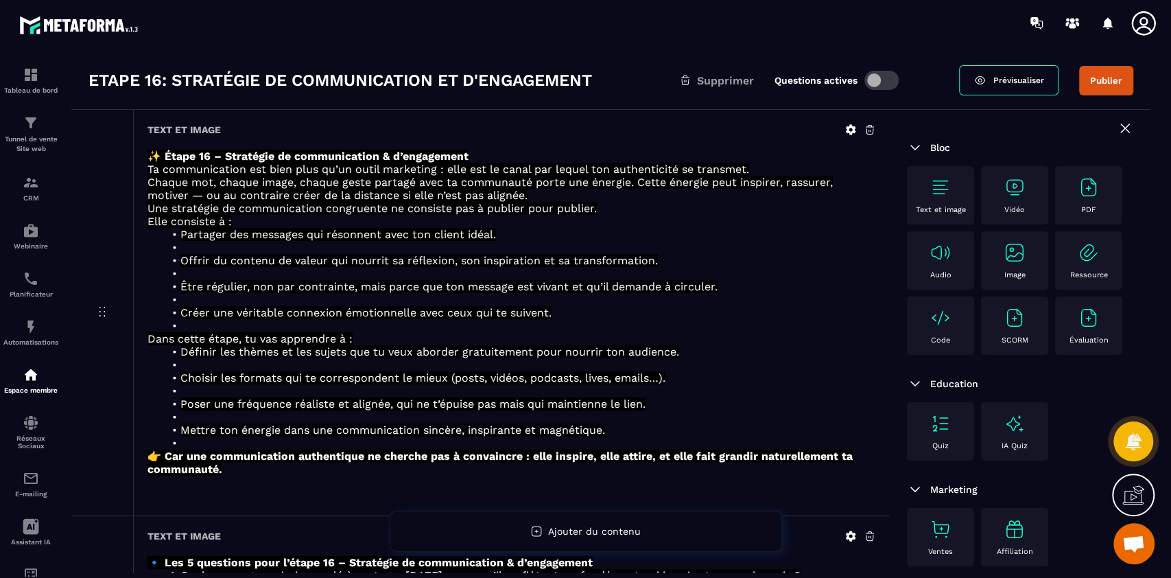
scroll to position [0, 0]
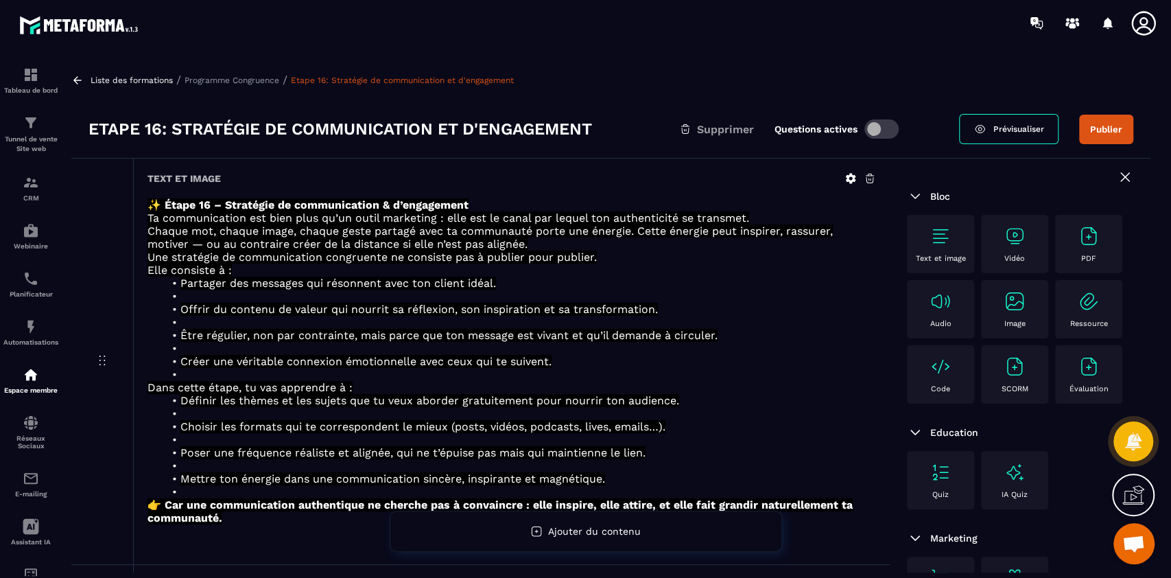
click at [203, 69] on div "Liste des formations / Programme Congruence / Etape 16: Stratégie de communicat…" at bounding box center [611, 316] width 1093 height 513
click at [214, 84] on p "Programme Congruence" at bounding box center [232, 80] width 95 height 10
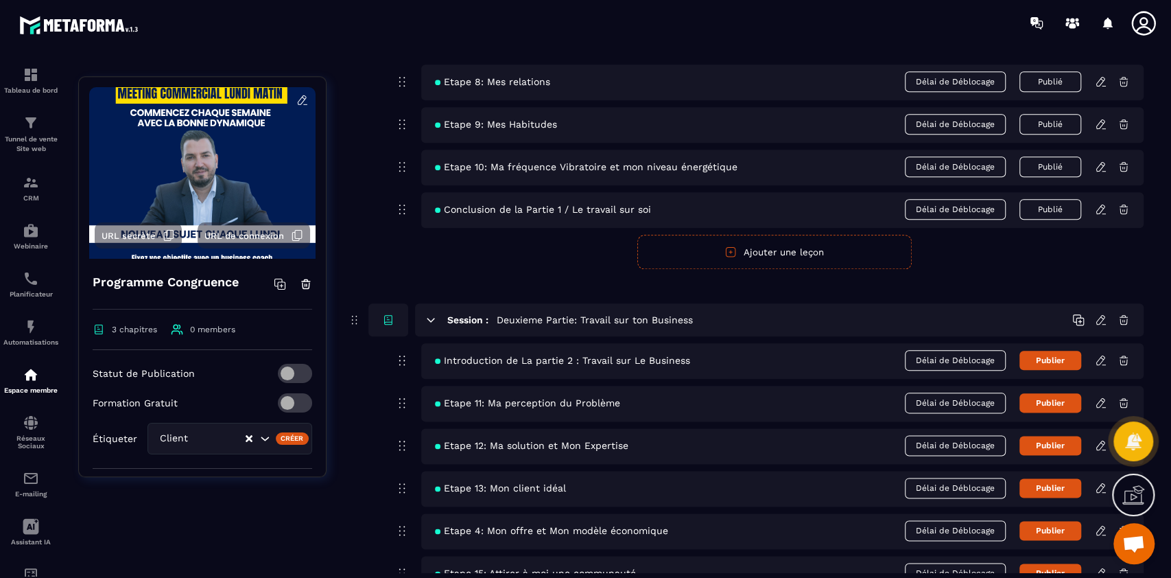
scroll to position [1130, 0]
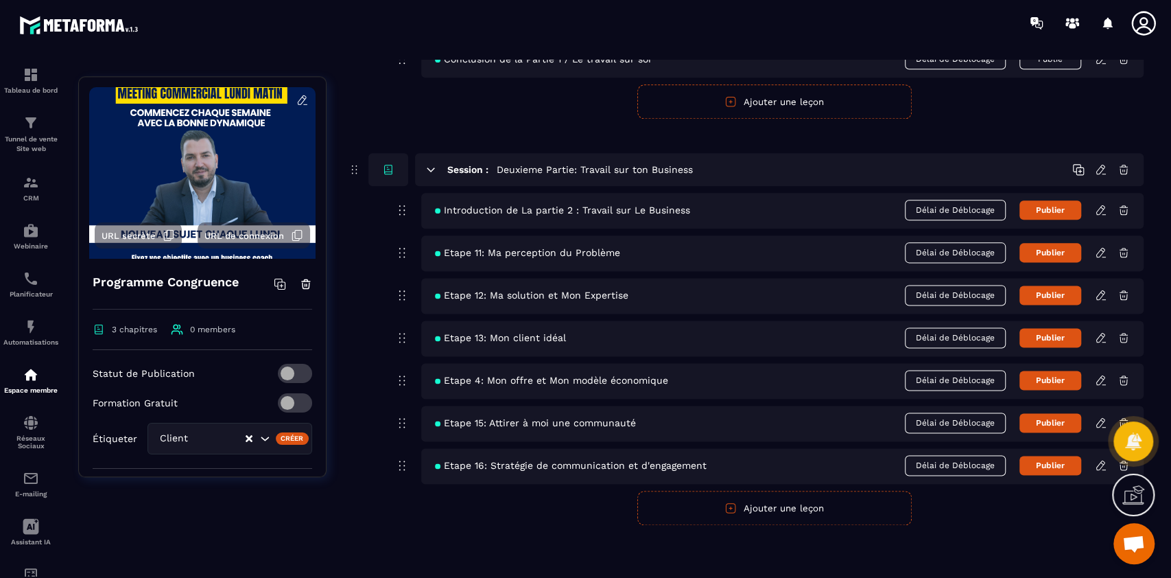
click at [796, 511] on button "Ajouter une leçon" at bounding box center [774, 508] width 274 height 34
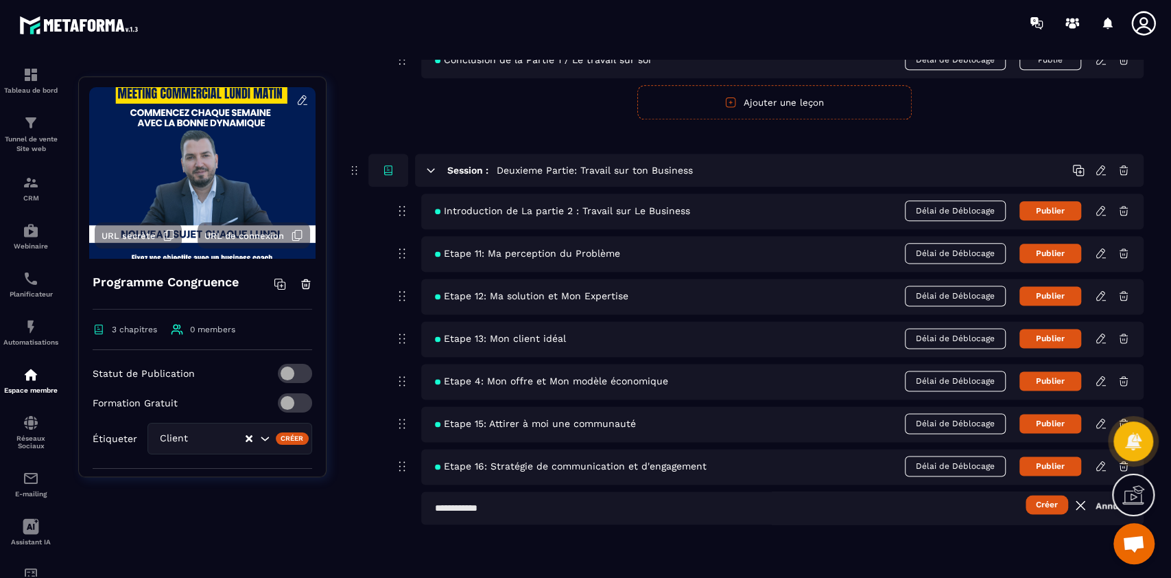
scroll to position [1129, 0]
click at [604, 508] on input "text" at bounding box center [782, 508] width 723 height 33
type input "**********"
click at [1026, 495] on button "Créer" at bounding box center [1047, 504] width 43 height 19
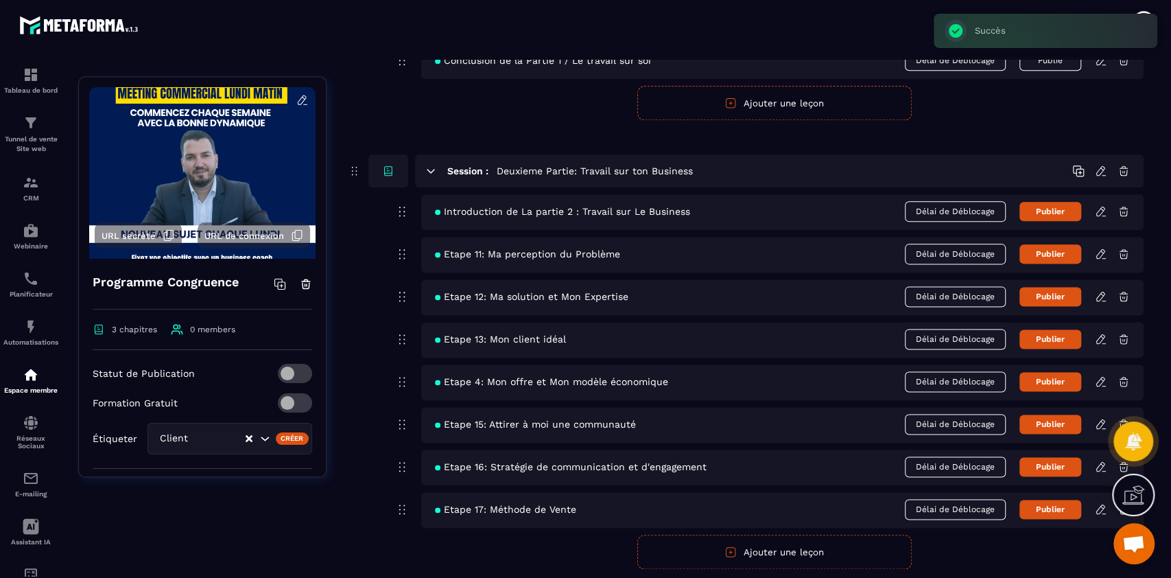
click at [1103, 510] on icon at bounding box center [1101, 509] width 12 height 12
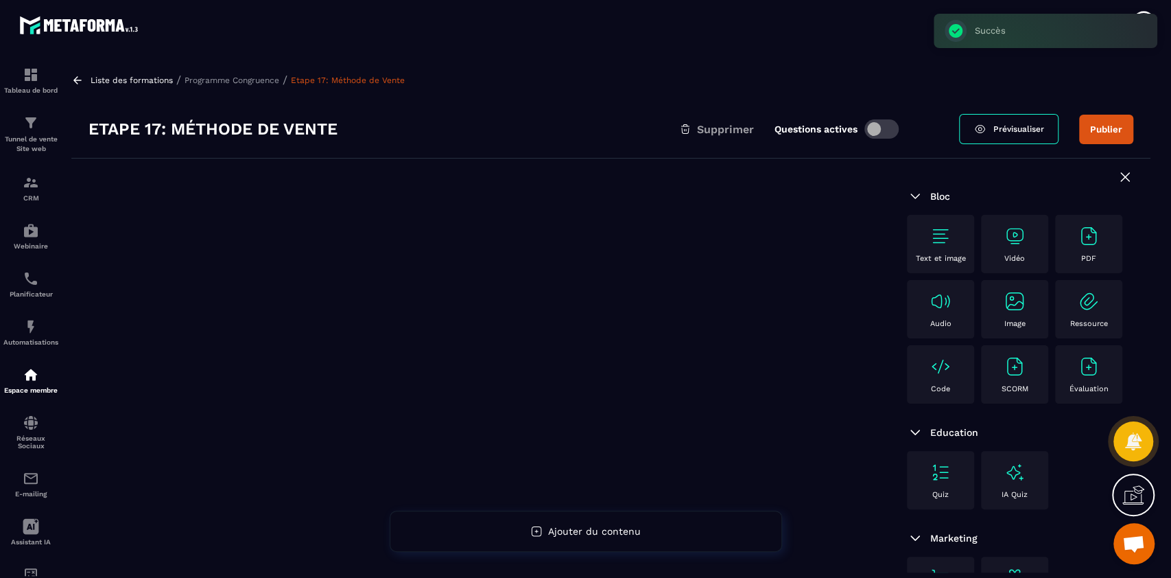
click at [944, 244] on img at bounding box center [941, 236] width 22 height 22
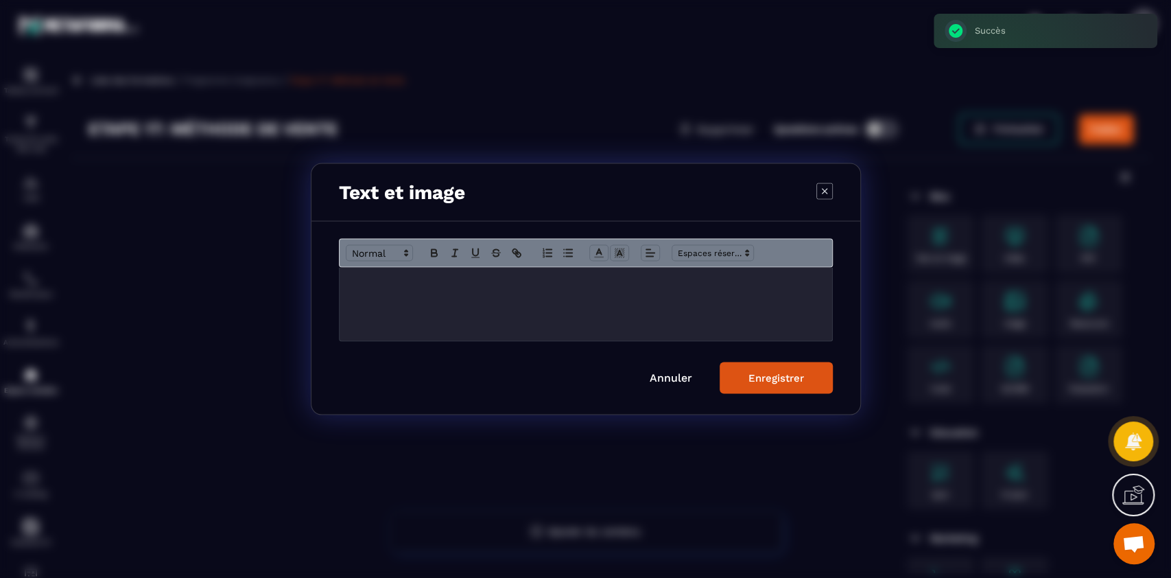
click at [624, 340] on div "Modal window" at bounding box center [586, 304] width 493 height 73
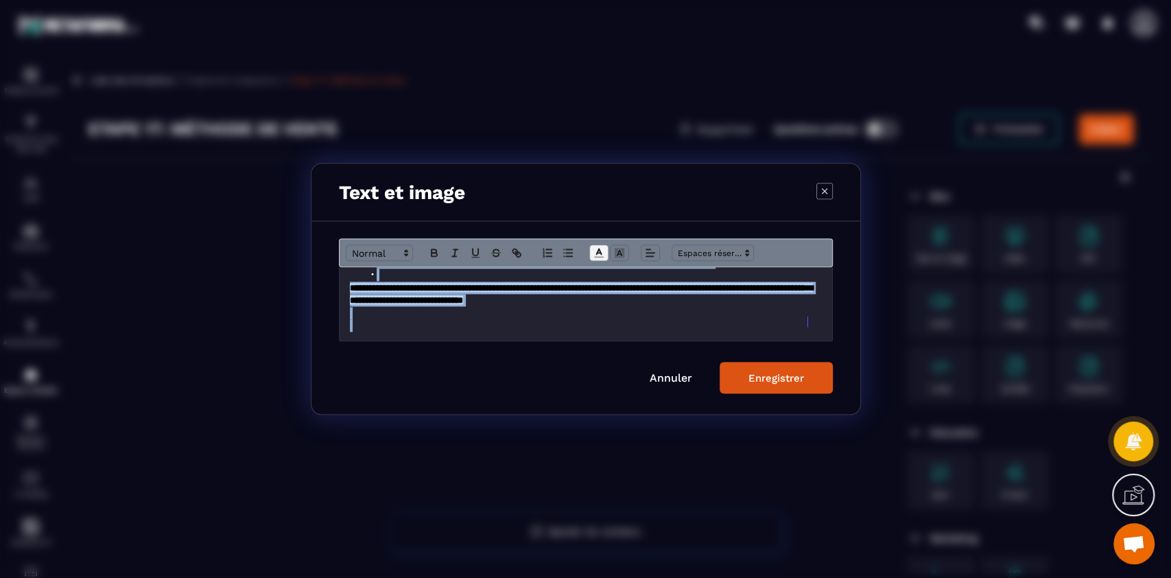
click at [597, 250] on polyline "Modal window" at bounding box center [598, 251] width 5 height 5
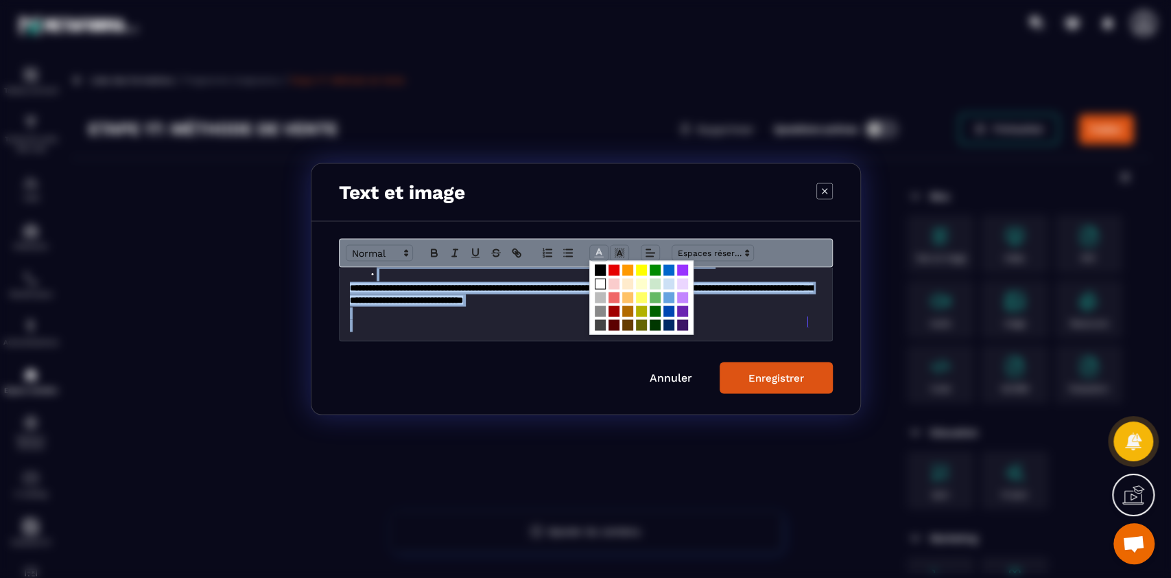
click at [598, 280] on span "Modal window" at bounding box center [600, 284] width 11 height 11
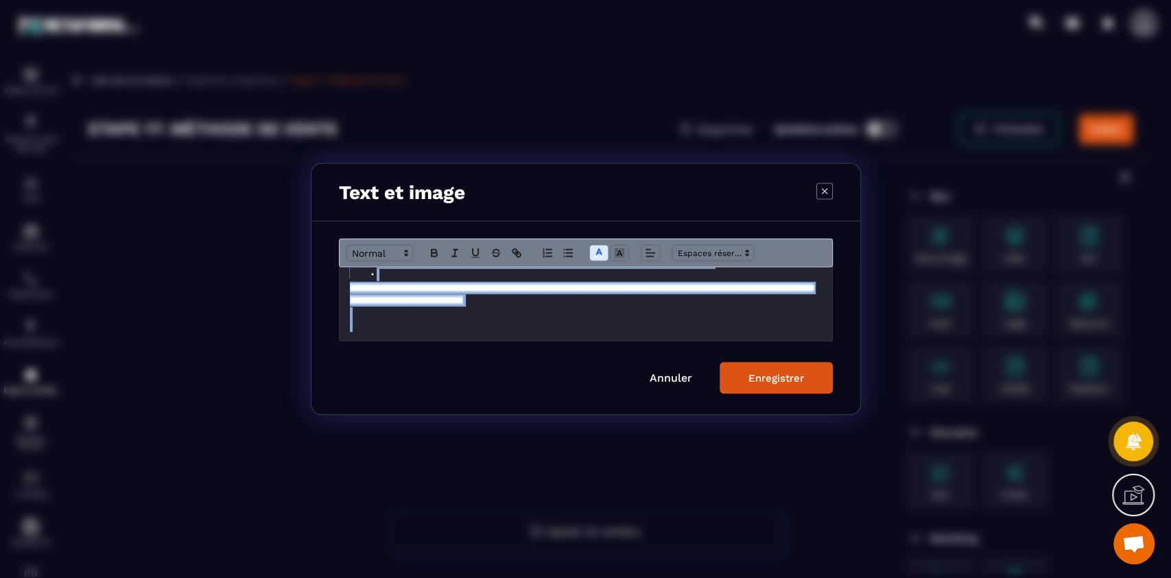
scroll to position [9, 0]
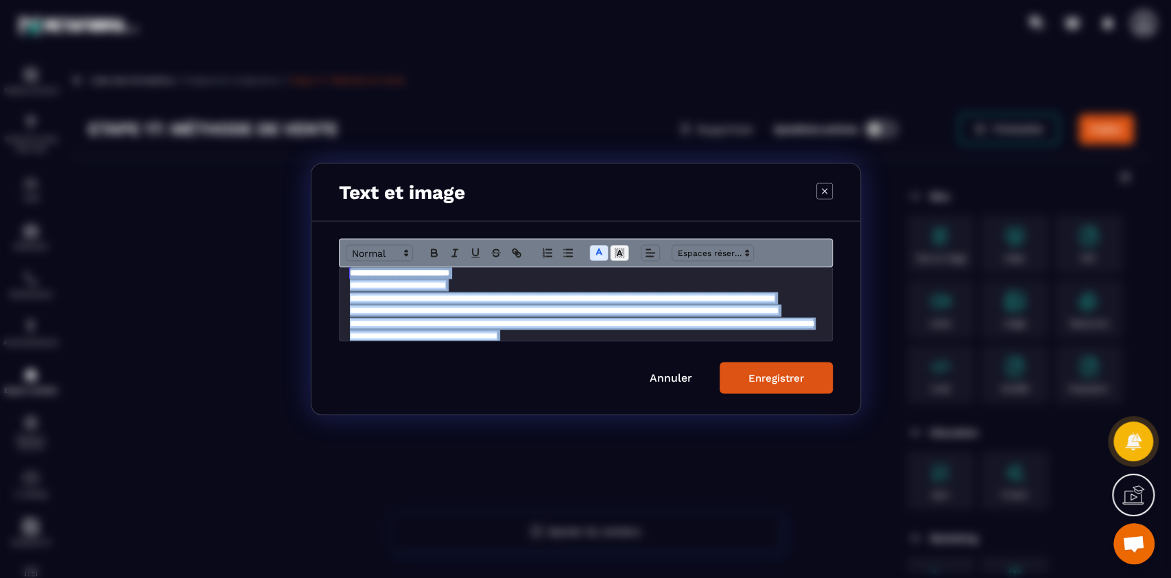
click at [618, 255] on line "Modal window" at bounding box center [619, 255] width 3 height 0
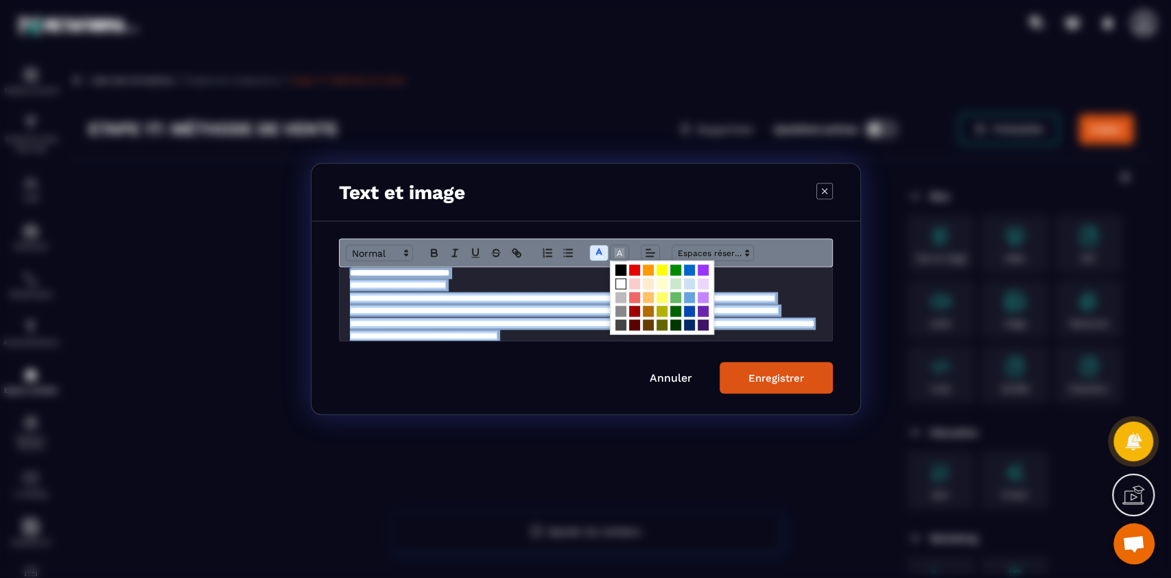
click at [620, 270] on span "Modal window" at bounding box center [621, 270] width 11 height 11
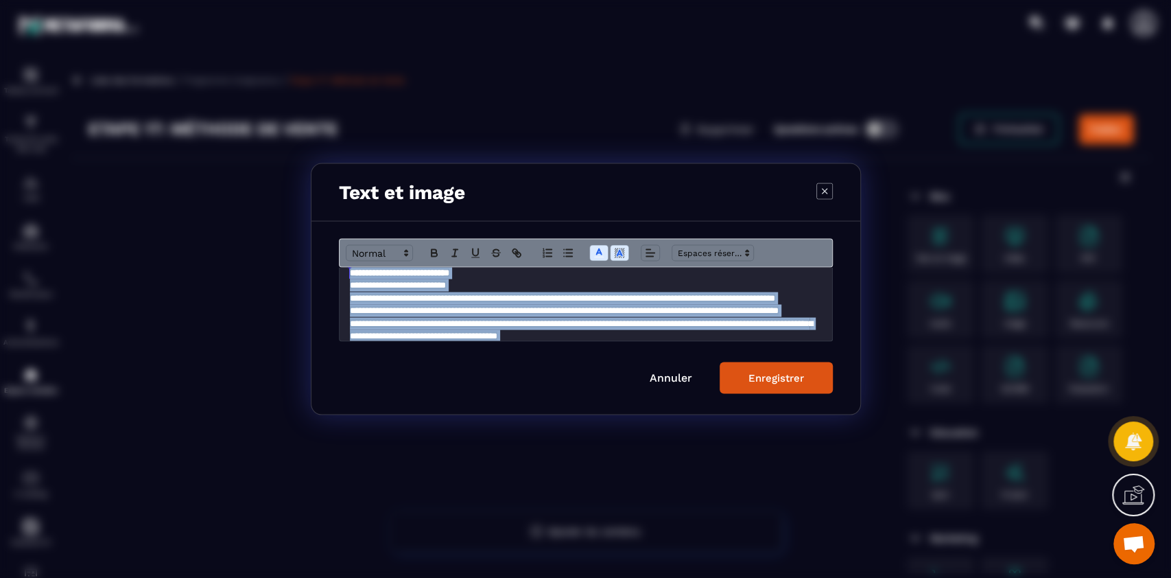
click at [766, 378] on div "Enregistrer" at bounding box center [777, 378] width 56 height 12
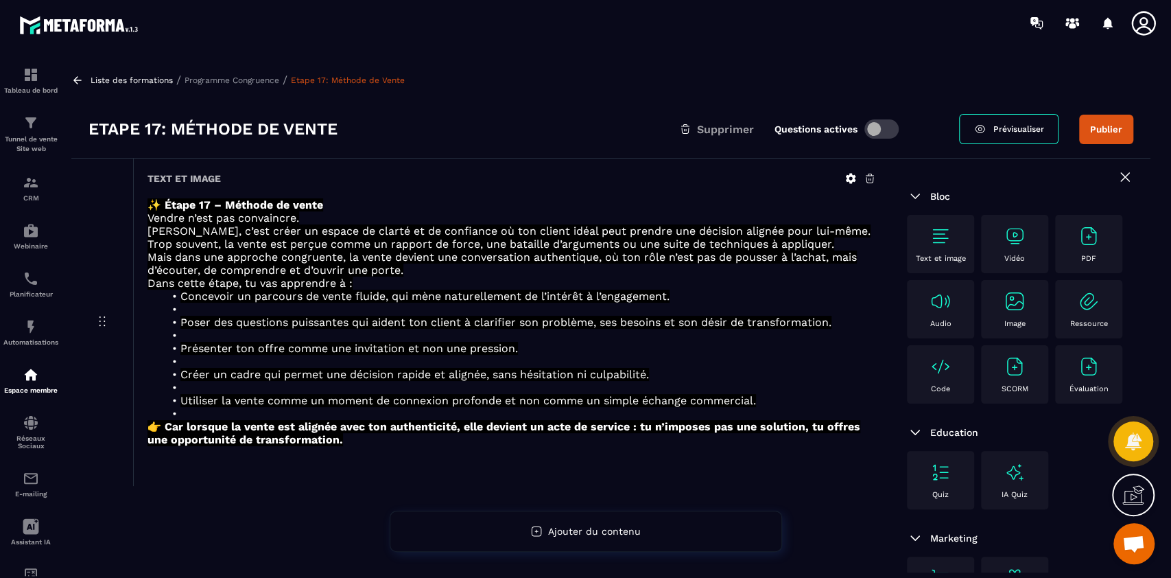
click at [934, 240] on img at bounding box center [941, 236] width 22 height 22
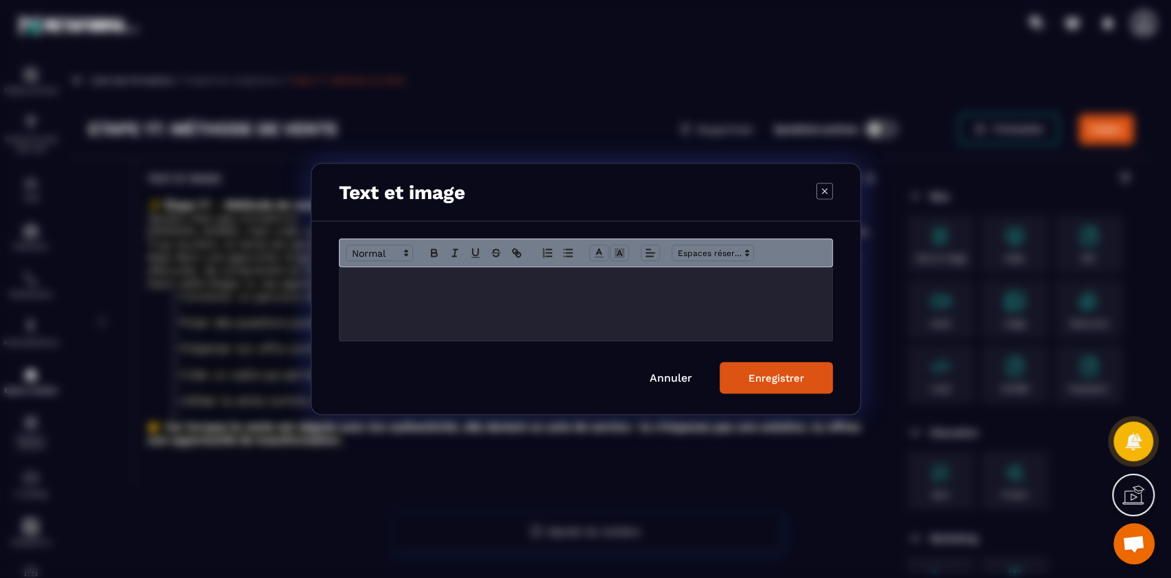
click at [589, 317] on div "Modal window" at bounding box center [586, 304] width 493 height 73
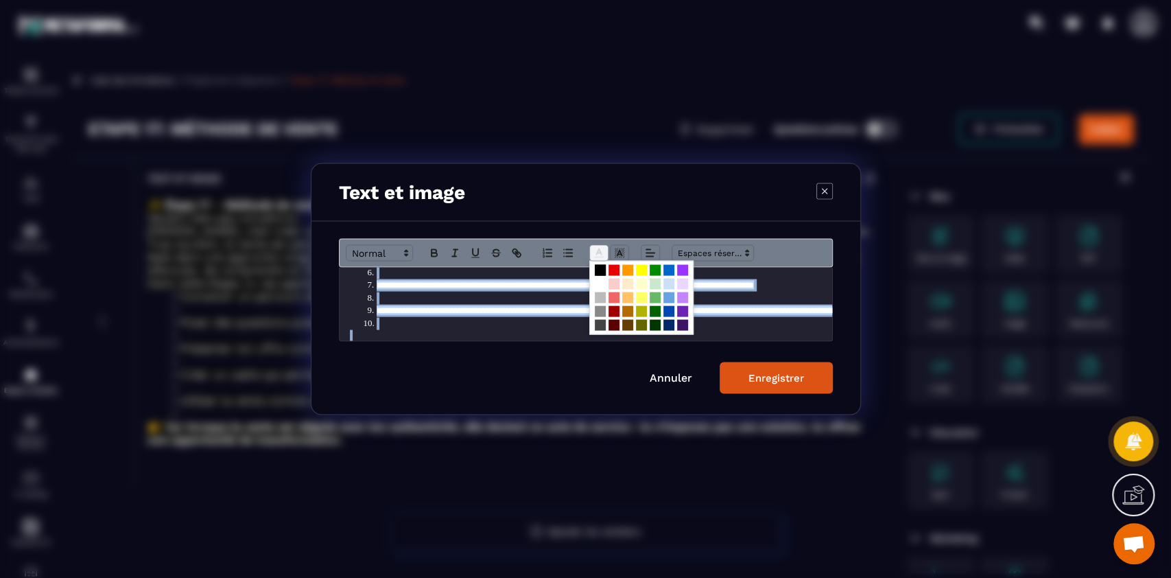
click at [598, 247] on icon "Modal window" at bounding box center [599, 253] width 12 height 12
click at [598, 281] on span "Modal window" at bounding box center [600, 284] width 11 height 11
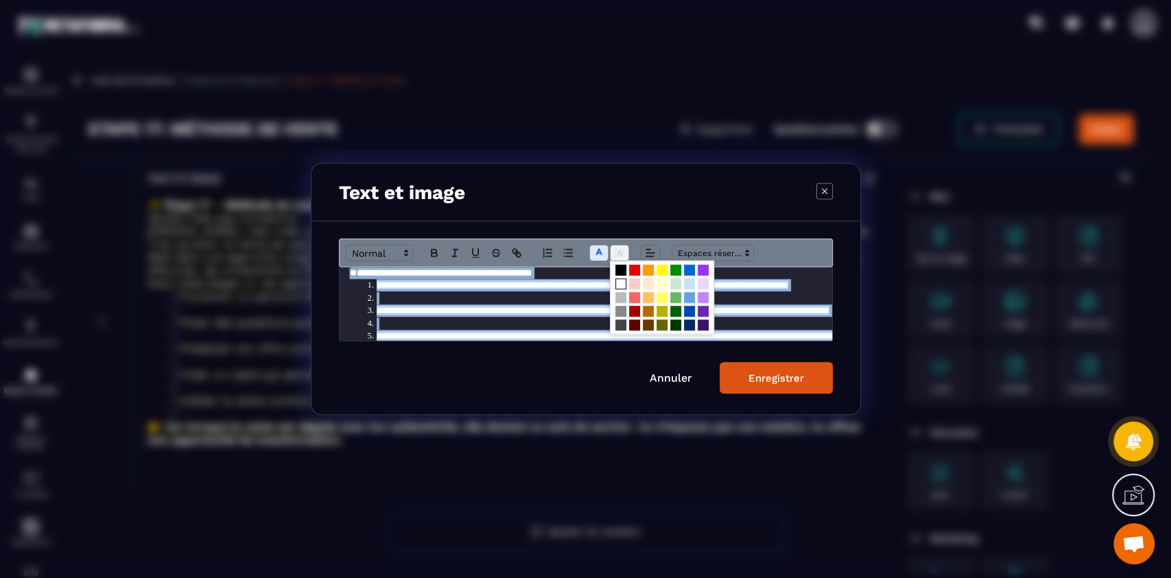
click at [614, 259] on icon "Modal window" at bounding box center [619, 253] width 12 height 12
click at [624, 266] on span "Modal window" at bounding box center [621, 270] width 11 height 11
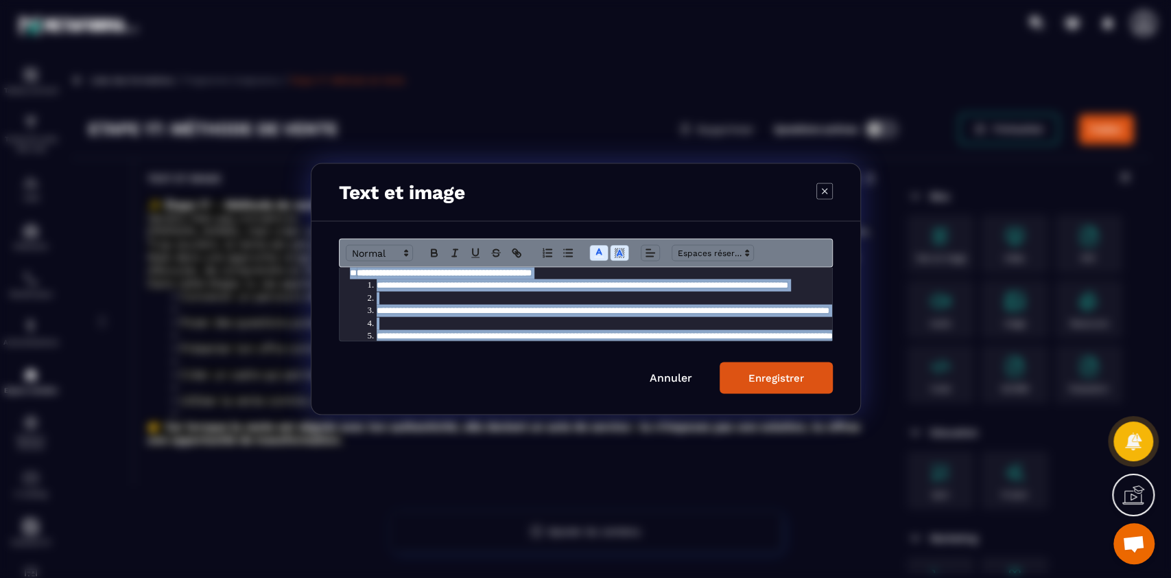
click at [782, 382] on div "Enregistrer" at bounding box center [777, 378] width 56 height 12
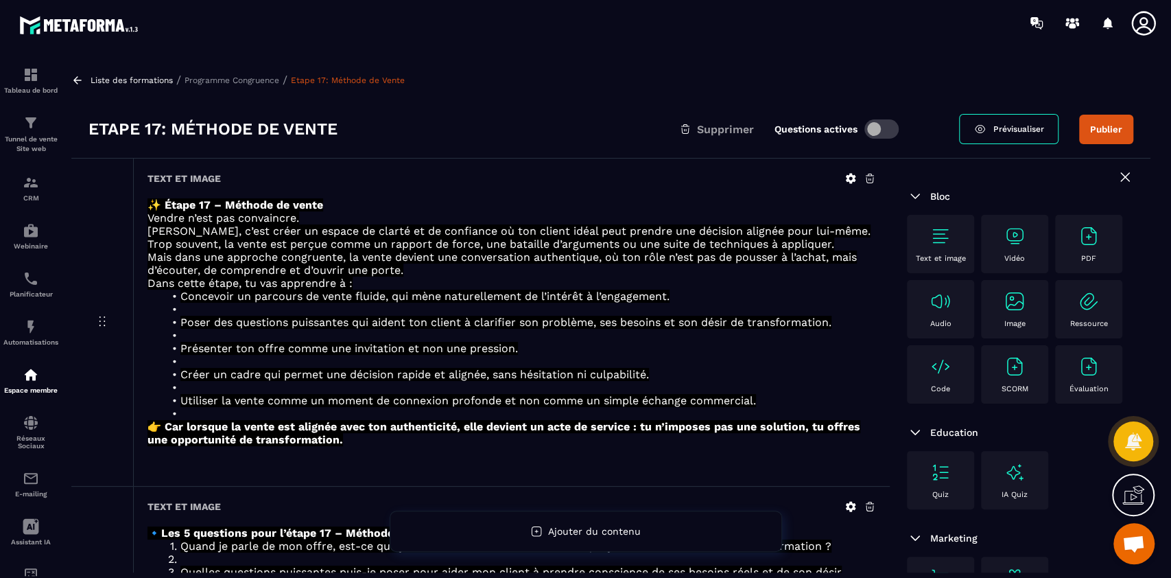
scroll to position [230, 0]
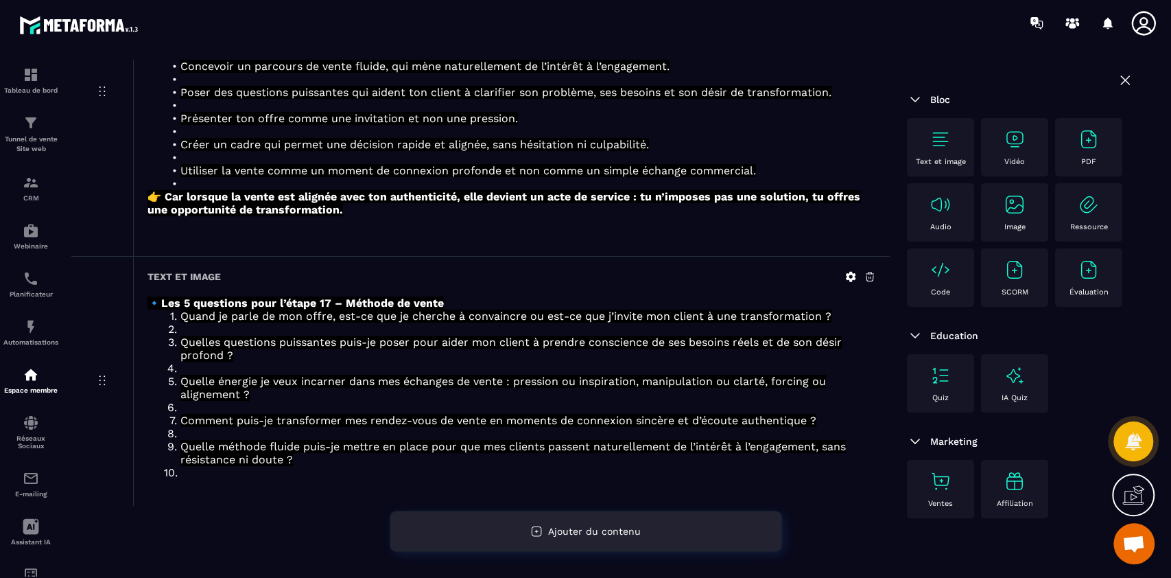
click at [587, 535] on span "Ajouter du contenu" at bounding box center [594, 531] width 93 height 11
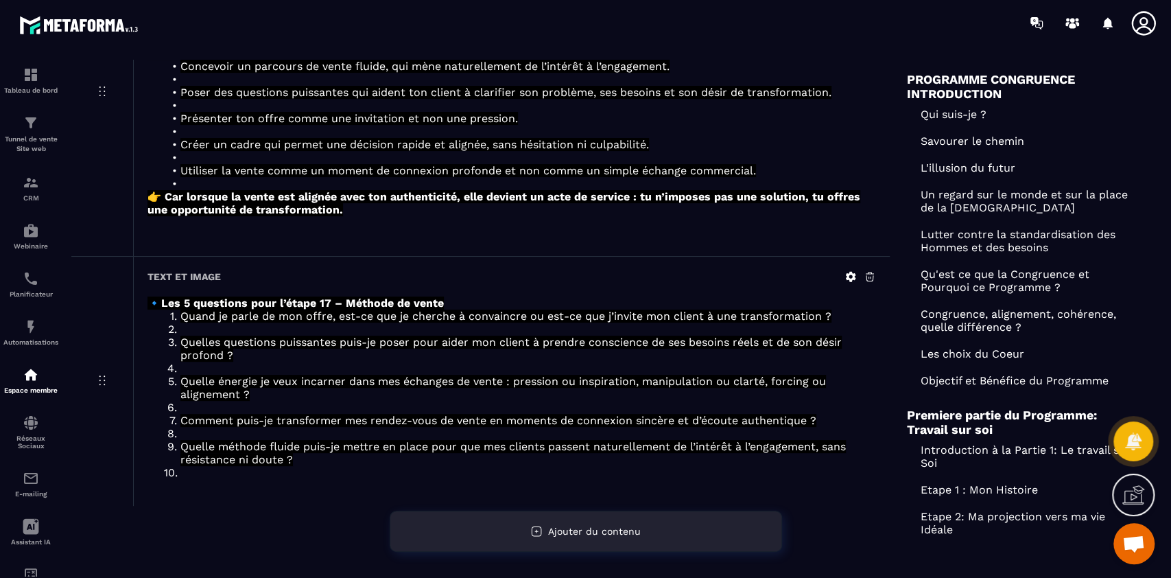
click at [591, 537] on div "Ajouter du contenu" at bounding box center [586, 531] width 392 height 41
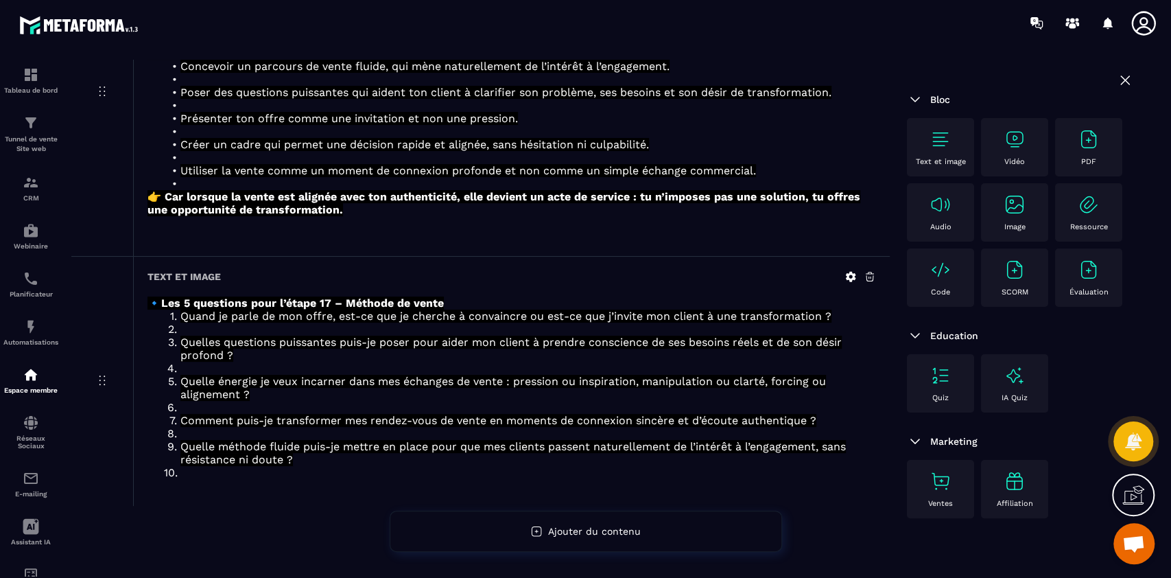
click at [931, 134] on img at bounding box center [941, 139] width 22 height 22
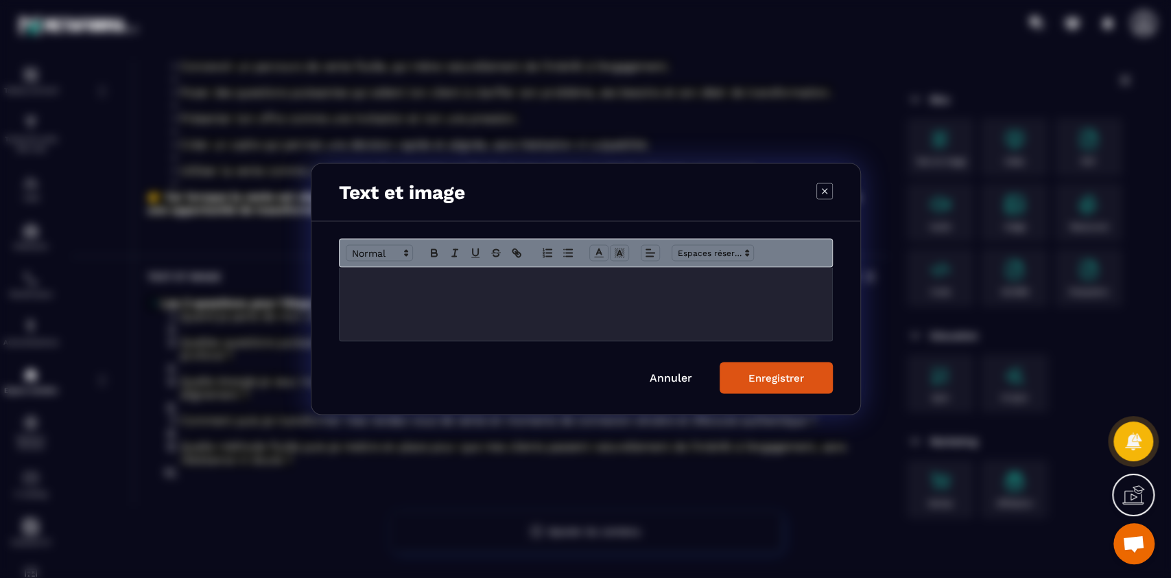
click at [642, 304] on div "Modal window" at bounding box center [586, 304] width 493 height 73
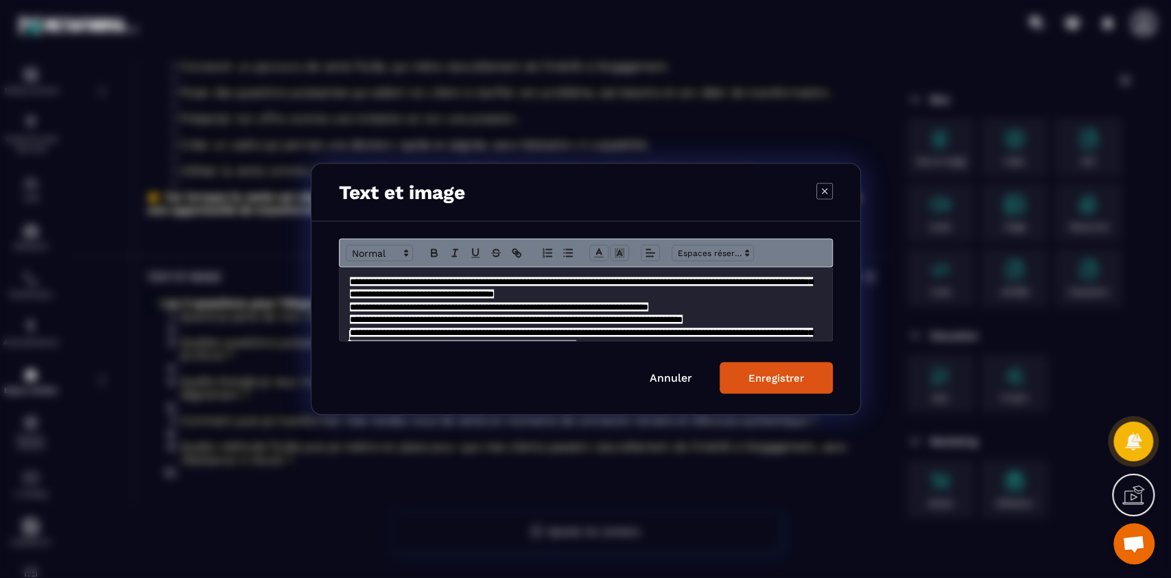
scroll to position [60, 0]
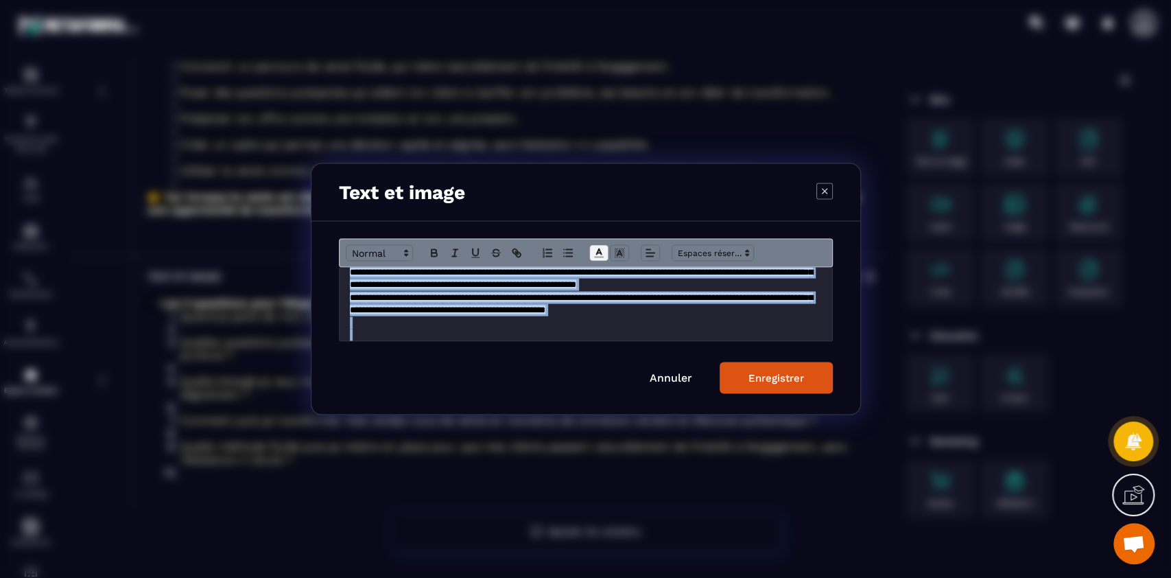
click at [600, 252] on icon "Modal window" at bounding box center [599, 253] width 12 height 12
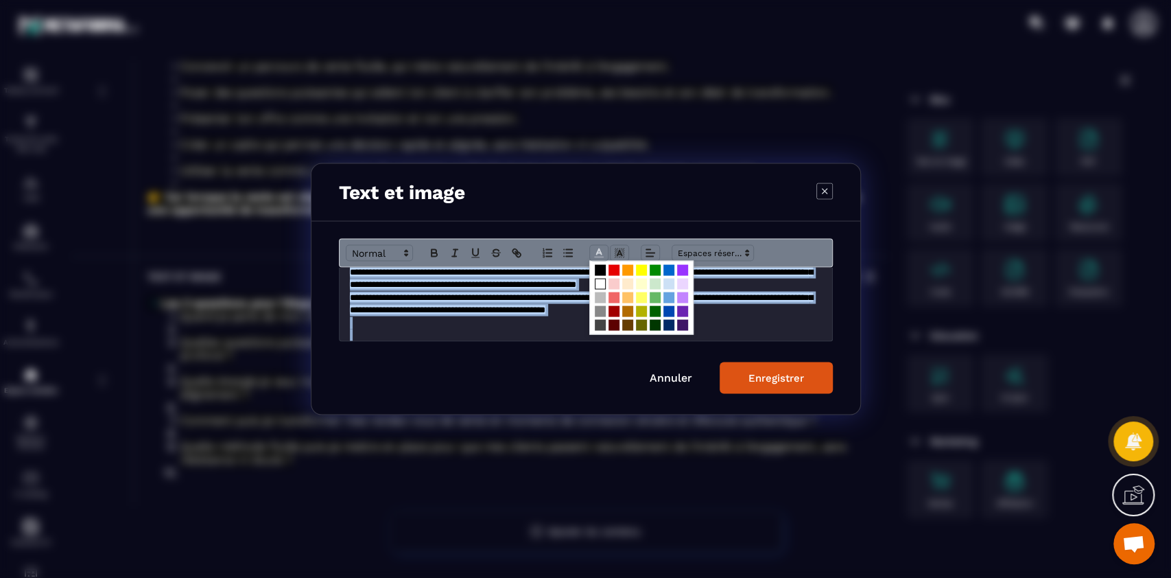
click at [598, 277] on span "Modal window" at bounding box center [641, 298] width 104 height 74
click at [600, 283] on span "Modal window" at bounding box center [600, 284] width 11 height 11
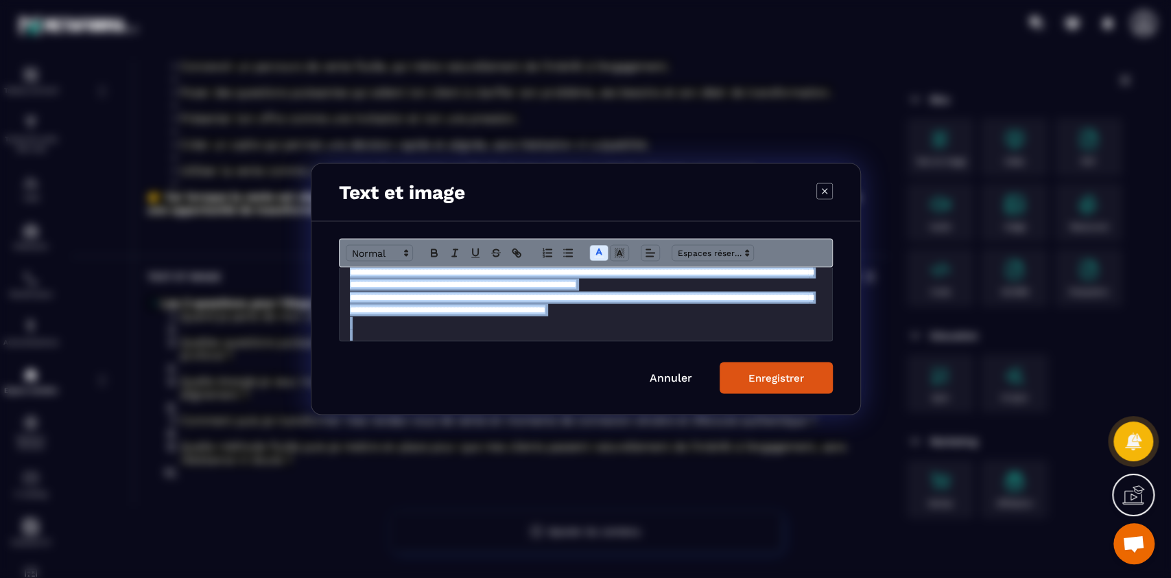
scroll to position [49, 0]
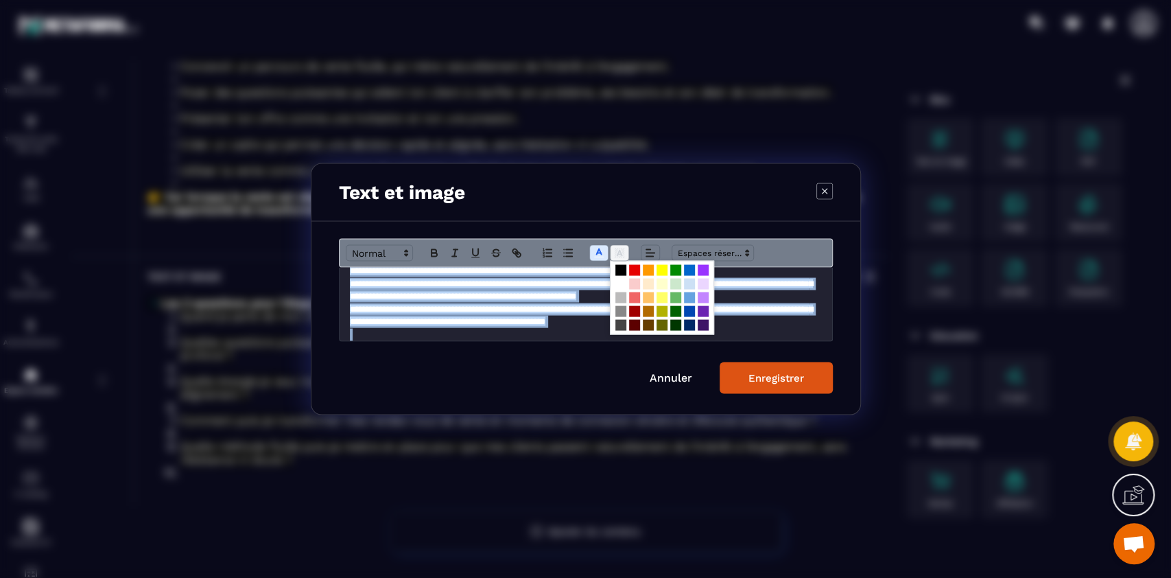
click at [616, 253] on icon "Modal window" at bounding box center [619, 253] width 12 height 12
click at [622, 263] on span "Modal window" at bounding box center [662, 298] width 104 height 74
click at [617, 269] on span "Modal window" at bounding box center [621, 270] width 11 height 11
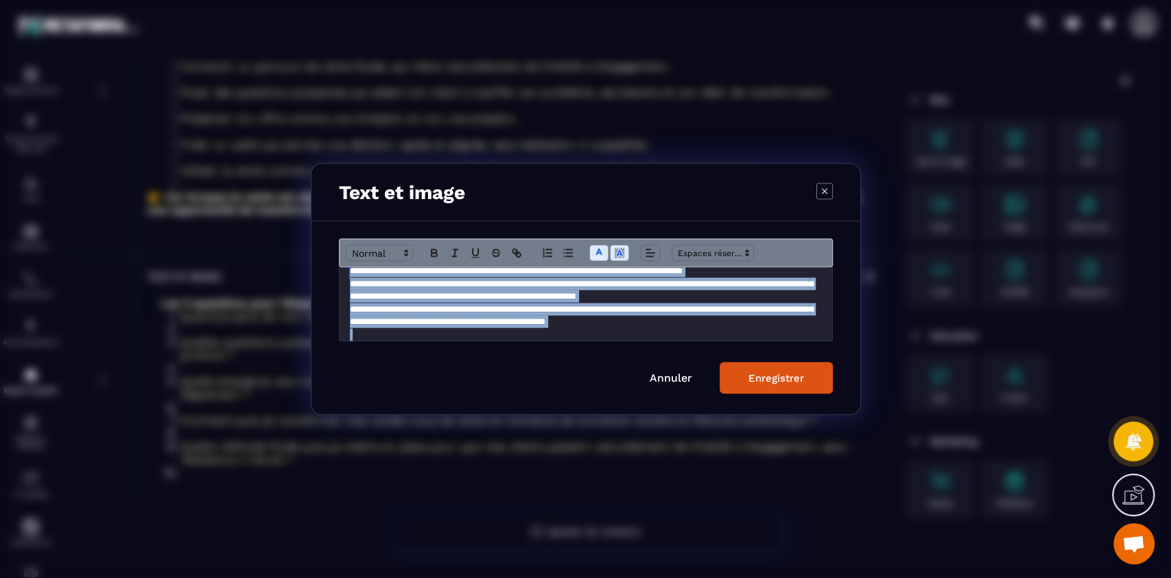
scroll to position [9, 0]
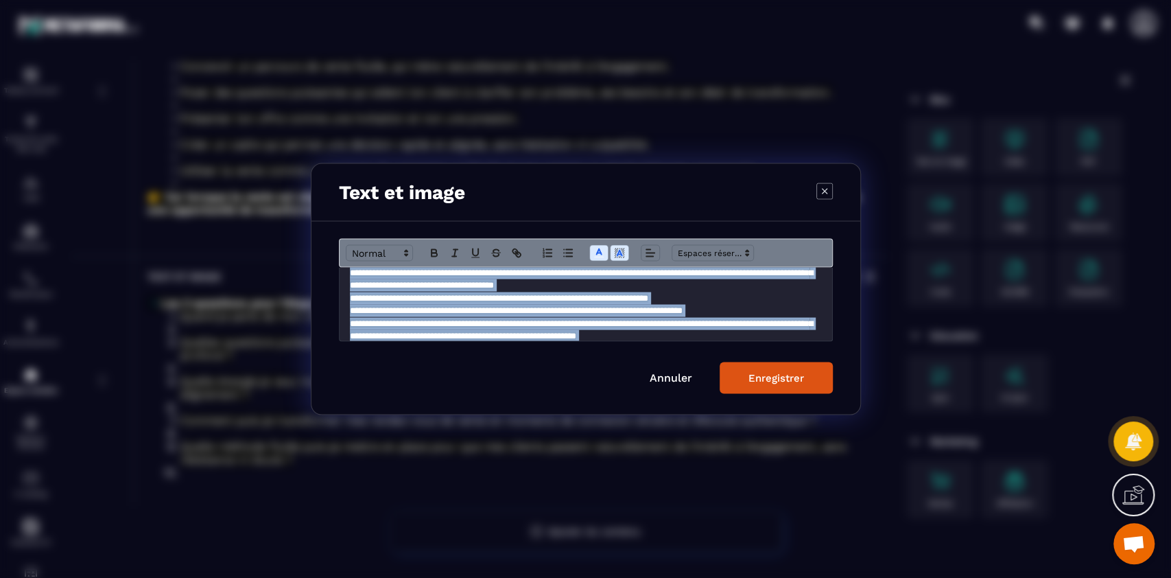
click at [807, 374] on button "Enregistrer" at bounding box center [776, 378] width 113 height 32
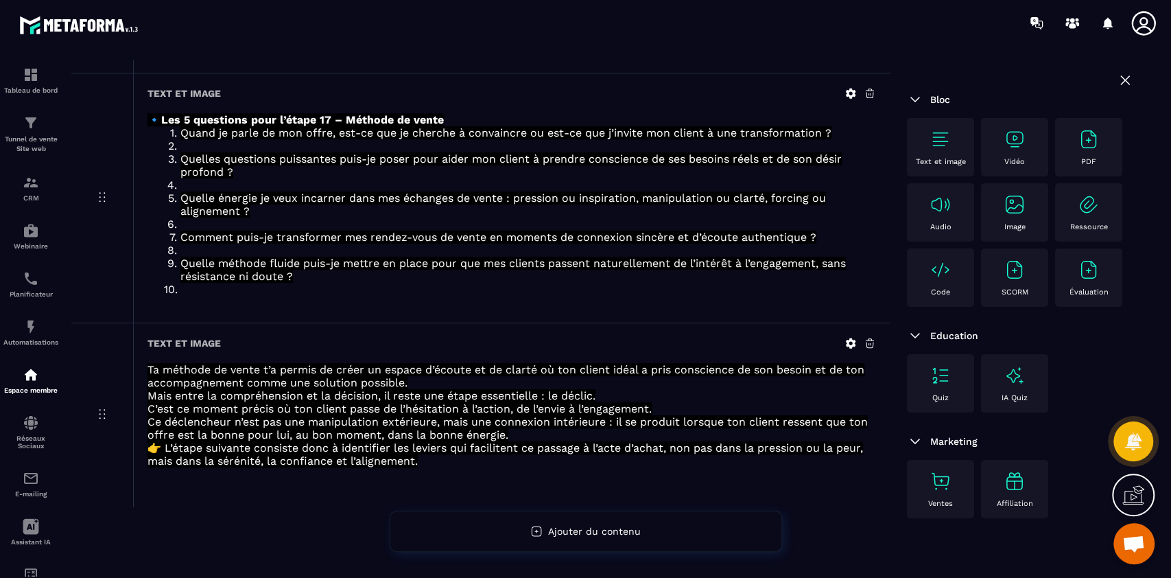
scroll to position [0, 0]
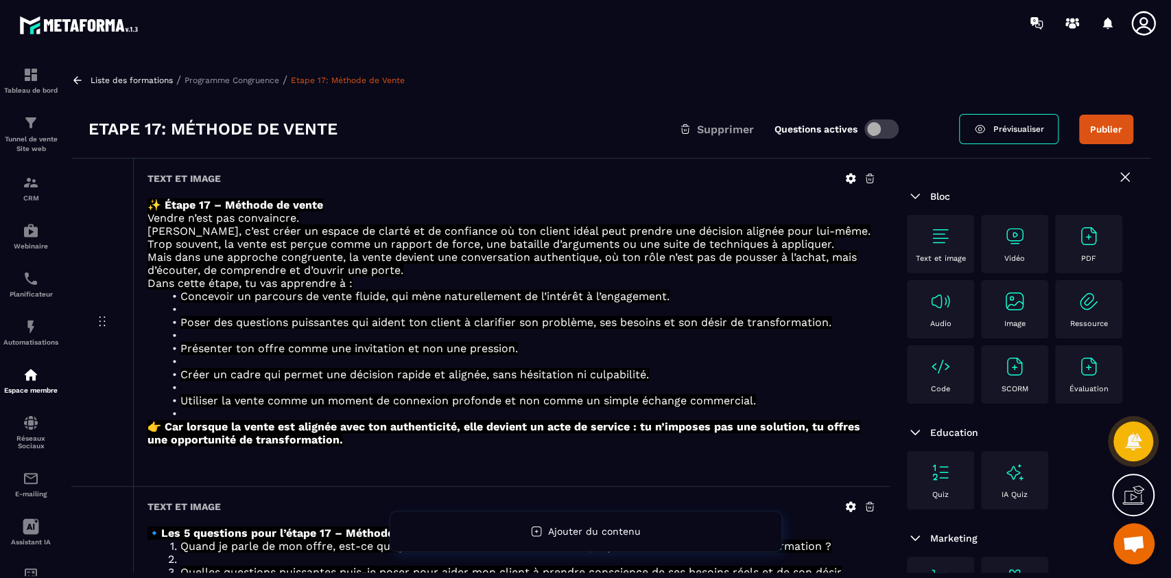
click at [234, 80] on p "Programme Congruence" at bounding box center [232, 80] width 95 height 10
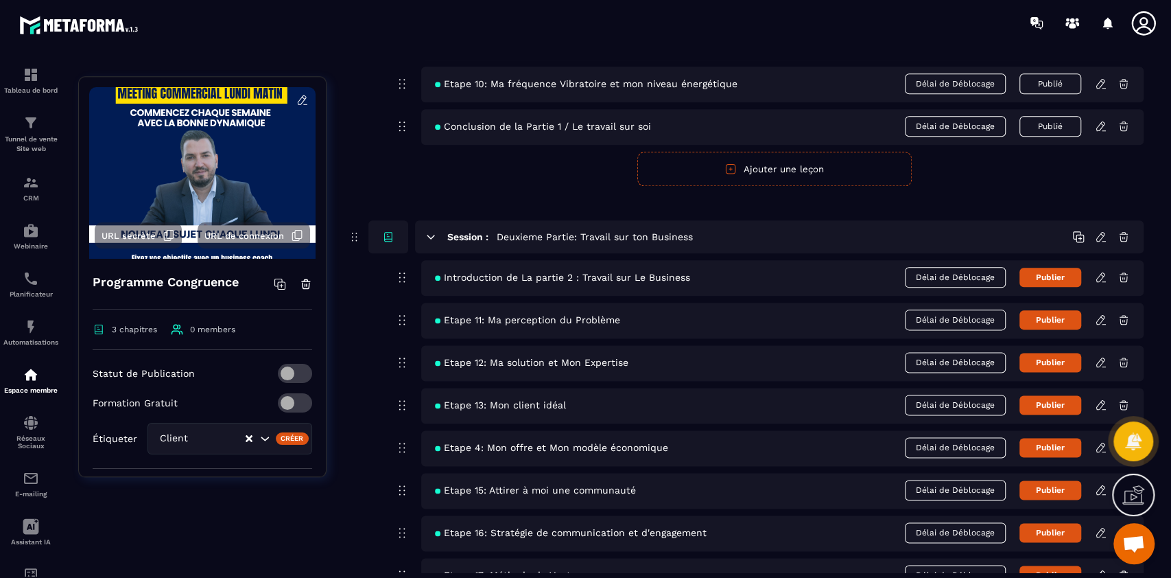
scroll to position [1173, 0]
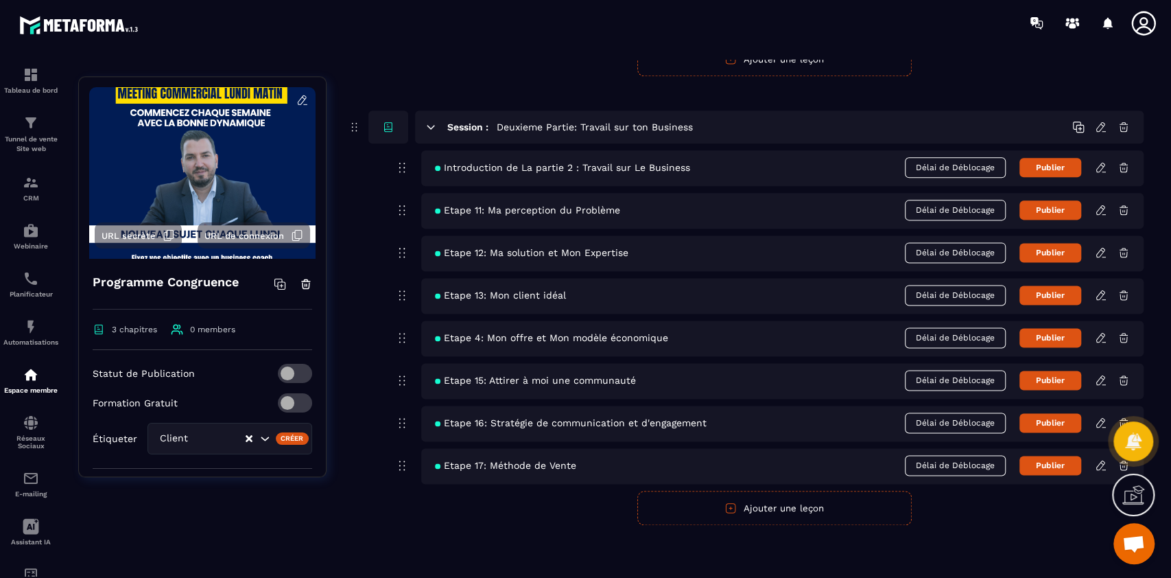
click at [778, 504] on button "Ajouter une leçon" at bounding box center [774, 508] width 274 height 34
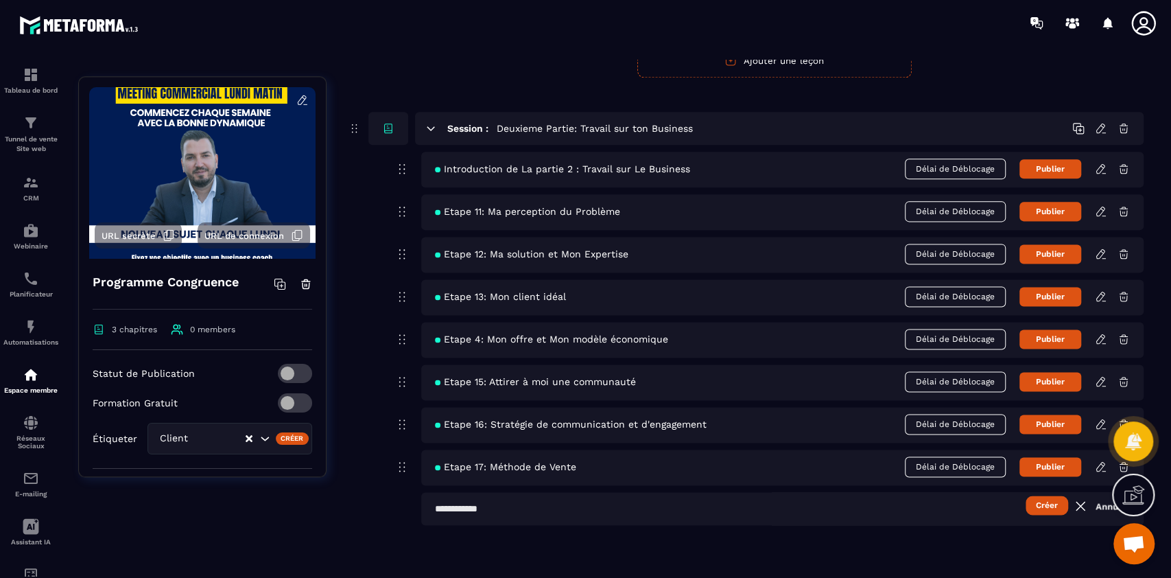
click at [573, 514] on input "text" at bounding box center [782, 508] width 723 height 33
type input "**********"
click at [1026, 495] on button "Créer" at bounding box center [1047, 504] width 43 height 19
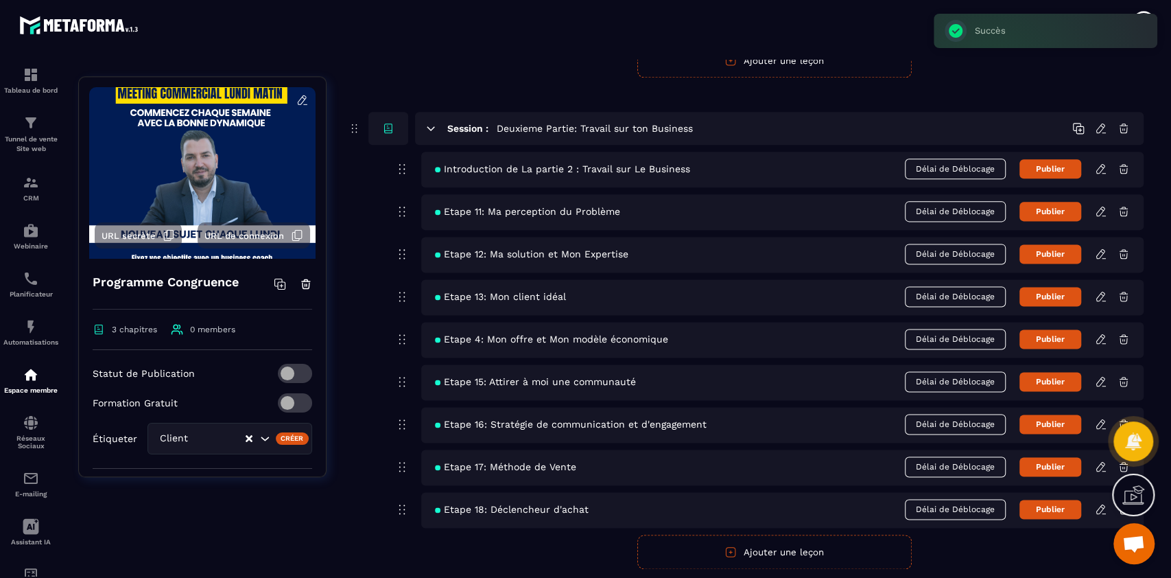
click at [1101, 507] on icon at bounding box center [1101, 509] width 12 height 12
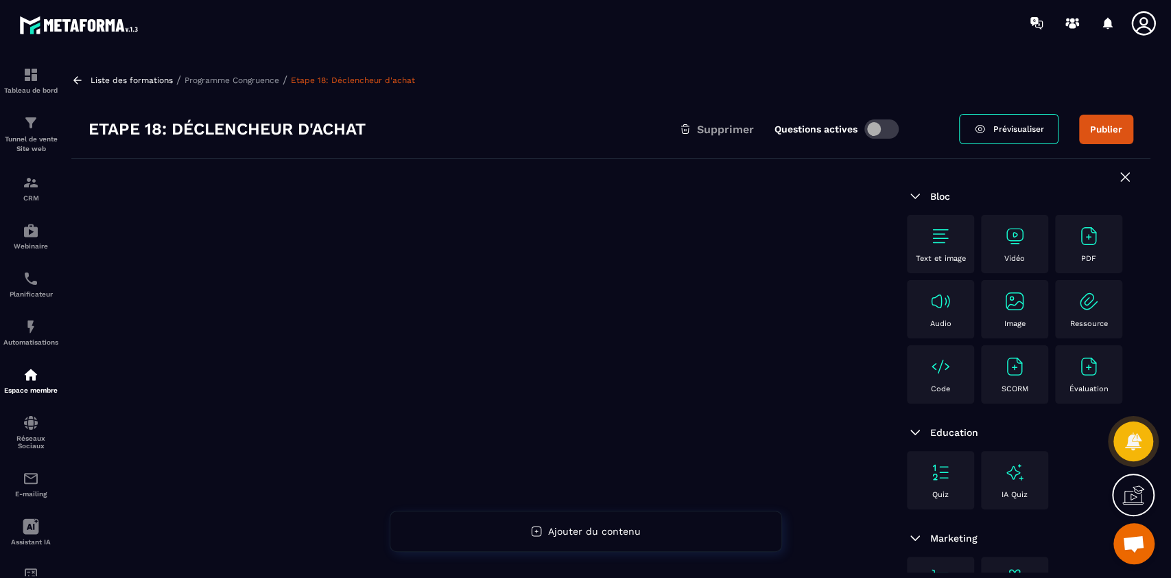
click at [932, 249] on div "Text et image" at bounding box center [941, 244] width 54 height 38
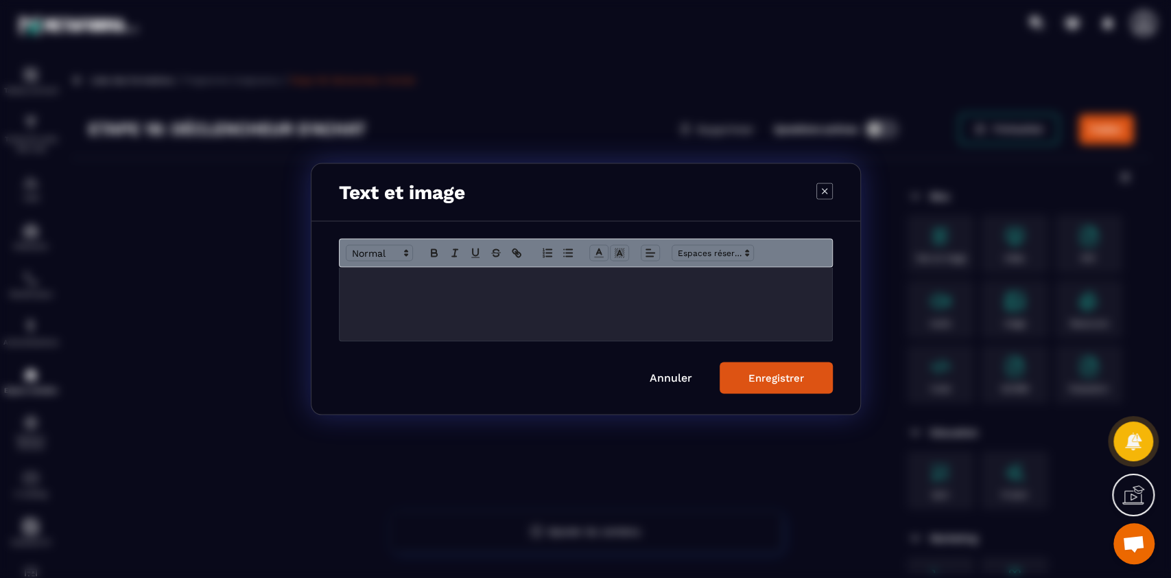
click at [640, 306] on div "Modal window" at bounding box center [586, 304] width 493 height 73
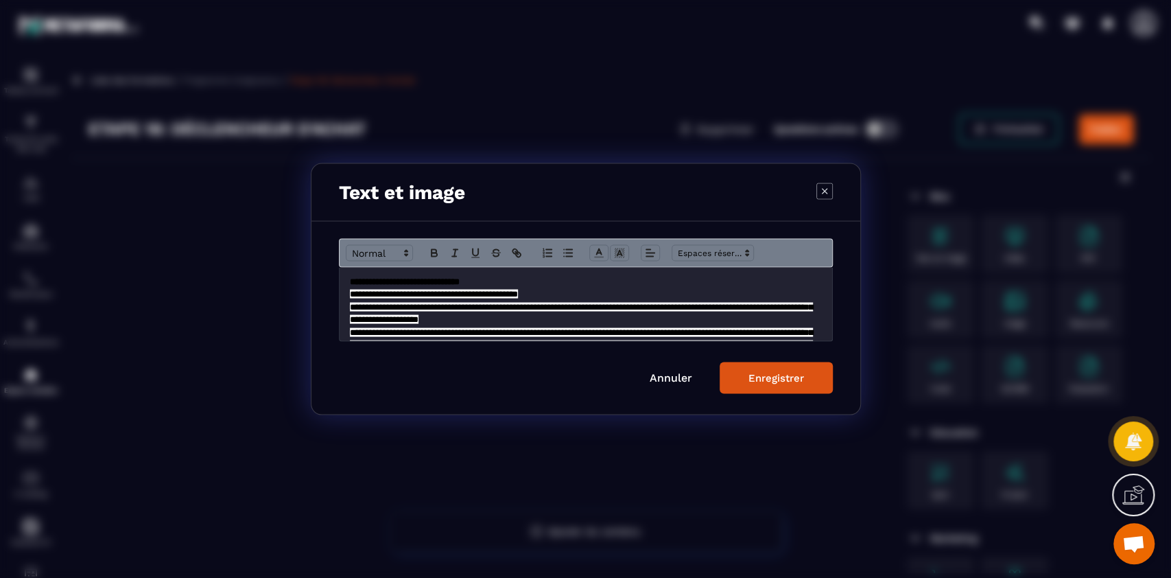
scroll to position [199, 0]
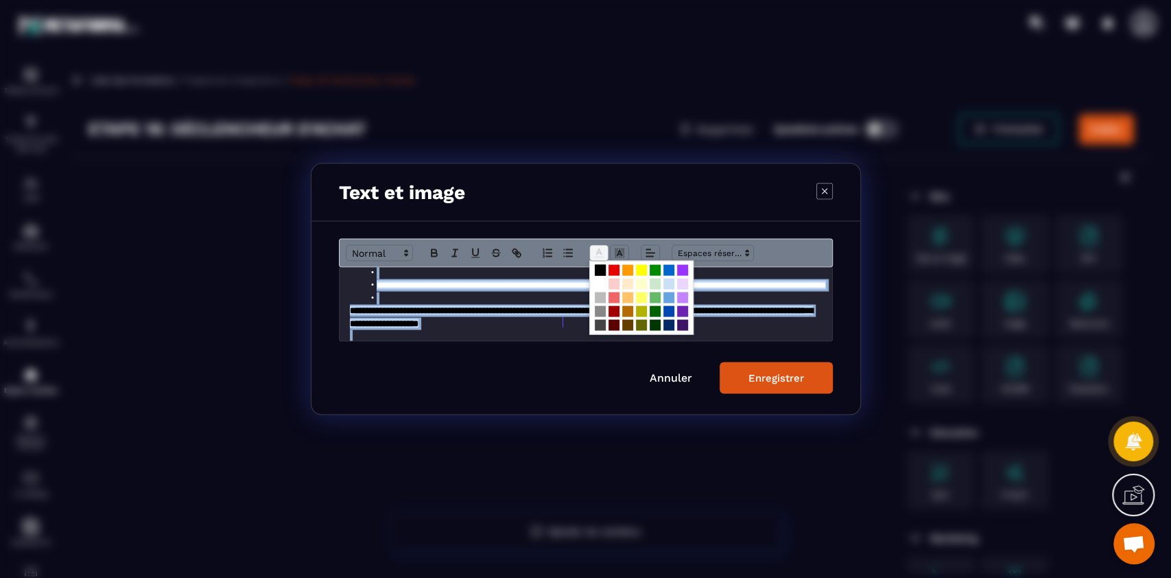
click at [600, 248] on icon "Modal window" at bounding box center [599, 253] width 12 height 12
click at [600, 283] on span "Modal window" at bounding box center [600, 284] width 11 height 11
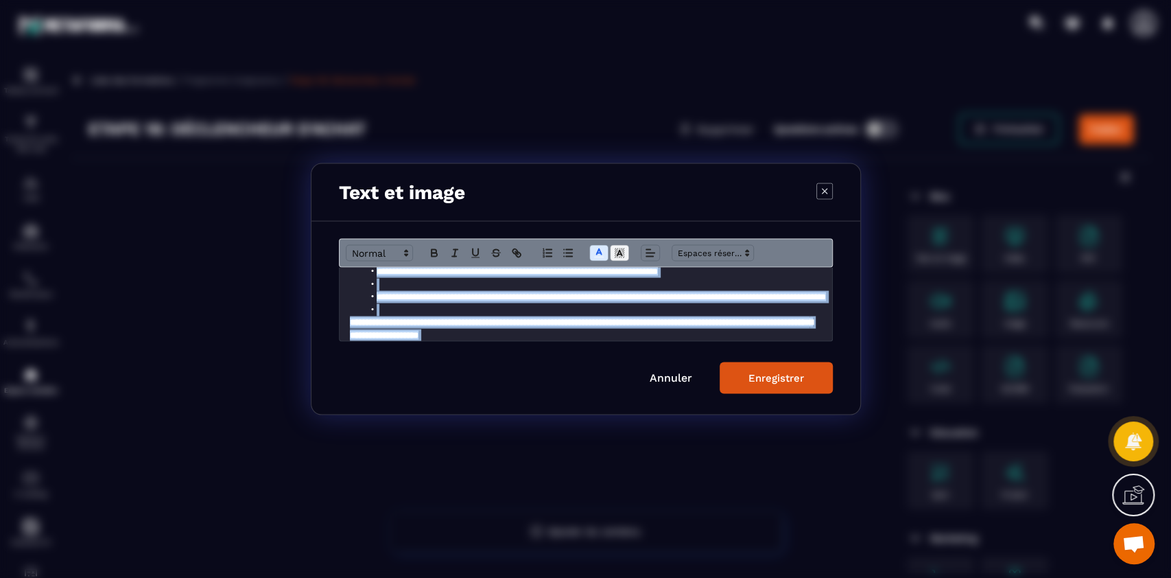
click at [620, 255] on line "Modal window" at bounding box center [619, 255] width 3 height 0
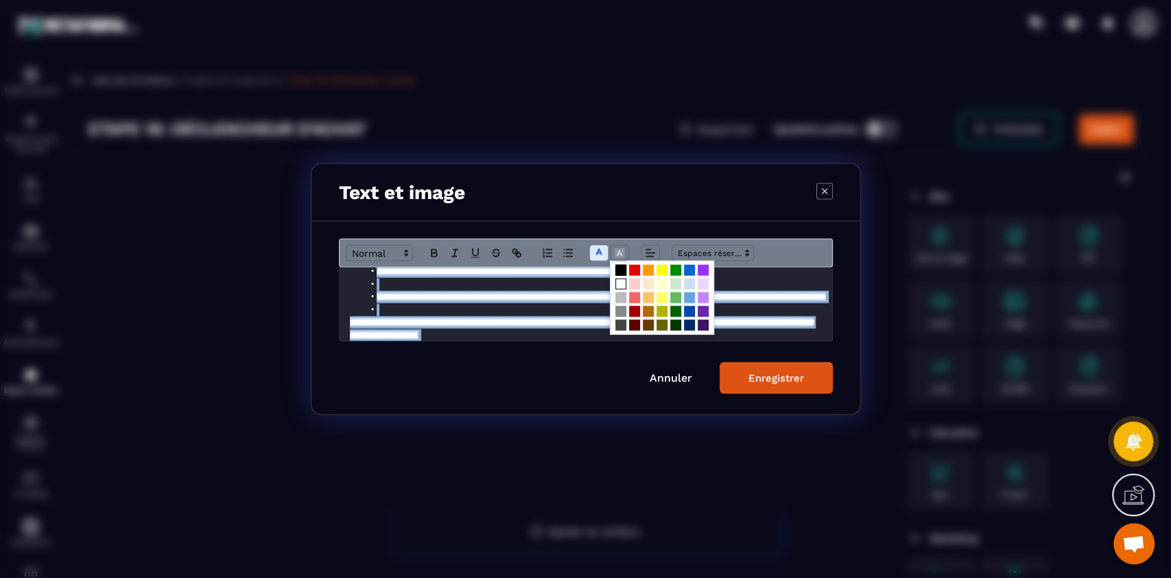
click at [619, 272] on span "Modal window" at bounding box center [621, 270] width 11 height 11
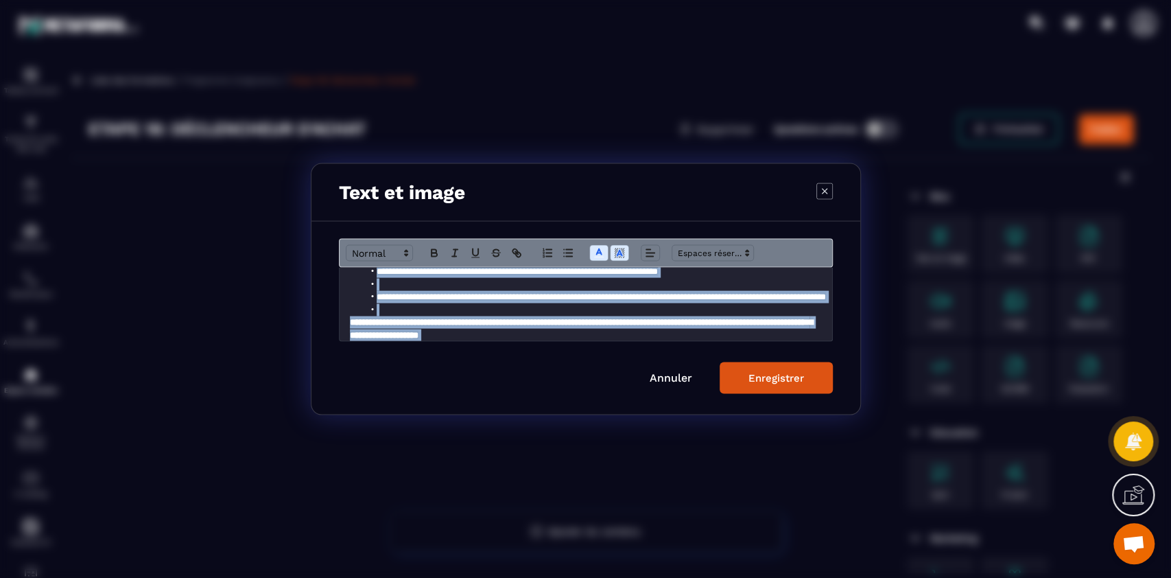
click at [797, 377] on div "Enregistrer" at bounding box center [777, 378] width 56 height 12
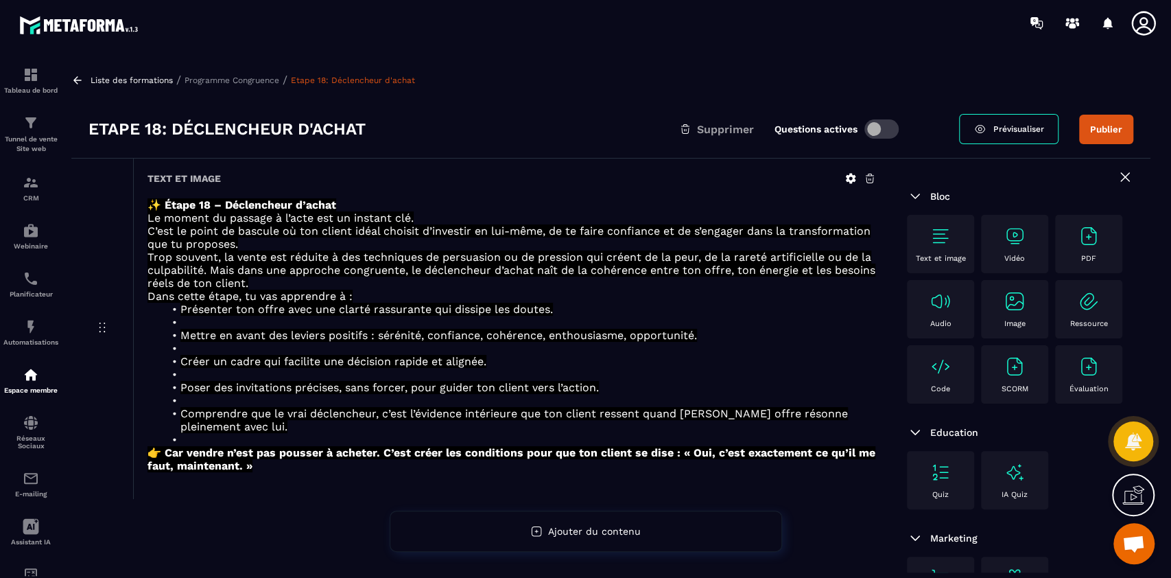
click at [934, 245] on img at bounding box center [941, 236] width 22 height 22
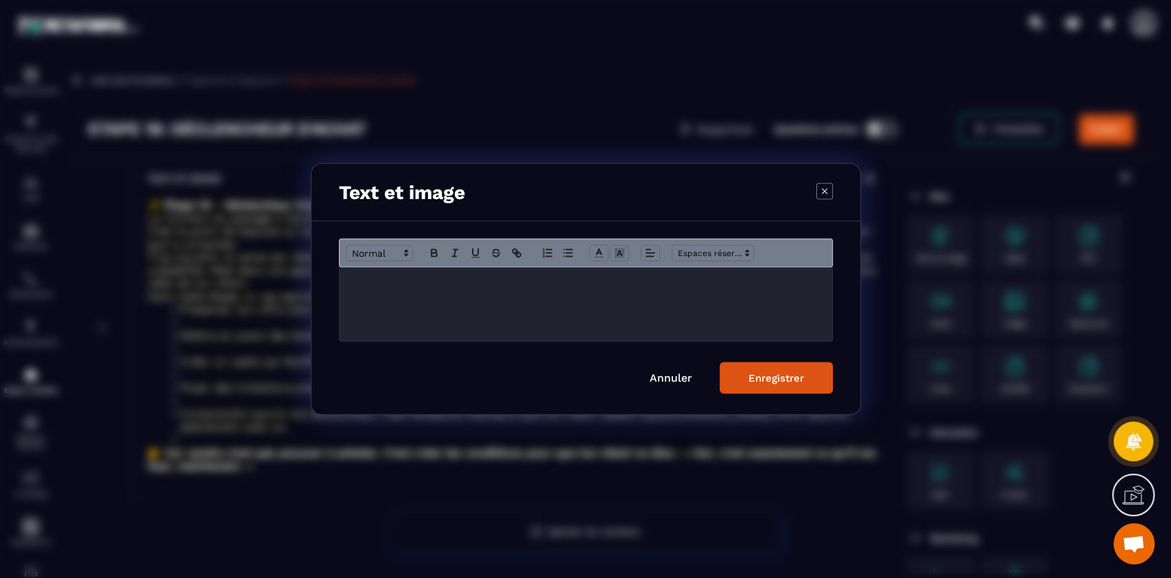
click at [621, 310] on div "Modal window" at bounding box center [586, 304] width 493 height 73
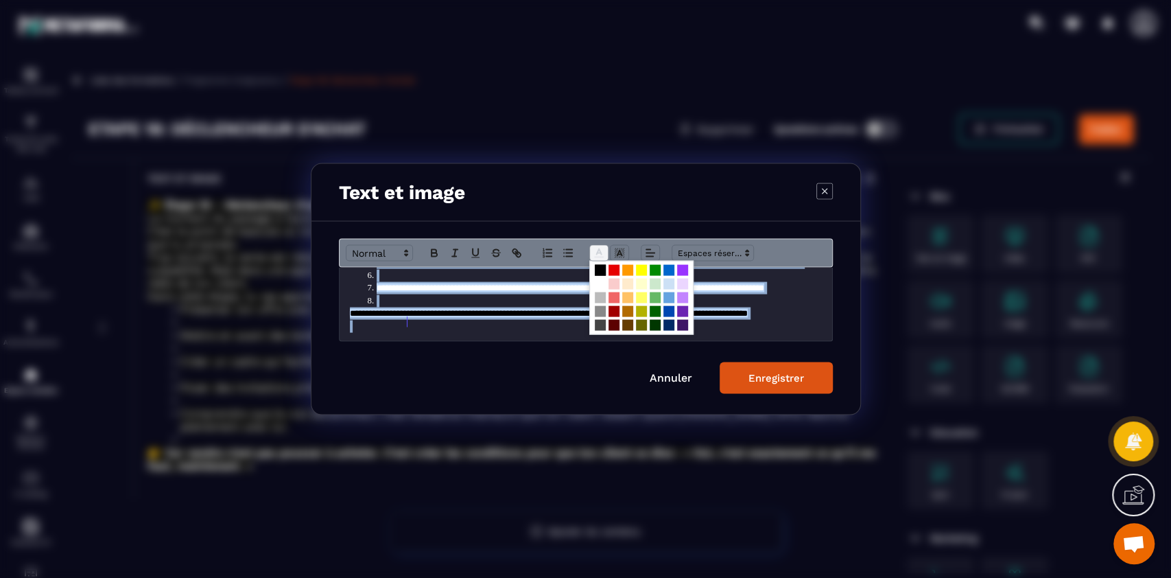
click at [598, 252] on polyline "Modal window" at bounding box center [598, 251] width 5 height 5
click at [598, 299] on span "Modal window" at bounding box center [600, 297] width 11 height 11
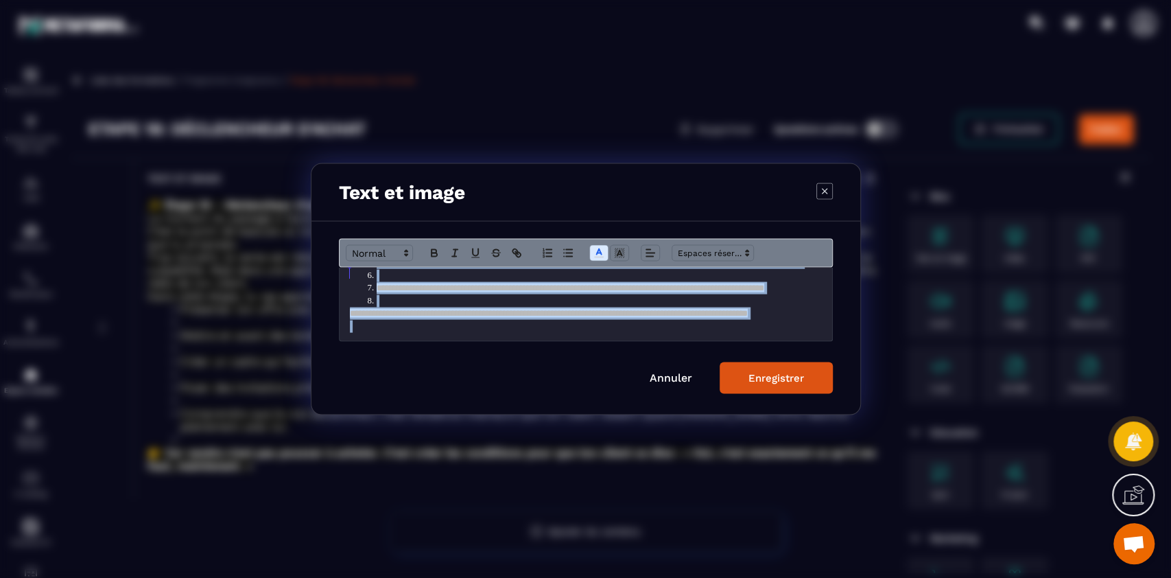
scroll to position [9, 0]
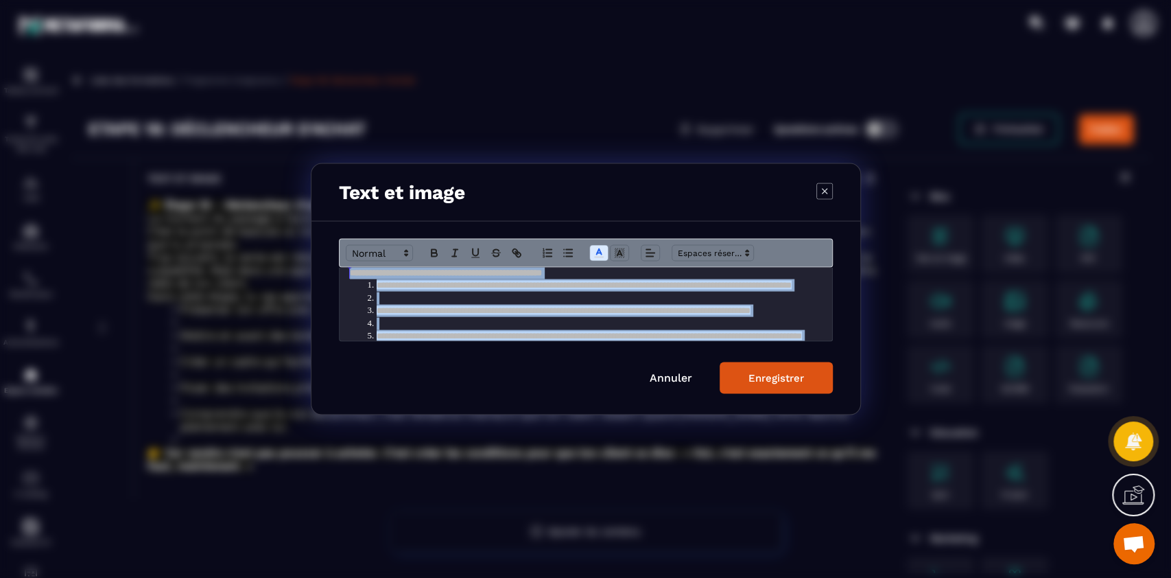
click at [594, 239] on div "Modal window" at bounding box center [586, 253] width 494 height 29
click at [595, 255] on icon "Modal window" at bounding box center [599, 253] width 12 height 12
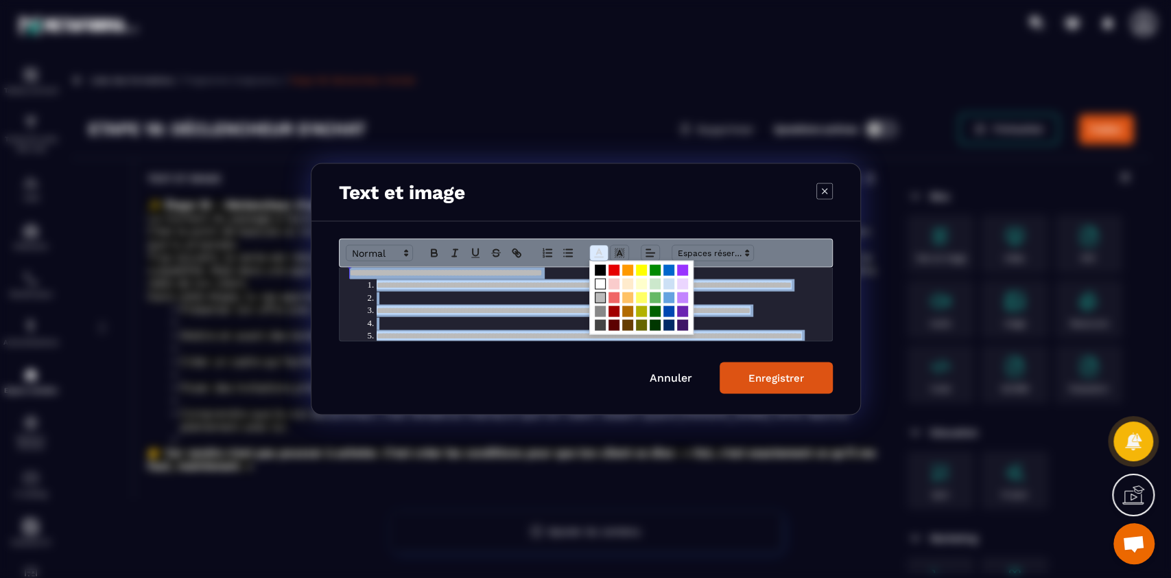
click at [602, 283] on span "Modal window" at bounding box center [600, 284] width 11 height 11
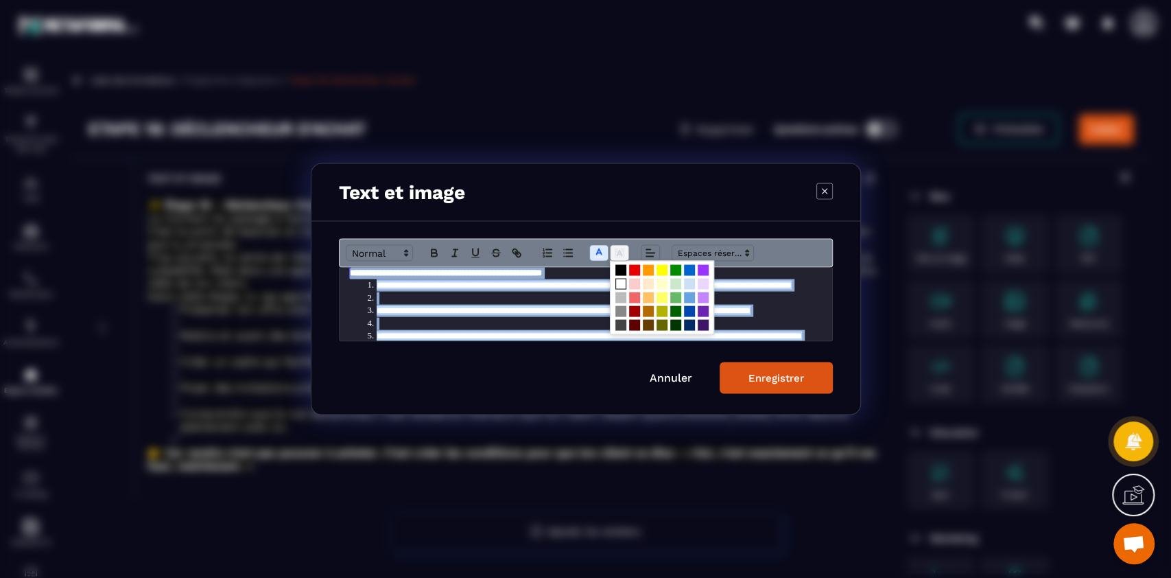
click at [616, 257] on icon "Modal window" at bounding box center [619, 253] width 12 height 12
click at [620, 268] on span "Modal window" at bounding box center [621, 270] width 11 height 11
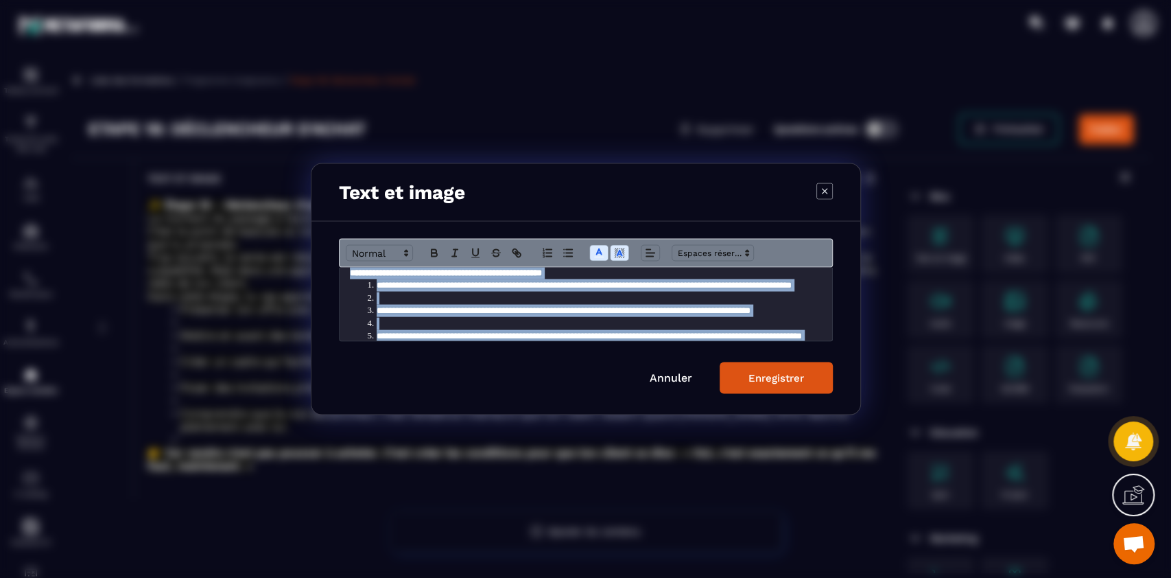
click at [764, 375] on div "Enregistrer" at bounding box center [777, 378] width 56 height 12
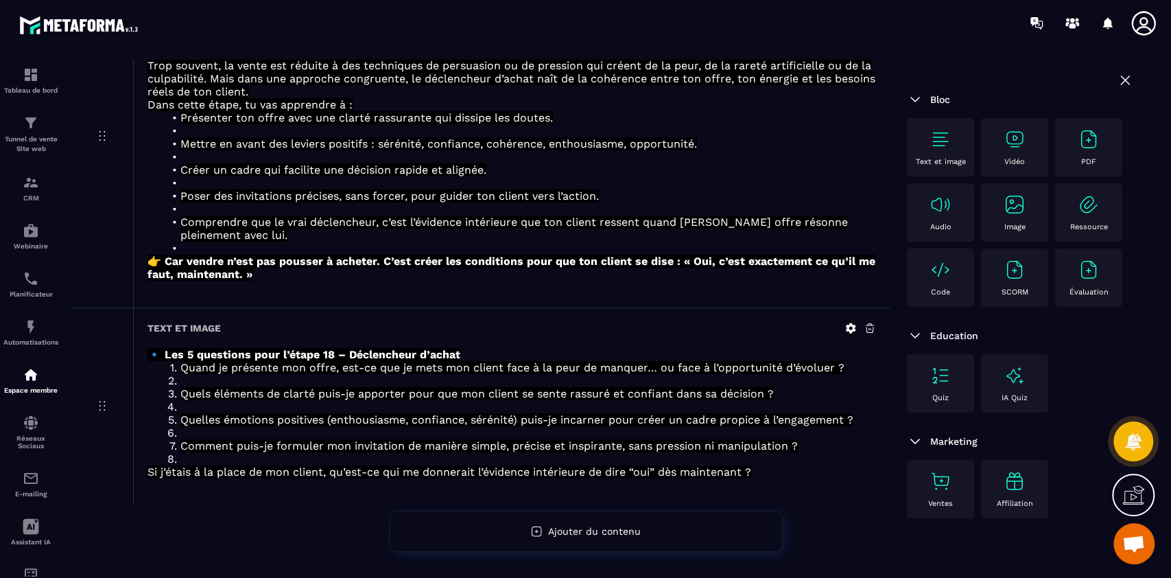
scroll to position [191, 0]
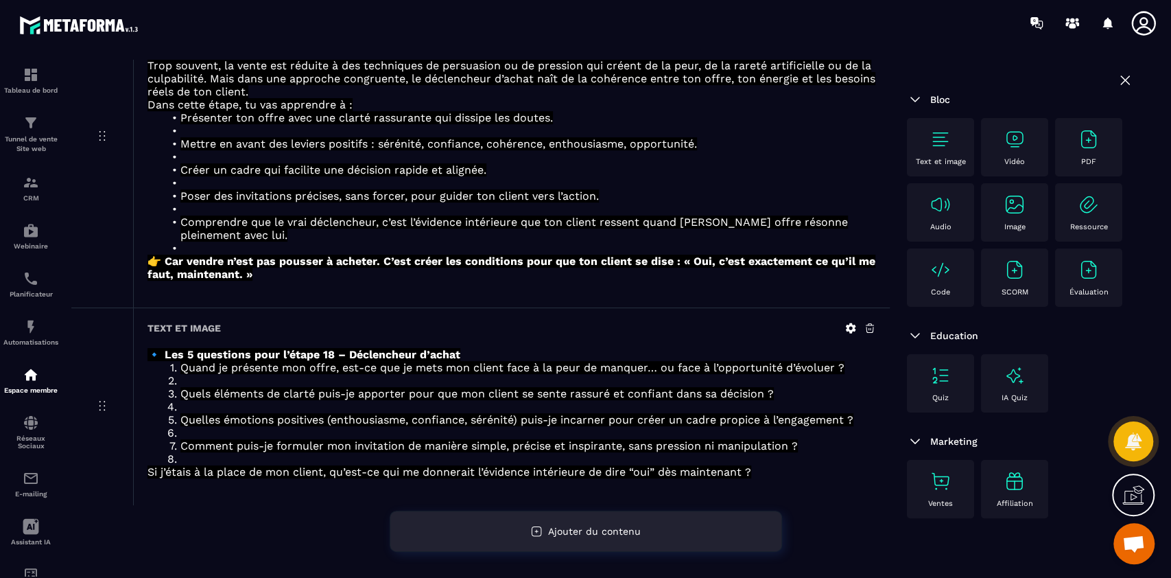
click at [579, 522] on div "Ajouter du contenu" at bounding box center [586, 531] width 392 height 41
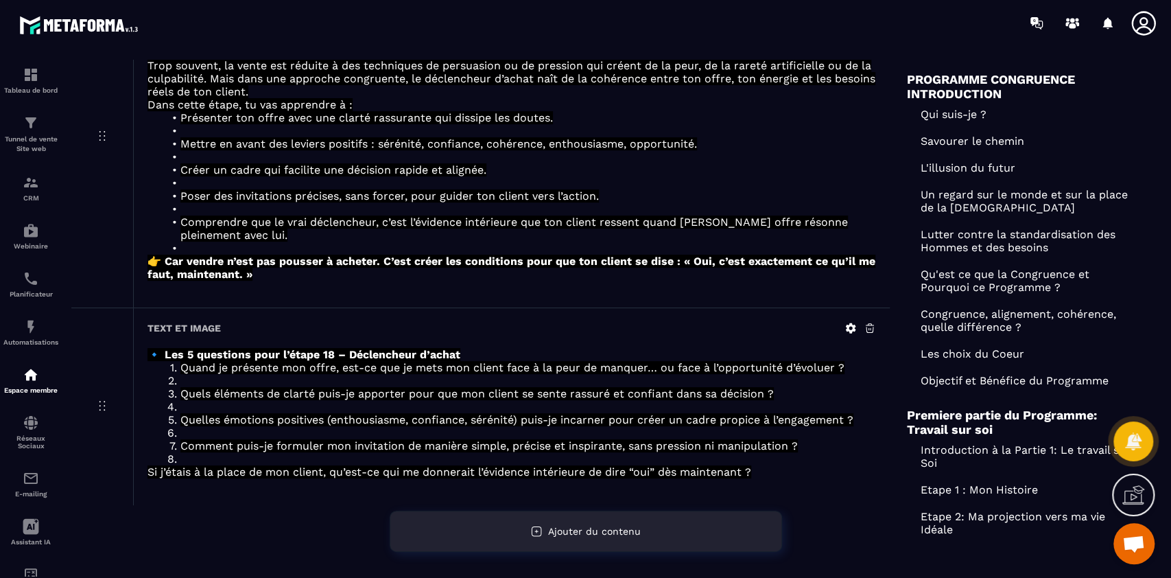
click at [570, 539] on div "Ajouter du contenu" at bounding box center [586, 531] width 392 height 41
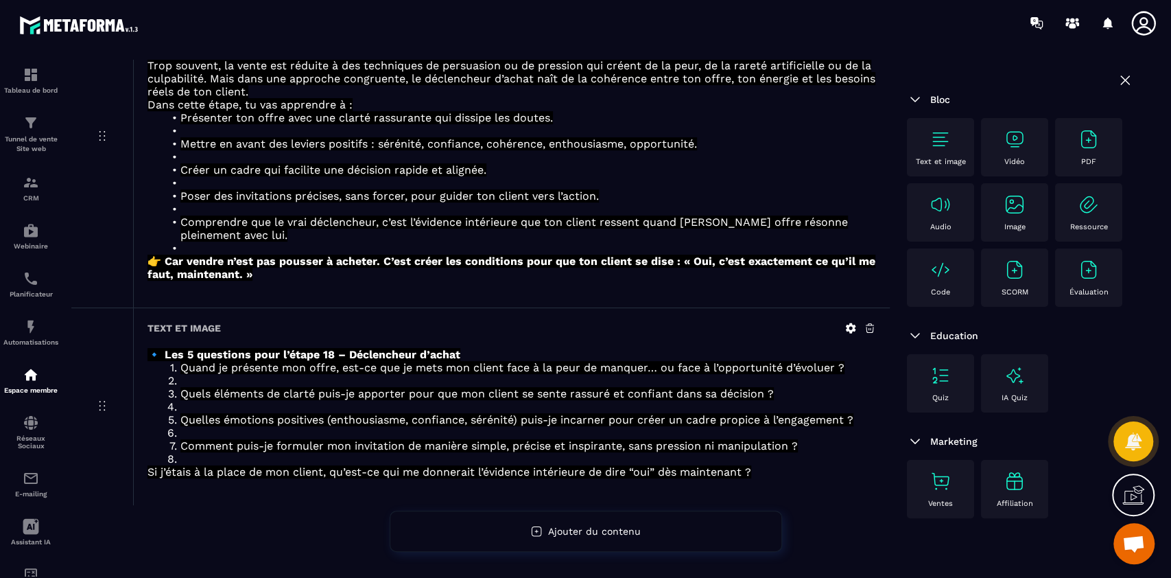
click at [944, 152] on div "Text et image" at bounding box center [941, 147] width 54 height 38
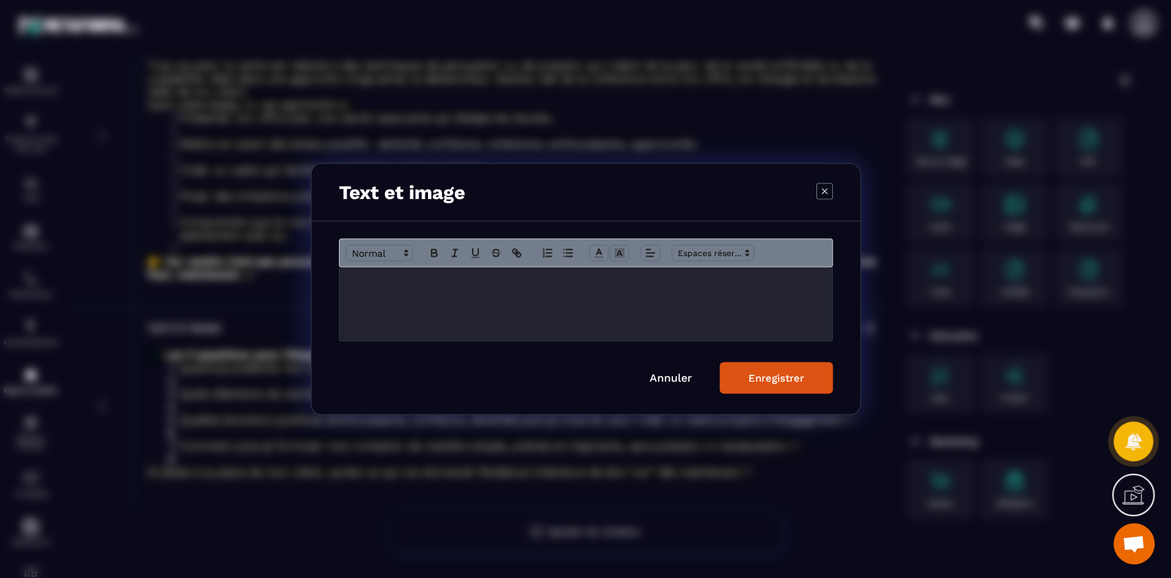
click at [586, 309] on div "Modal window" at bounding box center [586, 304] width 493 height 73
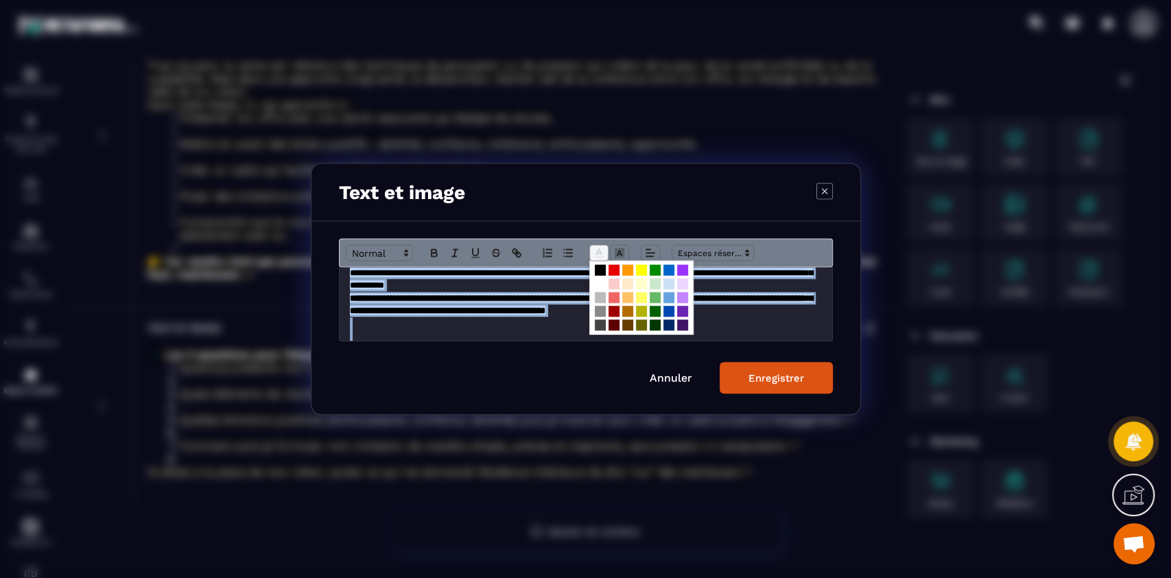
click at [604, 253] on icon "Modal window" at bounding box center [599, 253] width 12 height 12
click at [602, 284] on span "Modal window" at bounding box center [600, 284] width 11 height 11
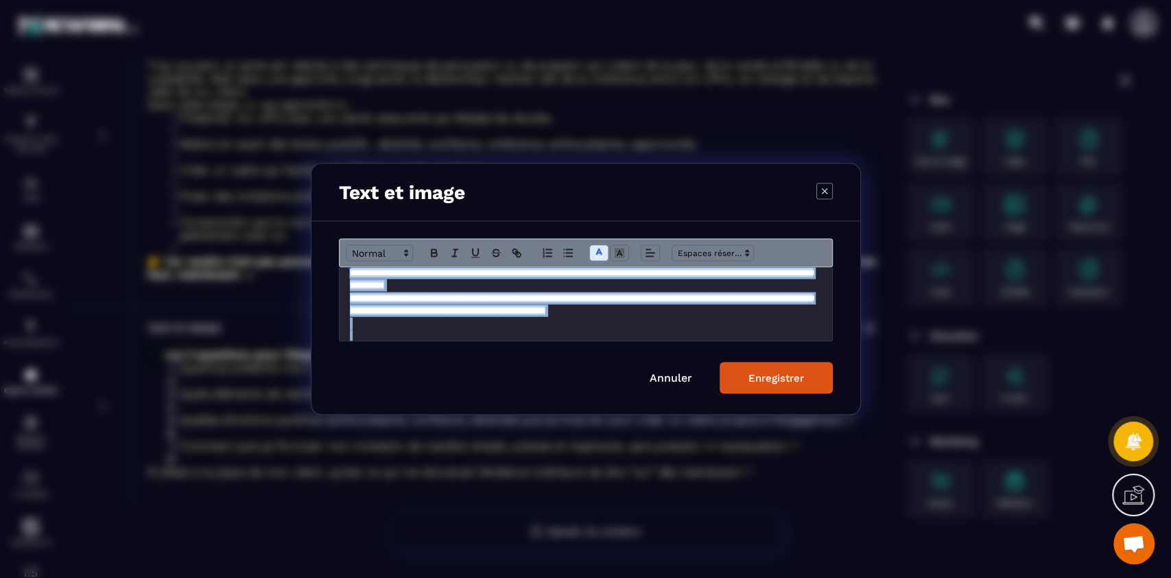
scroll to position [9, 0]
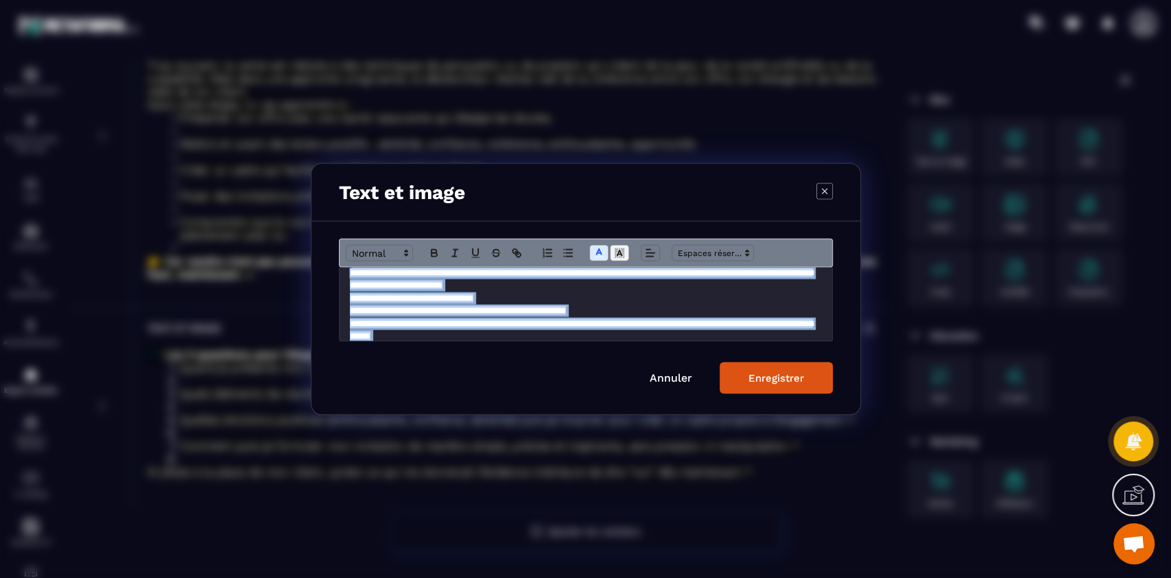
click at [620, 251] on polyline "Modal window" at bounding box center [619, 252] width 5 height 5
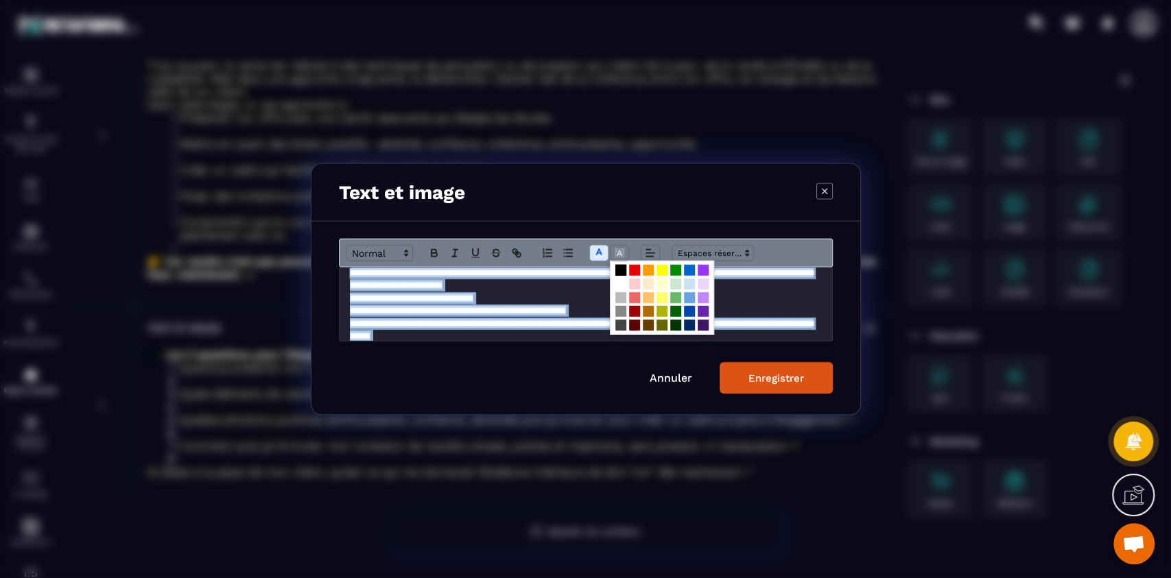
click at [623, 270] on span "Modal window" at bounding box center [621, 270] width 11 height 11
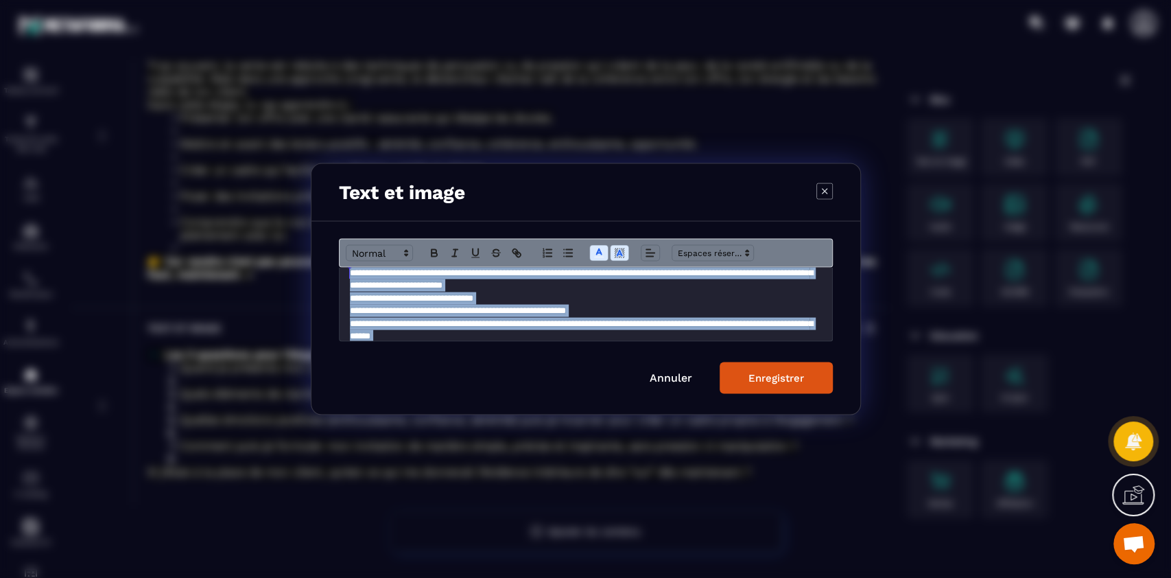
click at [773, 375] on div "Enregistrer" at bounding box center [777, 378] width 56 height 12
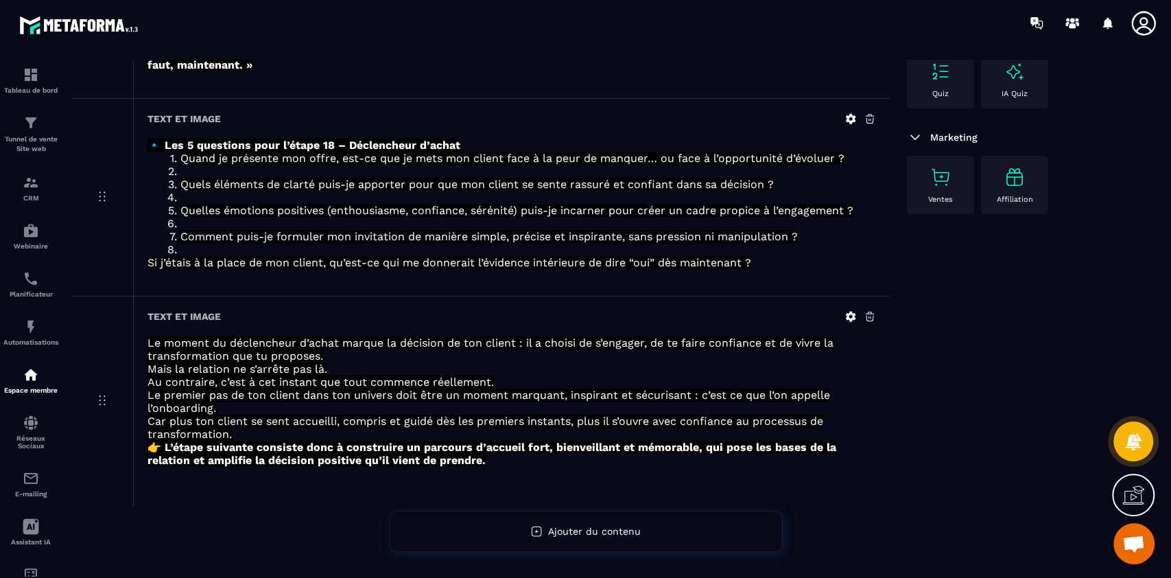
scroll to position [0, 0]
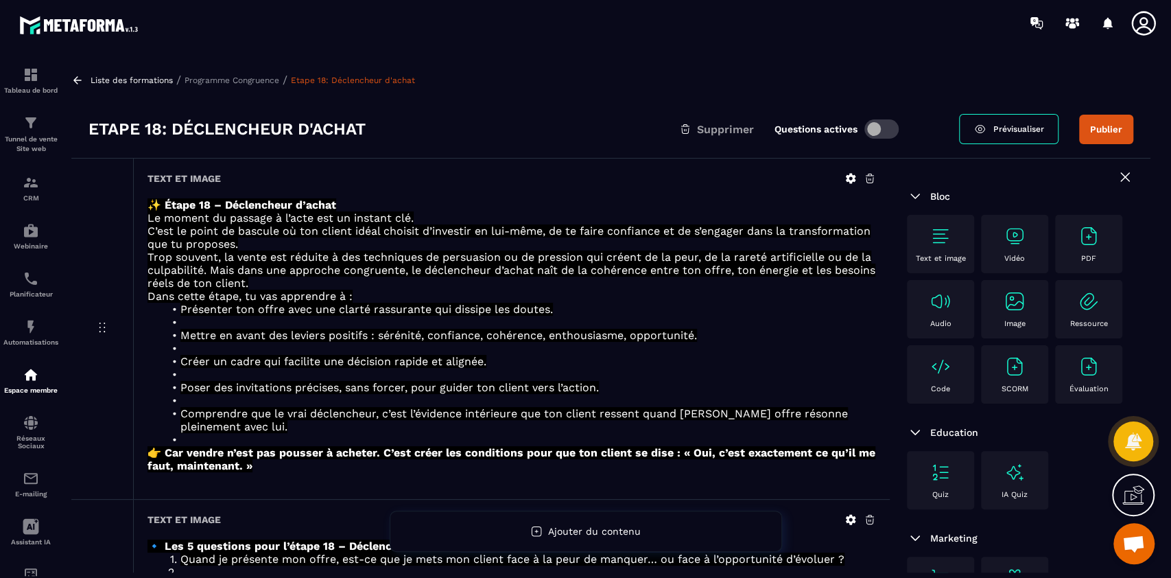
click at [244, 76] on p "Programme Congruence" at bounding box center [232, 80] width 95 height 10
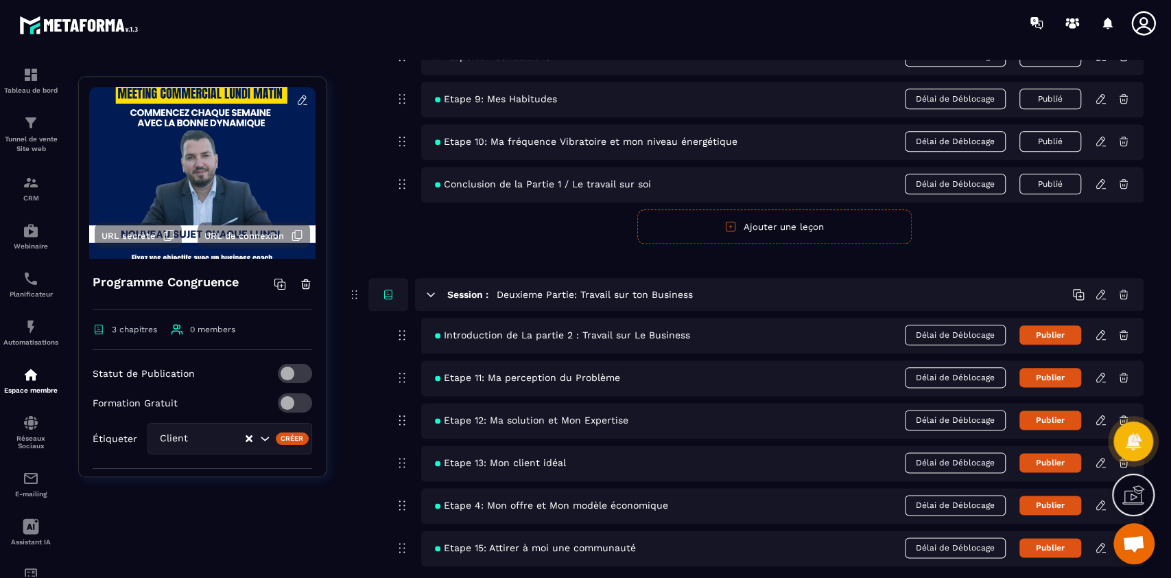
scroll to position [1215, 0]
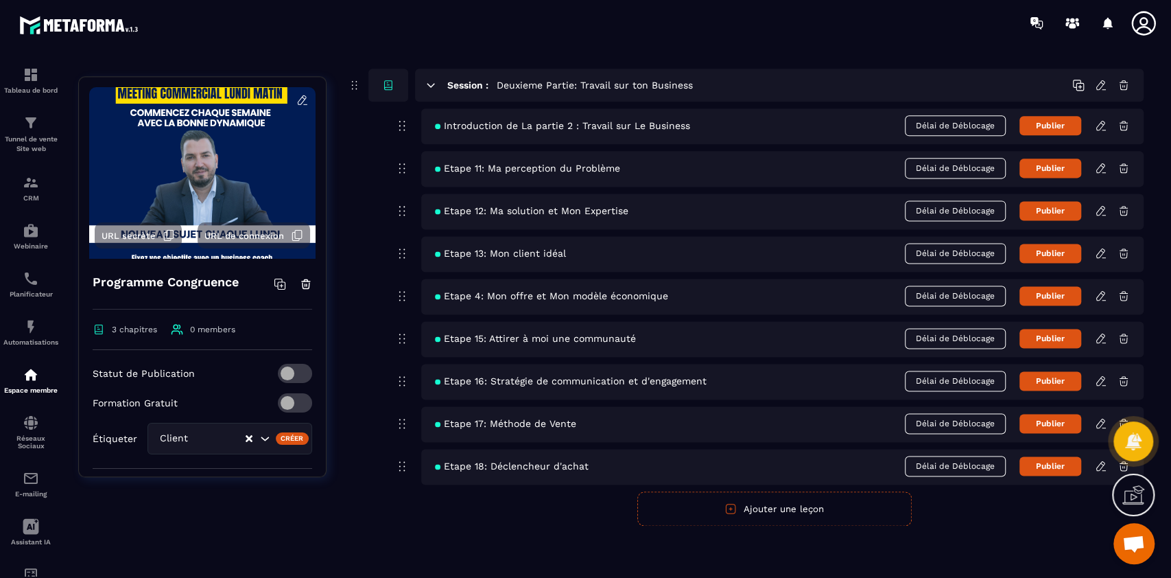
click at [759, 508] on button "Ajouter une leçon" at bounding box center [774, 508] width 274 height 34
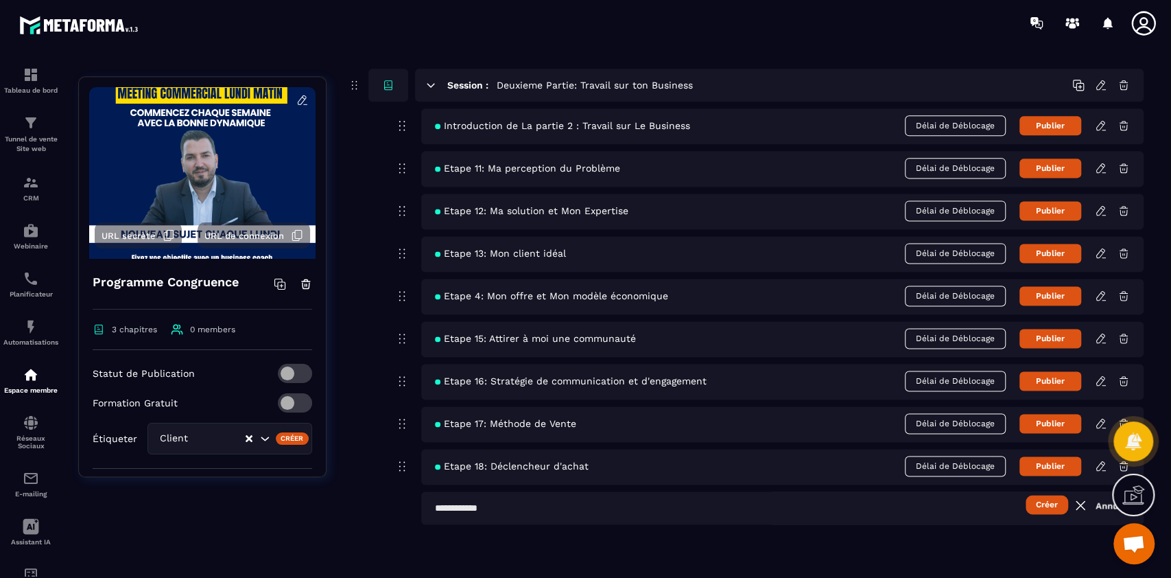
scroll to position [1214, 0]
click at [641, 508] on input "text" at bounding box center [782, 508] width 723 height 33
type input "**********"
click at [1026, 495] on button "Créer" at bounding box center [1047, 504] width 43 height 19
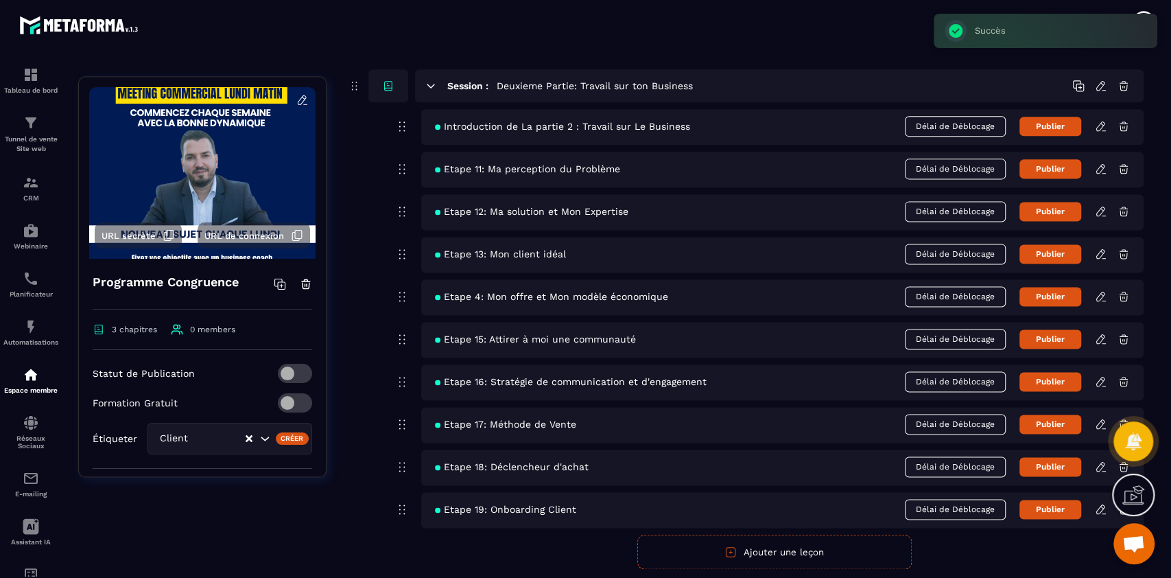
click at [1103, 508] on icon at bounding box center [1101, 509] width 12 height 12
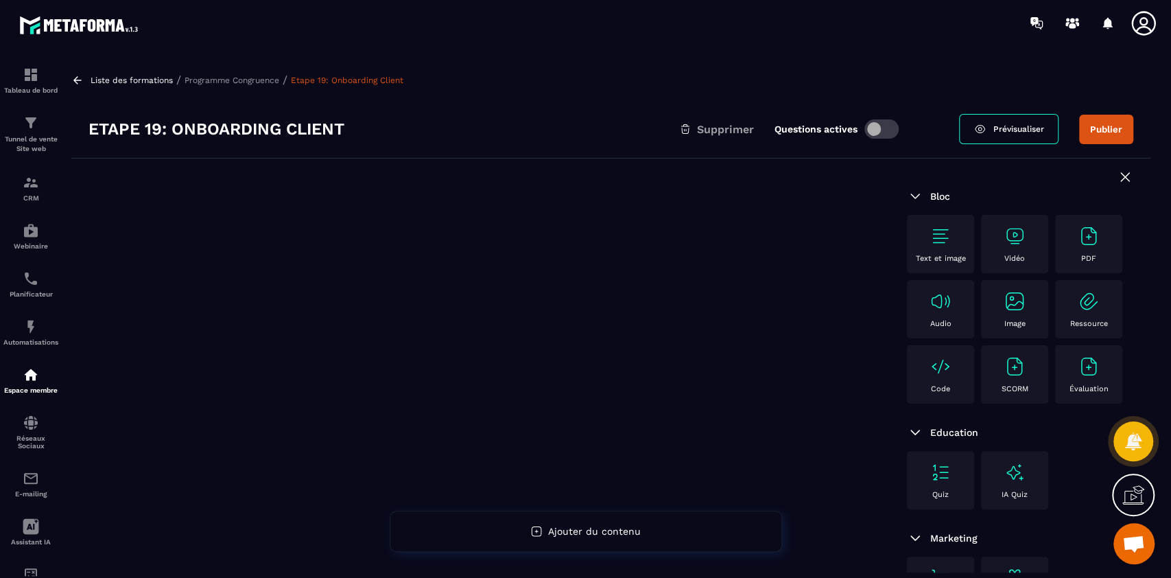
click at [930, 245] on img at bounding box center [941, 236] width 22 height 22
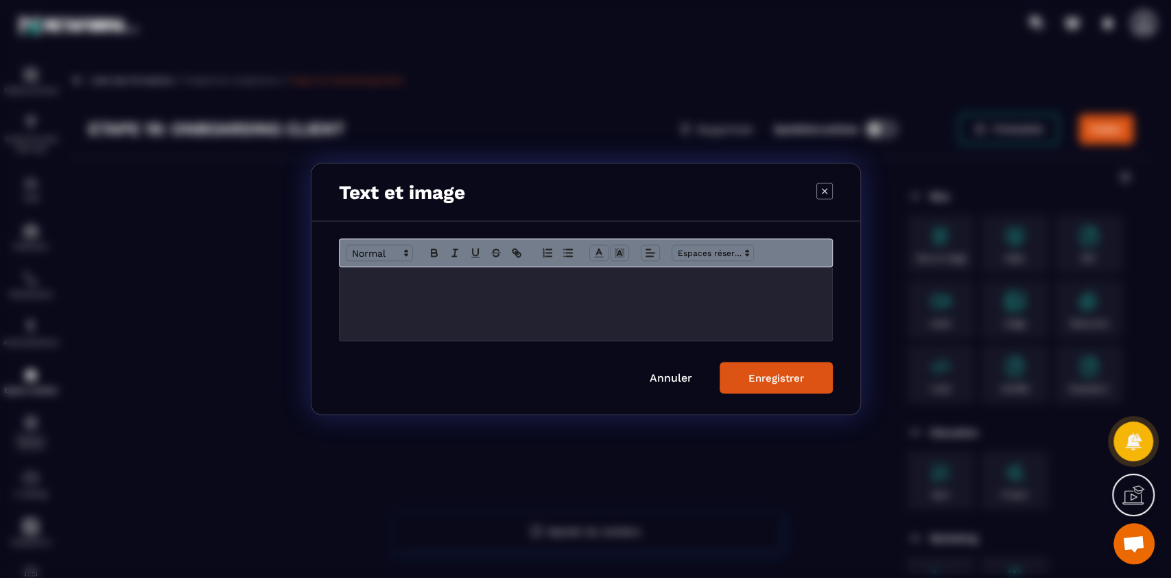
click at [618, 328] on div "Modal window" at bounding box center [586, 304] width 493 height 73
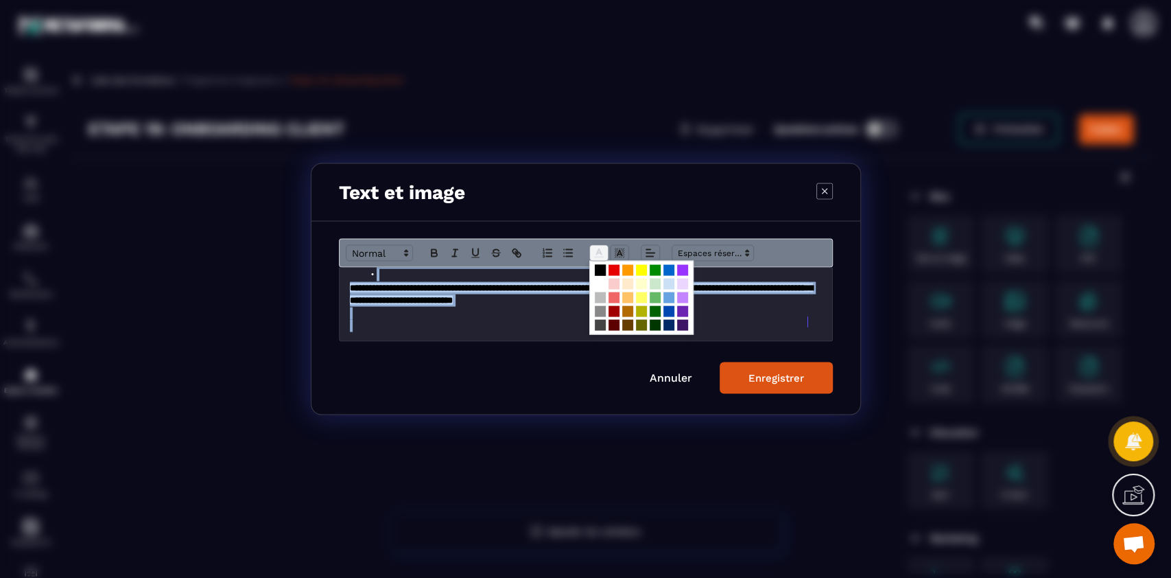
click at [598, 253] on line "Modal window" at bounding box center [598, 253] width 3 height 0
click at [599, 286] on span "Modal window" at bounding box center [600, 284] width 11 height 11
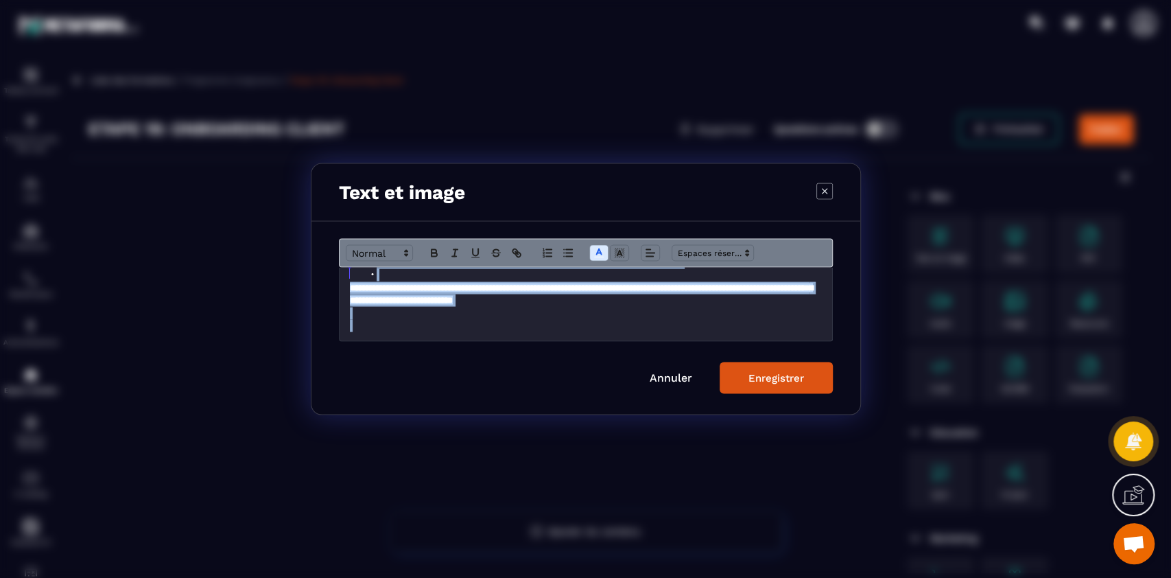
scroll to position [9, 0]
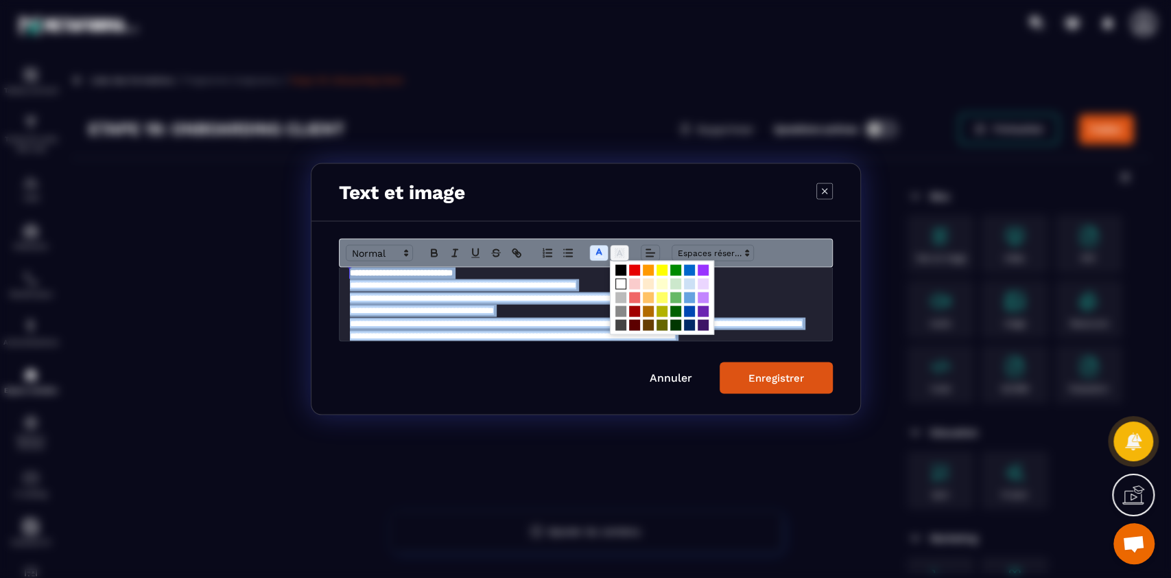
click at [618, 258] on icon "Modal window" at bounding box center [619, 253] width 12 height 12
click at [619, 270] on span "Modal window" at bounding box center [621, 270] width 11 height 11
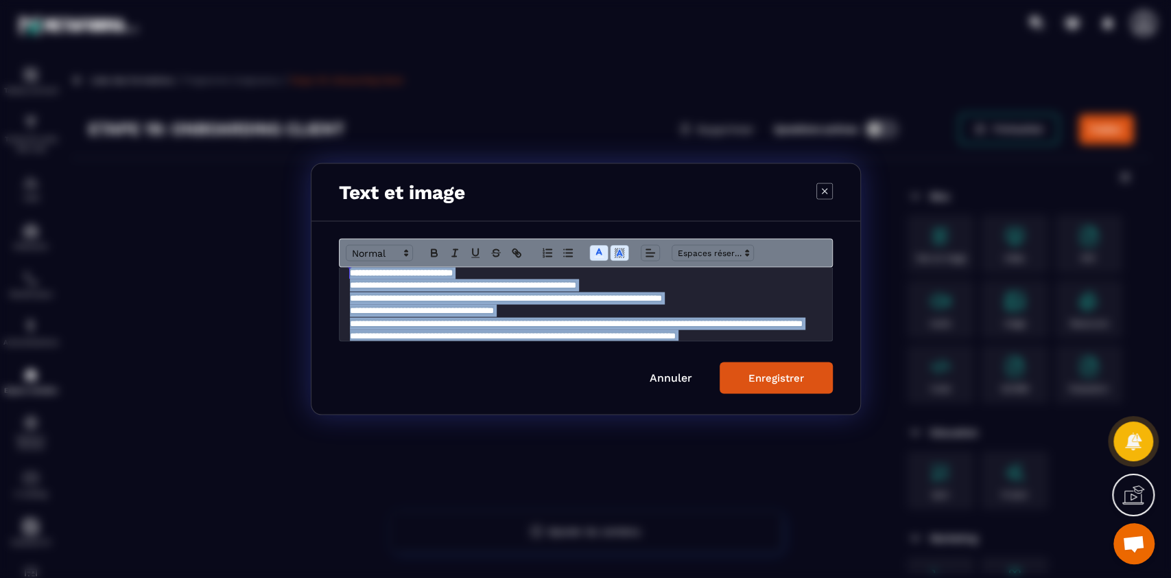
click at [774, 382] on div "Enregistrer" at bounding box center [777, 378] width 56 height 12
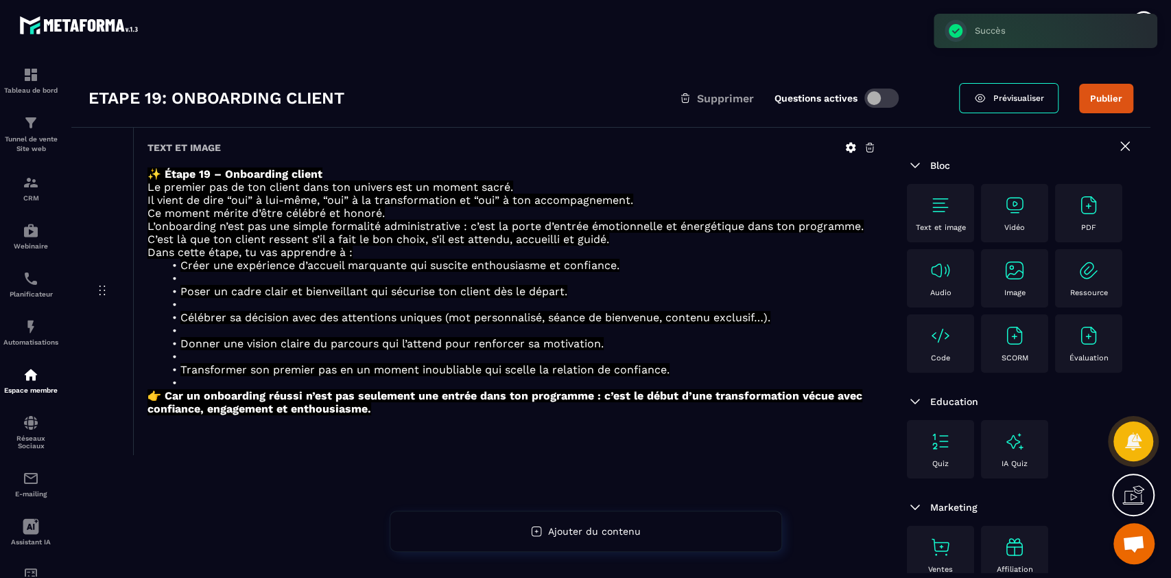
scroll to position [40, 0]
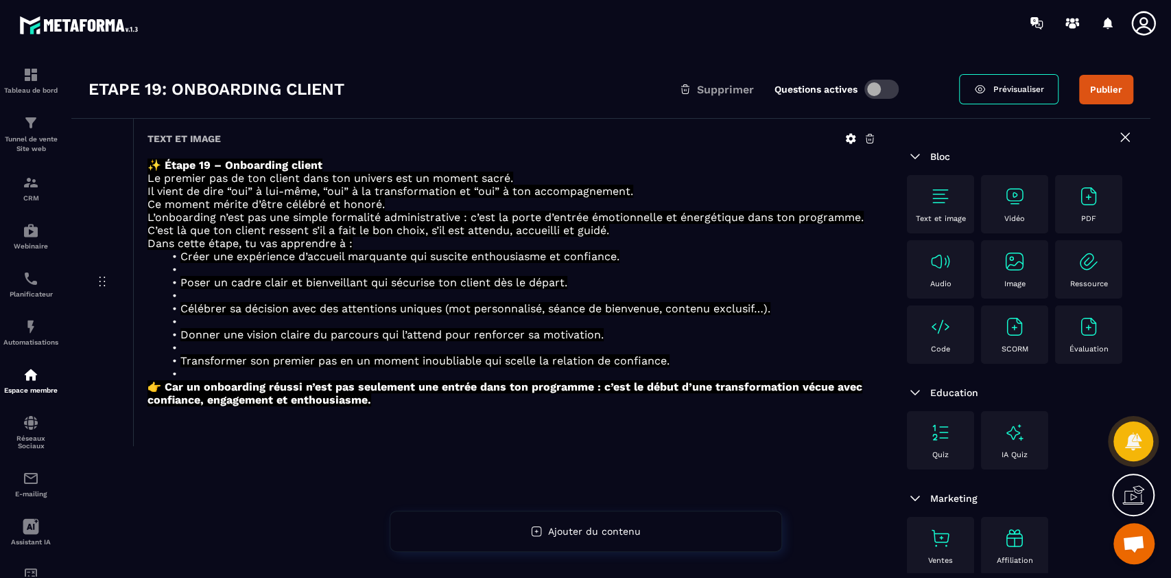
click at [946, 211] on div "Text et image" at bounding box center [941, 204] width 54 height 38
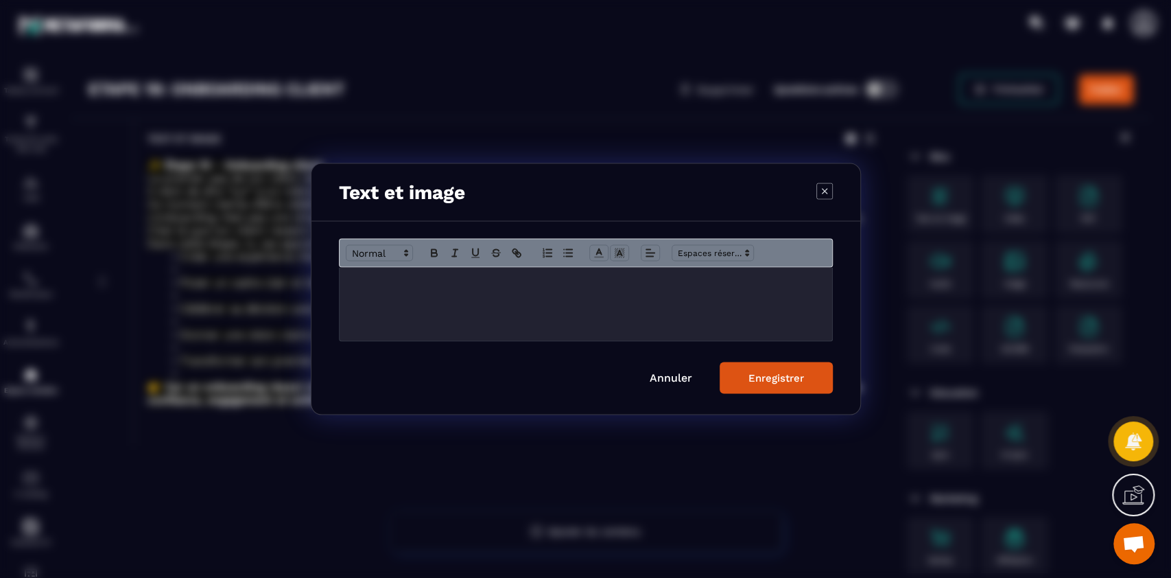
click at [629, 318] on div "Modal window" at bounding box center [586, 304] width 493 height 73
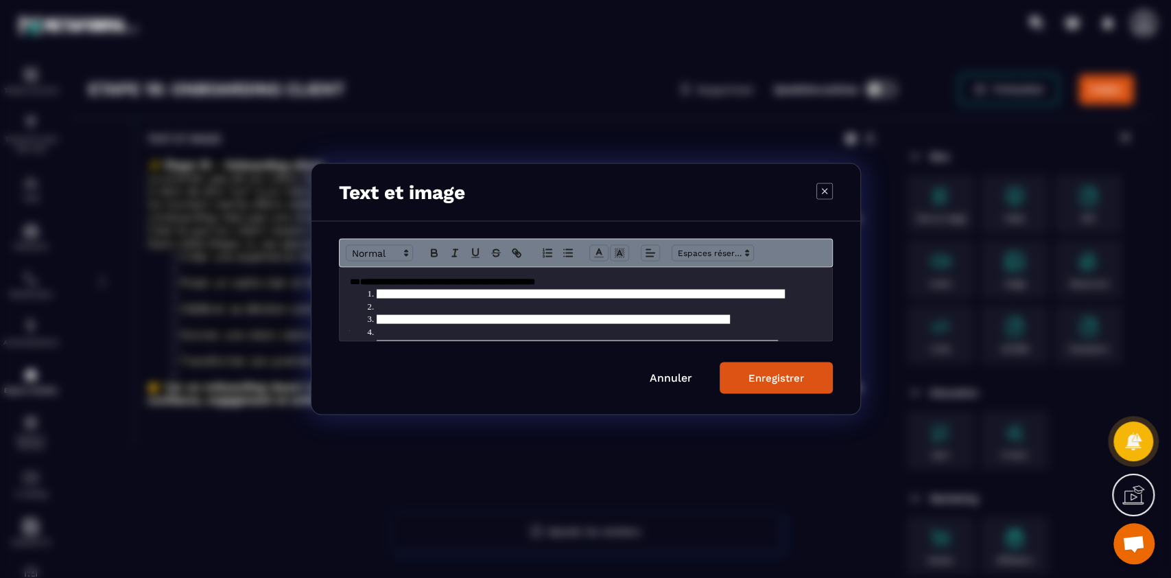
scroll to position [85, 0]
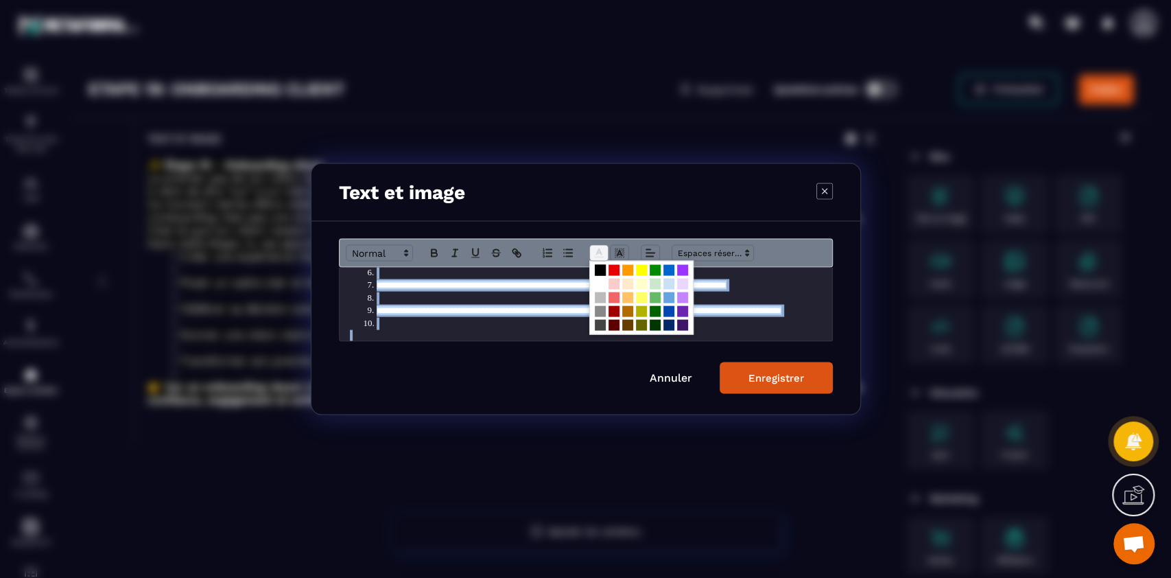
click at [598, 250] on polyline "Modal window" at bounding box center [598, 251] width 5 height 5
click at [598, 283] on span "Modal window" at bounding box center [600, 284] width 11 height 11
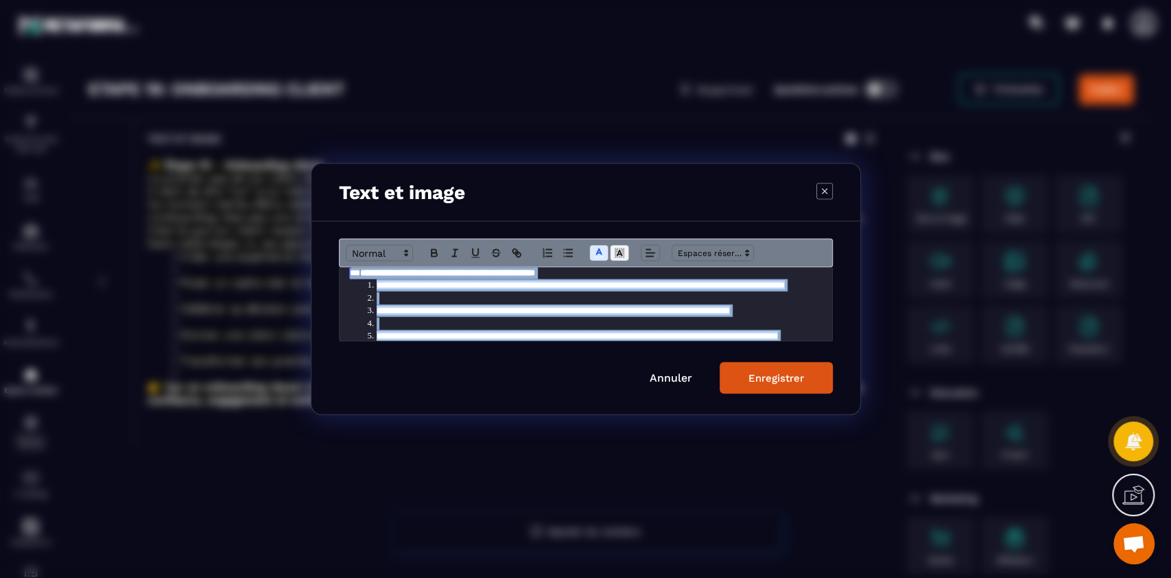
click at [622, 255] on icon "Modal window" at bounding box center [619, 253] width 12 height 12
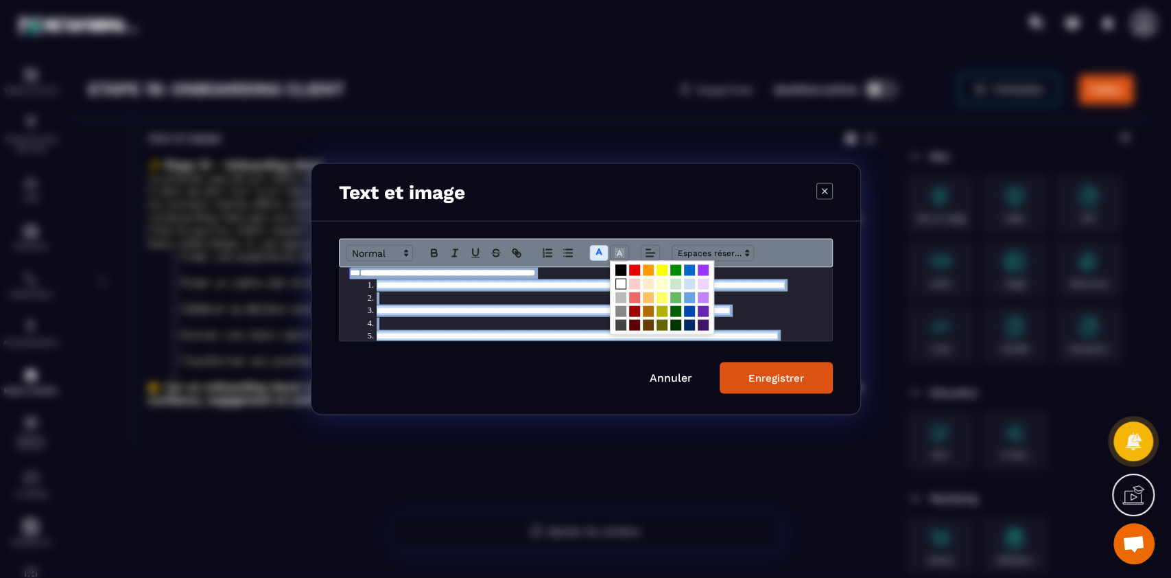
click at [622, 270] on span "Modal window" at bounding box center [621, 270] width 11 height 11
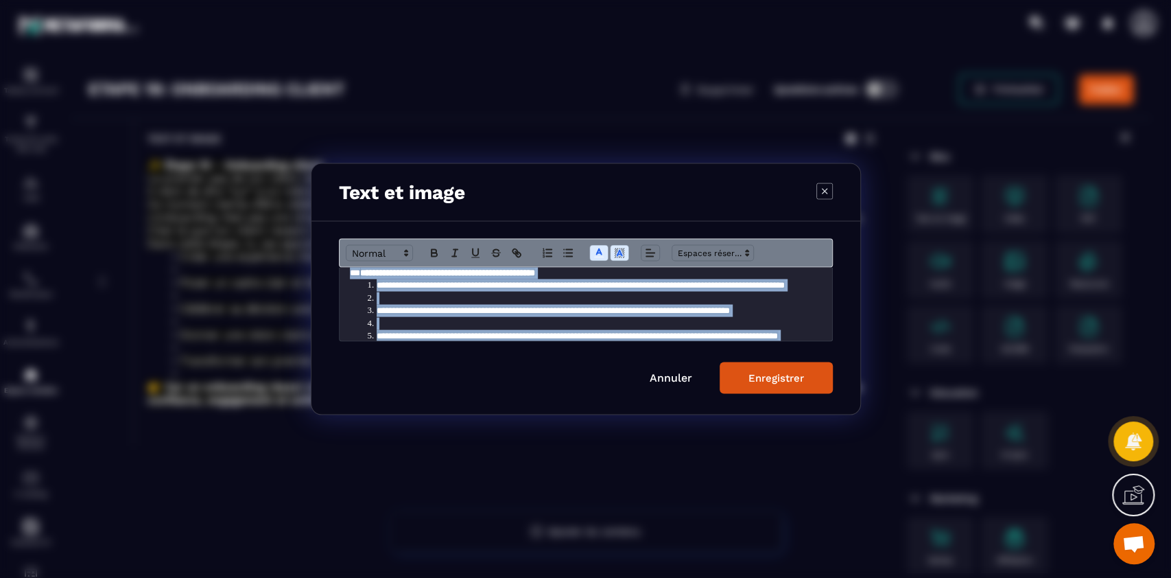
click at [772, 386] on button "Enregistrer" at bounding box center [776, 378] width 113 height 32
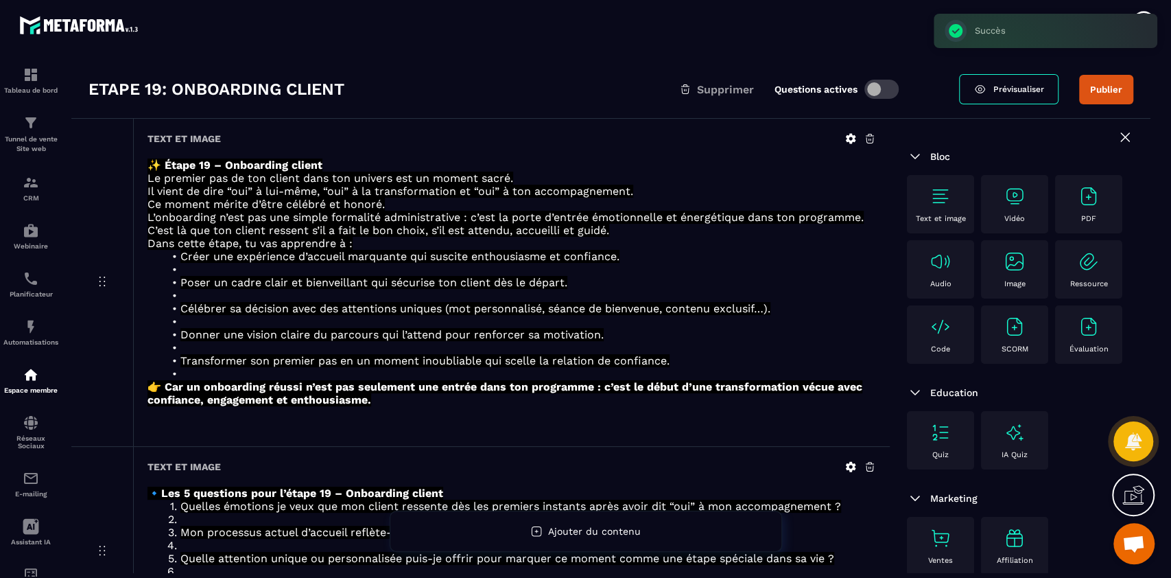
scroll to position [191, 0]
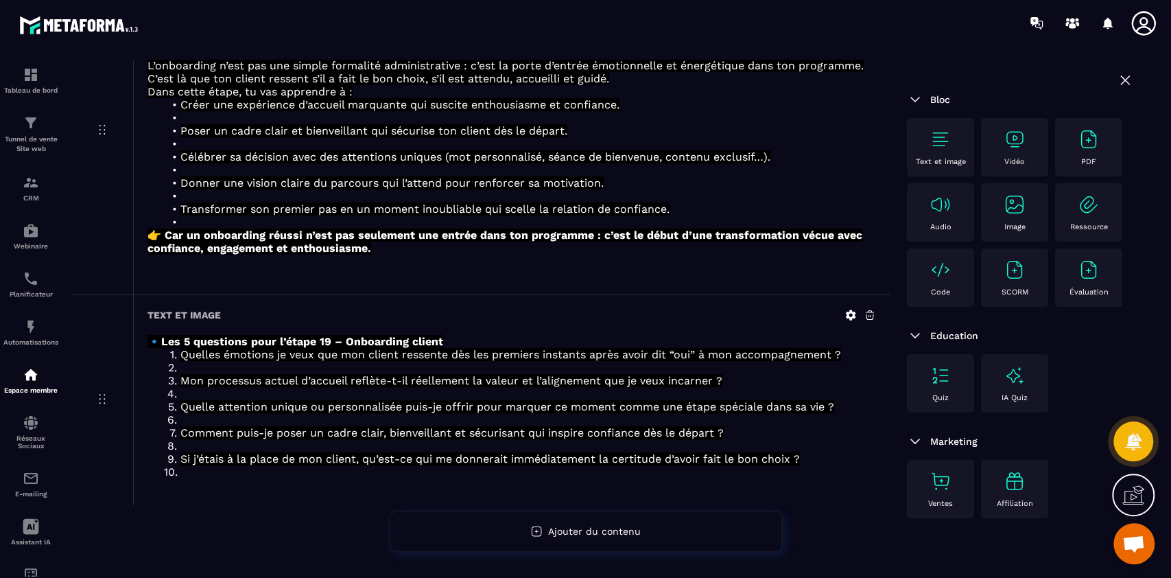
click at [937, 159] on p "Text et image" at bounding box center [941, 161] width 50 height 9
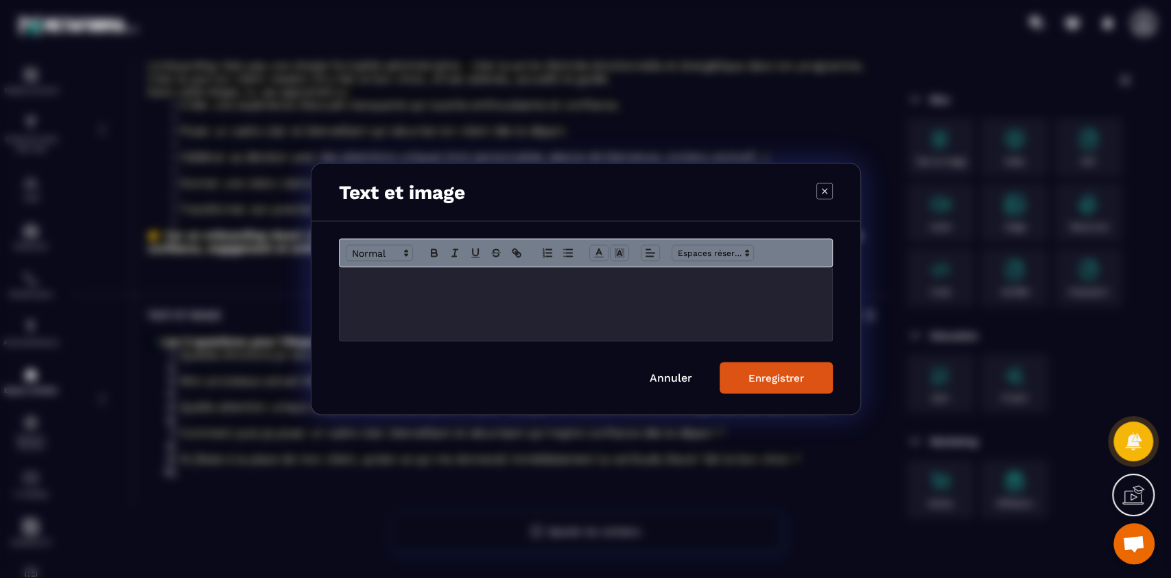
click at [624, 303] on div "Modal window" at bounding box center [586, 304] width 493 height 73
paste div "Modal window"
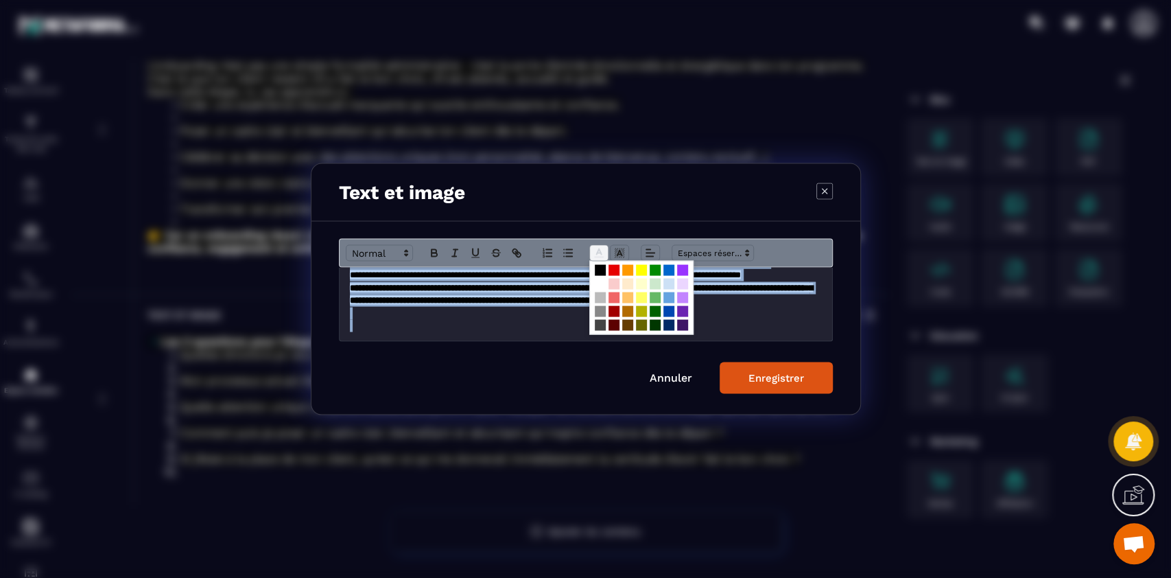
click at [589, 250] on span "Modal window" at bounding box center [598, 253] width 19 height 16
click at [597, 285] on span "Modal window" at bounding box center [600, 284] width 11 height 11
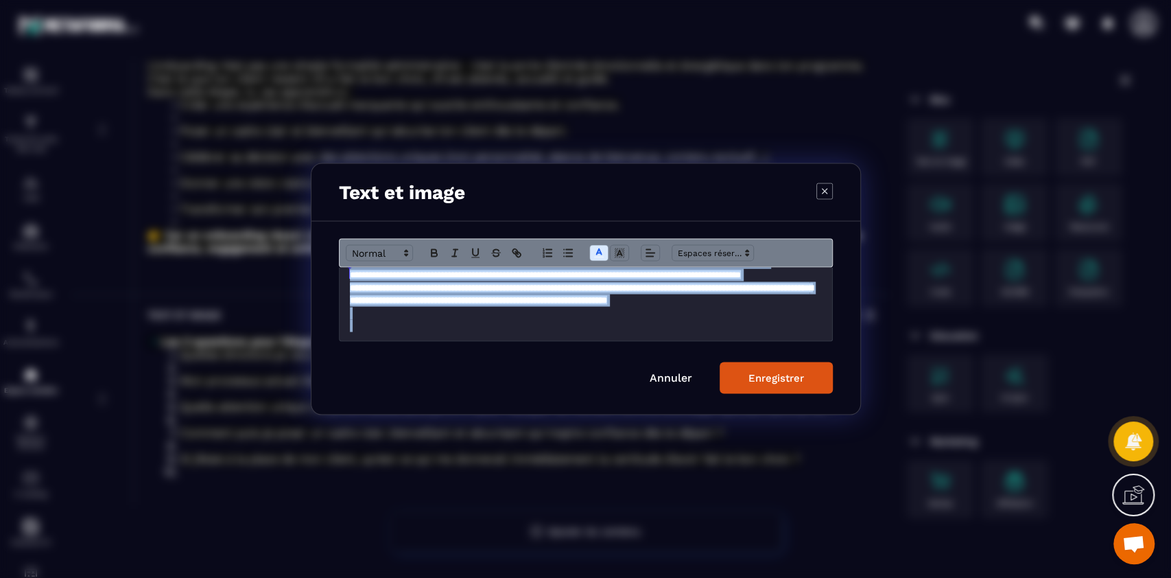
scroll to position [9, 0]
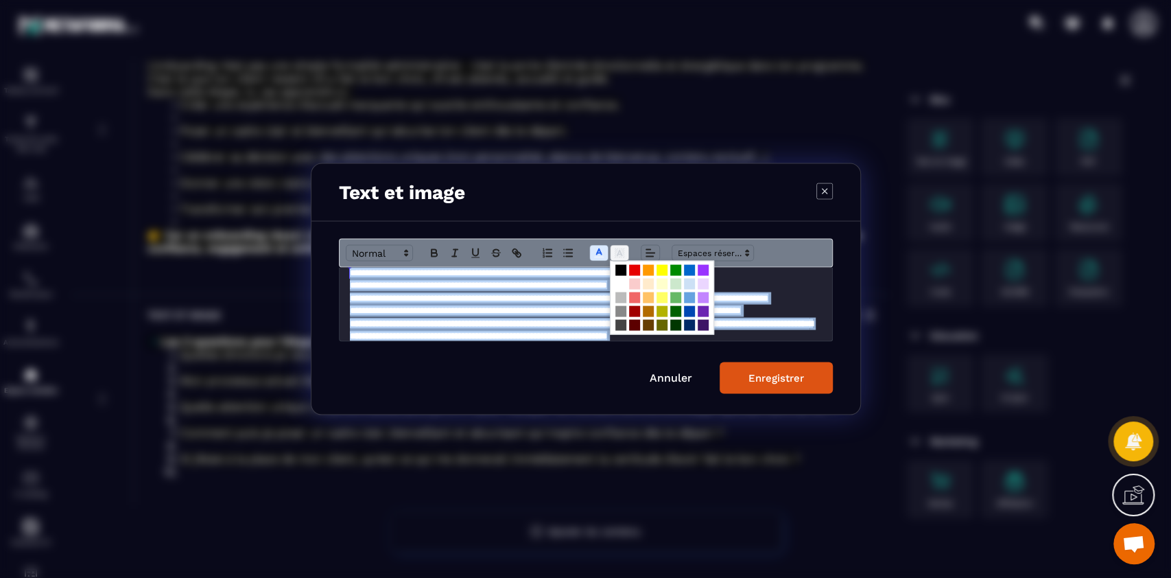
click at [622, 247] on icon "Modal window" at bounding box center [619, 253] width 12 height 12
click at [622, 269] on span "Modal window" at bounding box center [621, 270] width 11 height 11
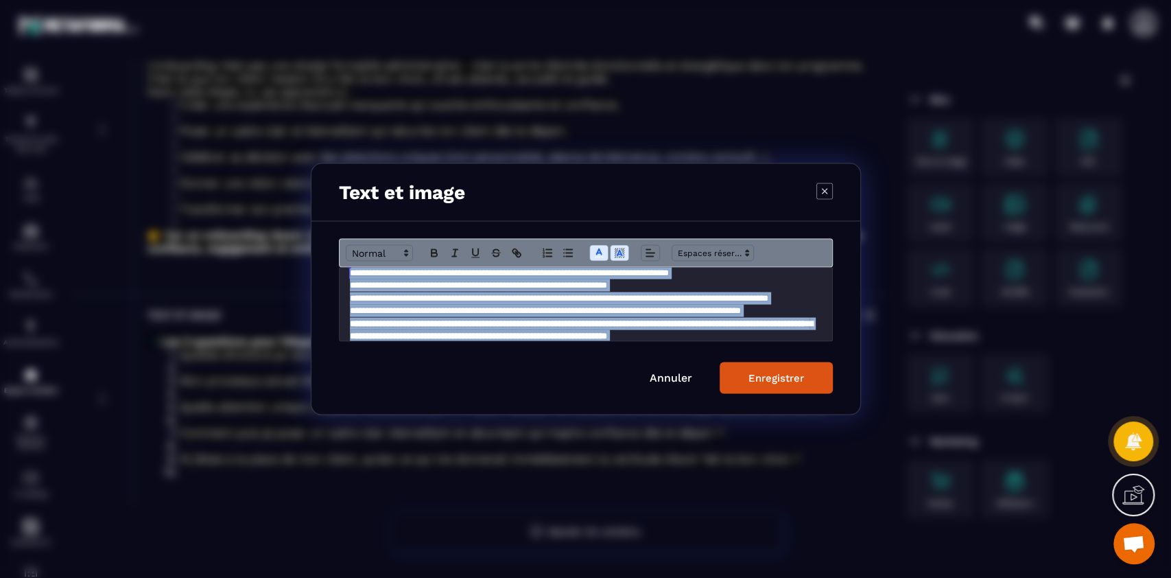
click at [758, 375] on div "Enregistrer" at bounding box center [777, 378] width 56 height 12
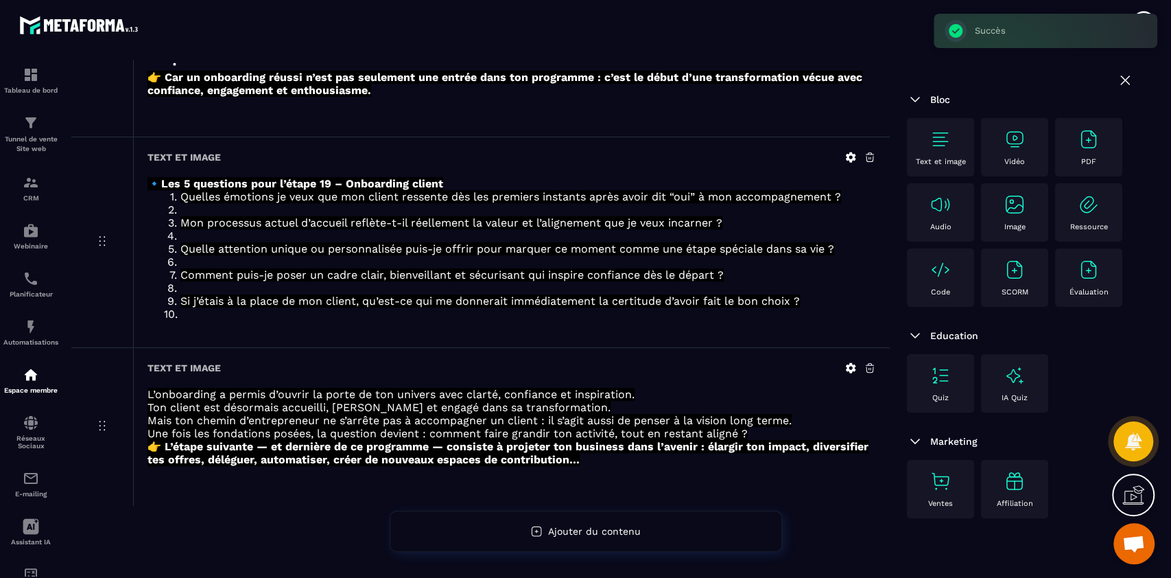
scroll to position [0, 0]
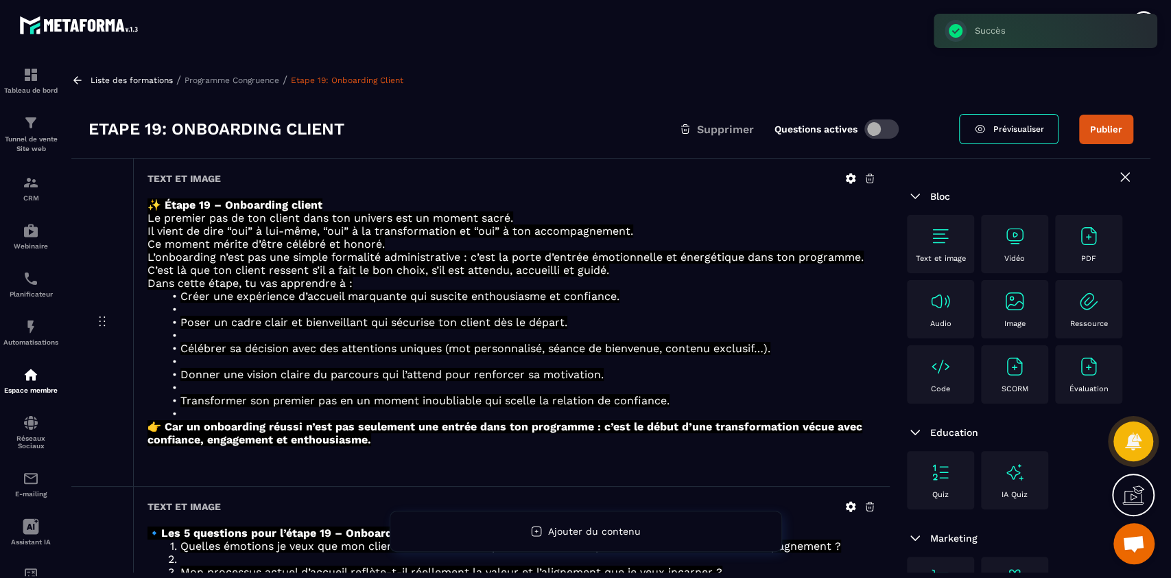
click at [226, 69] on div "Liste des formations / Programme Congruence / Etape 19: Onboarding Client Etape…" at bounding box center [611, 316] width 1093 height 513
click at [226, 85] on div "Liste des formations / Programme Congruence / Etape 19: Onboarding Client" at bounding box center [610, 79] width 1079 height 13
click at [227, 82] on p "Programme Congruence" at bounding box center [232, 80] width 95 height 10
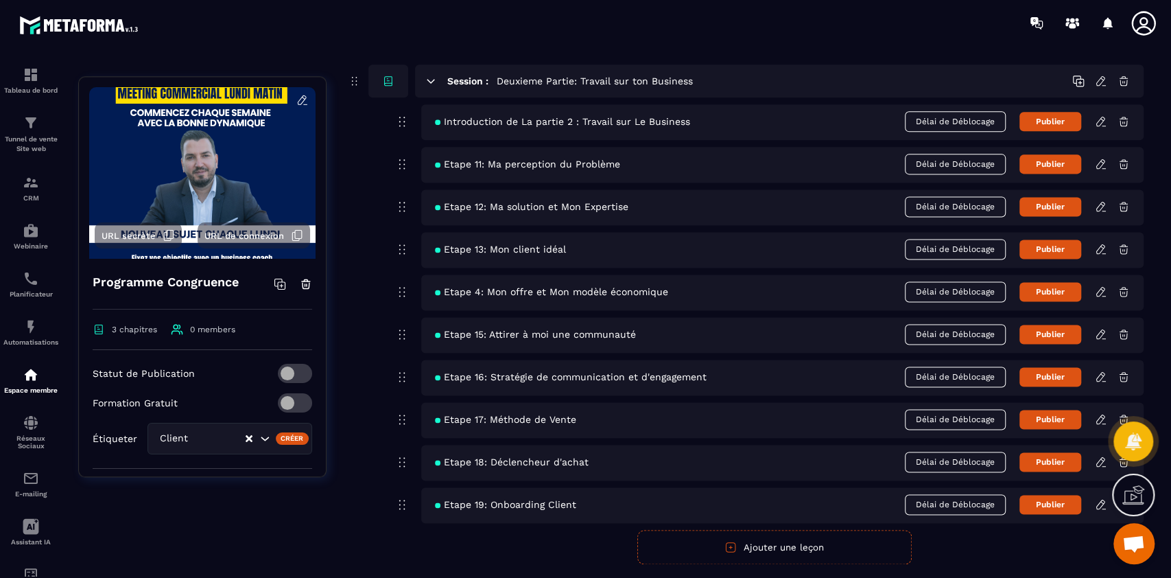
scroll to position [1257, 0]
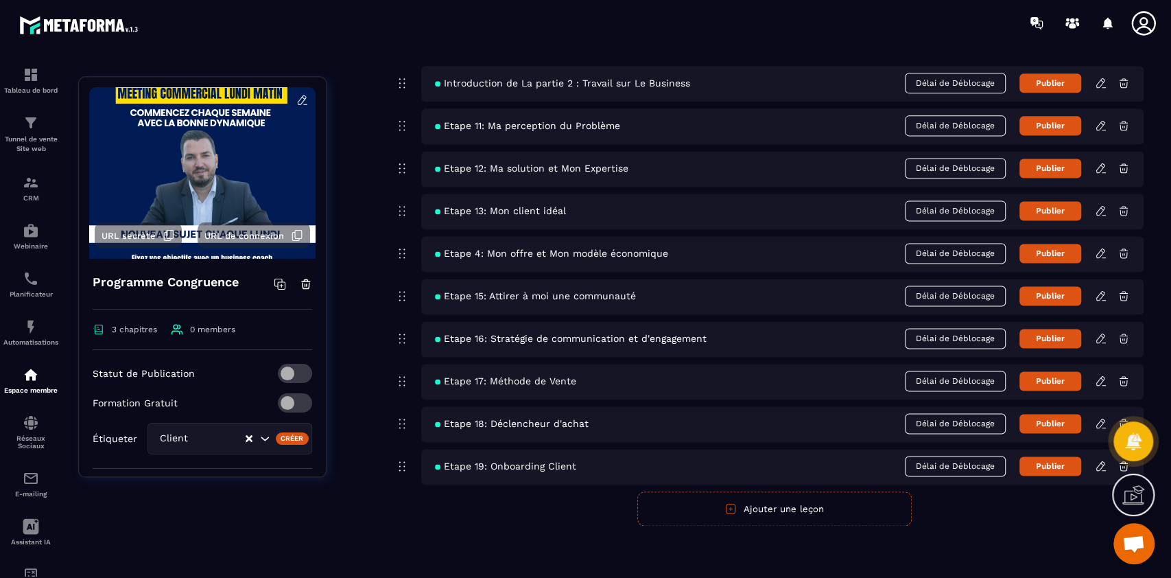
click at [1099, 467] on icon at bounding box center [1101, 466] width 12 height 12
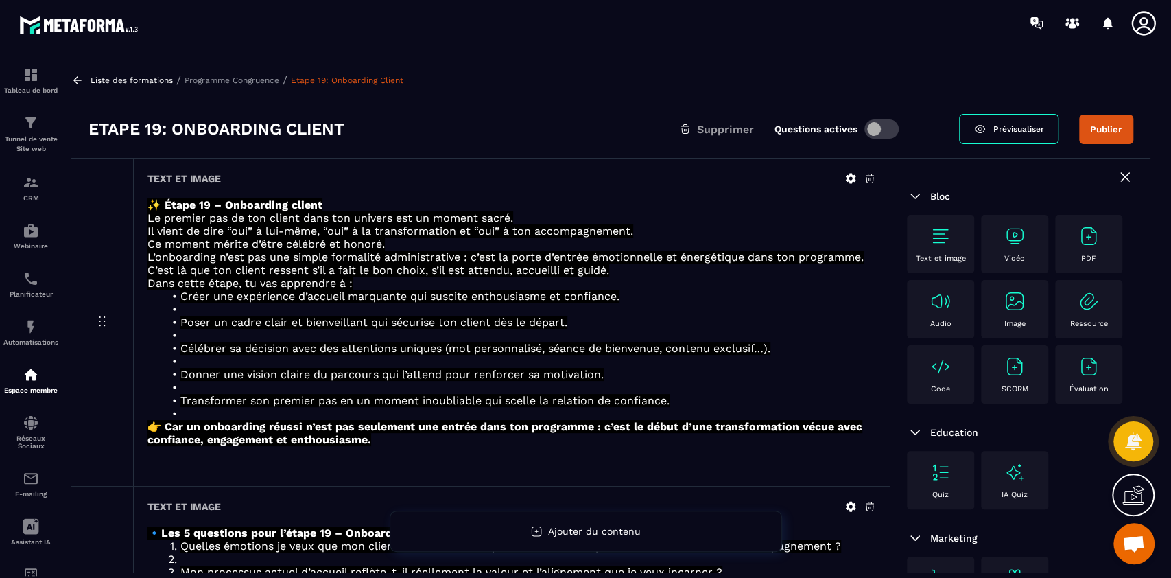
click at [233, 83] on p "Programme Congruence" at bounding box center [232, 80] width 95 height 10
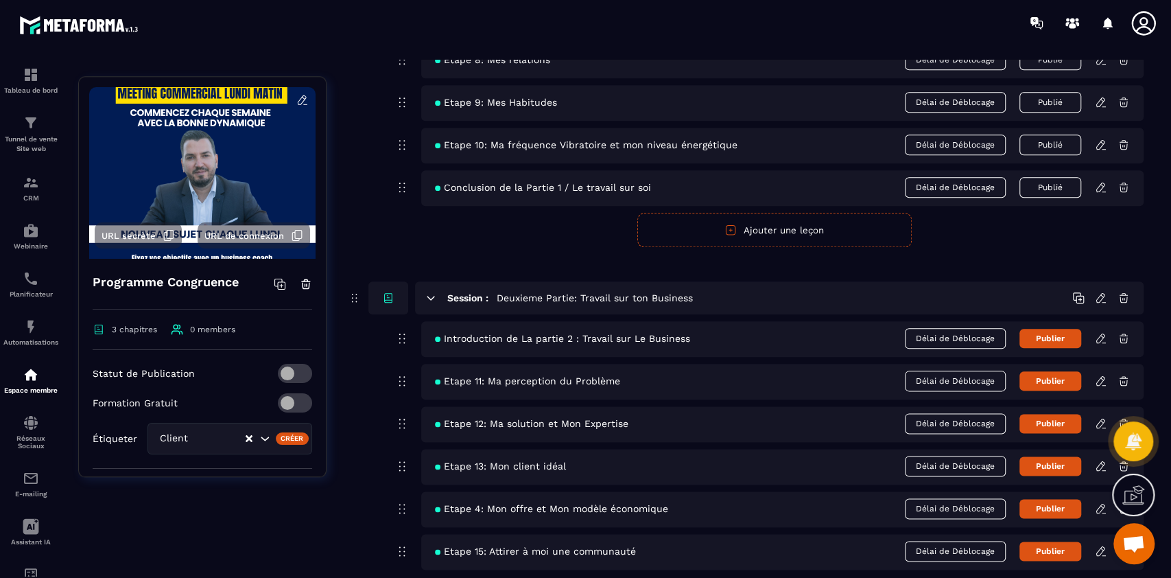
scroll to position [1257, 0]
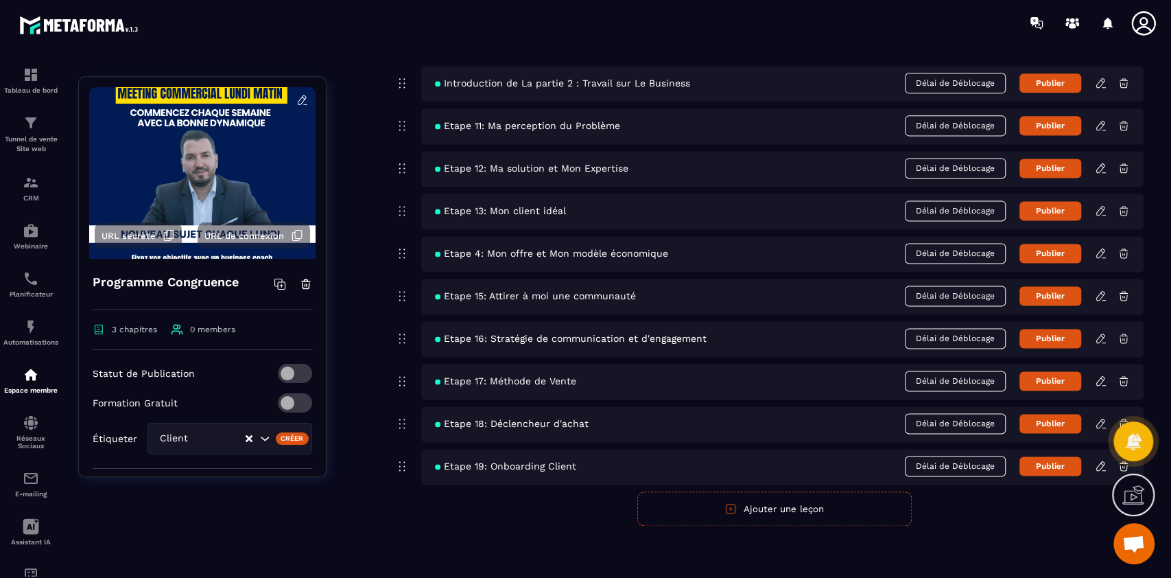
click at [791, 513] on button "Ajouter une leçon" at bounding box center [774, 508] width 274 height 34
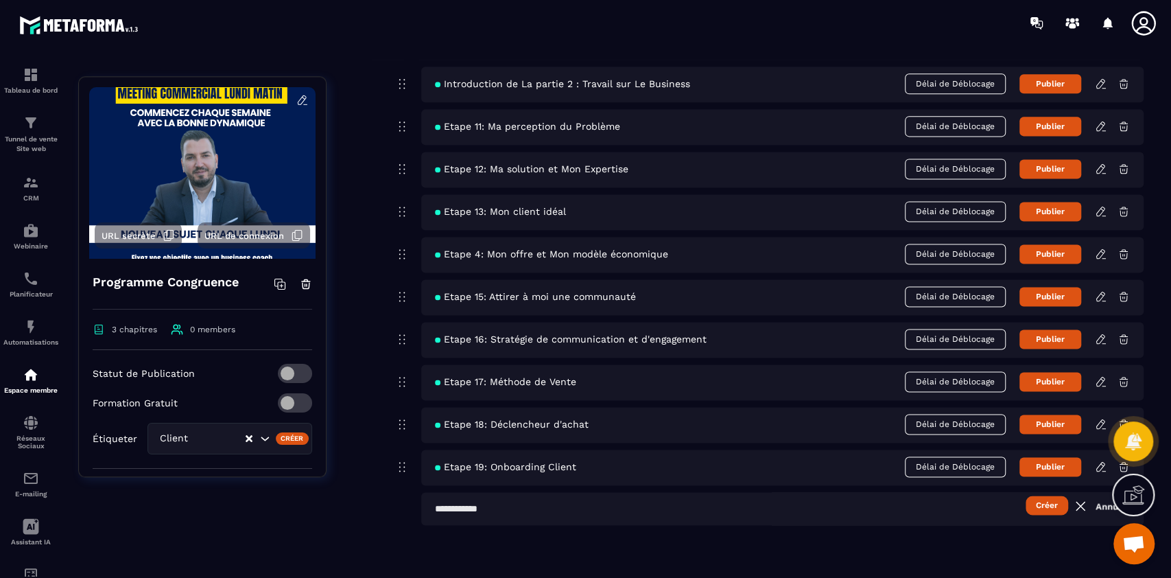
click at [652, 511] on input "text" at bounding box center [782, 508] width 723 height 33
type input "**********"
click at [1026, 495] on button "Créer" at bounding box center [1047, 504] width 43 height 19
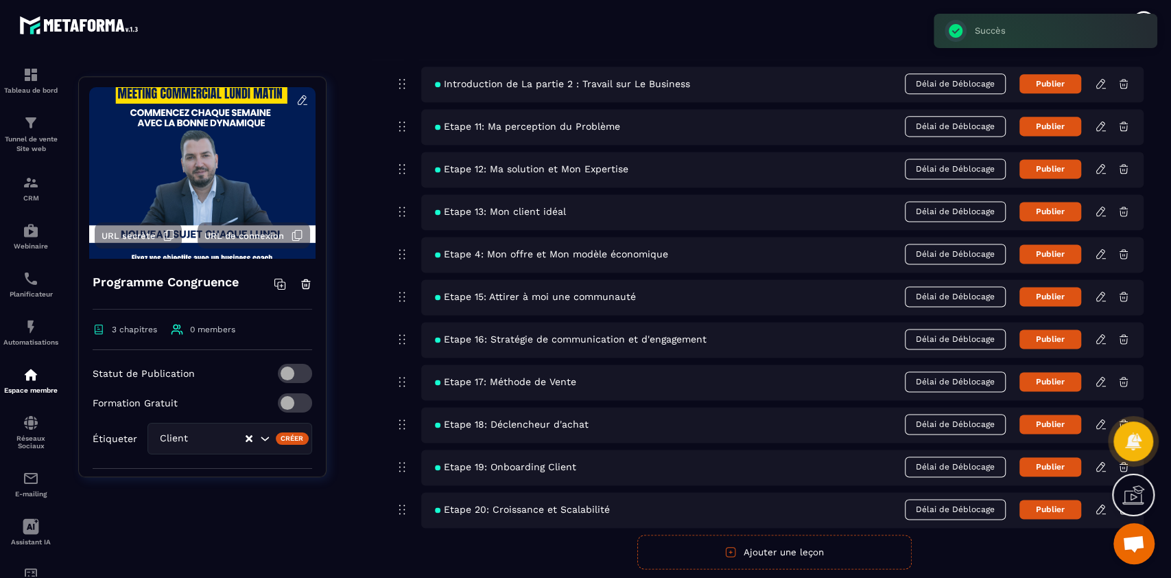
click at [1103, 508] on icon at bounding box center [1101, 509] width 12 height 12
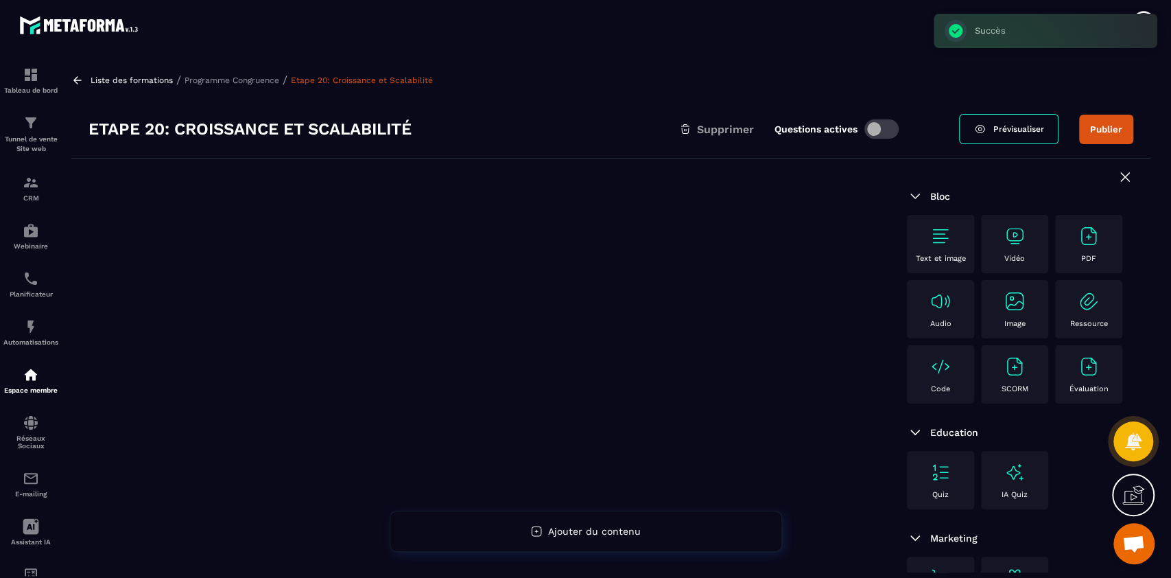
click at [925, 243] on div "Text et image" at bounding box center [941, 244] width 54 height 38
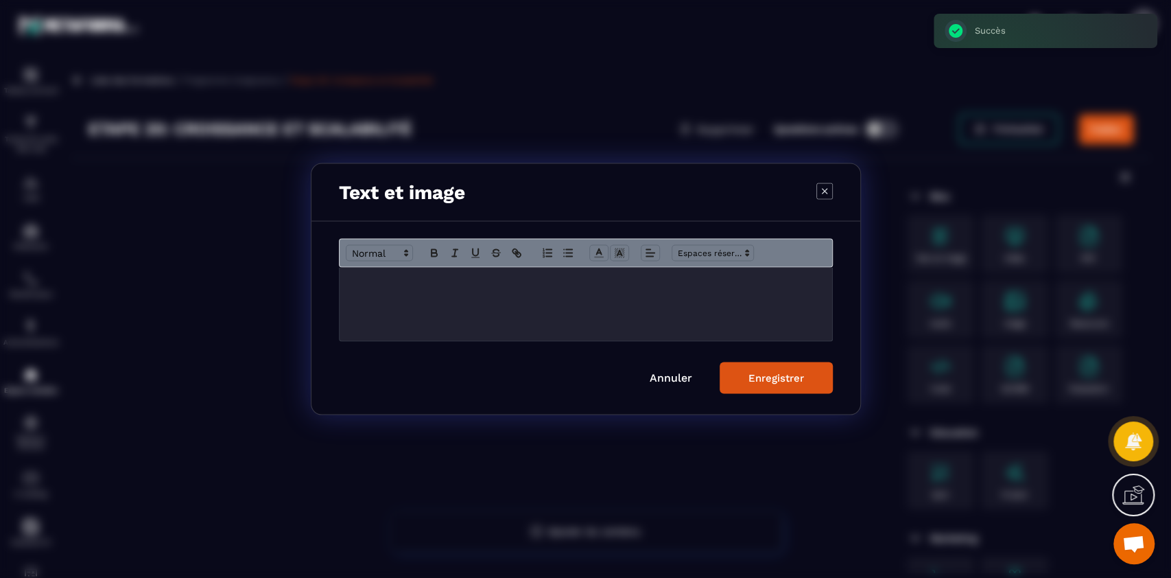
click at [694, 315] on div "Modal window" at bounding box center [586, 304] width 493 height 73
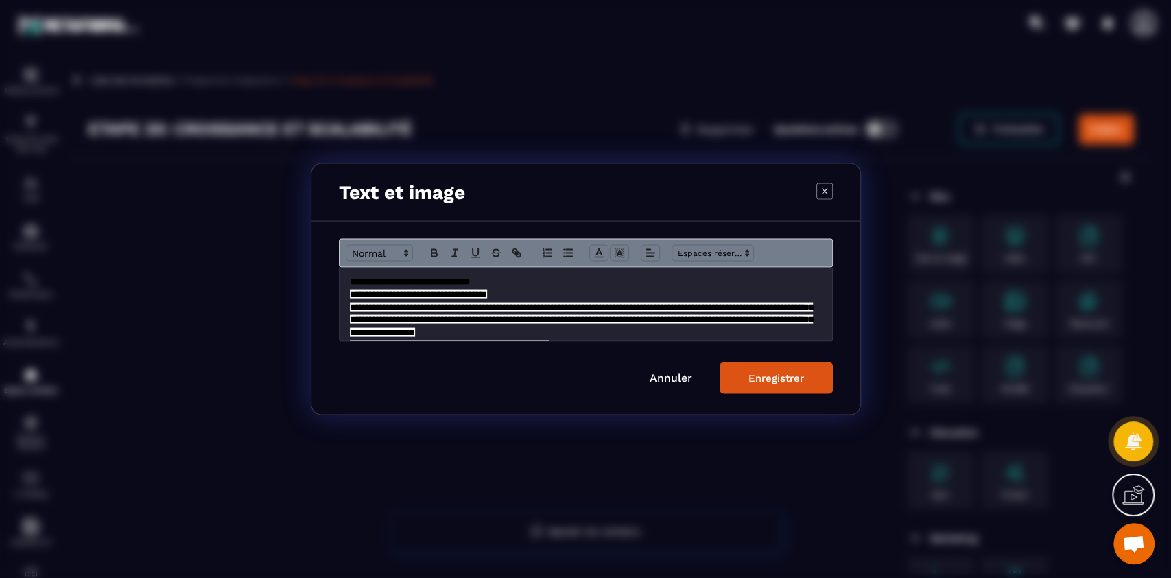
scroll to position [225, 0]
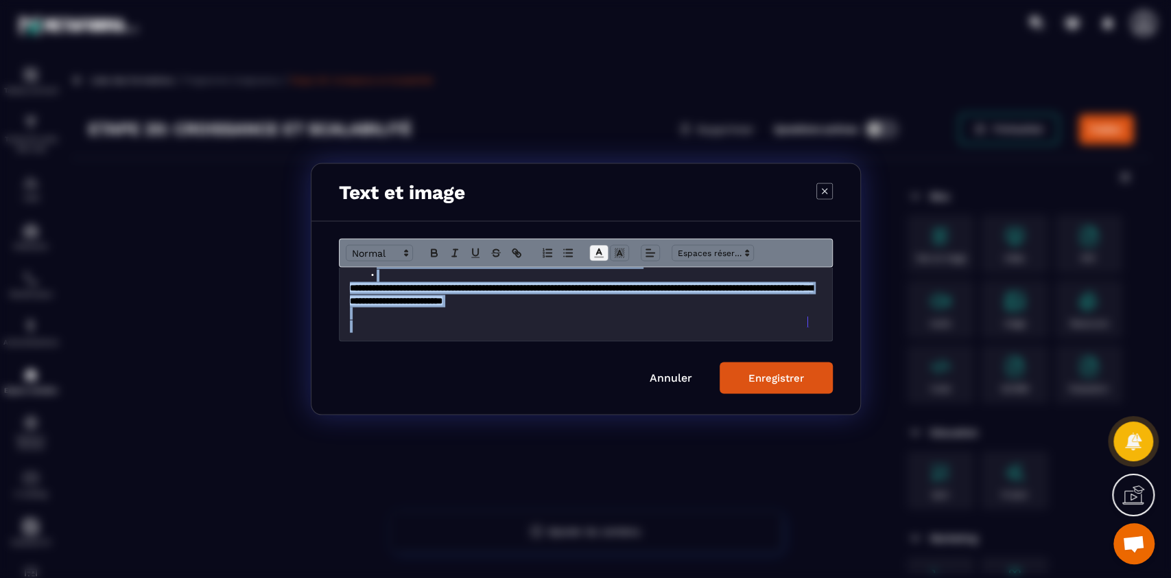
click at [600, 254] on polyline "Modal window" at bounding box center [598, 251] width 5 height 5
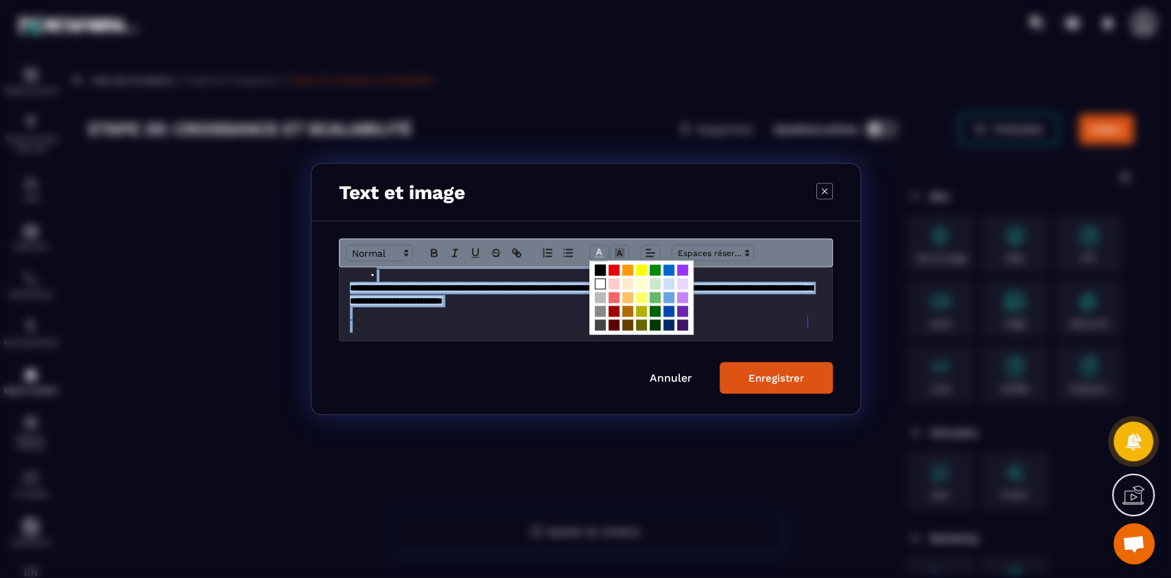
click at [597, 284] on span "Modal window" at bounding box center [600, 284] width 11 height 11
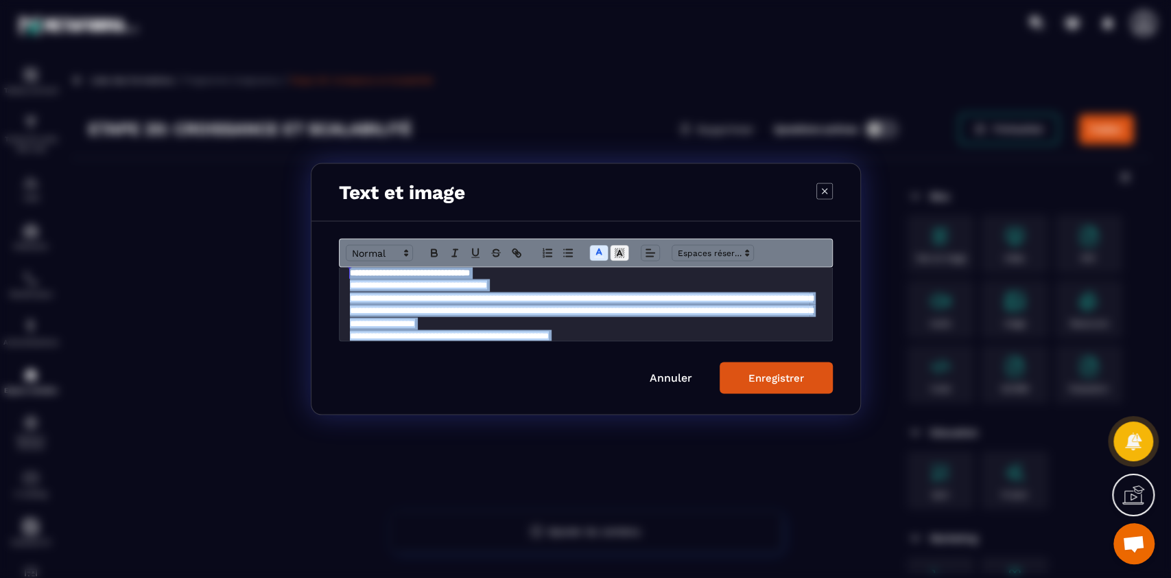
click at [622, 260] on span "Modal window" at bounding box center [619, 253] width 19 height 16
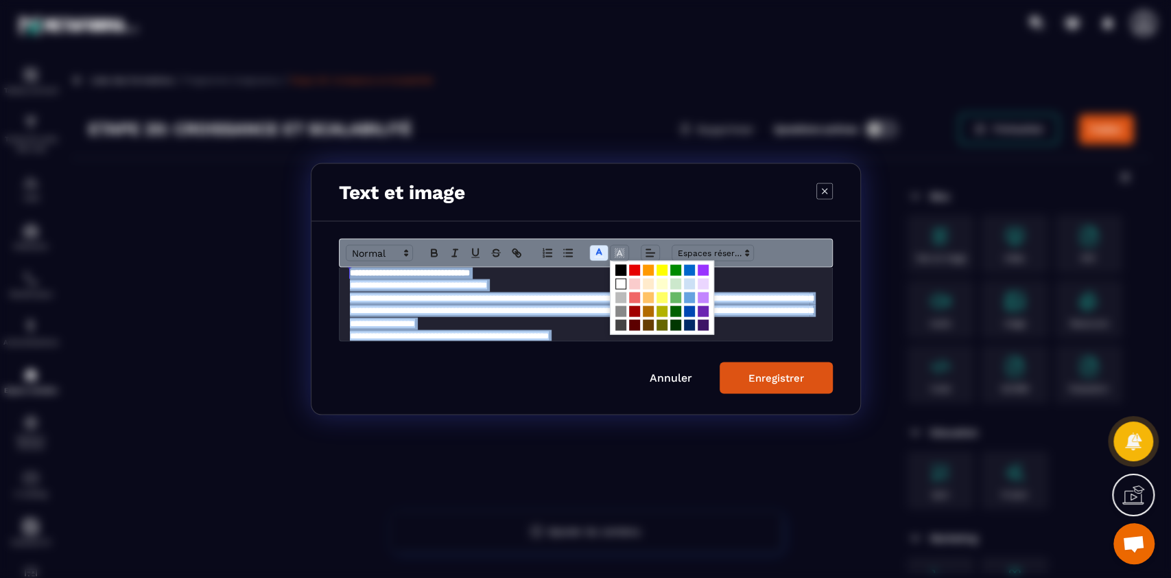
click at [618, 274] on span "Modal window" at bounding box center [621, 270] width 11 height 11
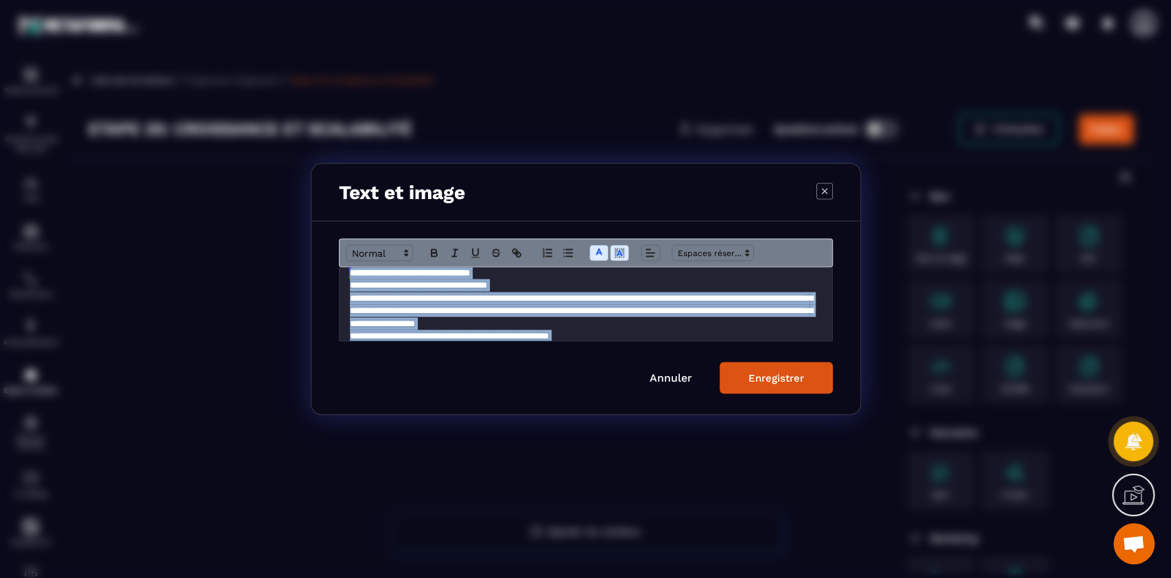
click at [778, 381] on div "Enregistrer" at bounding box center [777, 378] width 56 height 12
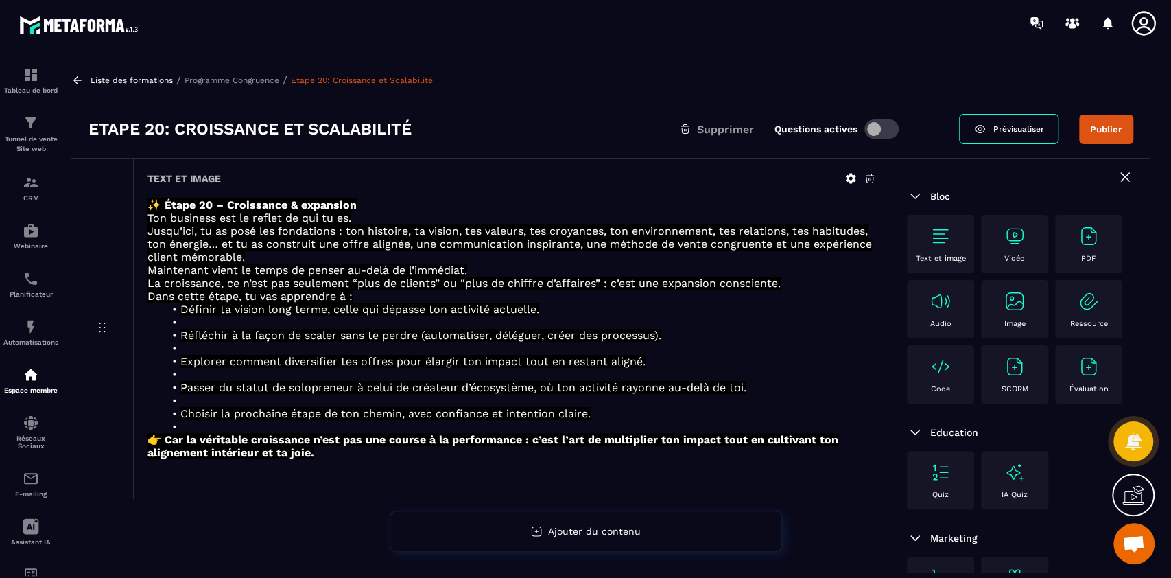
click at [935, 236] on img at bounding box center [941, 236] width 22 height 22
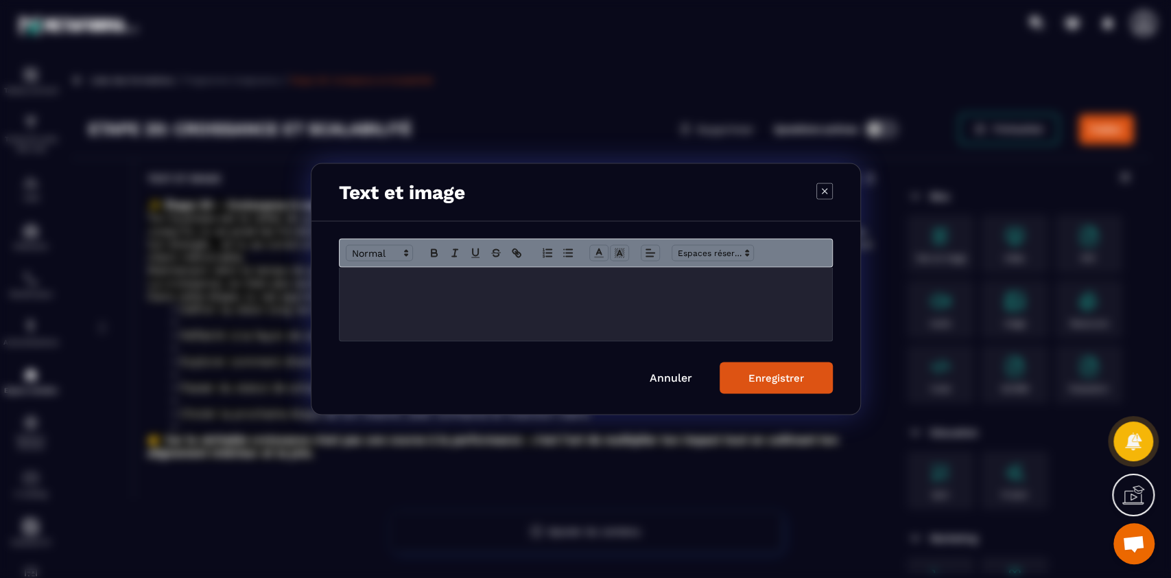
click at [575, 310] on div "Modal window" at bounding box center [586, 304] width 493 height 73
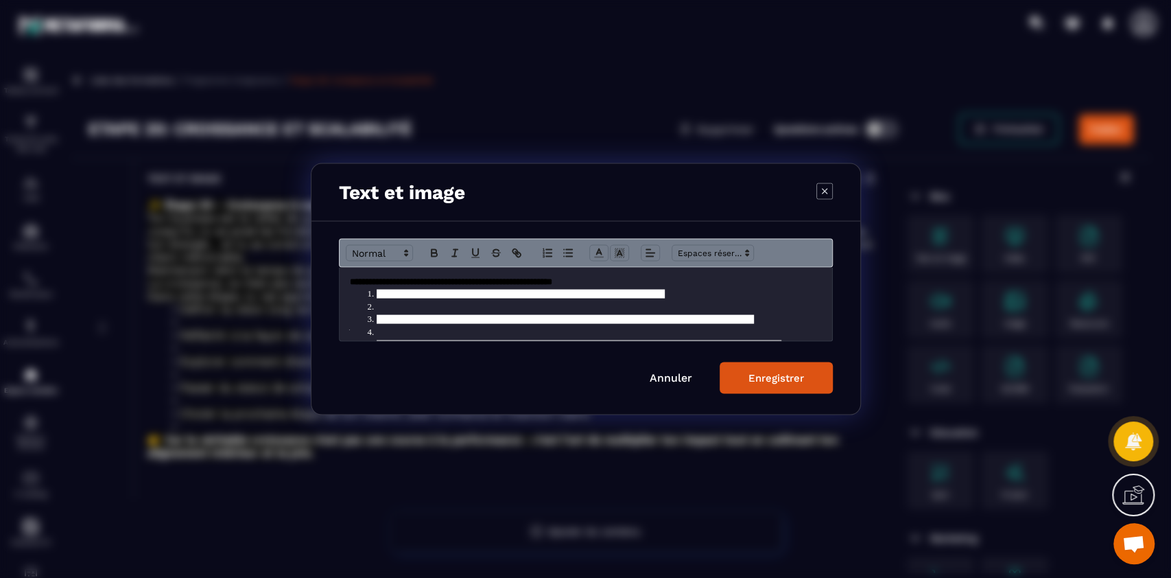
scroll to position [73, 0]
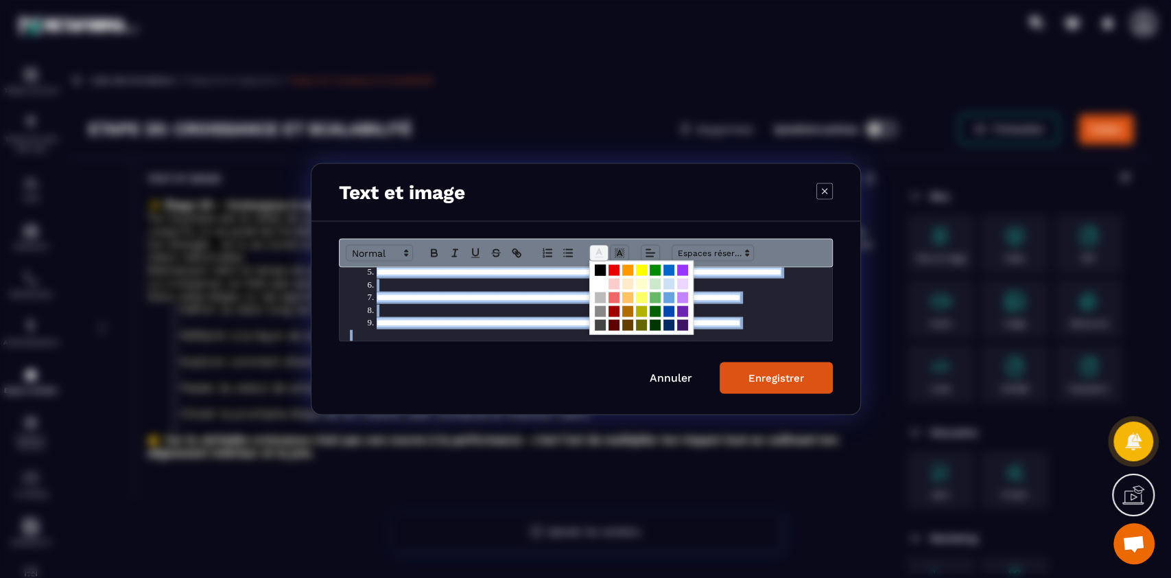
click at [598, 253] on line "Modal window" at bounding box center [598, 253] width 3 height 0
click at [595, 286] on span "Modal window" at bounding box center [600, 284] width 11 height 11
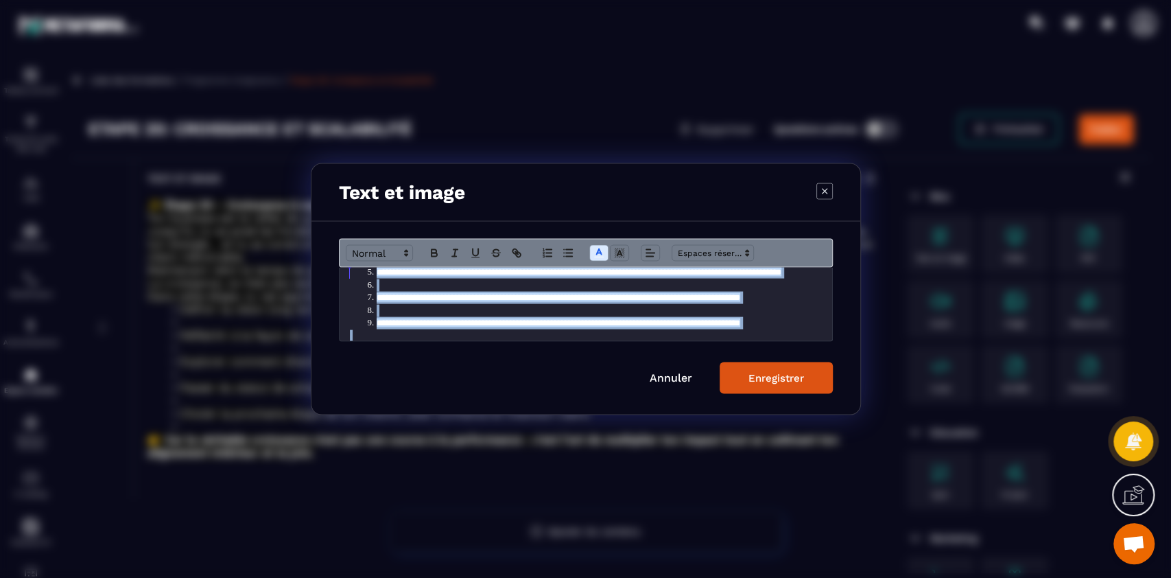
scroll to position [9, 0]
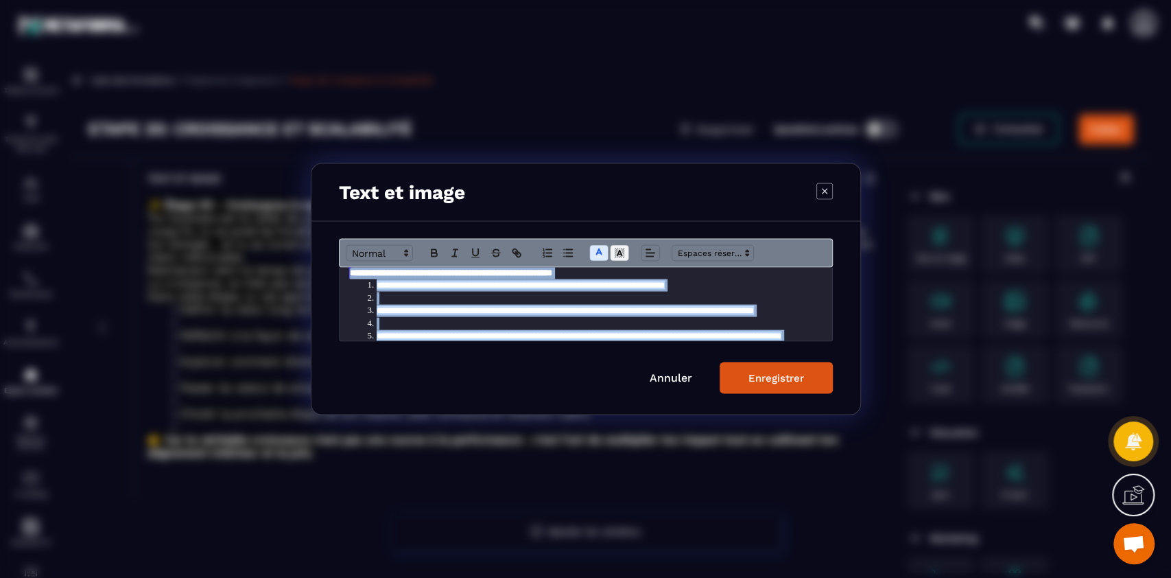
click at [619, 255] on icon "Modal window" at bounding box center [619, 253] width 12 height 12
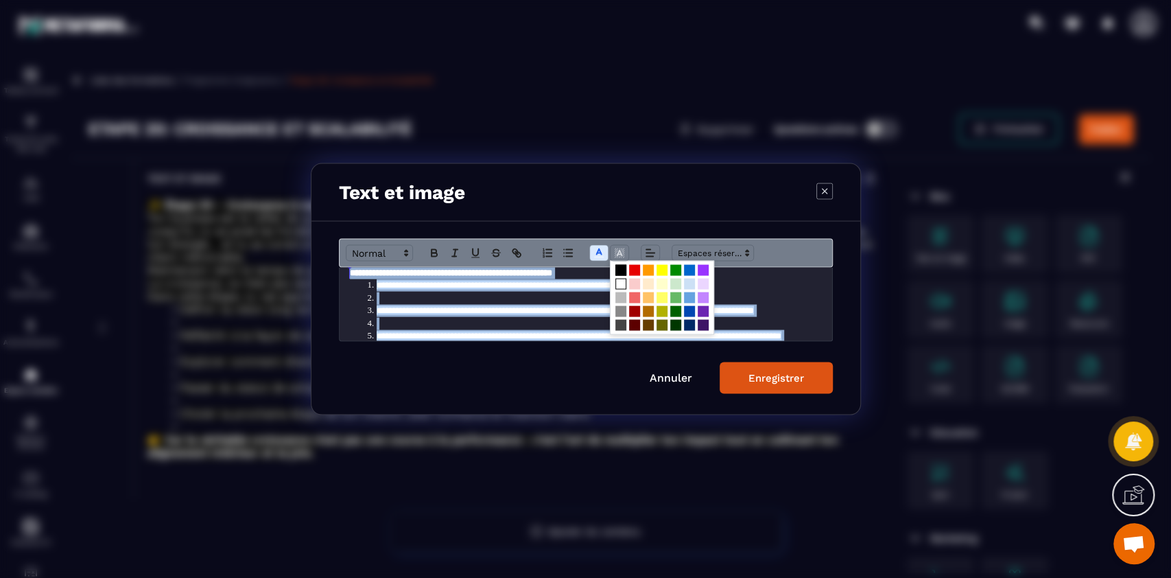
click at [616, 268] on span "Modal window" at bounding box center [621, 270] width 11 height 11
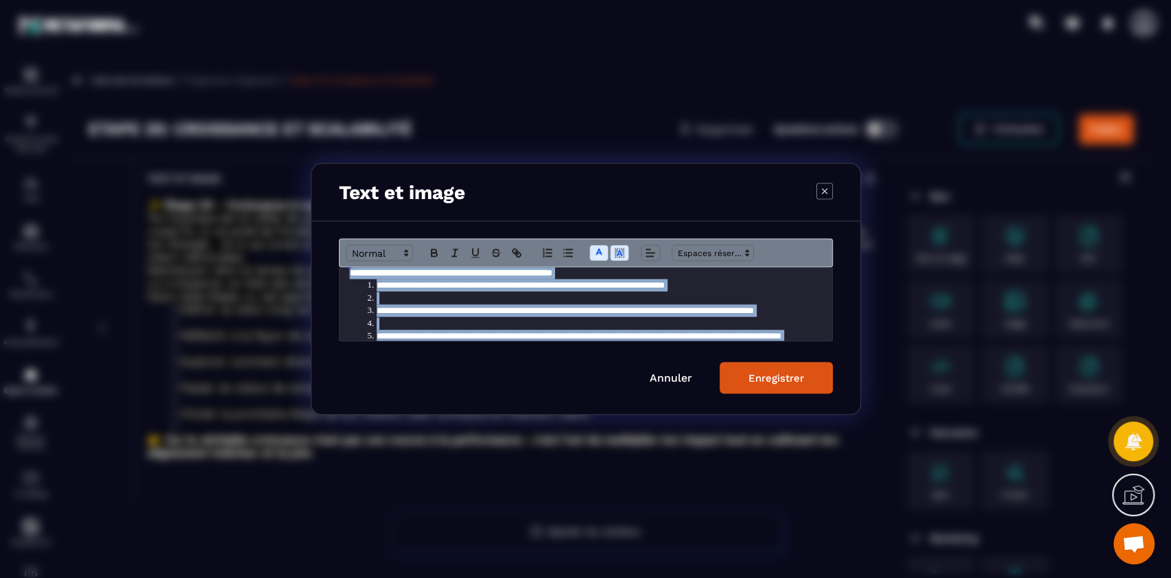
click at [801, 392] on button "Enregistrer" at bounding box center [776, 378] width 113 height 32
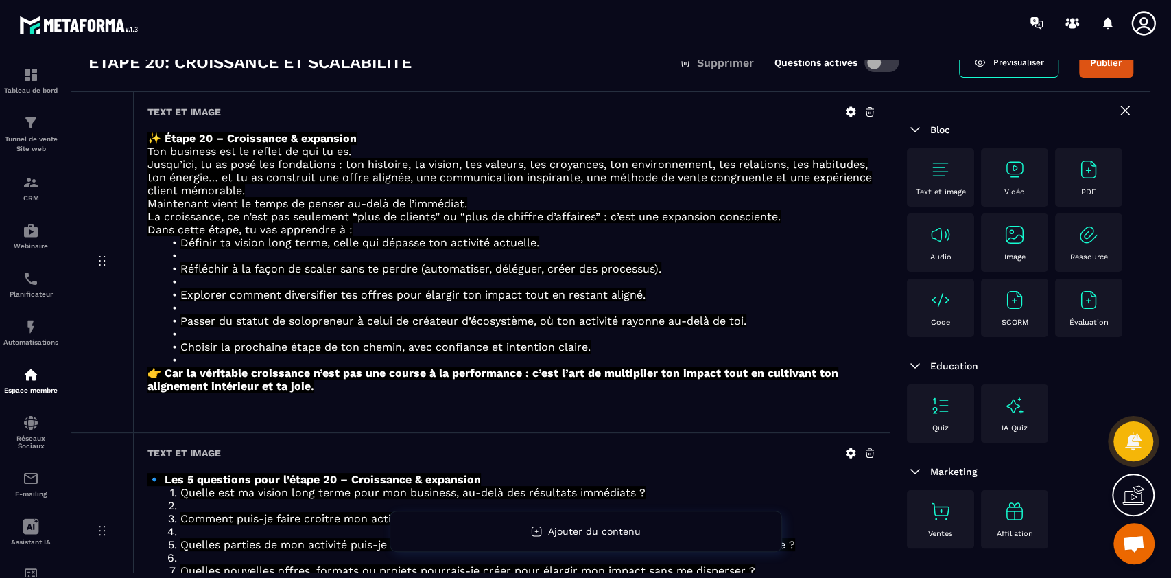
scroll to position [0, 0]
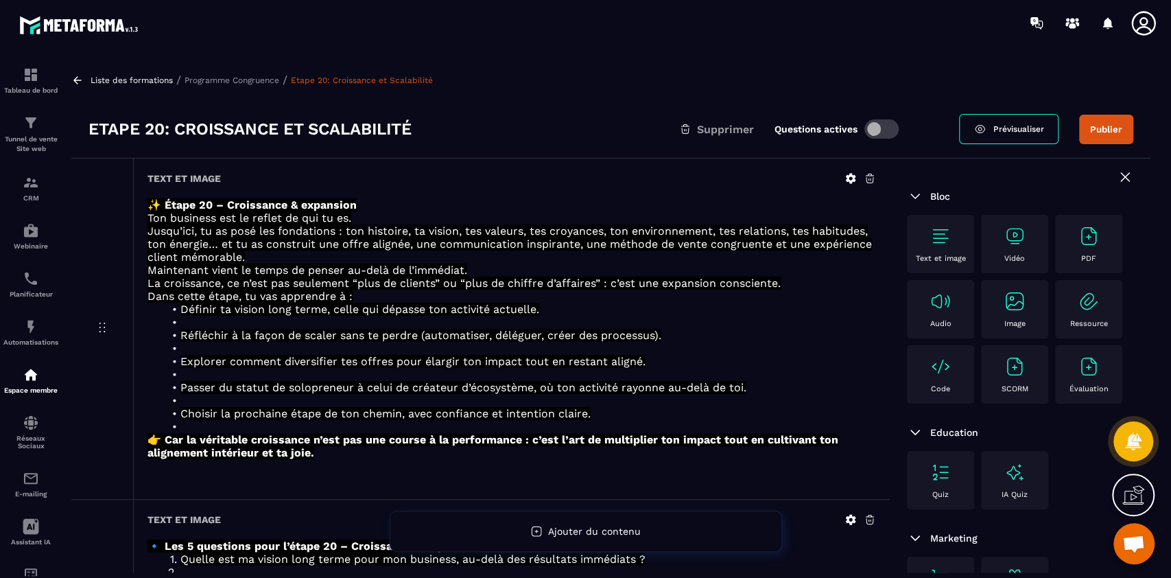
click at [236, 78] on p "Programme Congruence" at bounding box center [232, 80] width 95 height 10
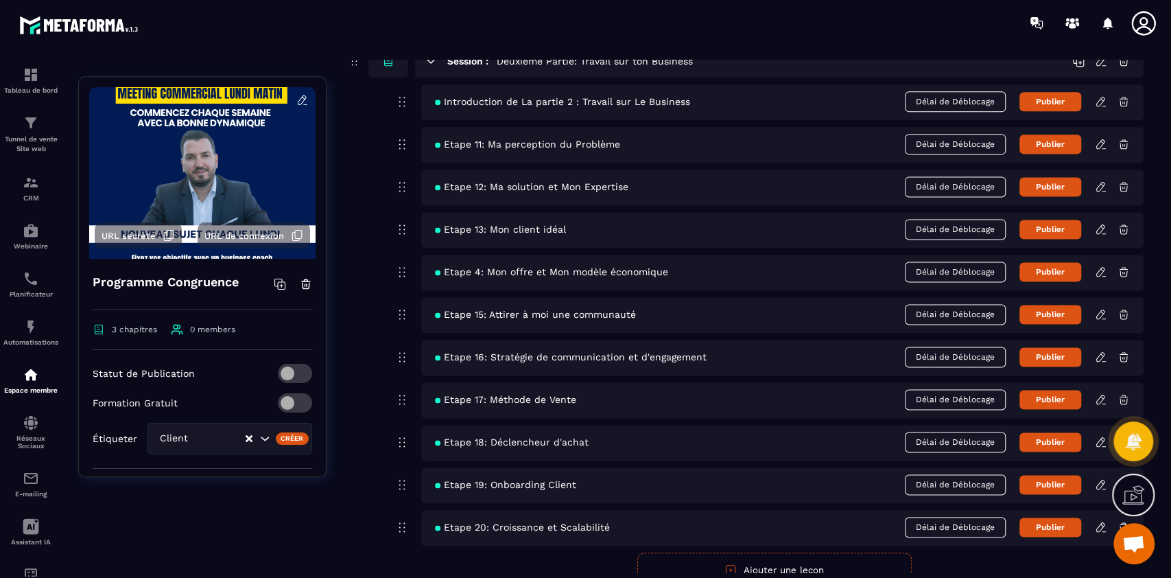
scroll to position [1300, 0]
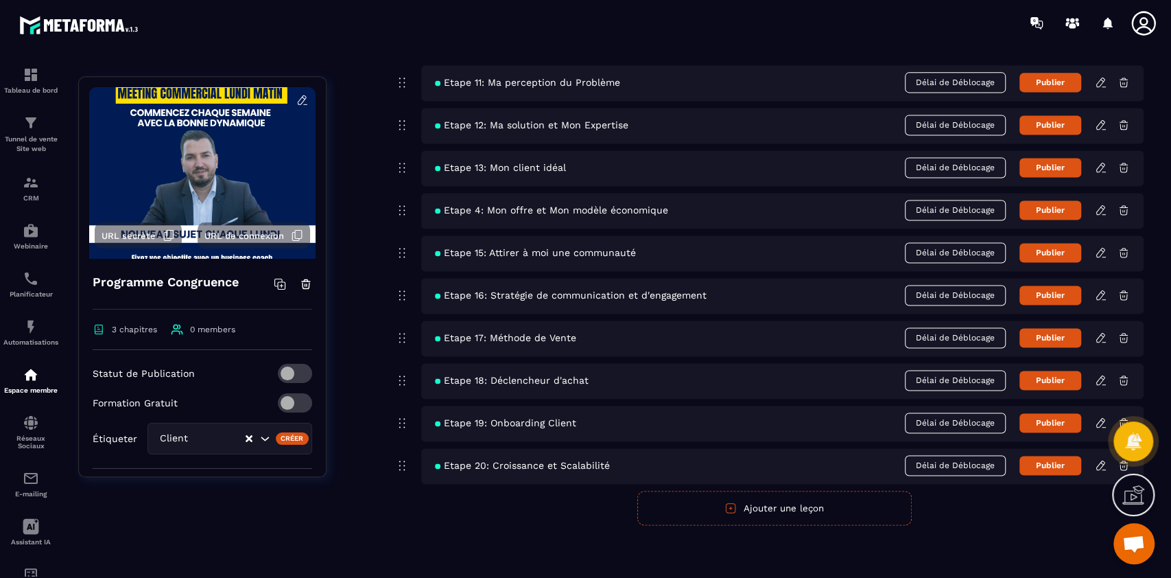
click at [758, 508] on button "Ajouter une leçon" at bounding box center [774, 508] width 274 height 34
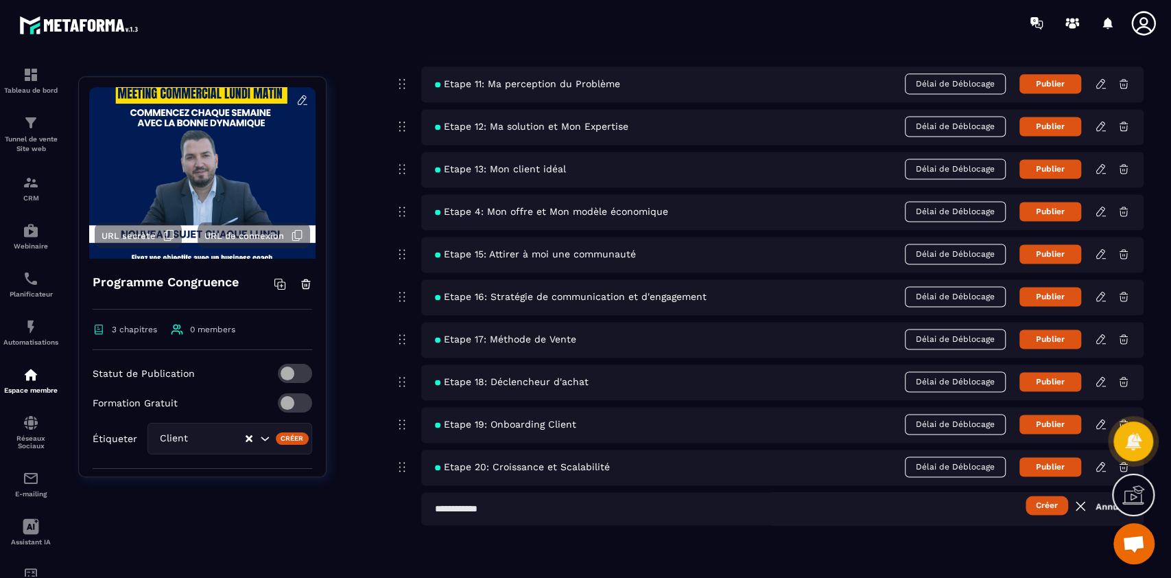
click at [603, 506] on input "text" at bounding box center [782, 508] width 723 height 33
type input "**********"
click at [1026, 495] on button "Créer" at bounding box center [1047, 504] width 43 height 19
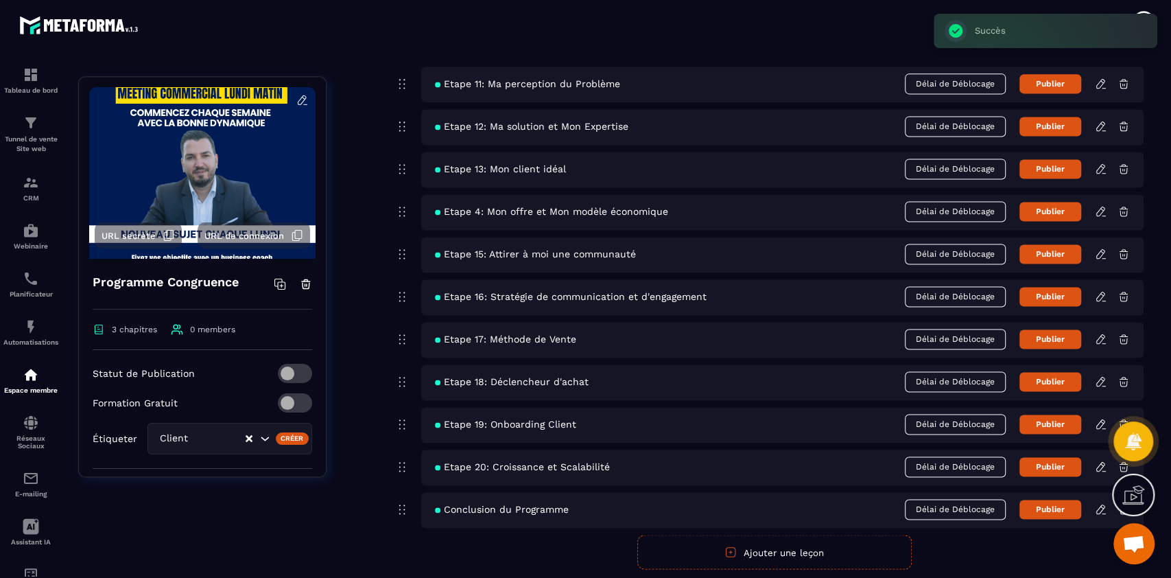
click at [1099, 508] on icon at bounding box center [1101, 509] width 12 height 12
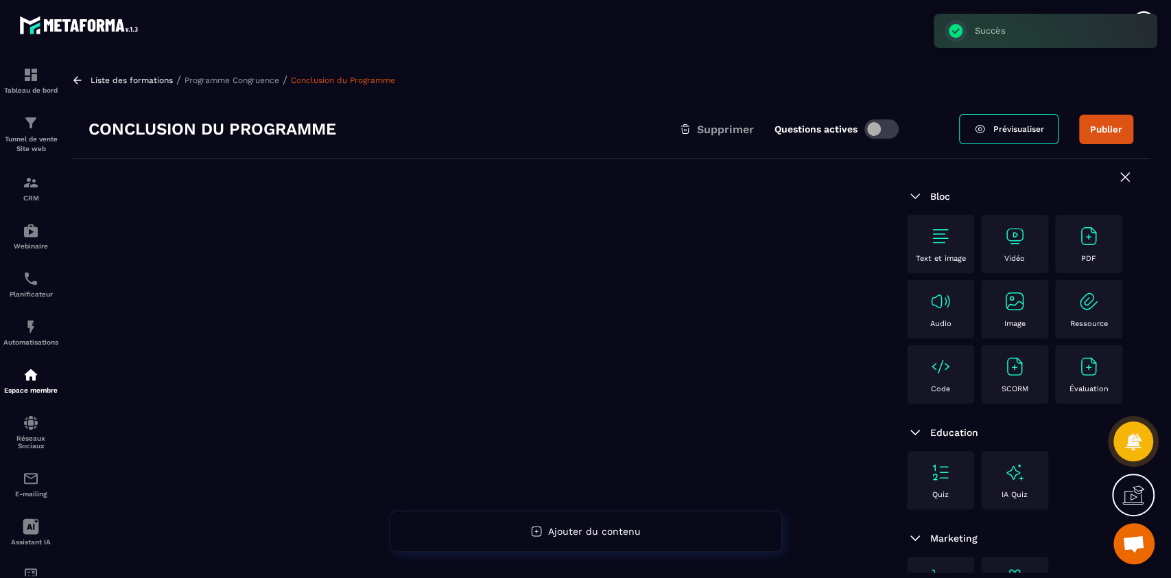
click at [939, 240] on img at bounding box center [941, 236] width 22 height 22
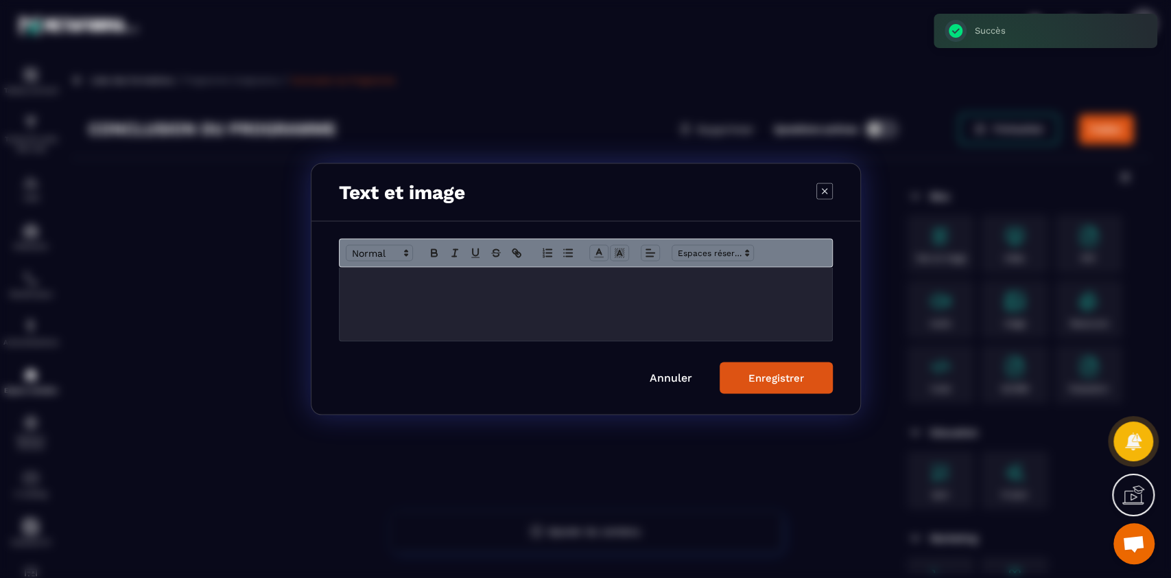
click at [620, 297] on div "Modal window" at bounding box center [586, 304] width 493 height 73
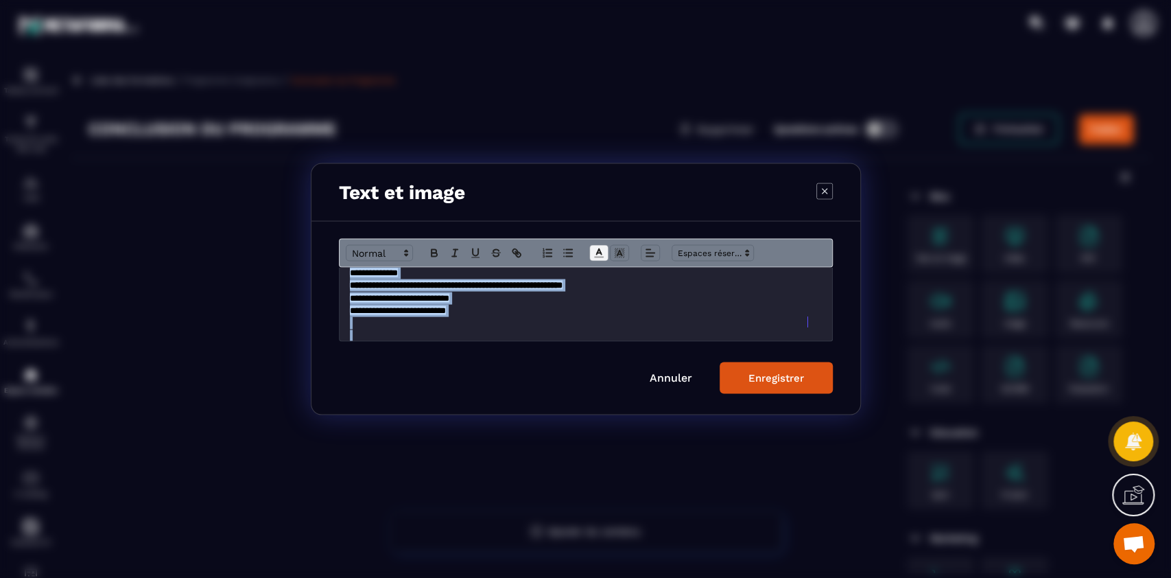
click at [598, 255] on icon "Modal window" at bounding box center [599, 253] width 12 height 12
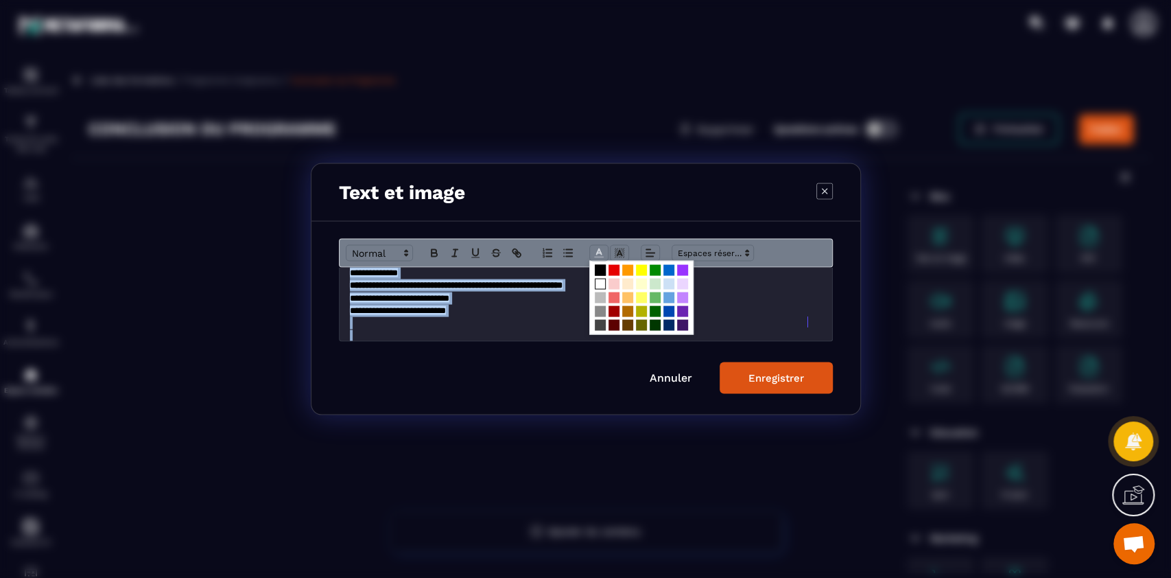
click at [599, 280] on span "Modal window" at bounding box center [600, 284] width 11 height 11
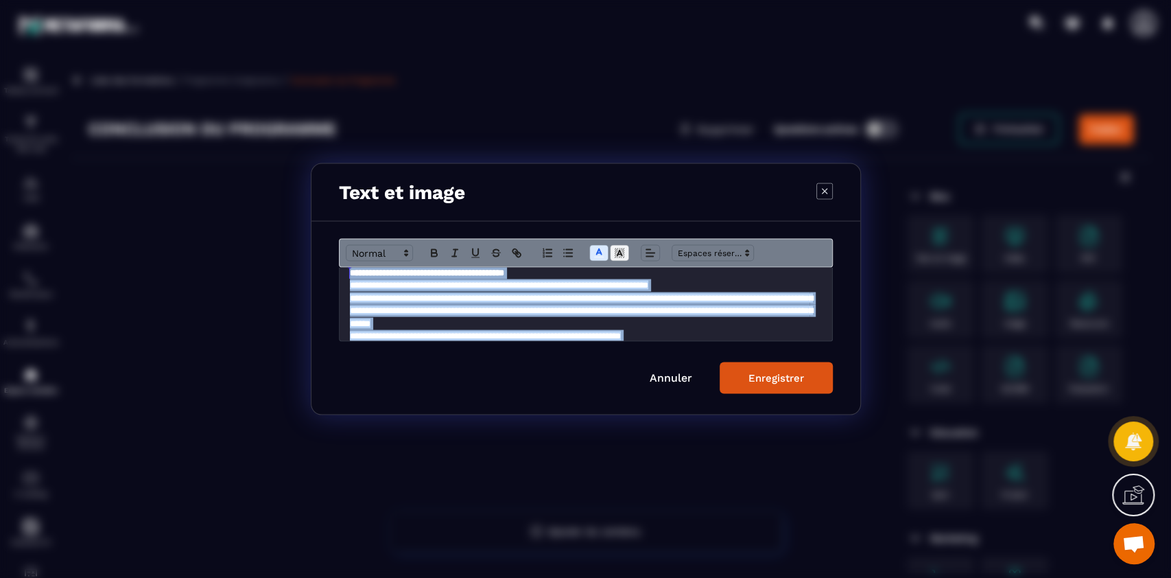
click at [617, 251] on polygon "Modal window" at bounding box center [617, 251] width 1 height 1
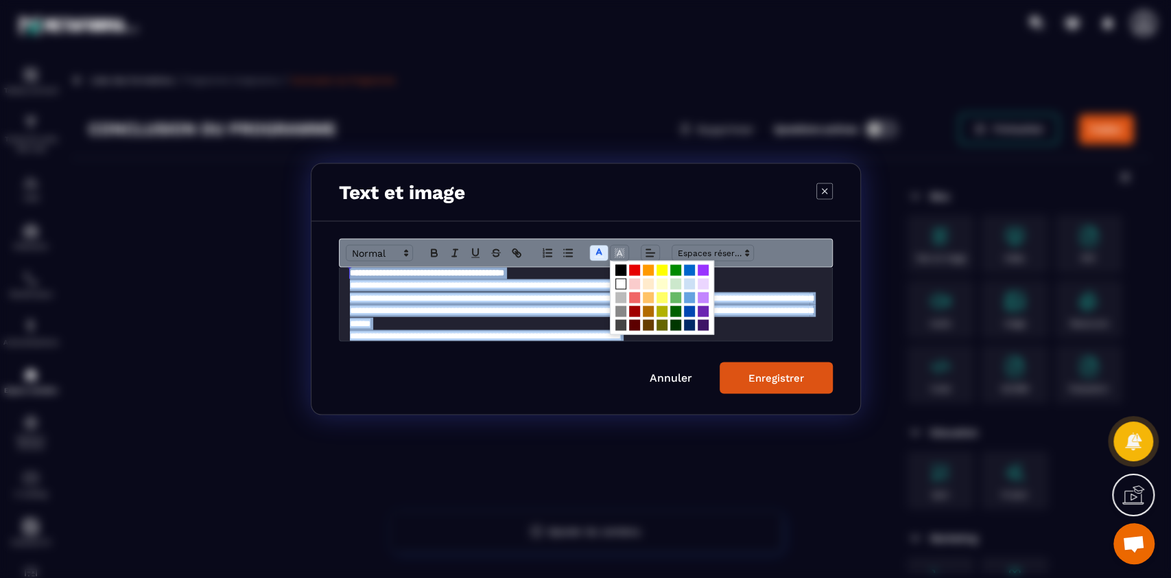
click at [618, 269] on span "Modal window" at bounding box center [621, 270] width 11 height 11
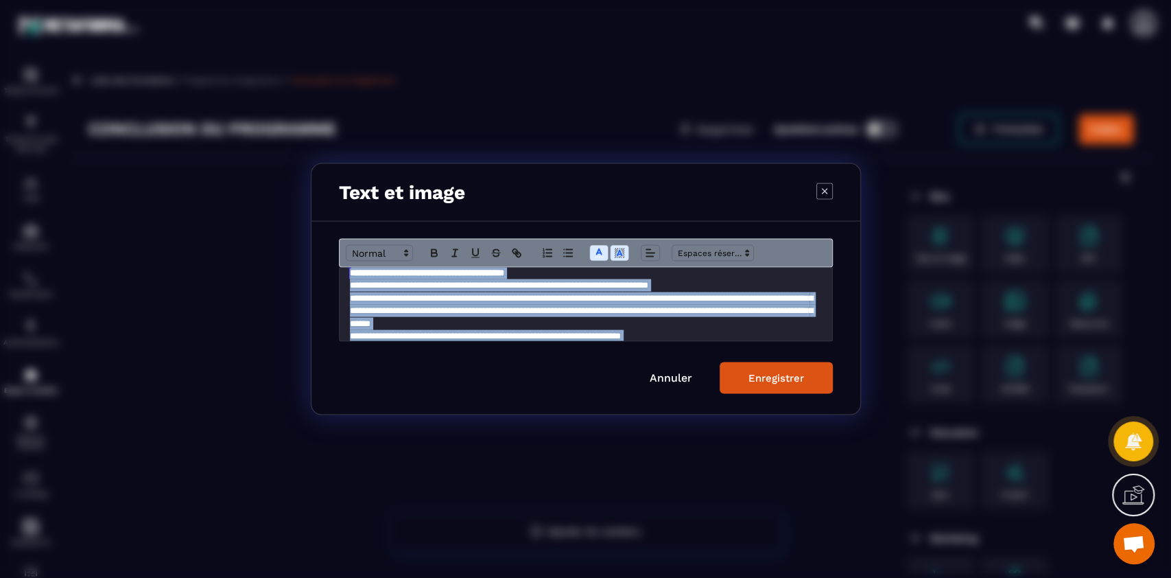
click at [780, 384] on button "Enregistrer" at bounding box center [776, 378] width 113 height 32
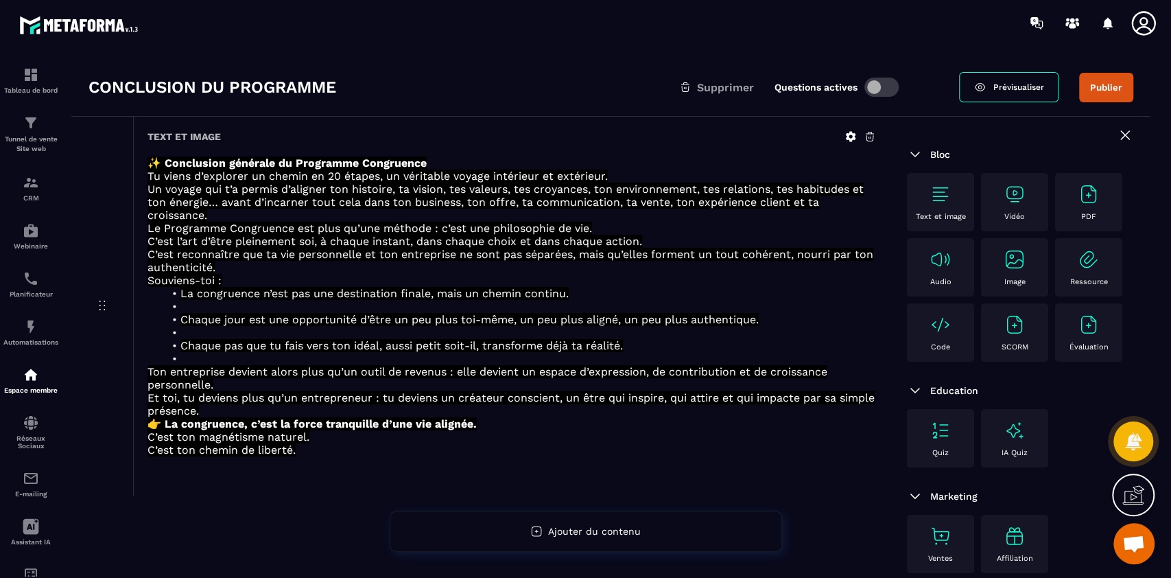
scroll to position [0, 0]
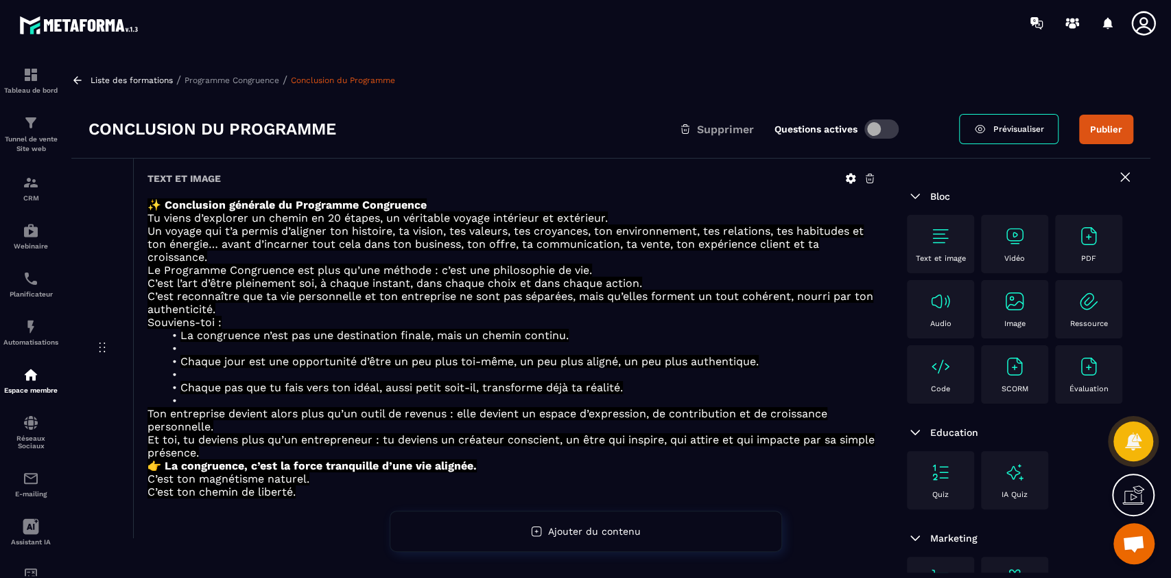
click at [266, 75] on p "Programme Congruence" at bounding box center [232, 80] width 95 height 10
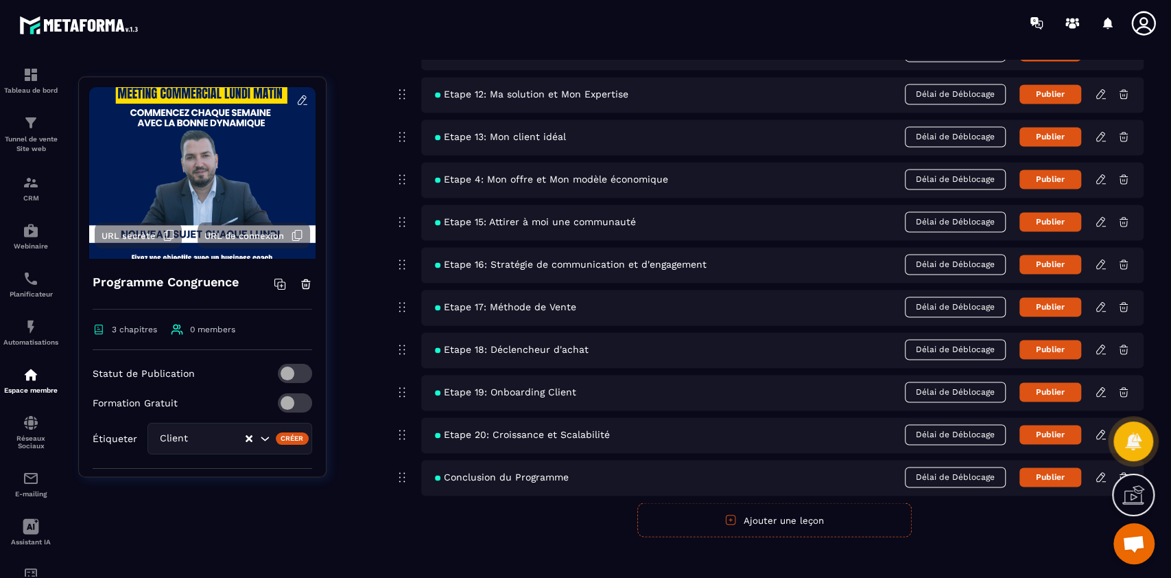
scroll to position [1343, 0]
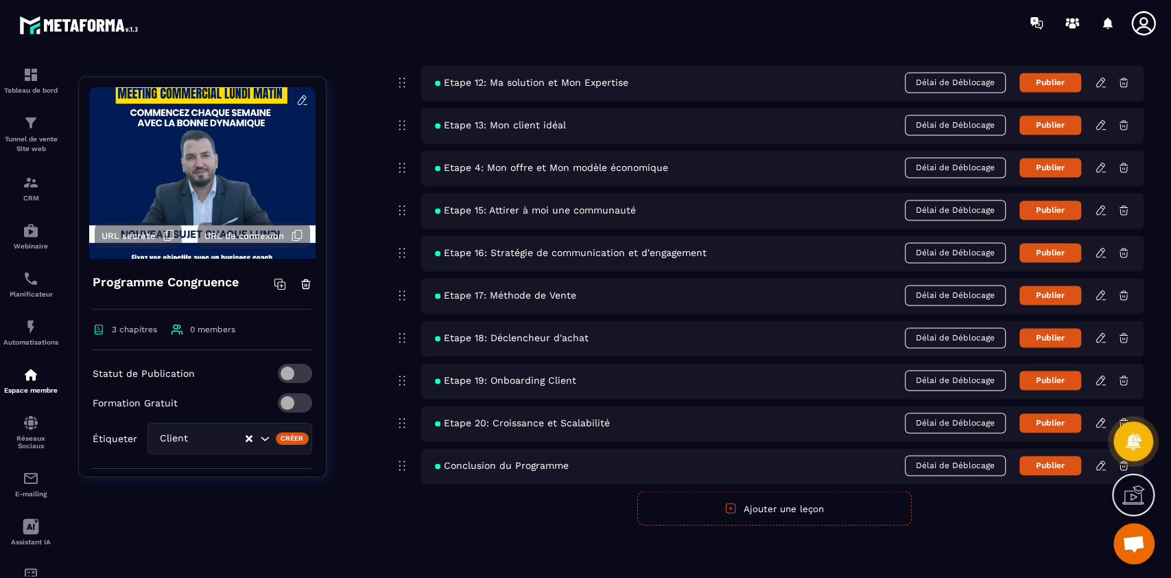
click at [784, 503] on button "Ajouter une leçon" at bounding box center [774, 508] width 274 height 34
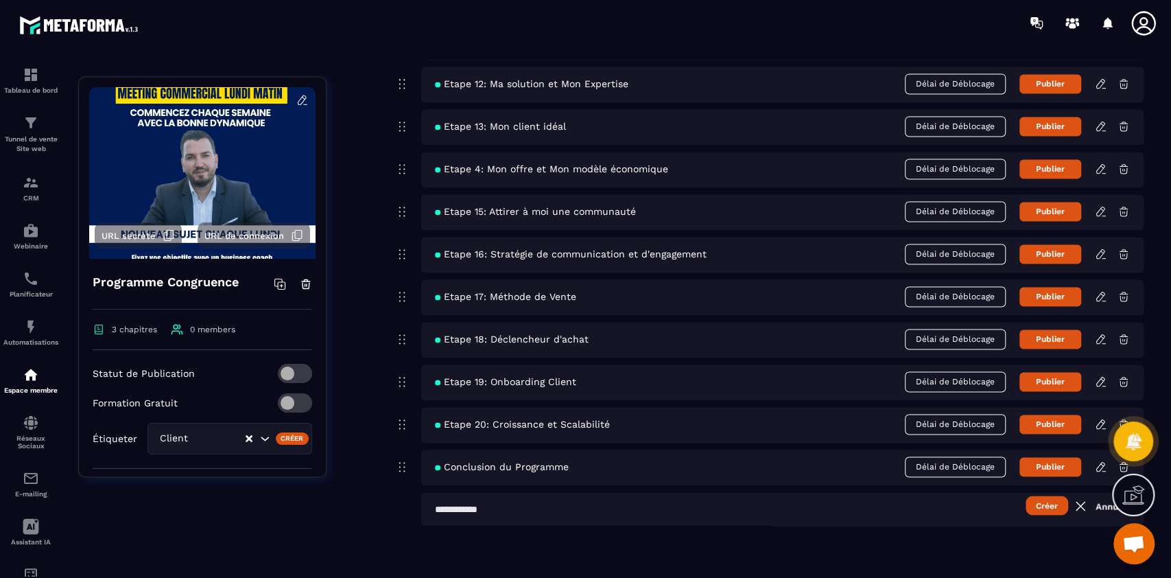
click at [650, 515] on input "text" at bounding box center [782, 508] width 723 height 33
type input "**********"
click at [1026, 495] on button "Créer" at bounding box center [1047, 504] width 43 height 19
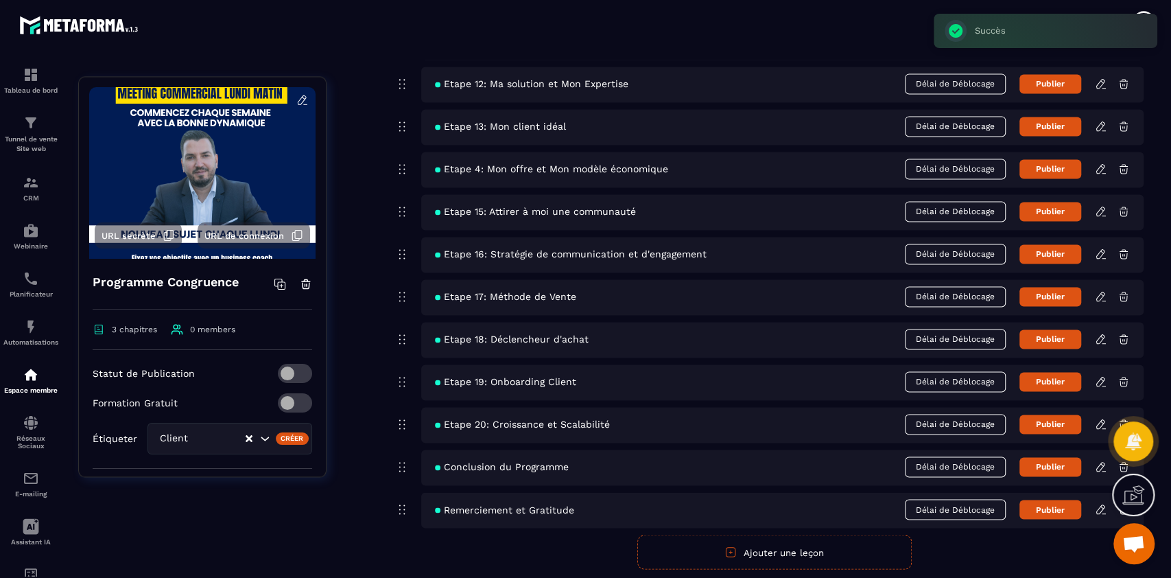
click at [1102, 508] on icon at bounding box center [1101, 509] width 12 height 12
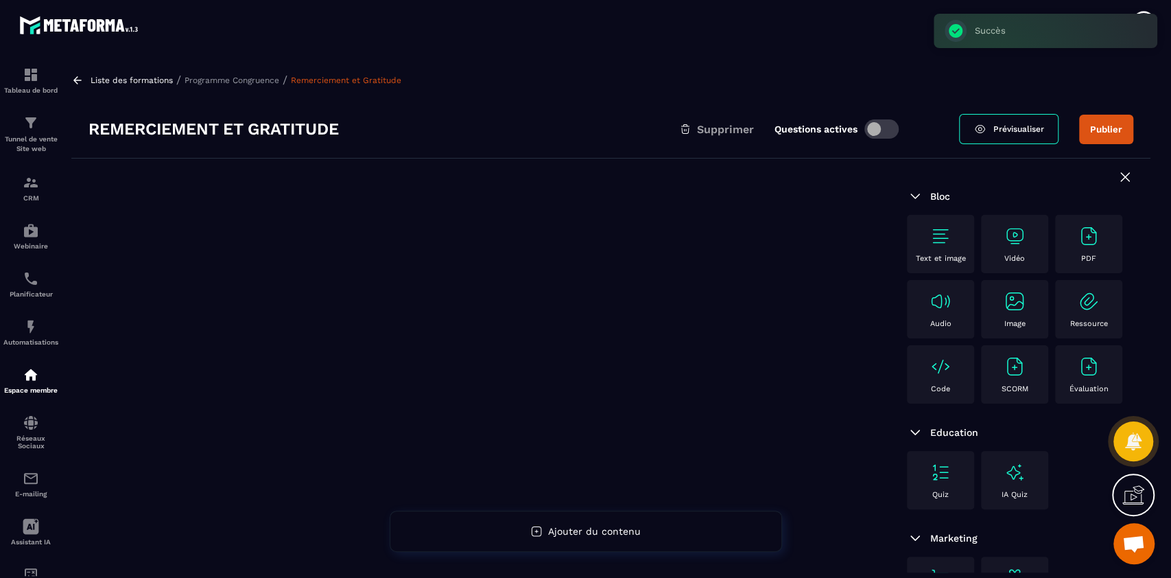
click at [924, 242] on div "Text et image" at bounding box center [941, 244] width 54 height 38
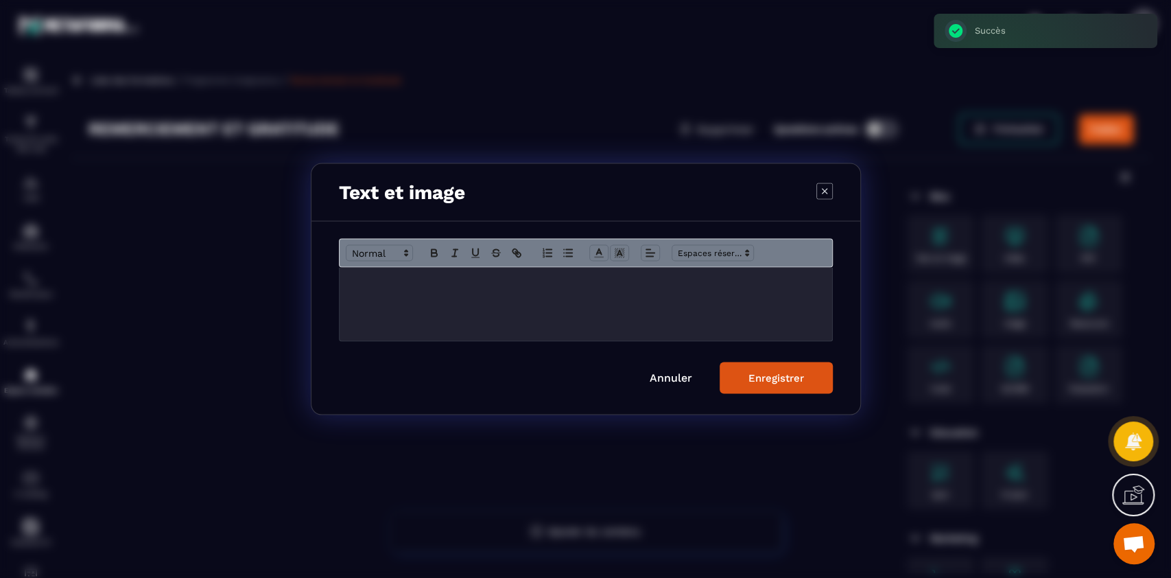
click at [617, 310] on div "Modal window" at bounding box center [586, 304] width 493 height 73
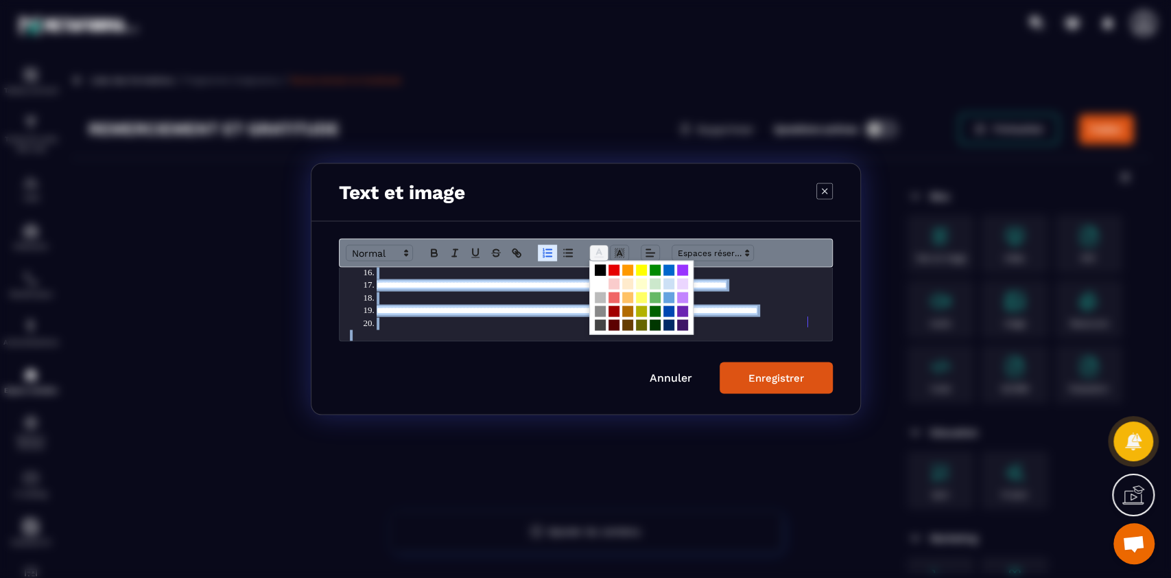
click at [598, 257] on line "Modal window" at bounding box center [599, 257] width 8 height 0
click at [598, 283] on span "Modal window" at bounding box center [600, 284] width 11 height 11
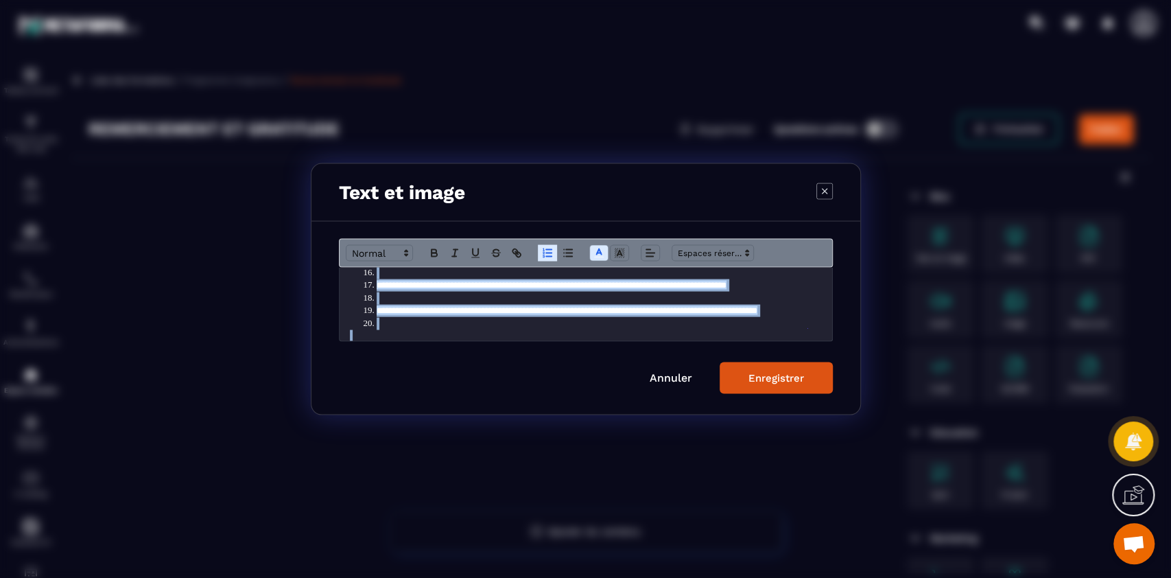
scroll to position [187, 0]
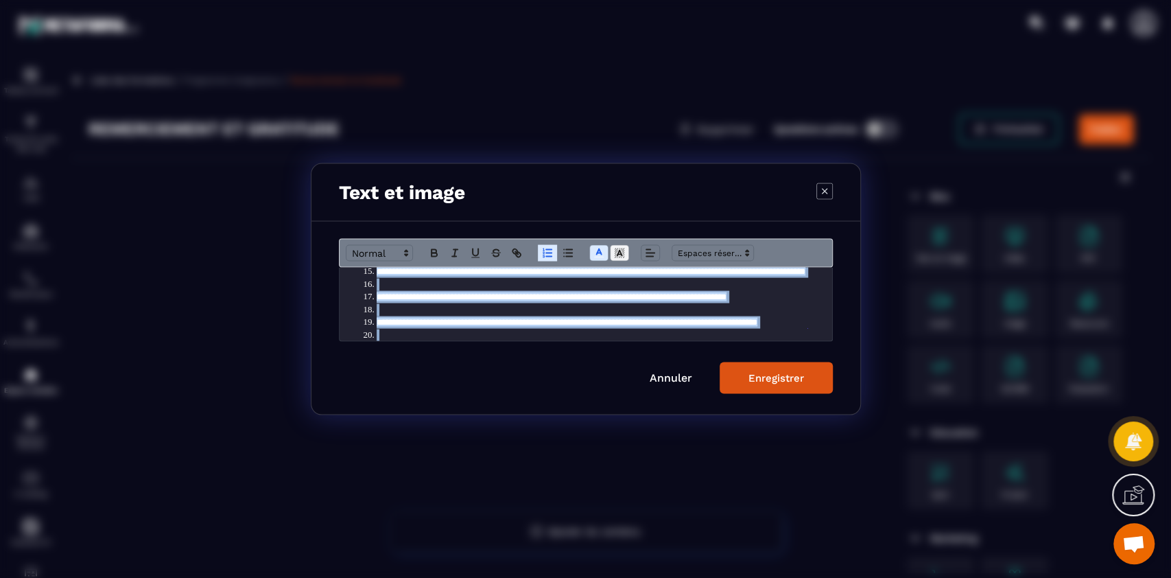
click at [617, 251] on icon "Modal window" at bounding box center [619, 253] width 12 height 12
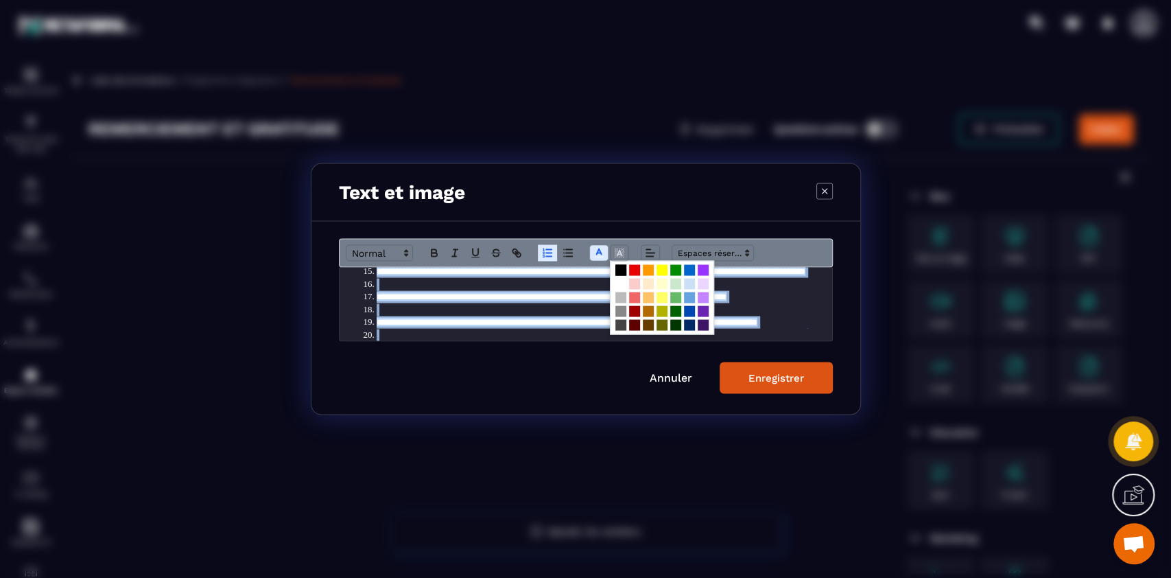
click at [621, 272] on span "Modal window" at bounding box center [621, 270] width 11 height 11
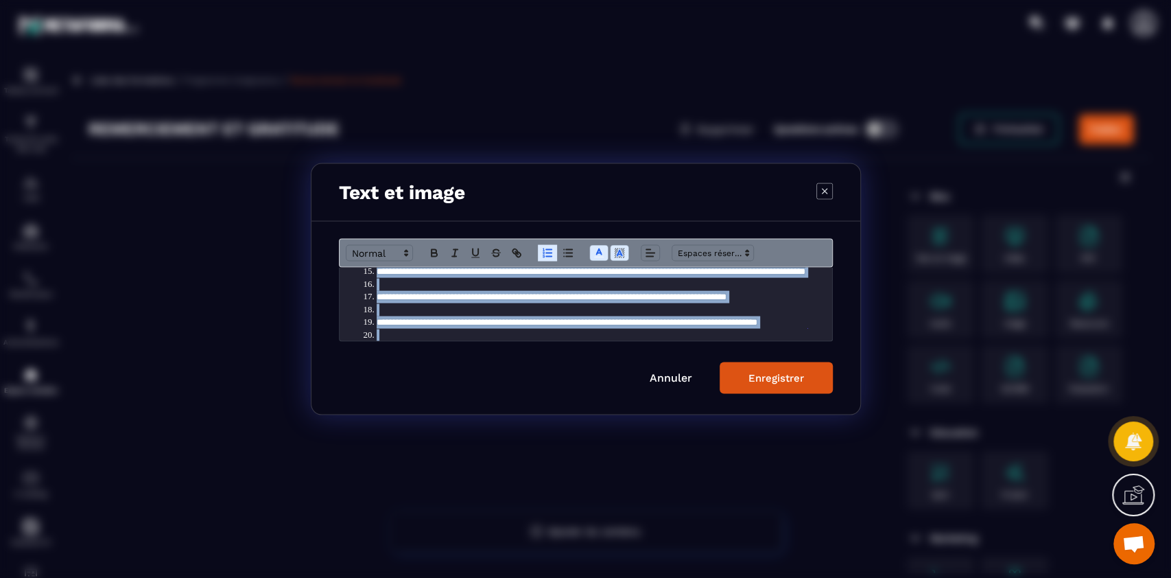
click at [385, 318] on span "**********" at bounding box center [566, 322] width 381 height 9
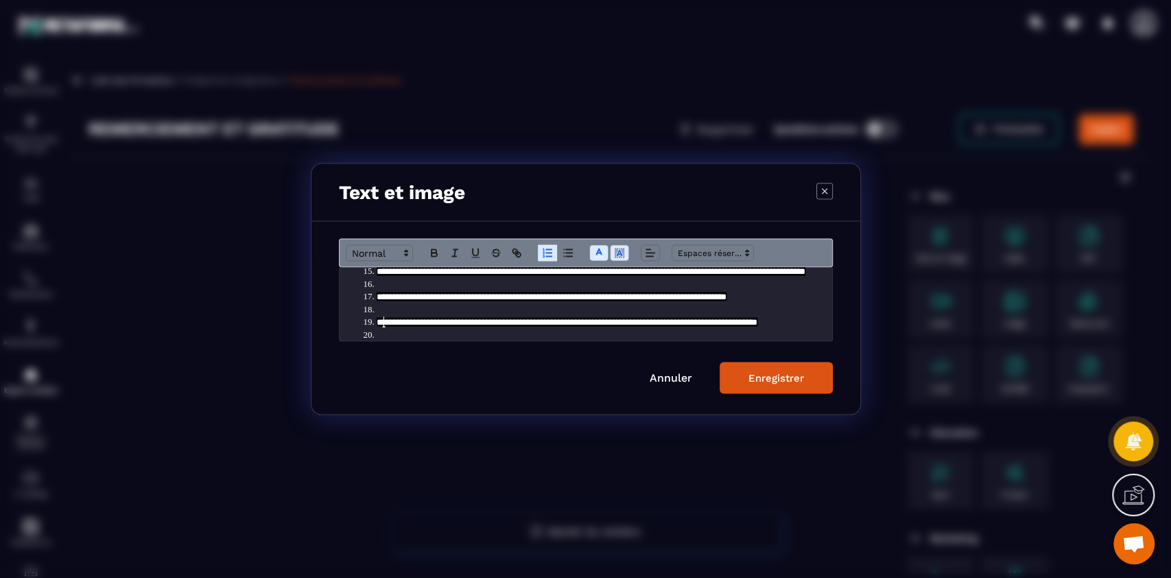
click at [389, 309] on li "Modal window" at bounding box center [592, 309] width 459 height 12
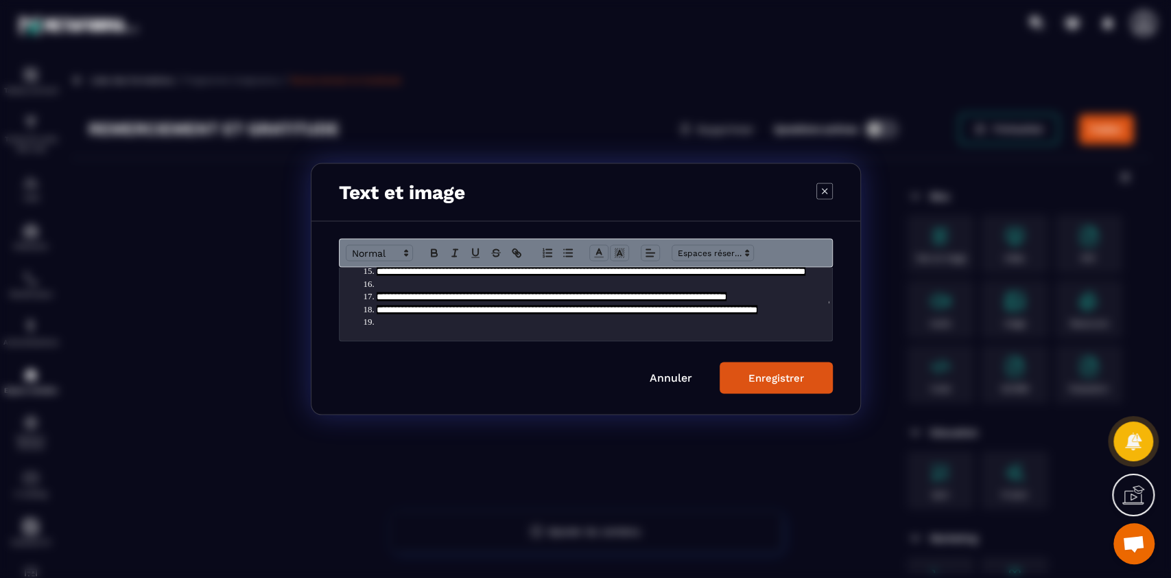
scroll to position [209, 0]
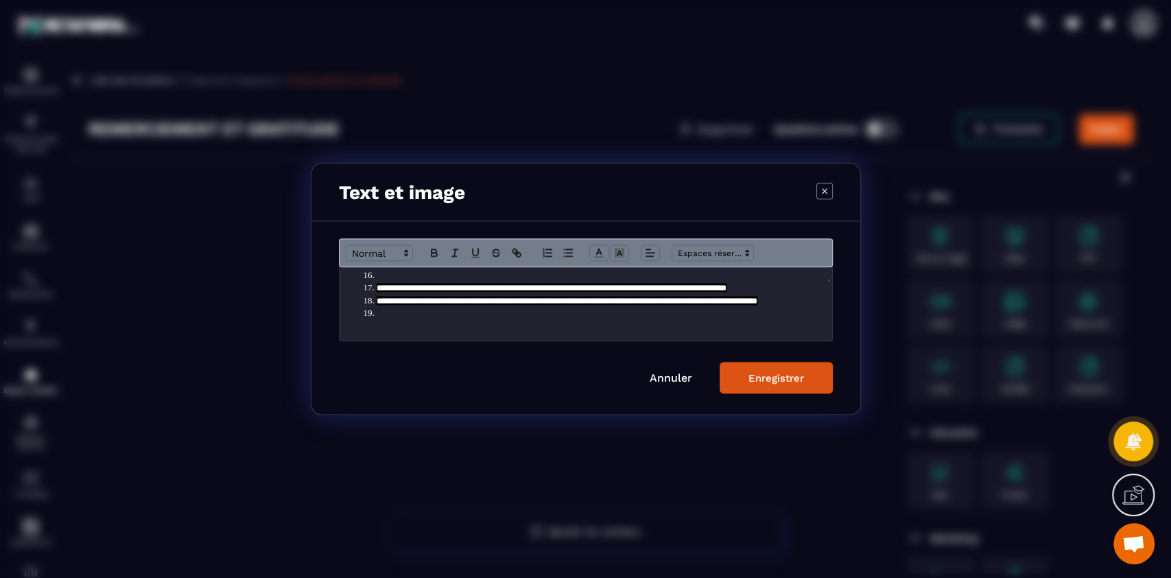
click at [397, 320] on p "Modal window" at bounding box center [586, 326] width 472 height 12
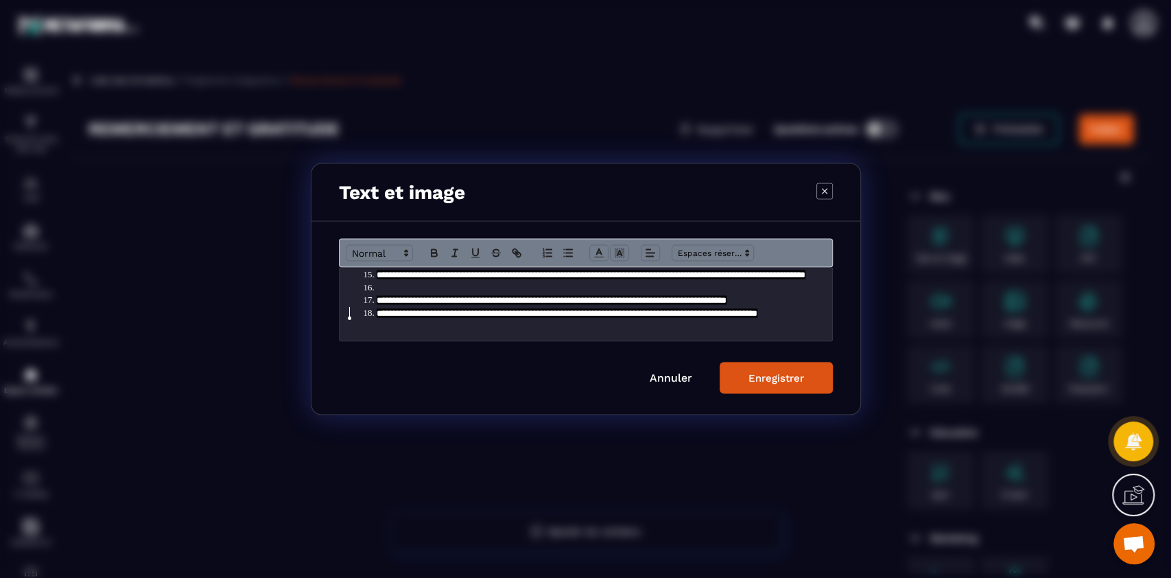
scroll to position [185, 0]
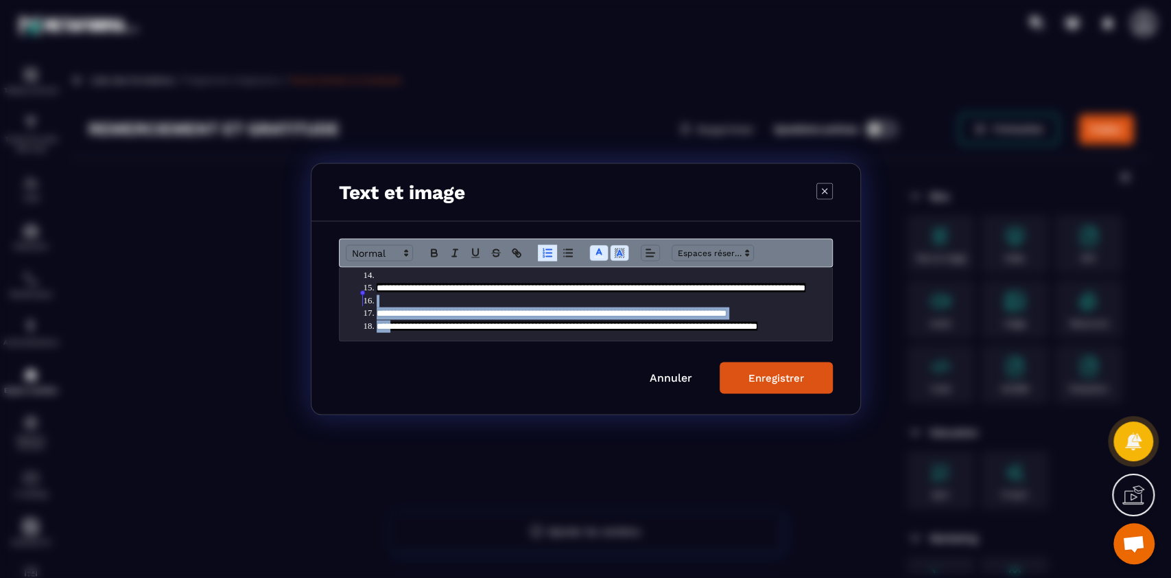
drag, startPoint x: 397, startPoint y: 314, endPoint x: 396, endPoint y: 290, distance: 24.1
click at [396, 290] on ol "**********" at bounding box center [586, 219] width 472 height 228
click at [399, 294] on li "Modal window" at bounding box center [592, 300] width 459 height 12
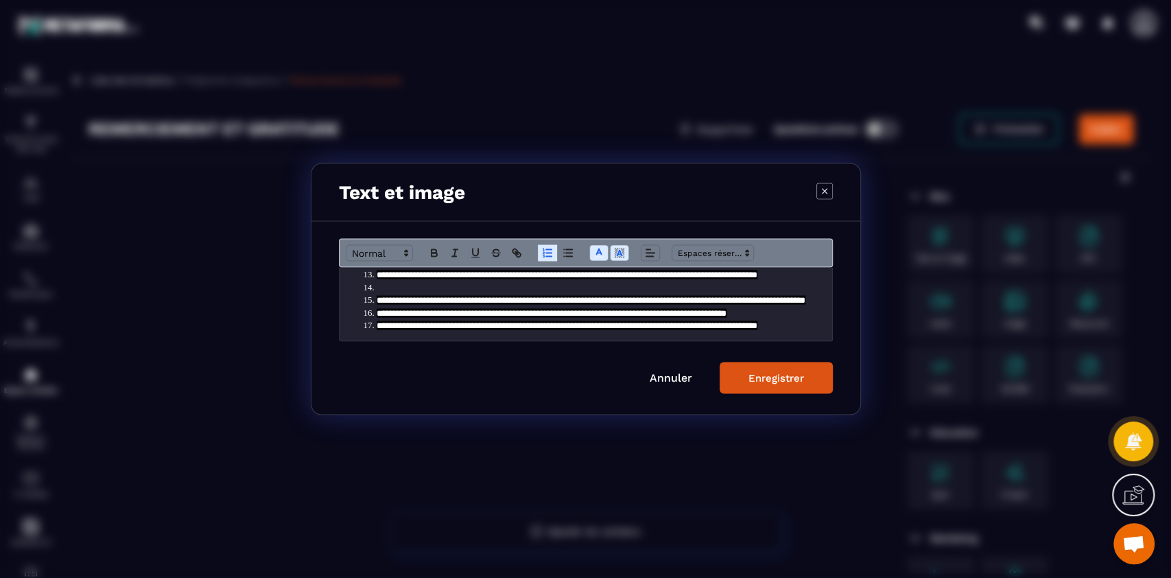
scroll to position [172, 0]
click at [390, 281] on li "Modal window" at bounding box center [592, 287] width 459 height 12
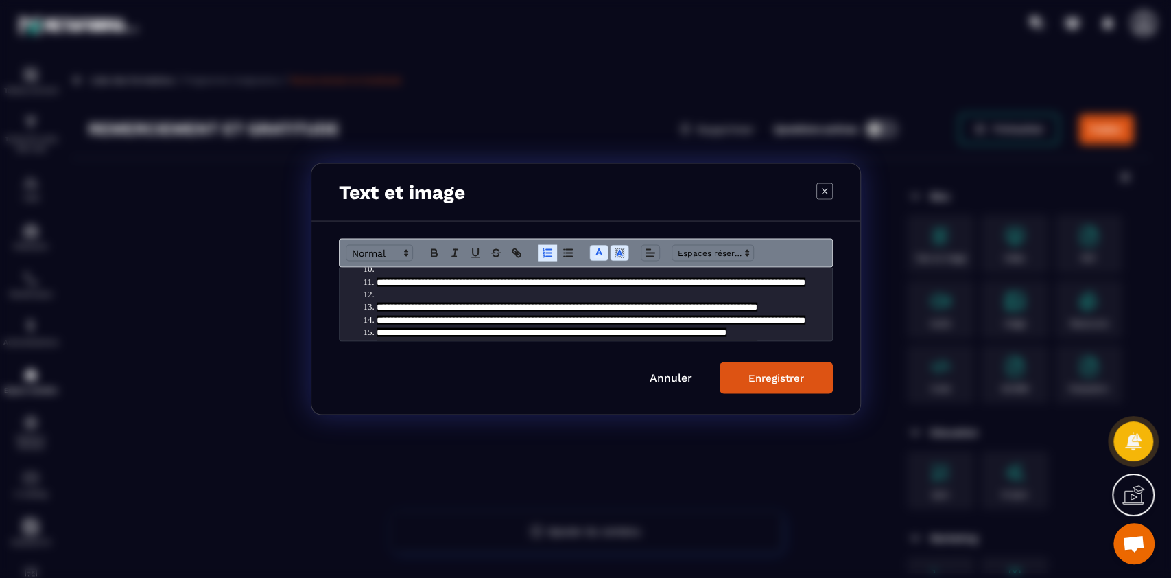
scroll to position [117, 0]
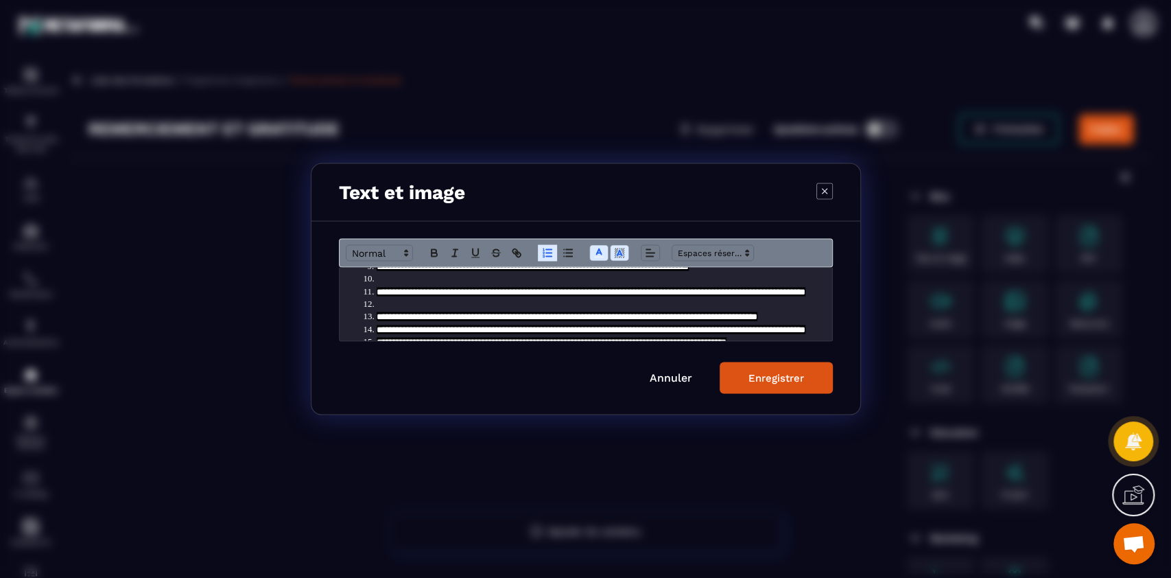
click at [388, 307] on li "Modal window" at bounding box center [592, 304] width 459 height 12
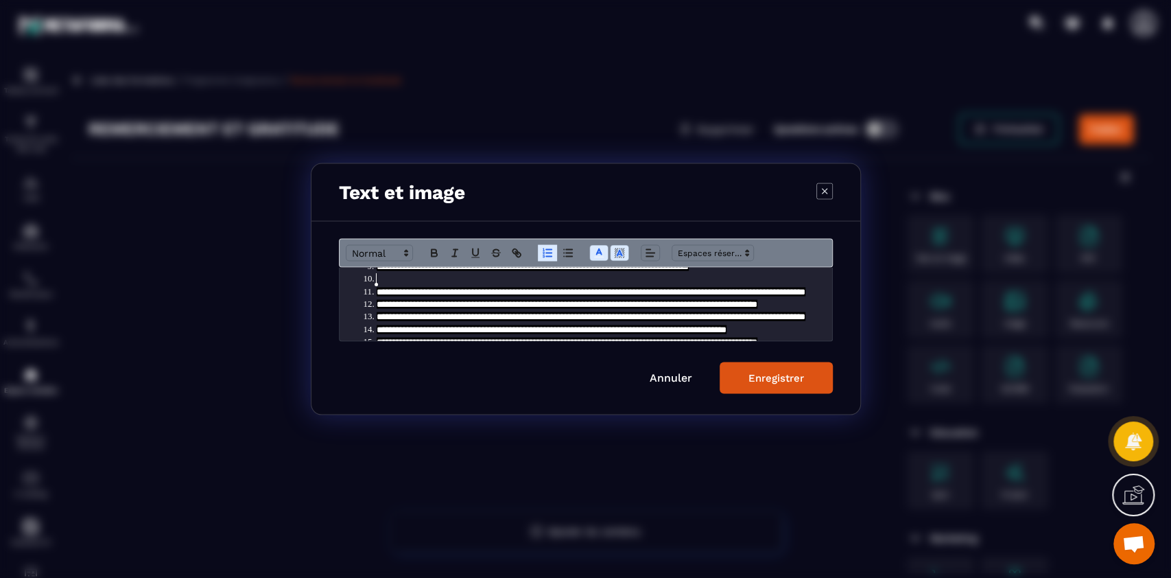
click at [397, 278] on li "Modal window" at bounding box center [592, 279] width 459 height 12
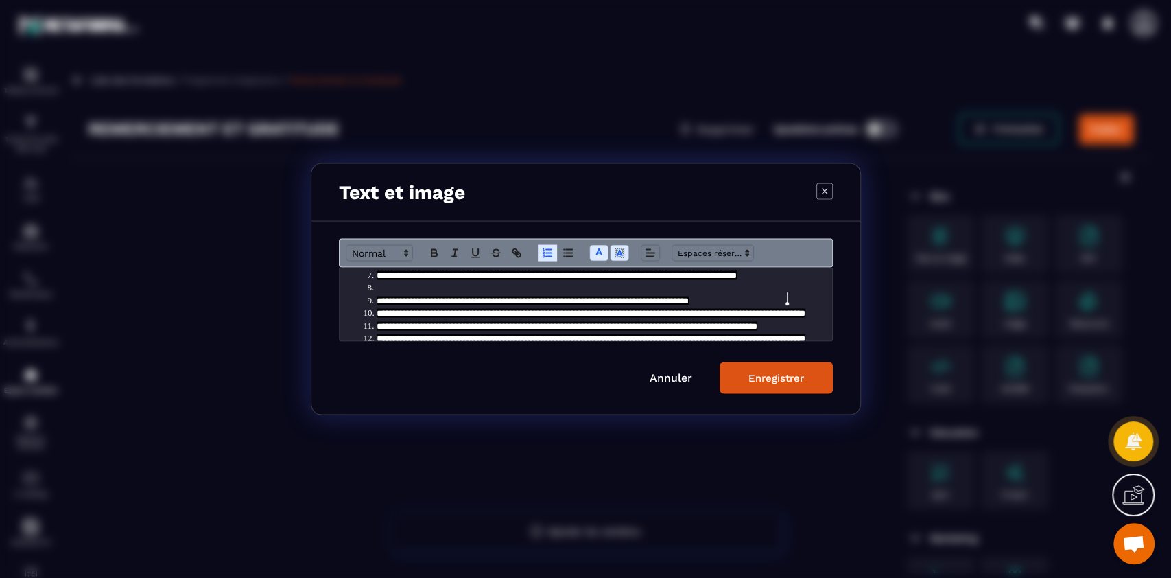
scroll to position [75, 0]
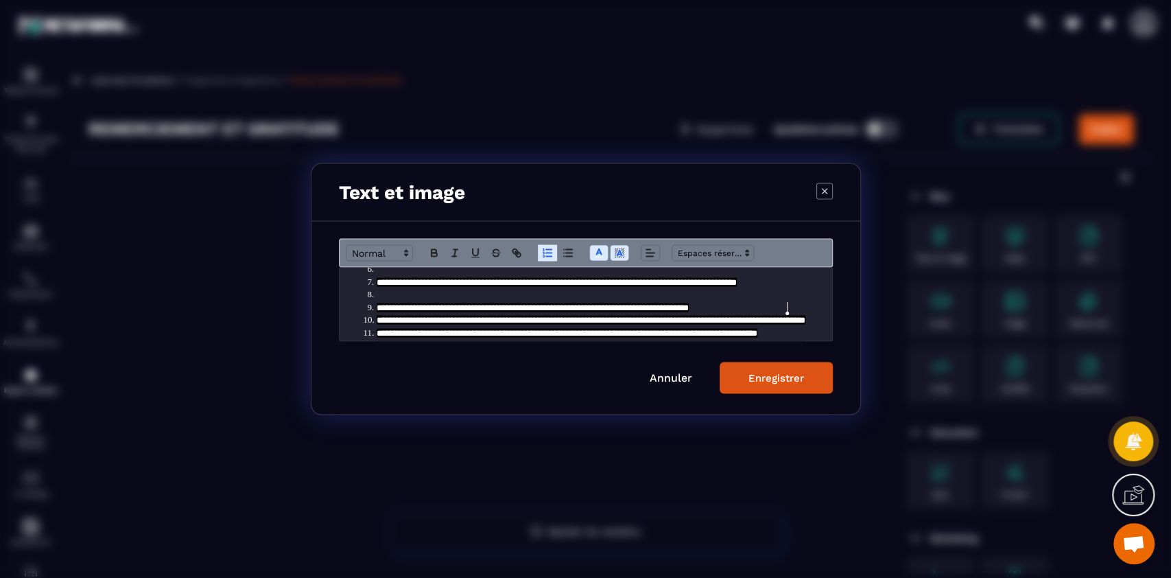
click at [392, 298] on li "Modal window" at bounding box center [592, 295] width 459 height 12
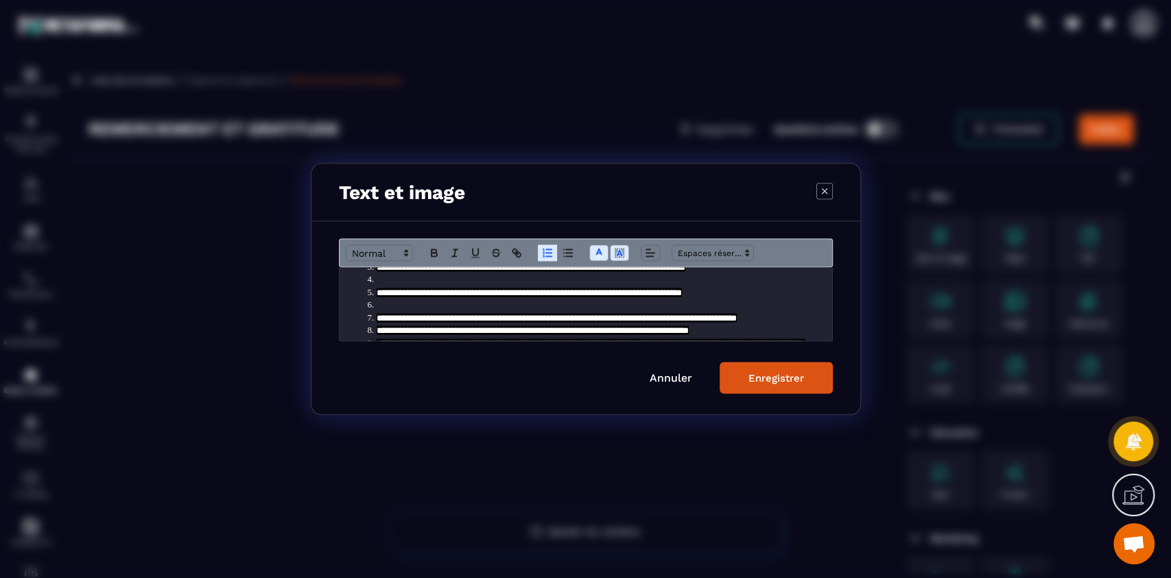
scroll to position [38, 0]
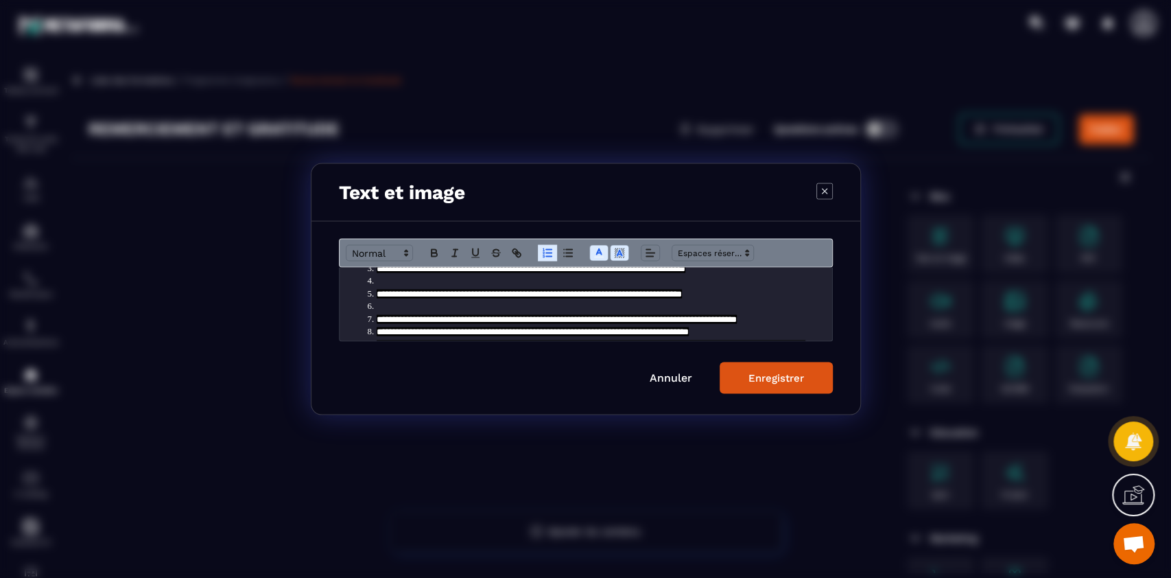
click at [390, 307] on li "Modal window" at bounding box center [592, 307] width 459 height 12
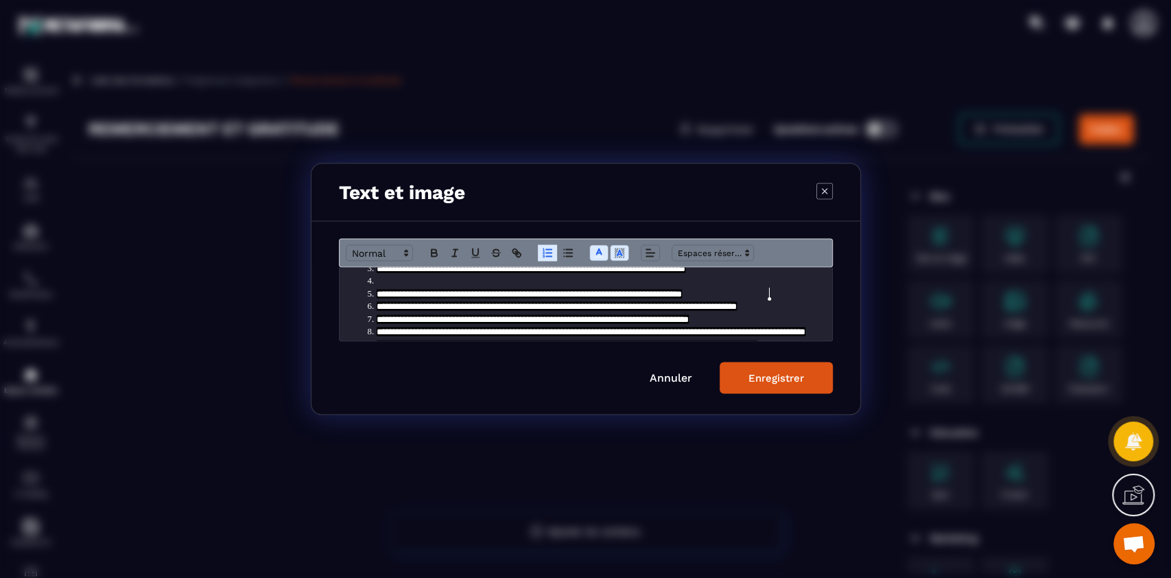
click at [394, 284] on li "Modal window" at bounding box center [592, 281] width 459 height 12
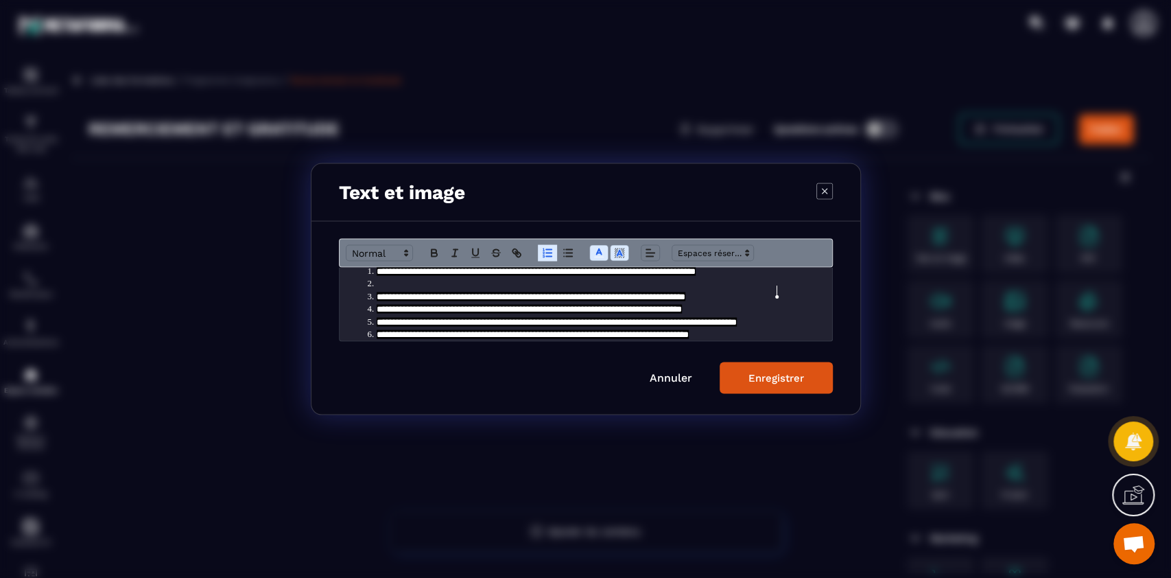
scroll to position [5, 0]
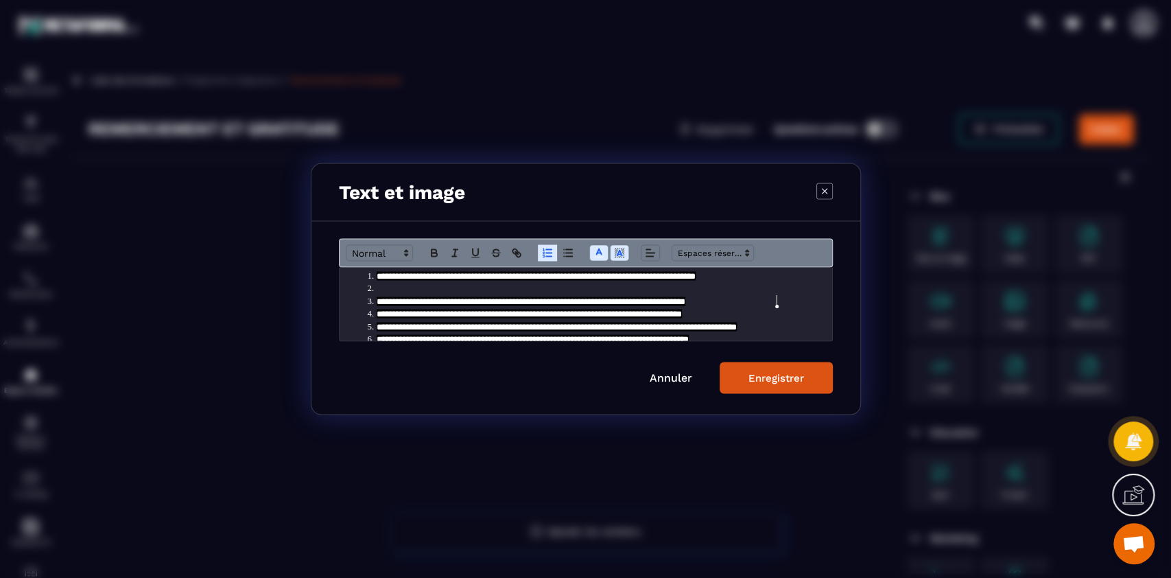
click at [394, 289] on li "Modal window" at bounding box center [592, 289] width 459 height 12
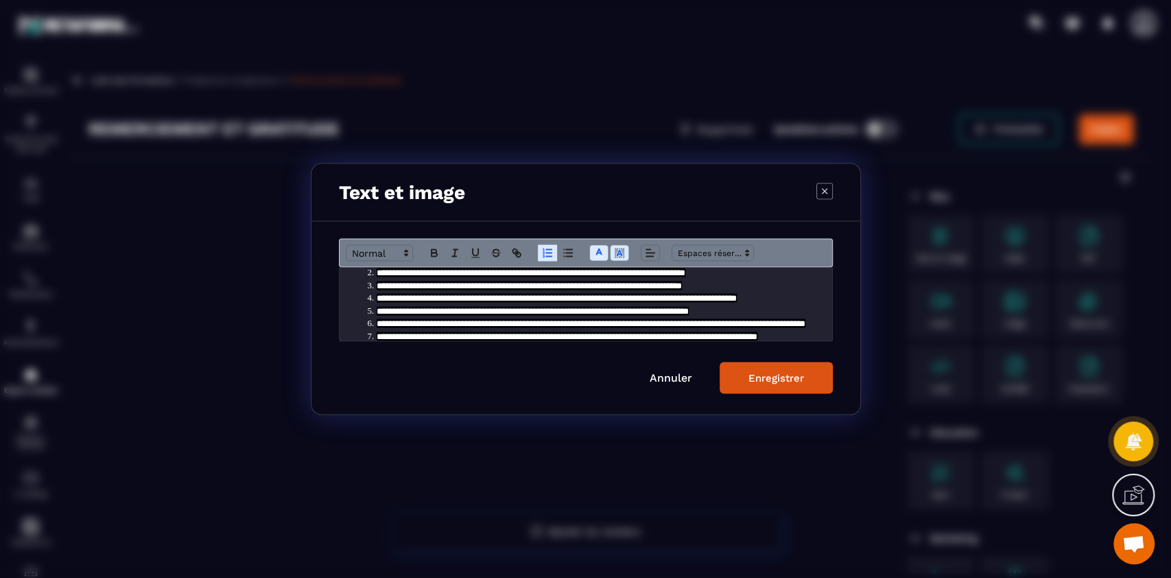
scroll to position [0, 0]
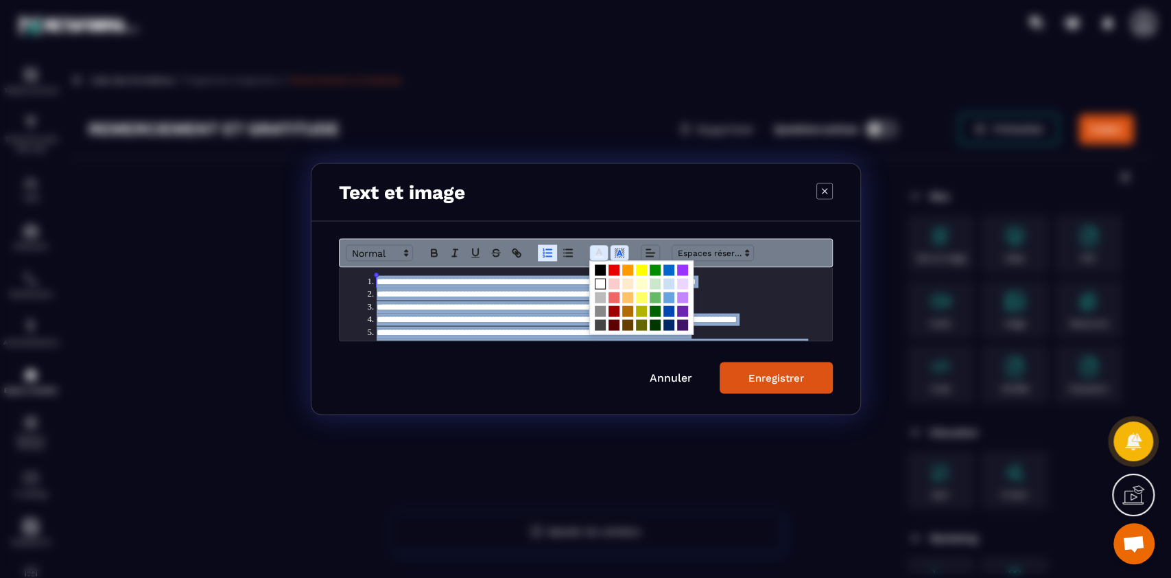
click at [601, 255] on icon "Modal window" at bounding box center [599, 253] width 12 height 12
click at [780, 372] on div "Enregistrer" at bounding box center [777, 378] width 56 height 12
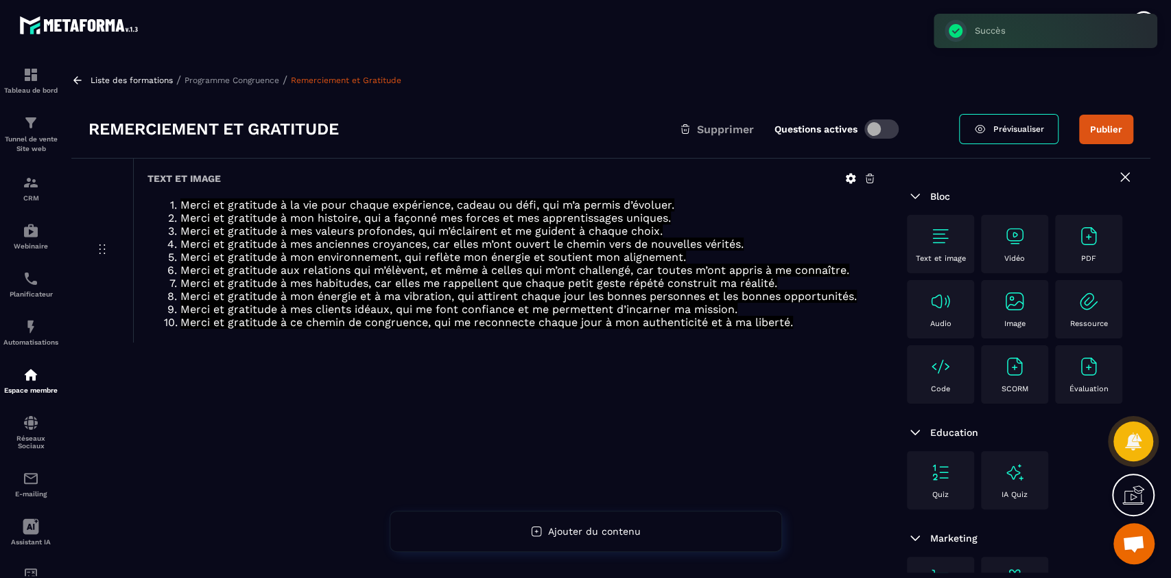
click at [250, 80] on p "Programme Congruence" at bounding box center [232, 80] width 95 height 10
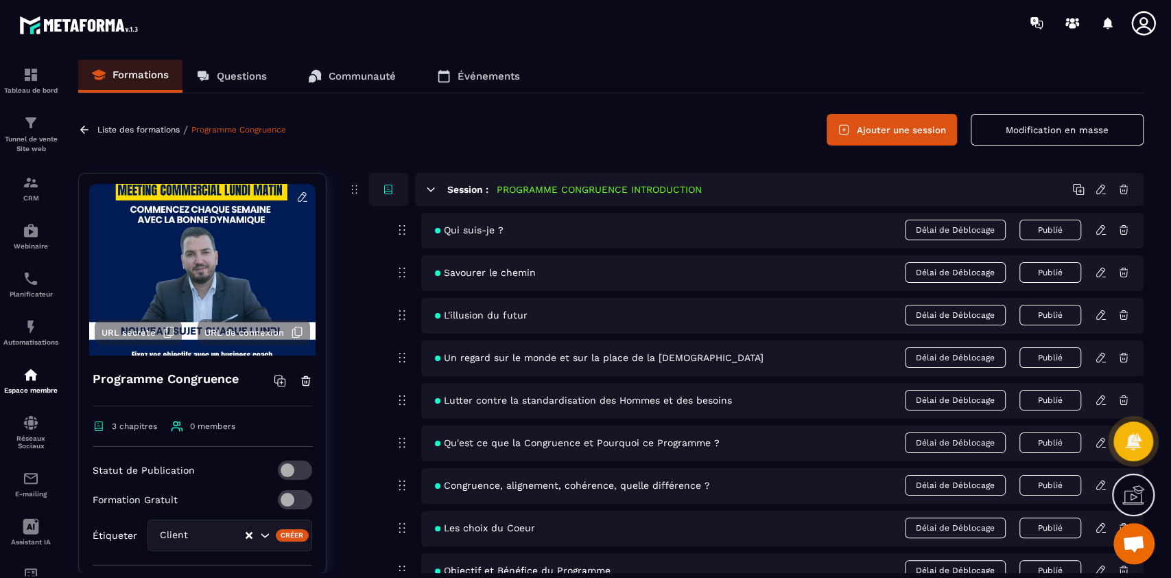
click at [1103, 231] on icon at bounding box center [1101, 230] width 12 height 12
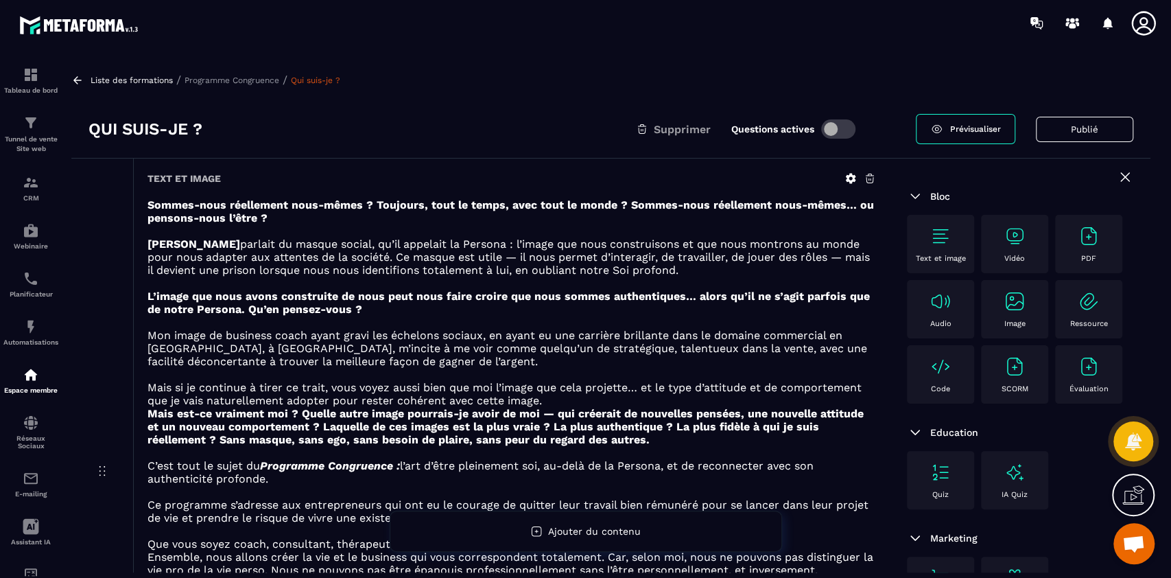
click at [225, 83] on p "Programme Congruence" at bounding box center [232, 80] width 95 height 10
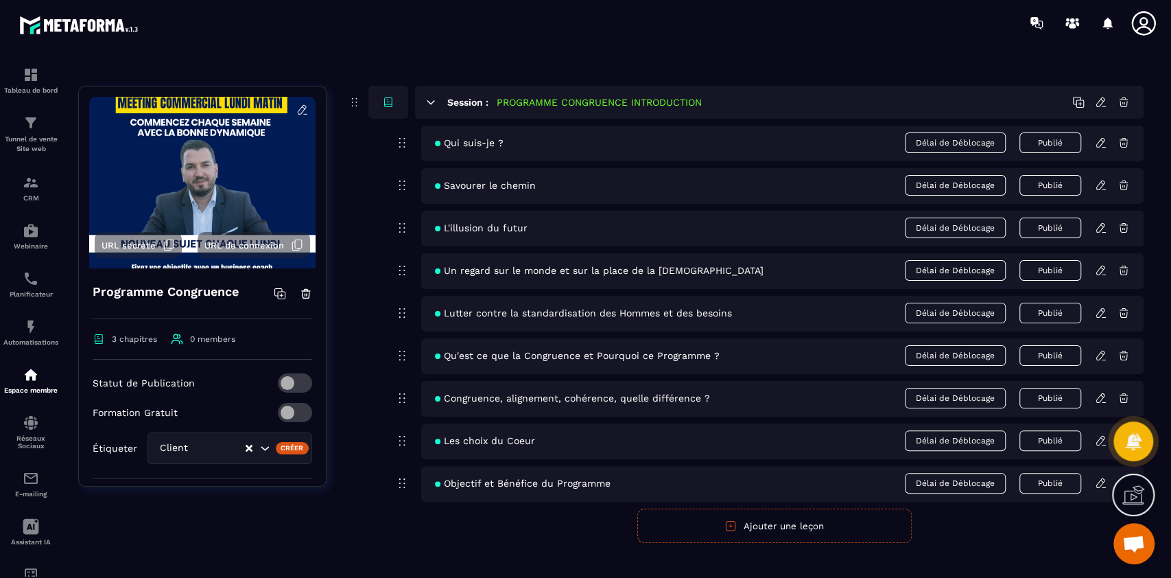
scroll to position [88, 0]
click at [611, 99] on h5 "PROGRAMME CONGRUENCE INTRODUCTION" at bounding box center [599, 102] width 205 height 14
click at [1102, 100] on icon at bounding box center [1101, 101] width 12 height 12
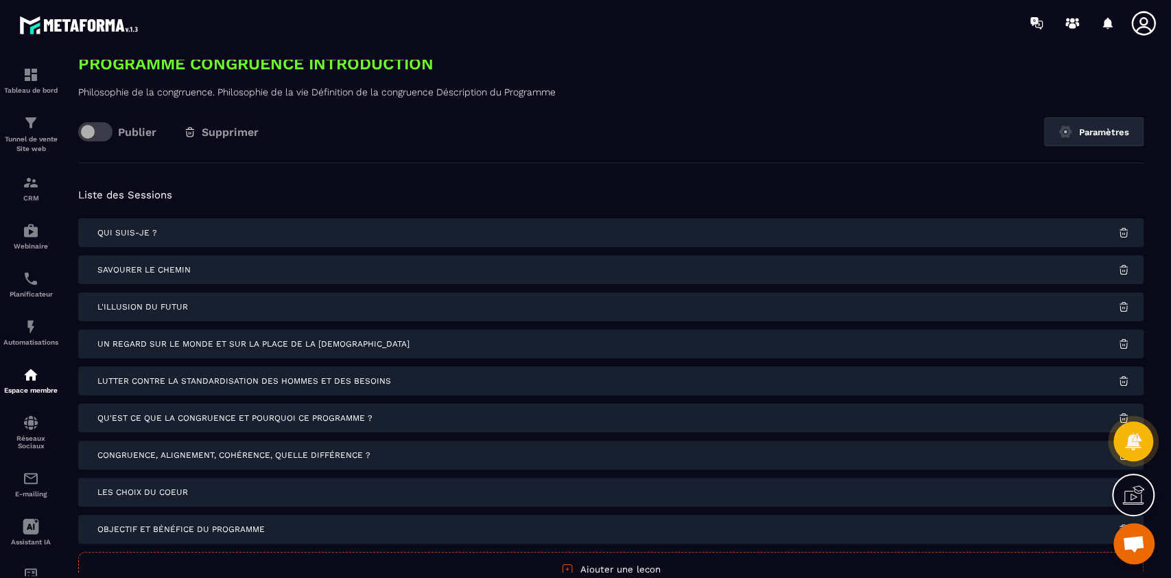
scroll to position [141, 0]
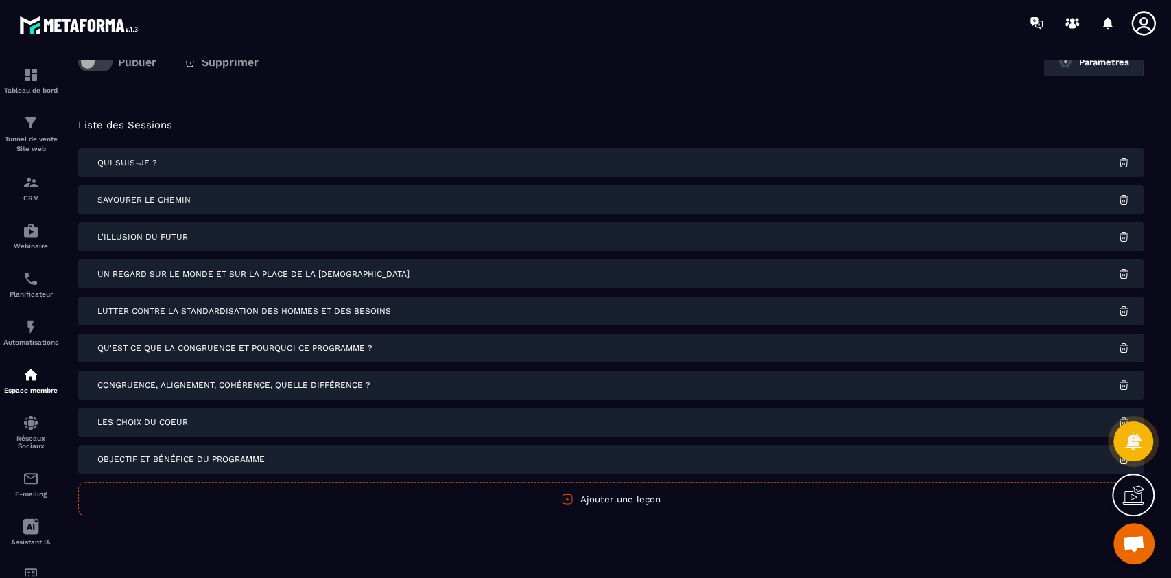
click at [257, 224] on div "L'illusion du futur" at bounding box center [611, 236] width 1066 height 29
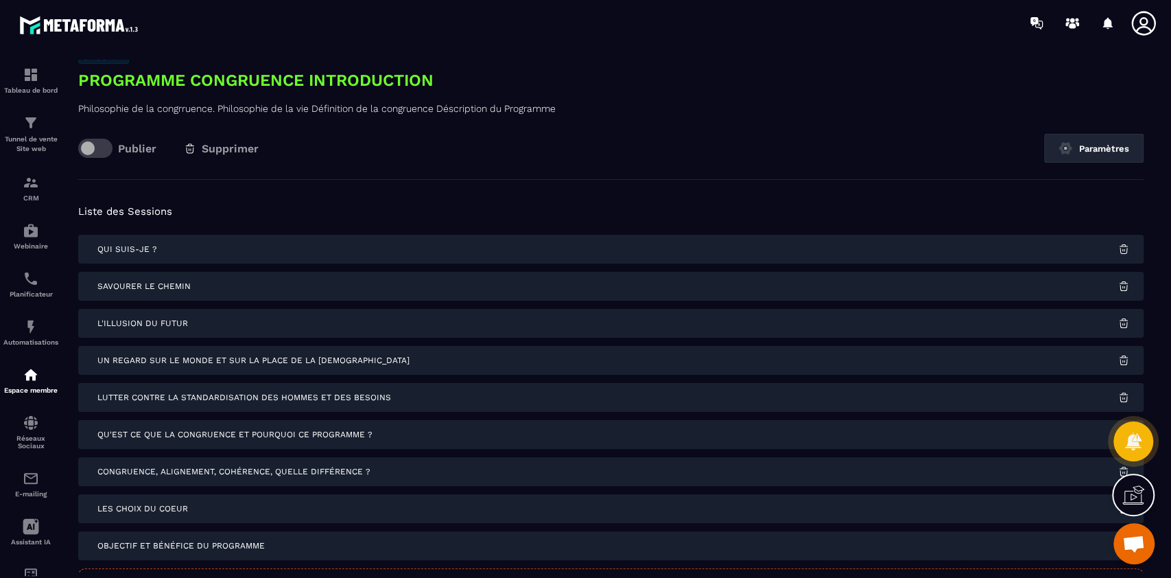
scroll to position [0, 0]
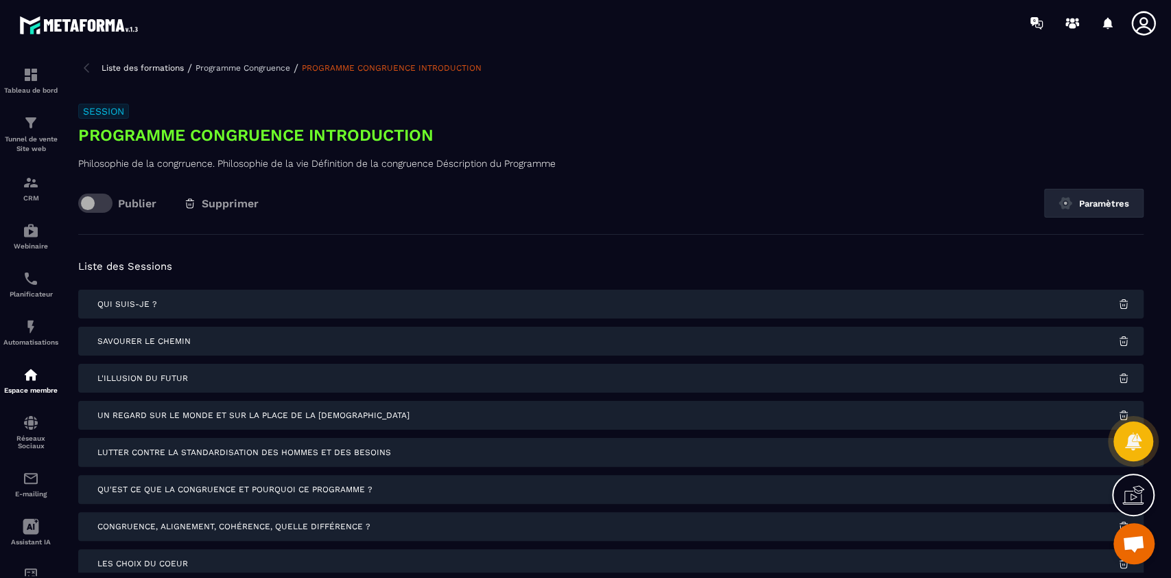
click at [230, 69] on p "Programme Congruence" at bounding box center [243, 68] width 95 height 10
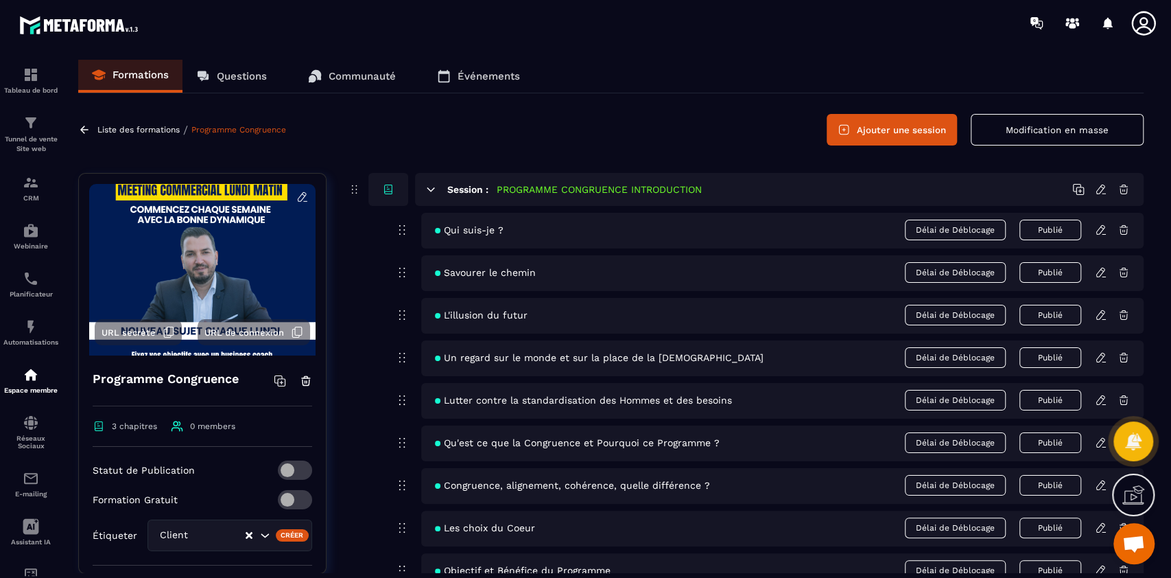
click at [1100, 190] on icon at bounding box center [1101, 189] width 12 height 12
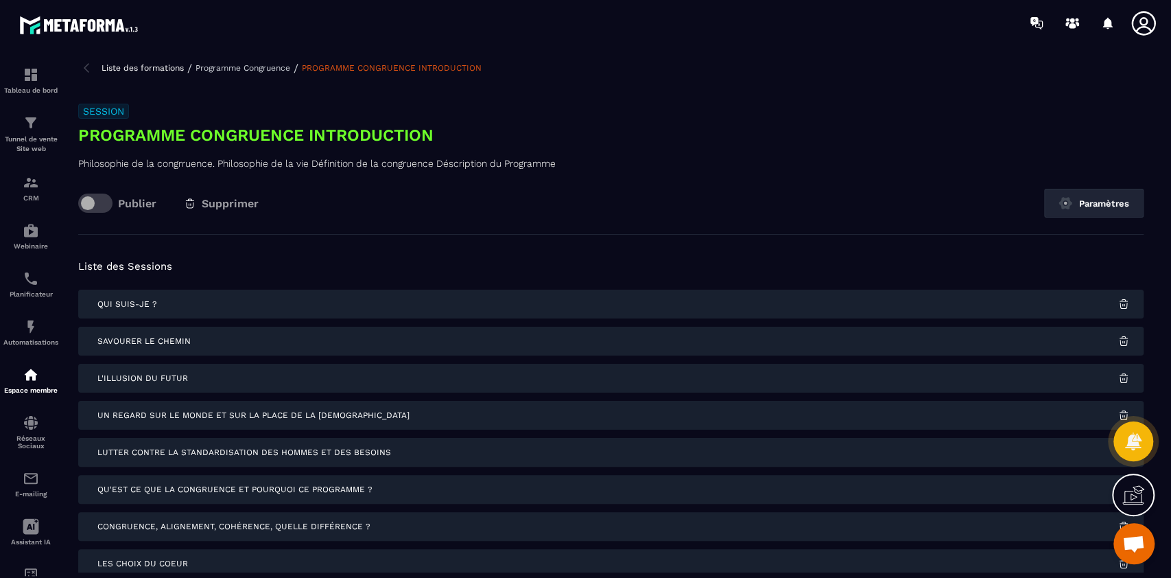
click at [255, 67] on p "Programme Congruence" at bounding box center [243, 68] width 95 height 10
